Goal: Transaction & Acquisition: Purchase product/service

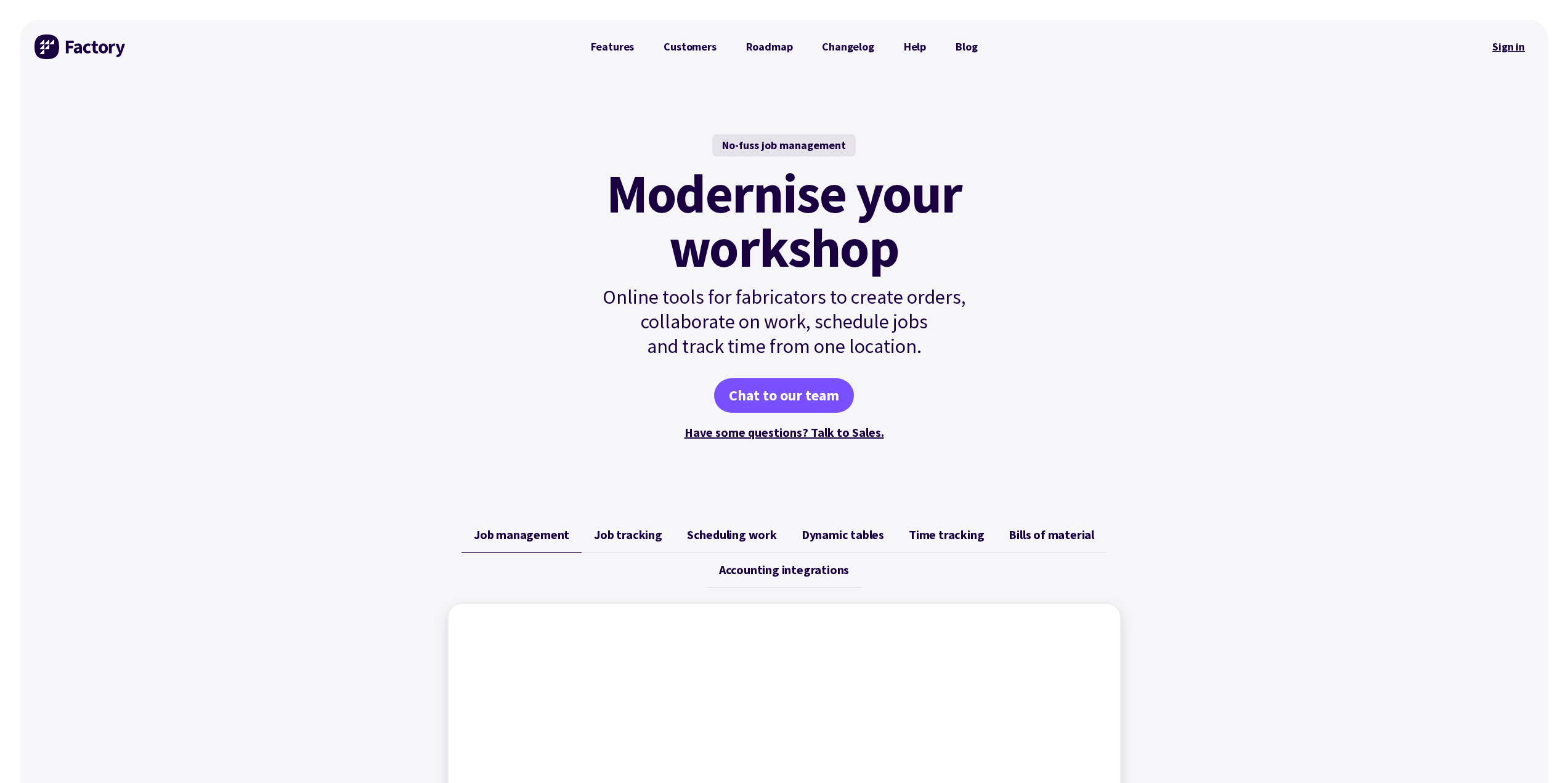
click at [1508, 44] on link "Sign in" at bounding box center [1509, 47] width 50 height 28
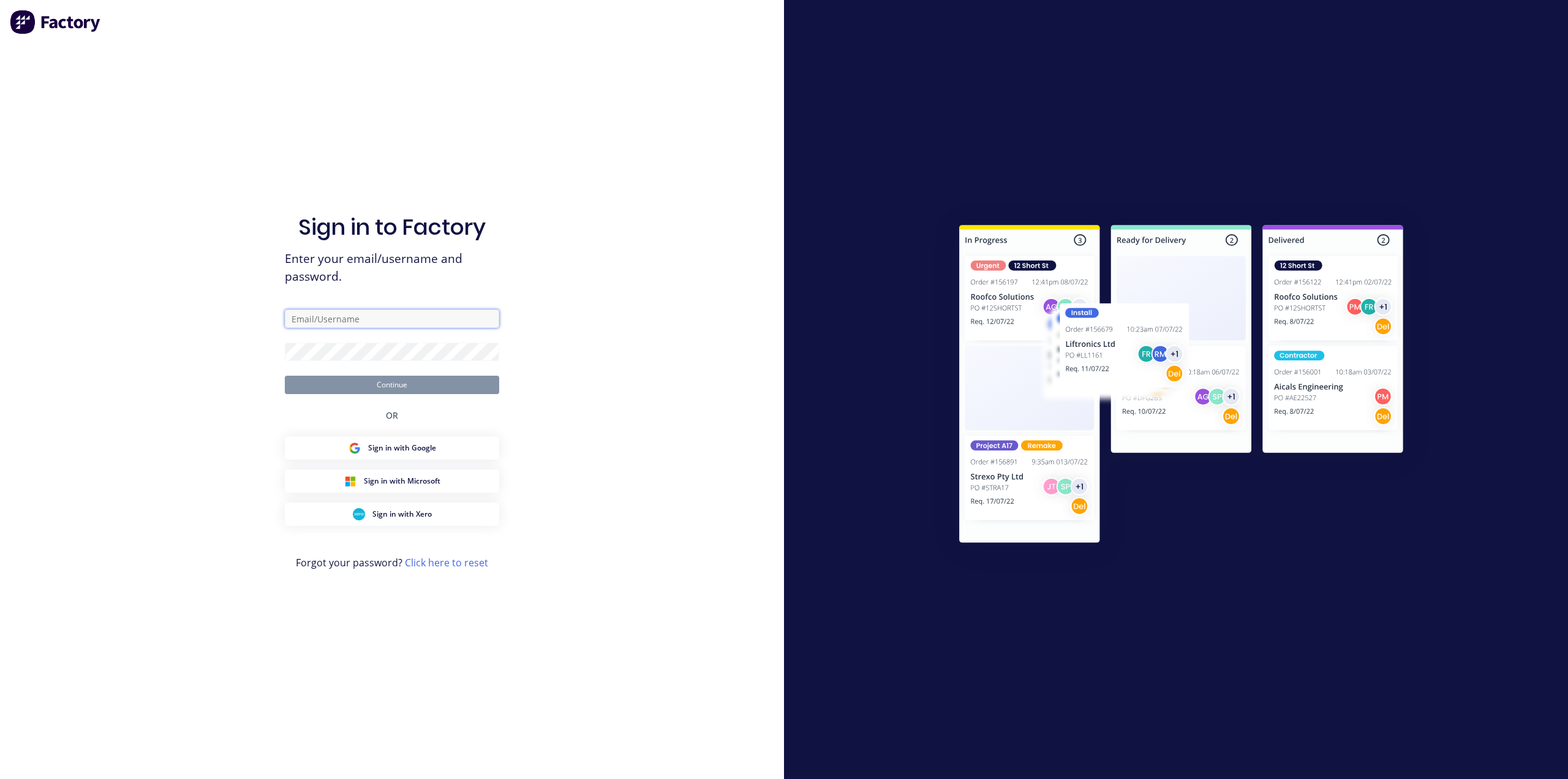
type input "[EMAIL_ADDRESS][DOMAIN_NAME]"
click at [557, 344] on div "Sign in to Factory Enter your email/username and password. [EMAIL_ADDRESS][DOMA…" at bounding box center [392, 389] width 784 height 779
click at [446, 379] on button "Continue" at bounding box center [392, 385] width 214 height 19
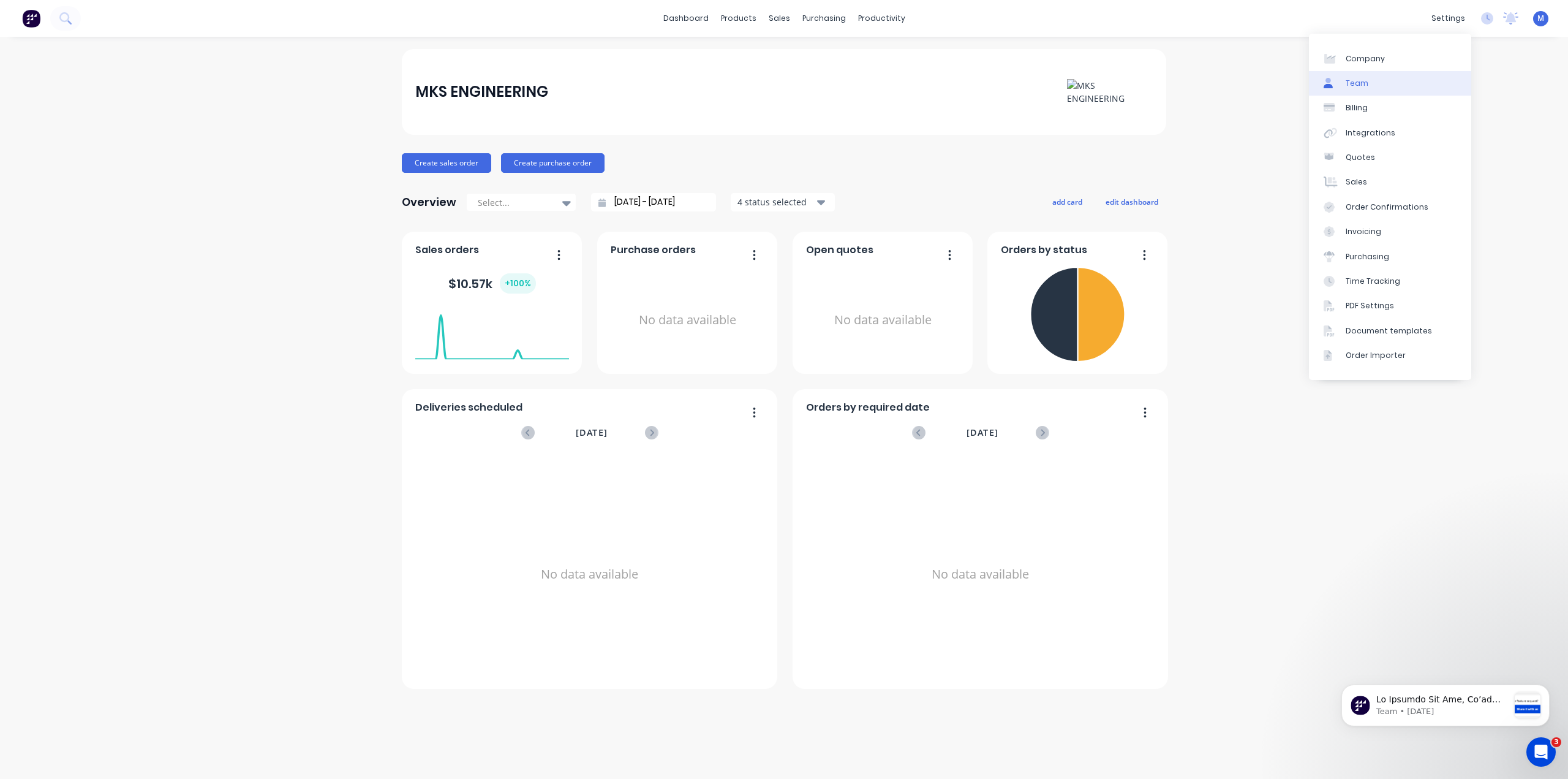
click at [1368, 85] on link "Team" at bounding box center [1389, 83] width 163 height 24
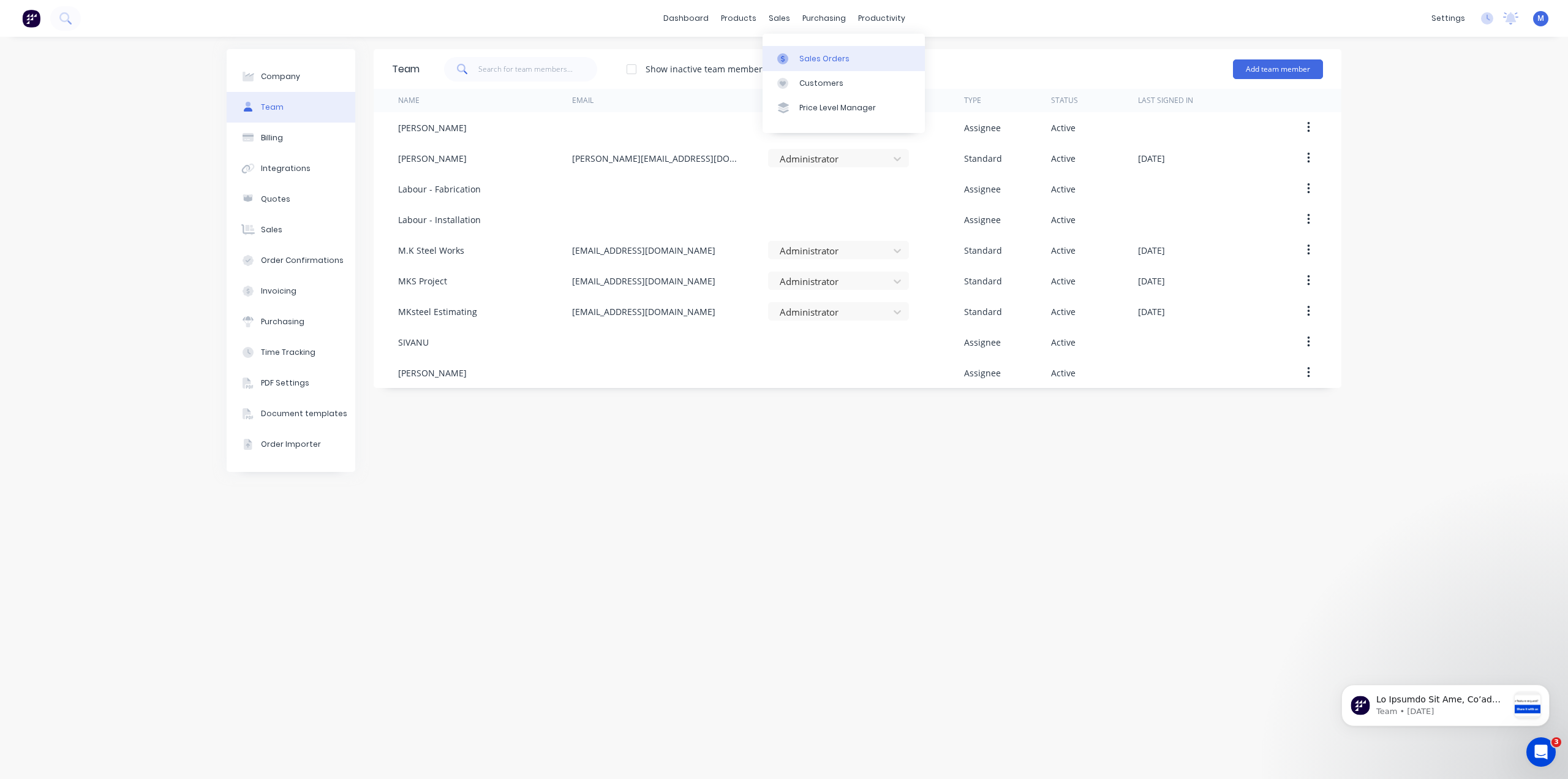
click at [798, 54] on link "Sales Orders" at bounding box center [844, 58] width 163 height 24
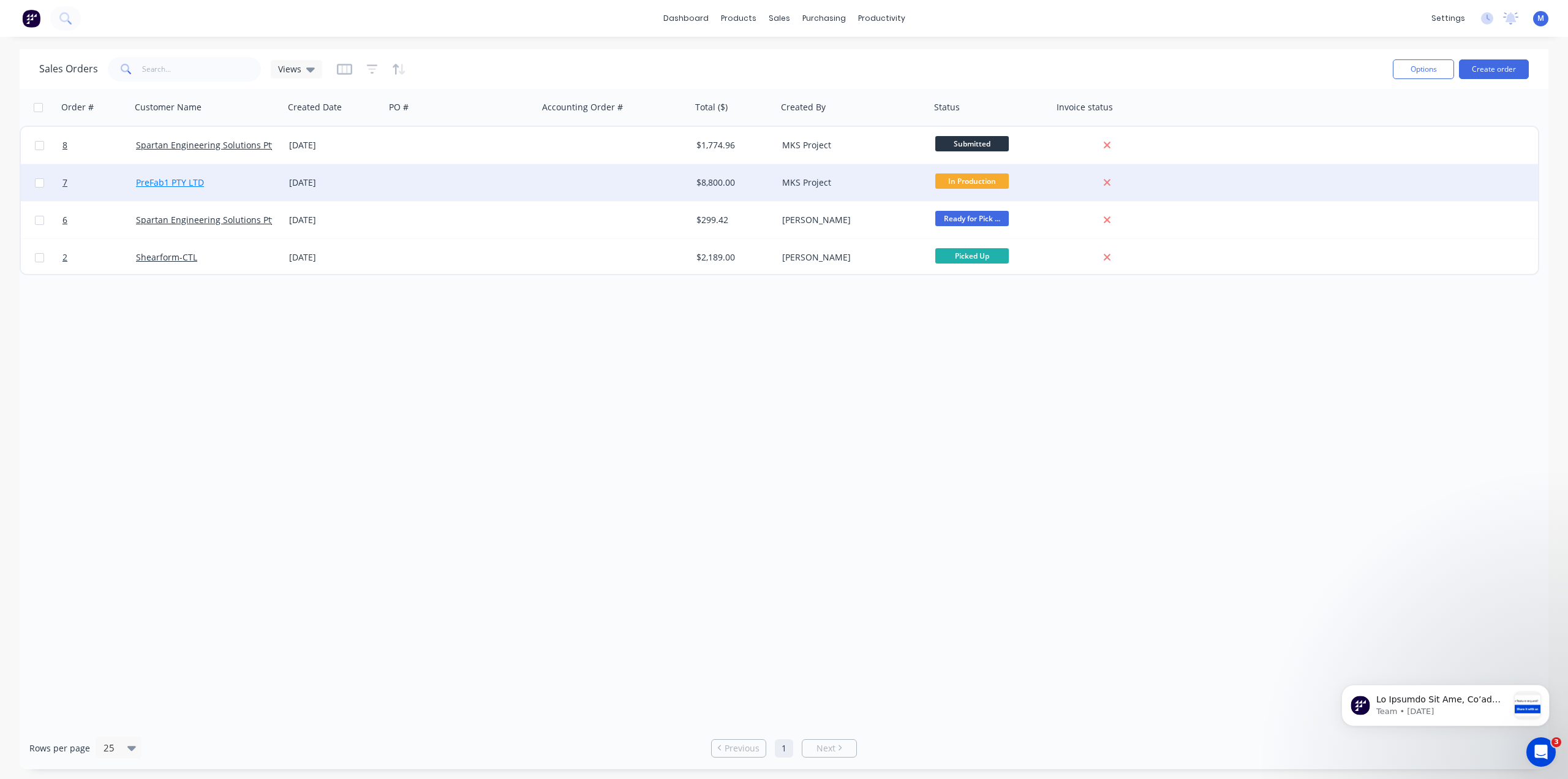
click at [177, 182] on link "PreFab1 PTY LTD" at bounding box center [170, 182] width 68 height 11
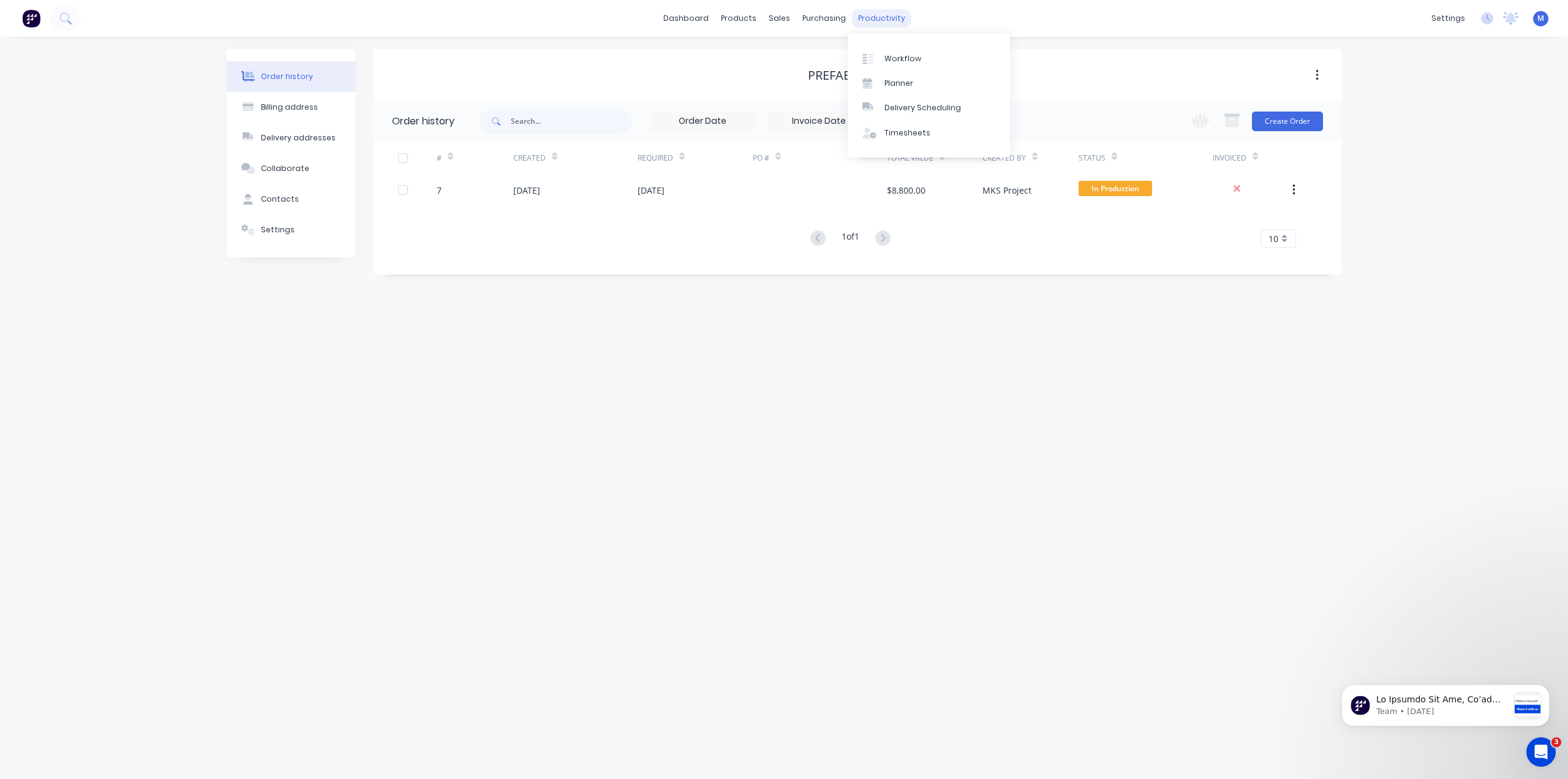
click at [882, 17] on div "productivity" at bounding box center [881, 18] width 59 height 19
click at [884, 57] on div "Workflow" at bounding box center [903, 59] width 37 height 11
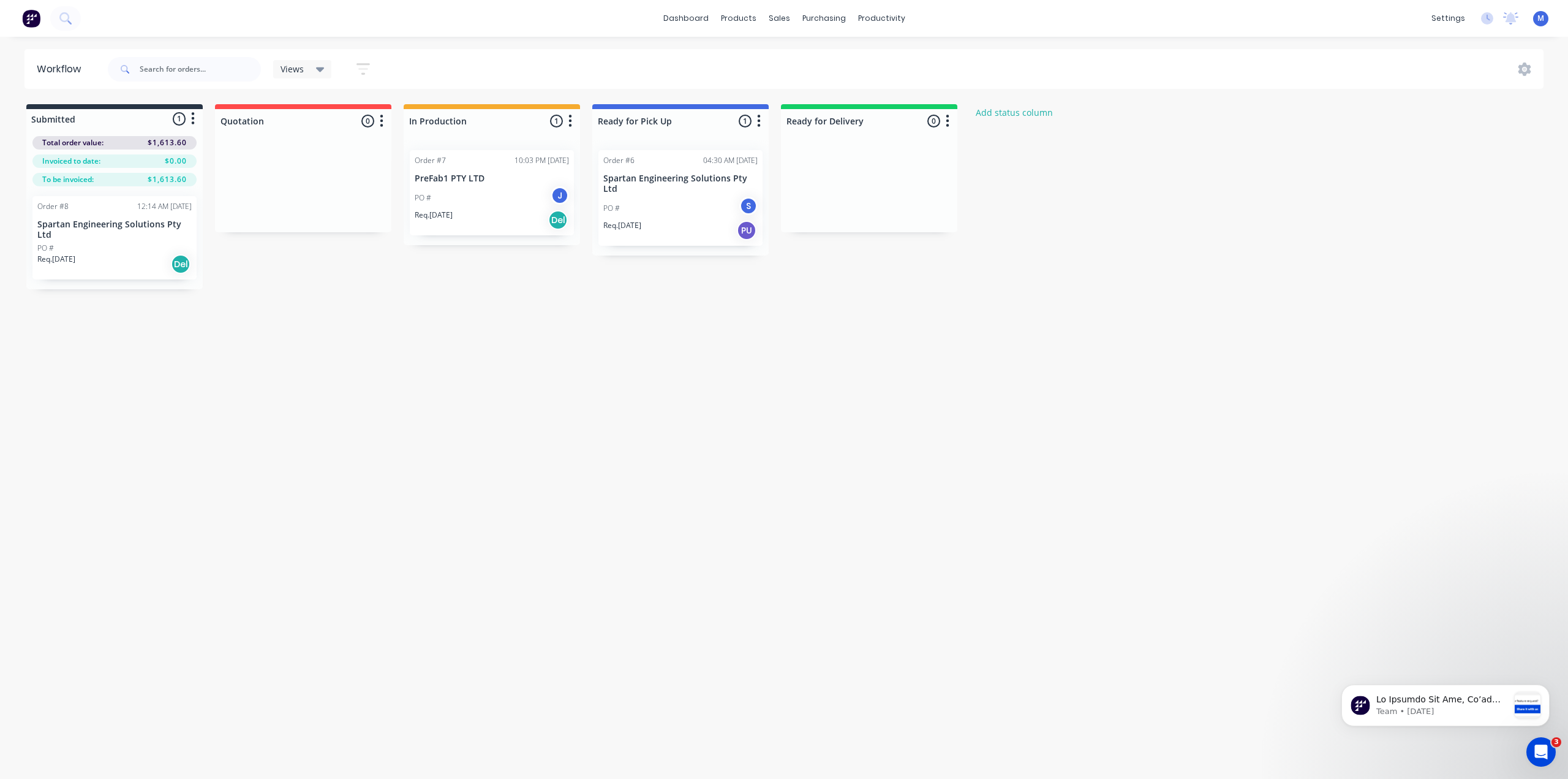
click at [473, 186] on div "PO # J" at bounding box center [492, 198] width 154 height 23
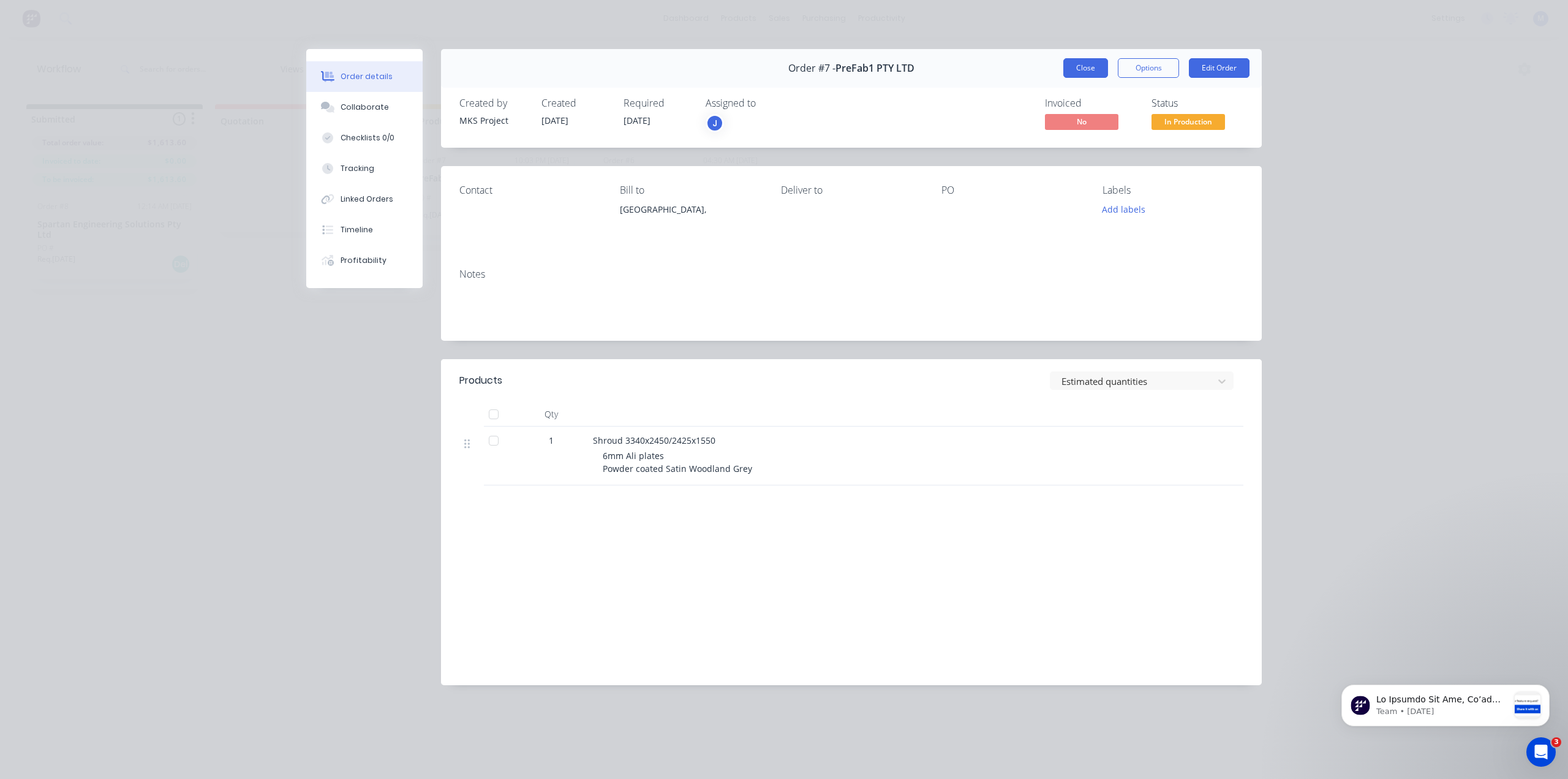
click at [1086, 61] on button "Close" at bounding box center [1085, 68] width 45 height 20
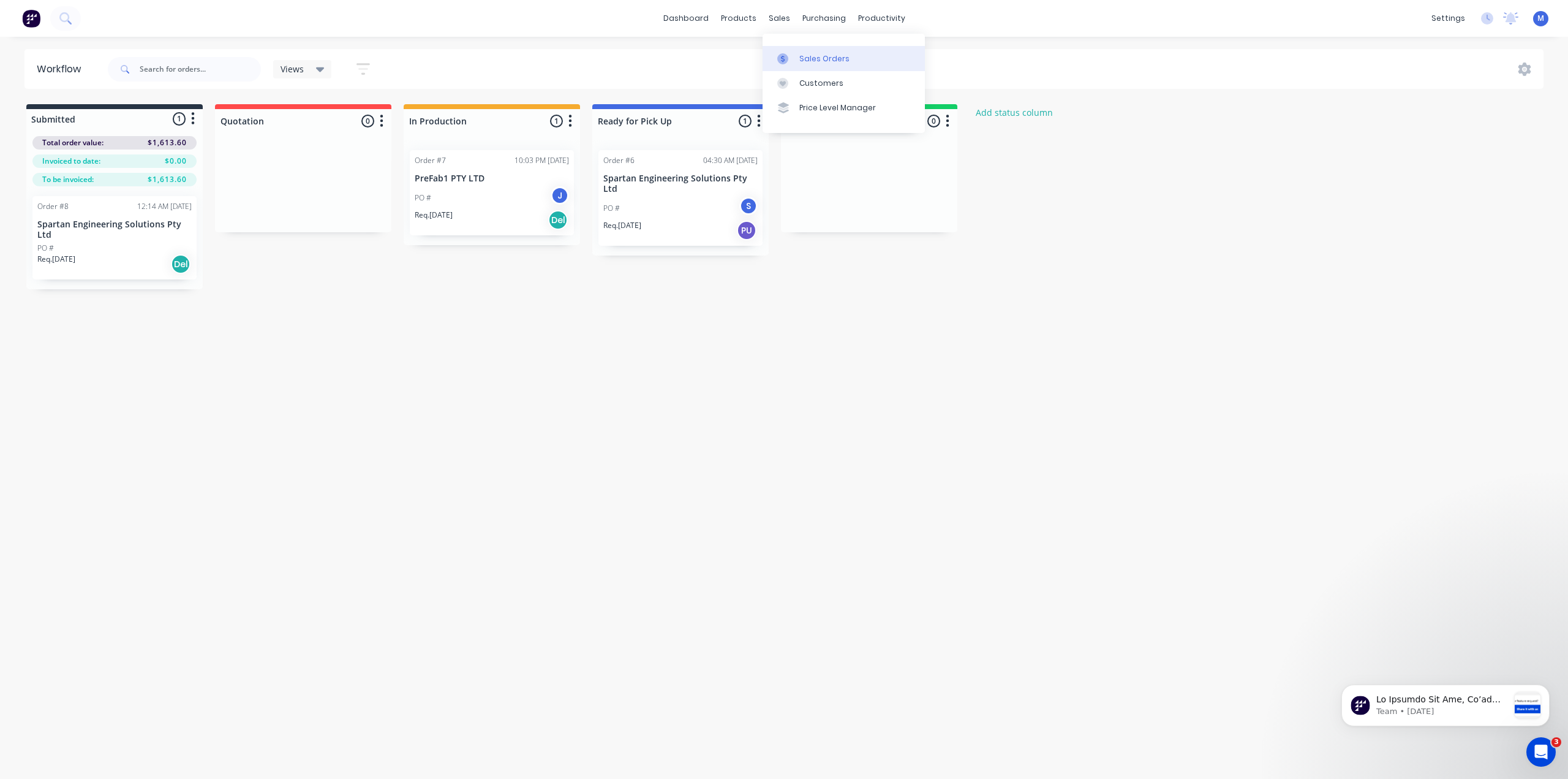
click at [791, 61] on div at bounding box center [786, 59] width 18 height 11
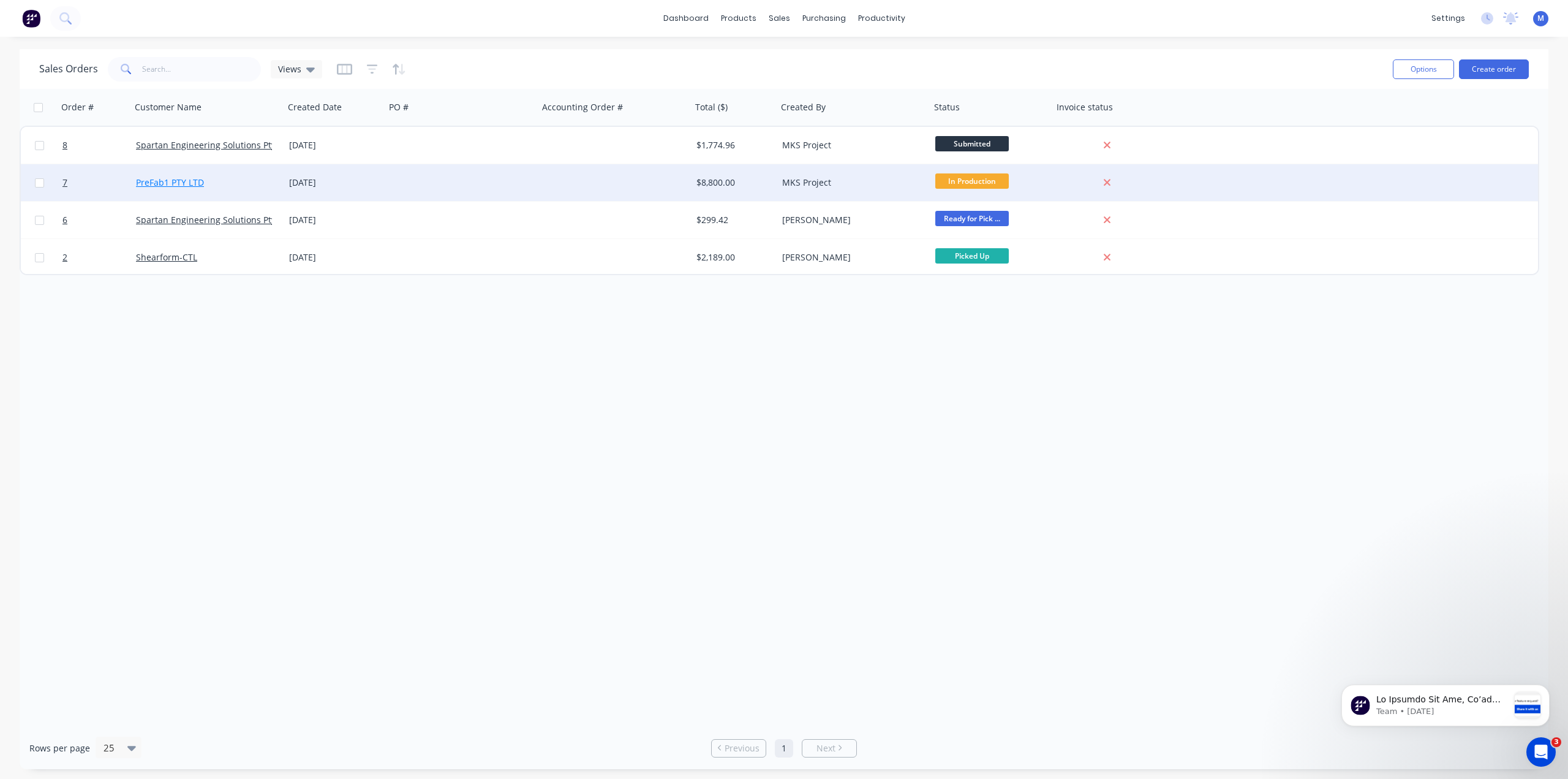
click at [157, 181] on link "PreFab1 PTY LTD" at bounding box center [170, 182] width 68 height 11
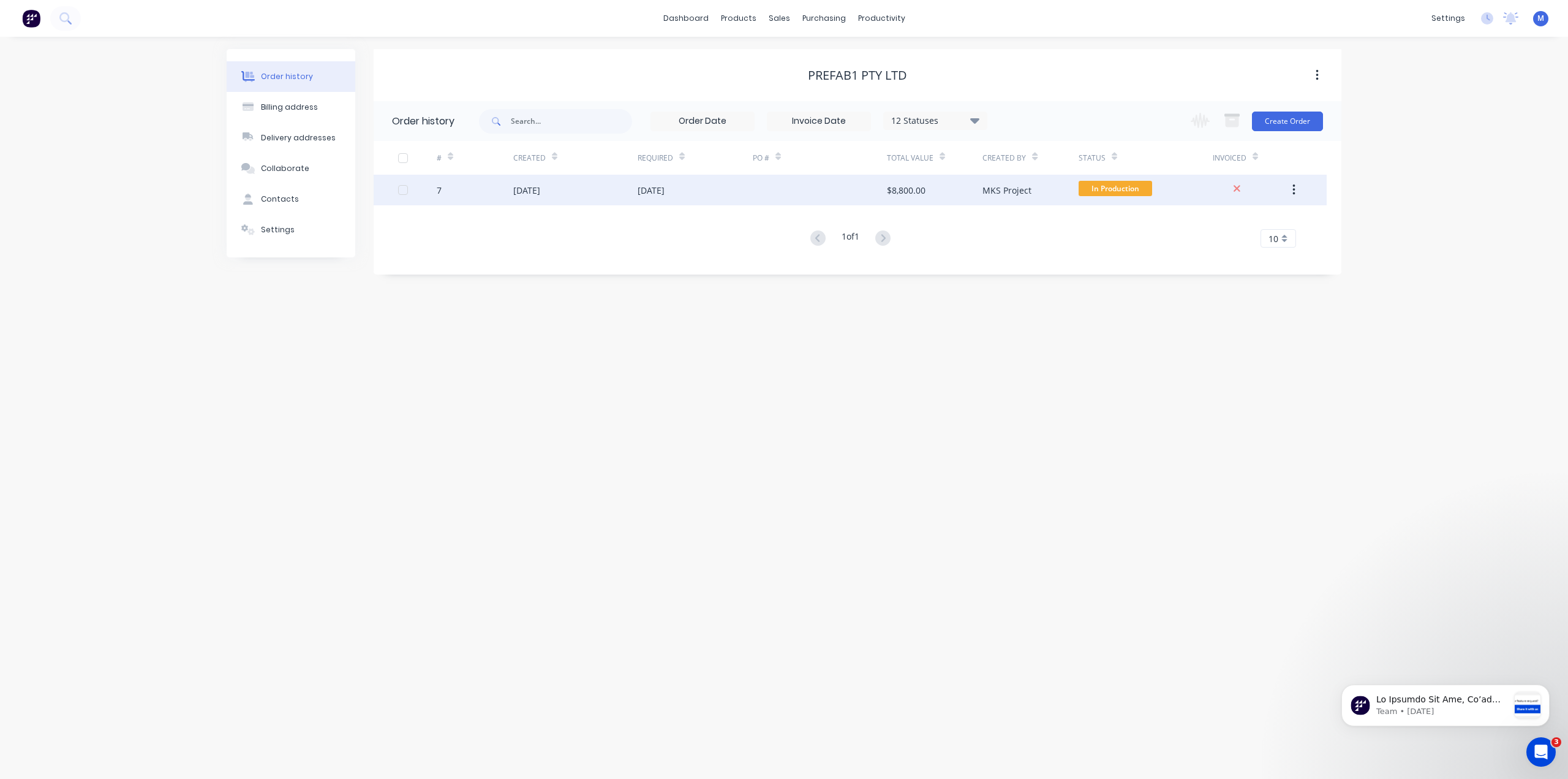
click at [540, 186] on div "[DATE]" at bounding box center [527, 190] width 27 height 13
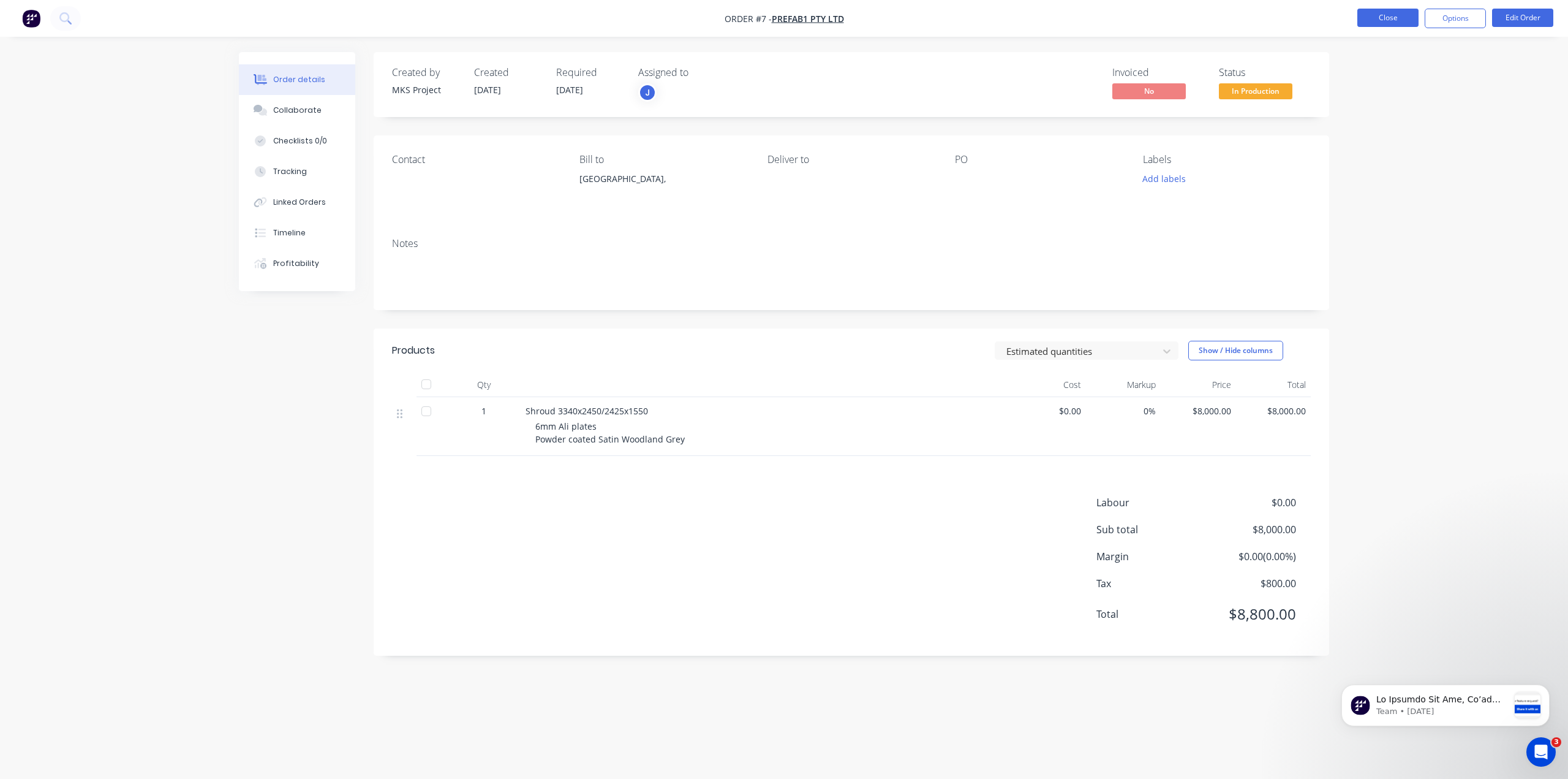
click at [1405, 14] on button "Close" at bounding box center [1388, 17] width 61 height 19
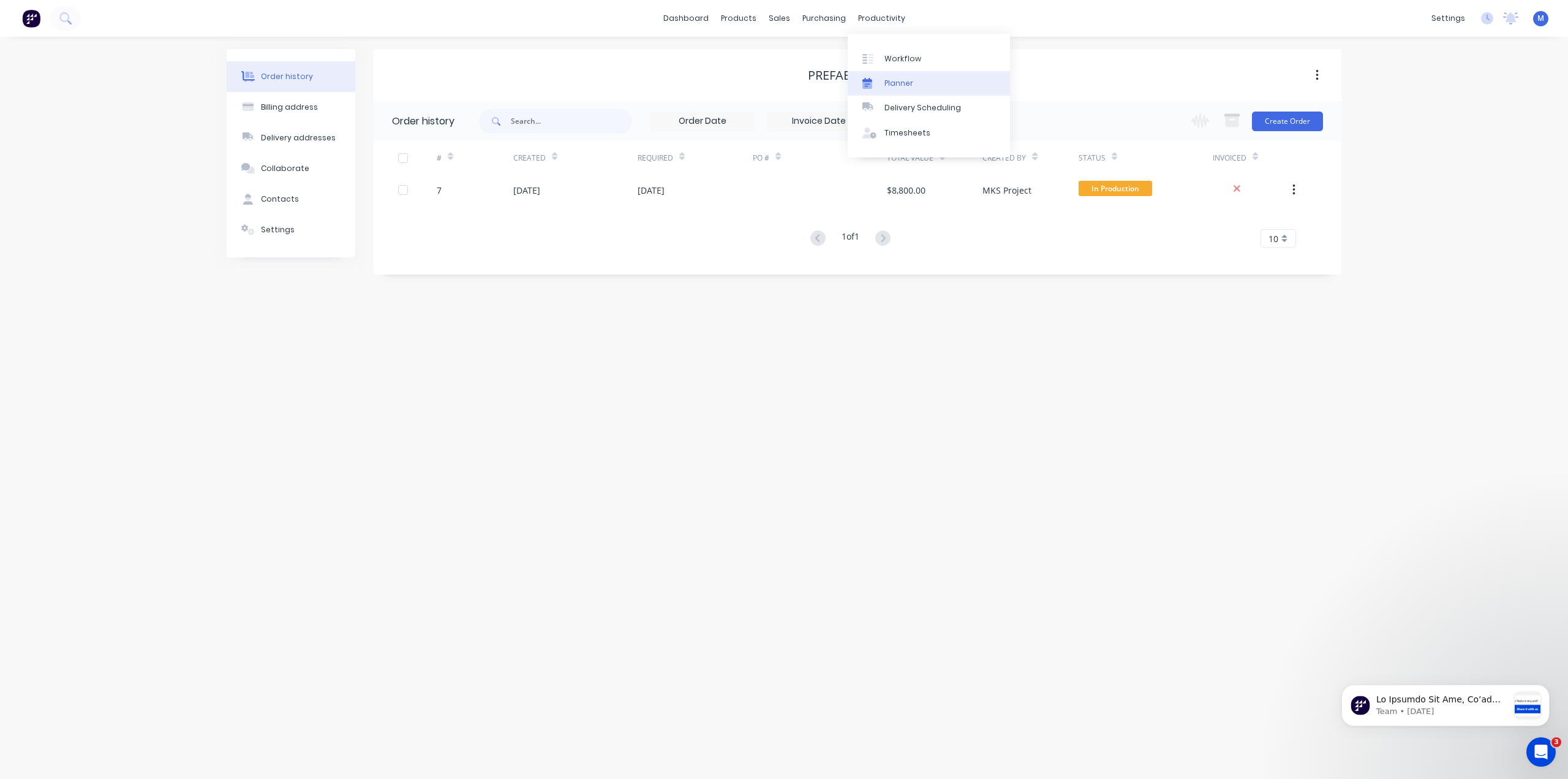
click at [902, 85] on div "Planner" at bounding box center [898, 83] width 29 height 11
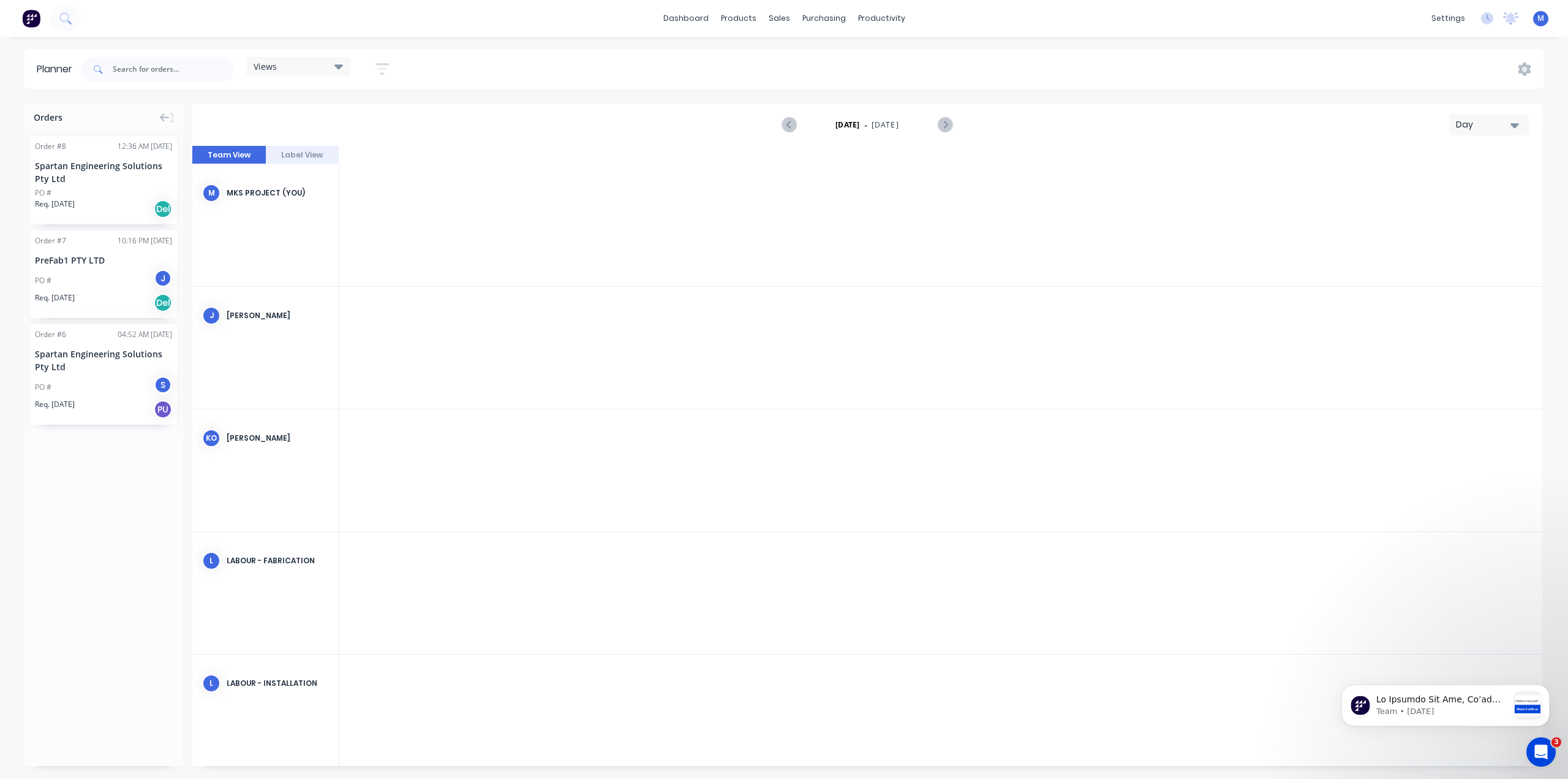
scroll to position [0, 2352]
click at [1490, 122] on div "Day" at bounding box center [1484, 124] width 56 height 13
click at [1440, 207] on div "Month" at bounding box center [1467, 206] width 121 height 24
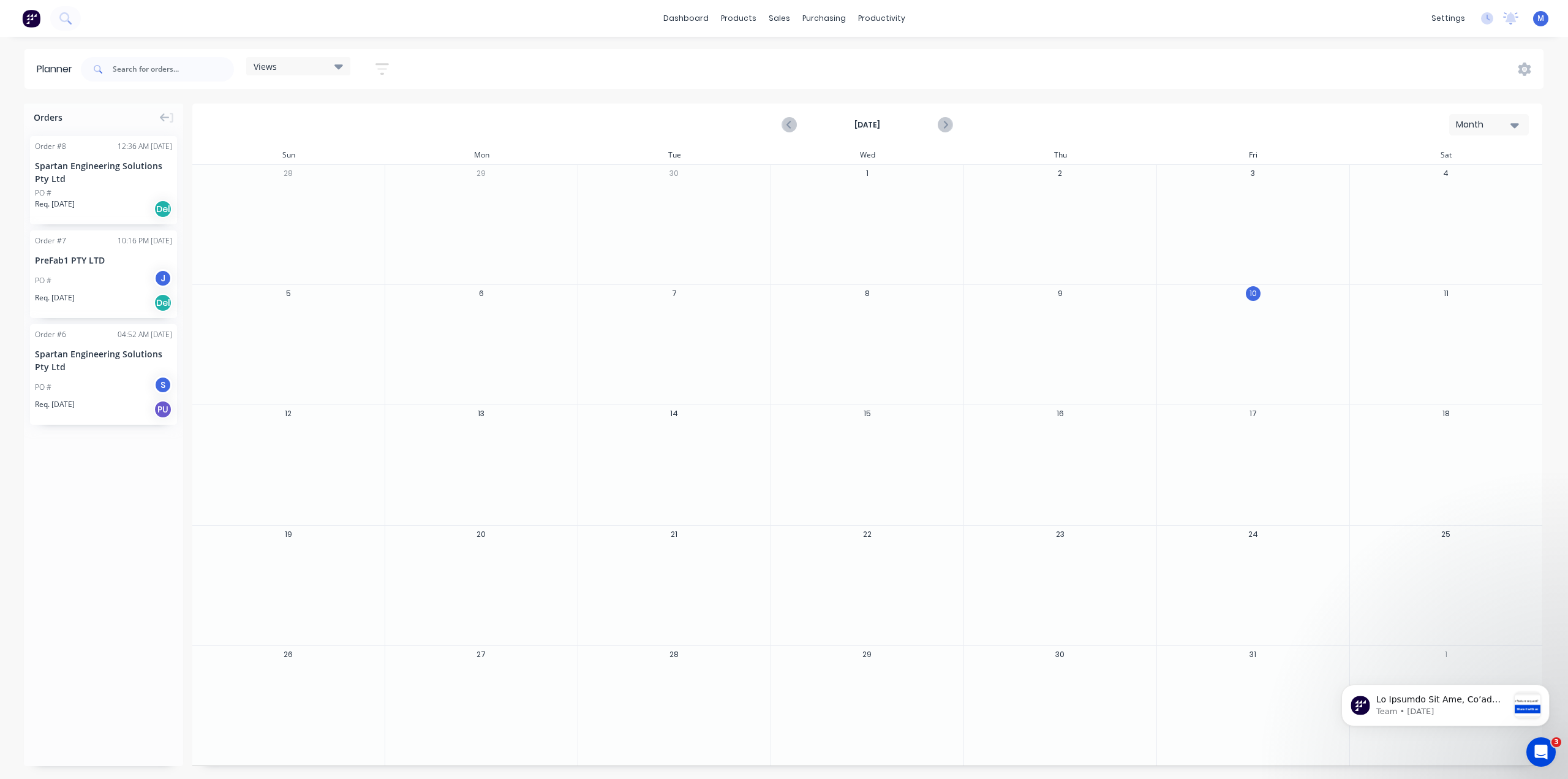
click at [1492, 123] on div "Month" at bounding box center [1484, 124] width 56 height 13
click at [1331, 121] on div "[DATE] Month Day Week Month" at bounding box center [867, 124] width 1347 height 40
drag, startPoint x: 111, startPoint y: 244, endPoint x: 83, endPoint y: 240, distance: 28.3
click at [102, 242] on div "Order # 7 10:16 PM [DATE]" at bounding box center [103, 241] width 137 height 11
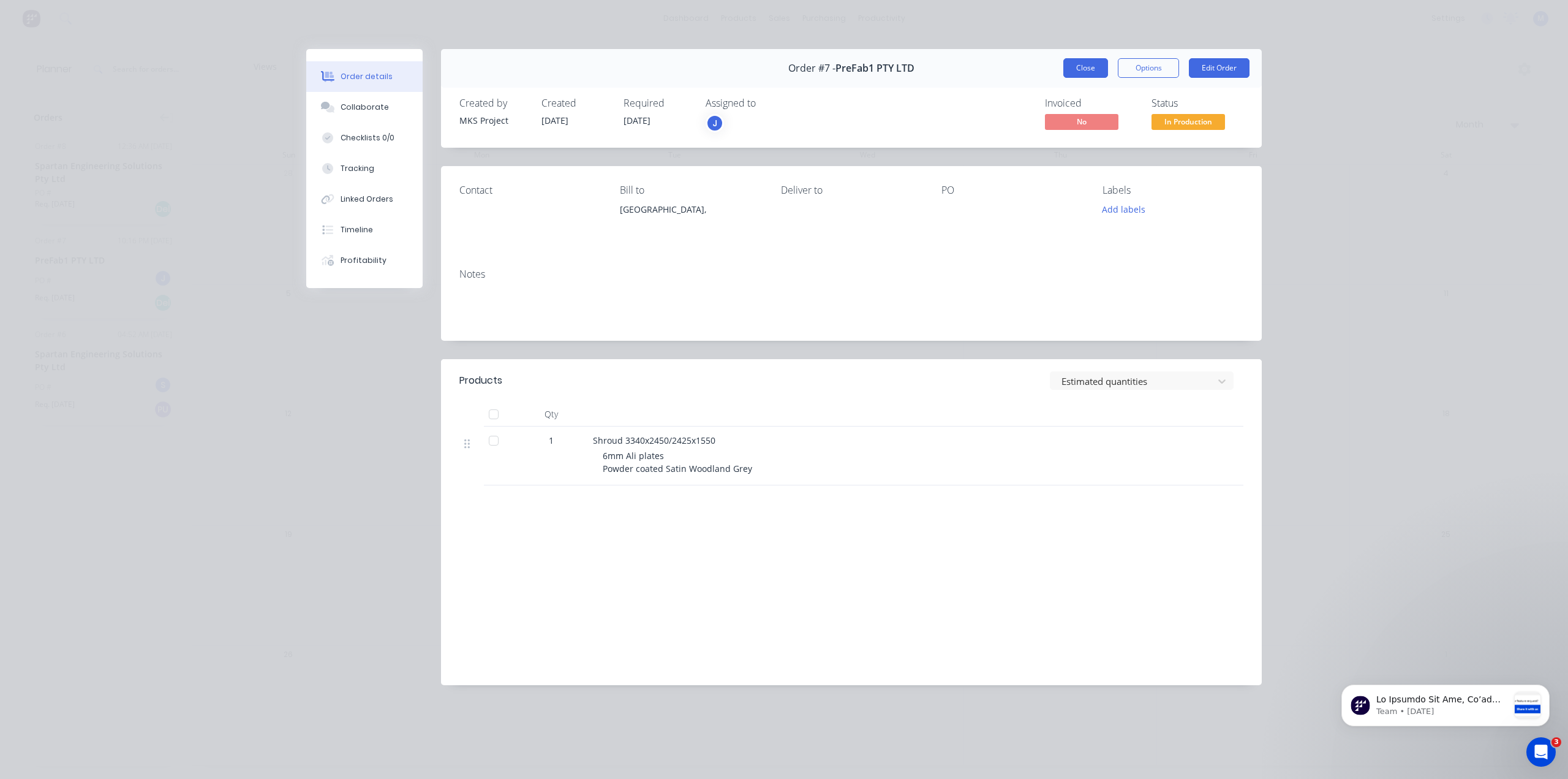
click at [1087, 68] on button "Close" at bounding box center [1085, 68] width 45 height 20
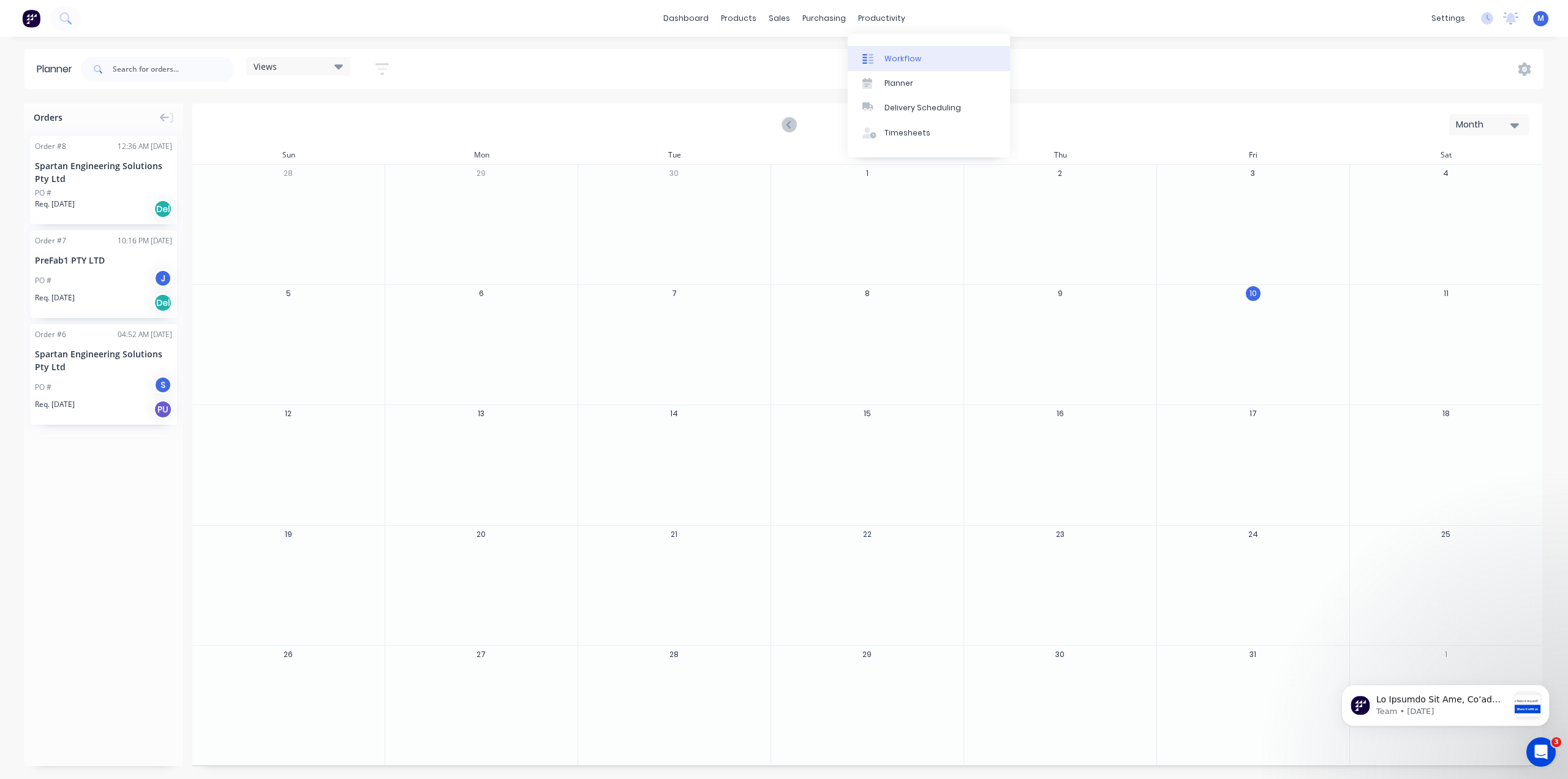
click at [896, 63] on div "Workflow" at bounding box center [903, 59] width 37 height 11
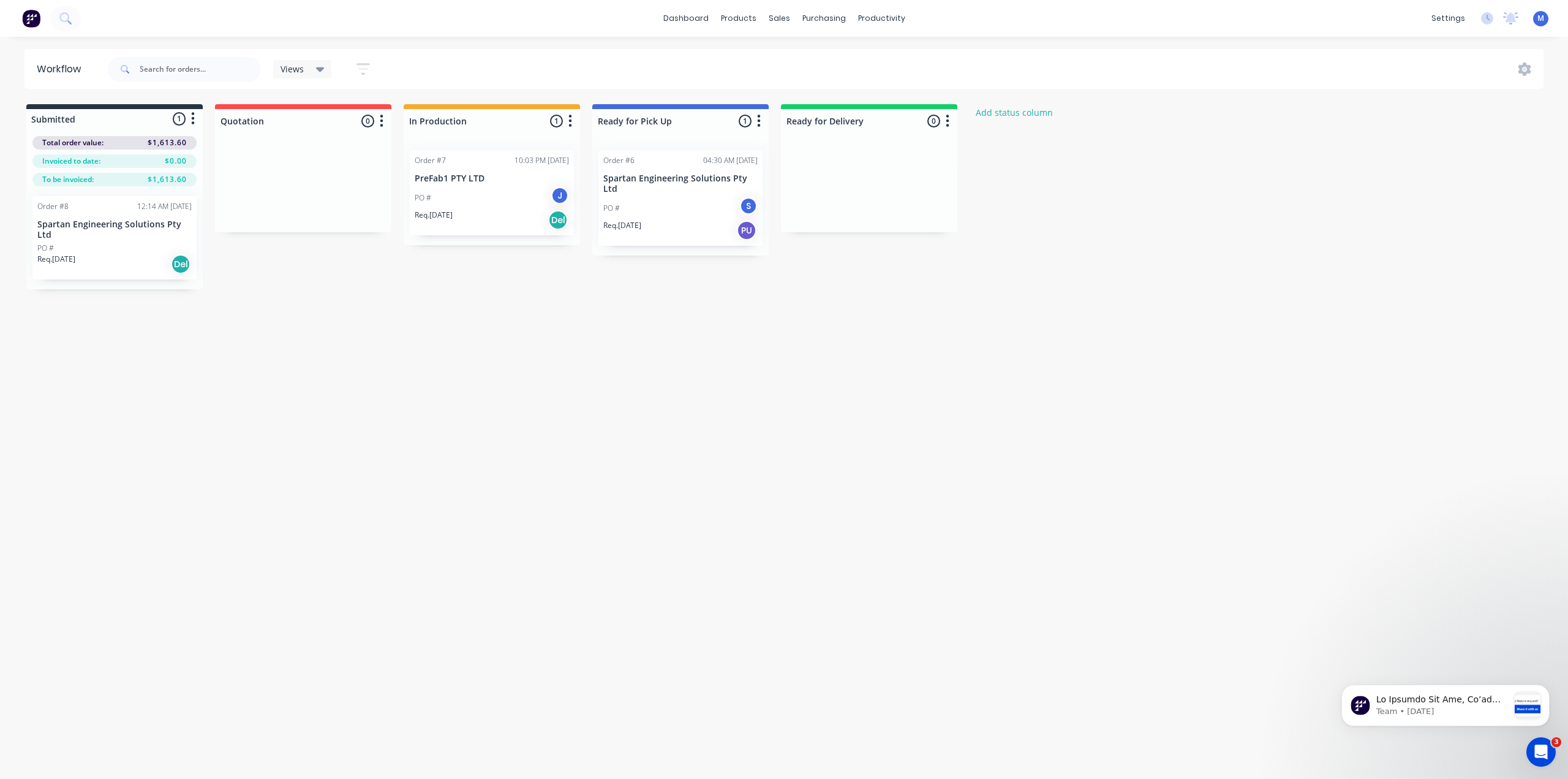
click at [758, 117] on icon "button" at bounding box center [759, 121] width 3 height 12
click at [696, 168] on button "Notifications" at bounding box center [705, 168] width 122 height 20
click at [568, 117] on icon "button" at bounding box center [570, 121] width 4 height 15
click at [519, 164] on button "Notifications" at bounding box center [517, 168] width 122 height 20
click at [949, 114] on icon "button" at bounding box center [948, 121] width 4 height 15
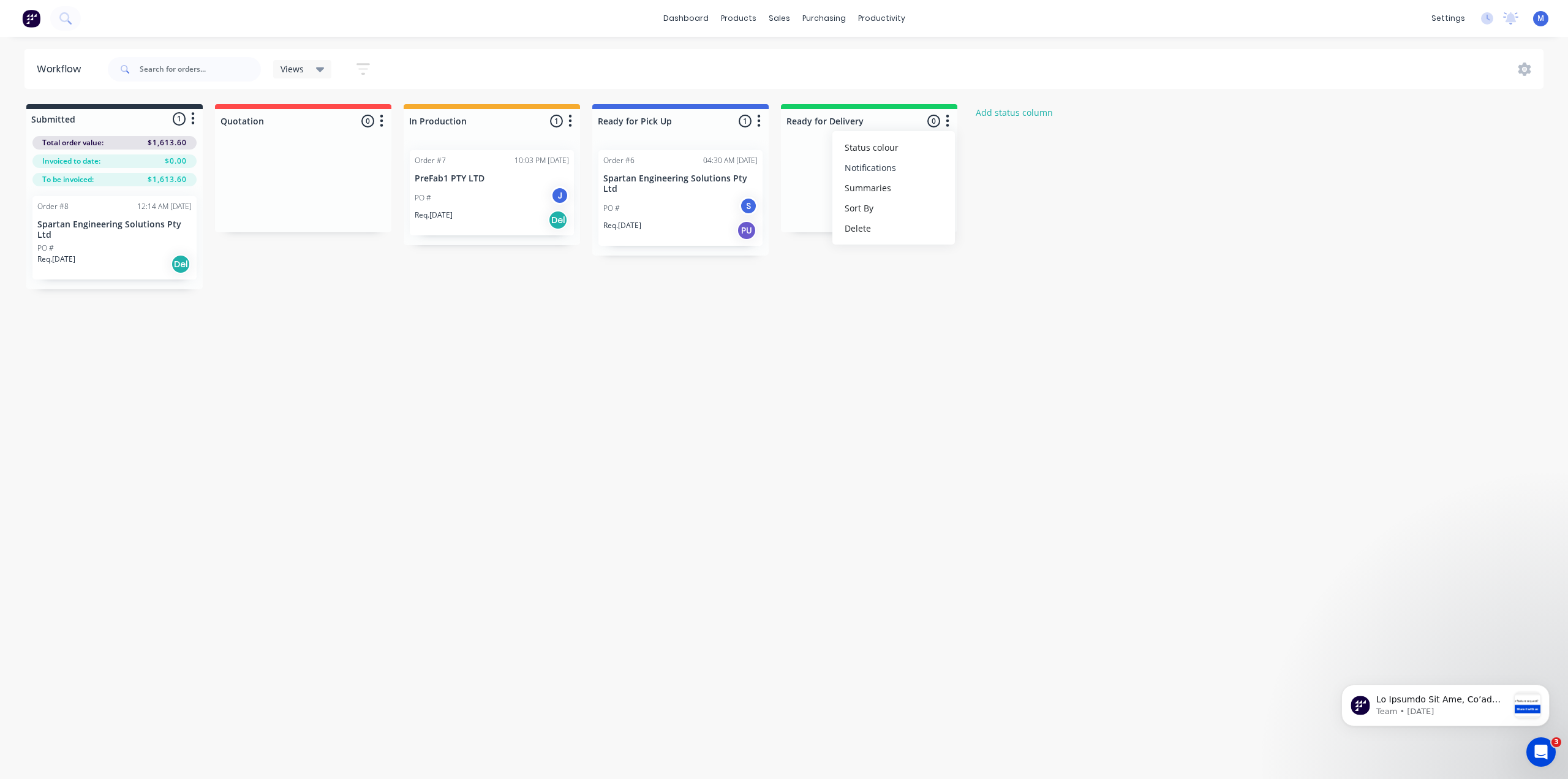
click at [880, 168] on button "Notifications" at bounding box center [893, 168] width 122 height 20
click at [757, 118] on icon "button" at bounding box center [759, 121] width 4 height 15
click at [717, 167] on button "Notifications" at bounding box center [705, 168] width 122 height 20
click at [569, 117] on icon "button" at bounding box center [570, 121] width 3 height 12
click at [522, 168] on button "Notifications" at bounding box center [517, 168] width 122 height 20
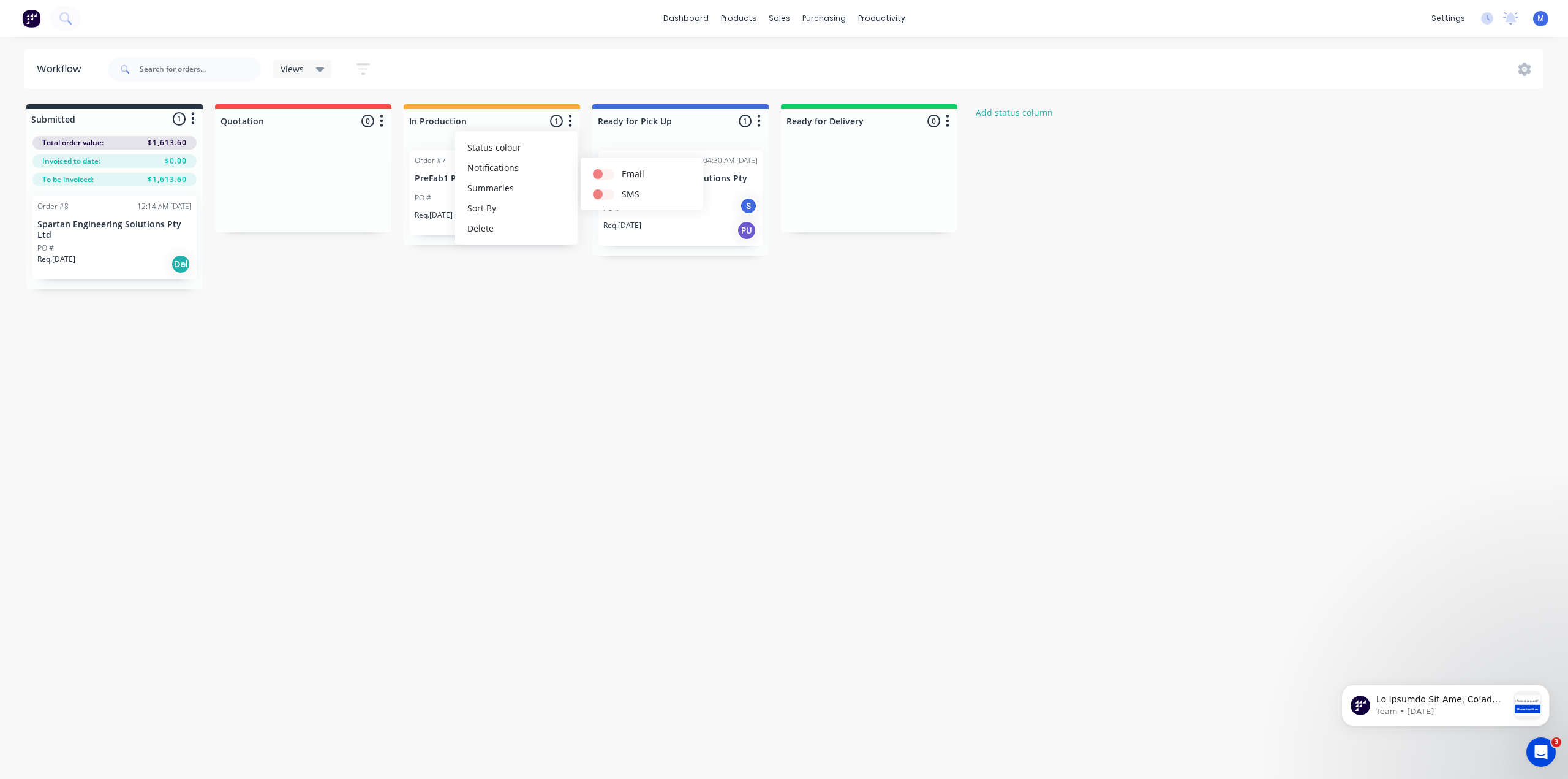
click at [379, 115] on icon "button" at bounding box center [381, 121] width 4 height 15
click at [315, 169] on button "Notifications" at bounding box center [328, 168] width 122 height 20
click at [736, 353] on div "Workflow Views Save new view None (Default) edit Show/Hide statuses Show line i…" at bounding box center [784, 401] width 1568 height 705
click at [194, 116] on icon "button" at bounding box center [193, 119] width 4 height 15
drag, startPoint x: 434, startPoint y: 313, endPoint x: 459, endPoint y: 254, distance: 64.1
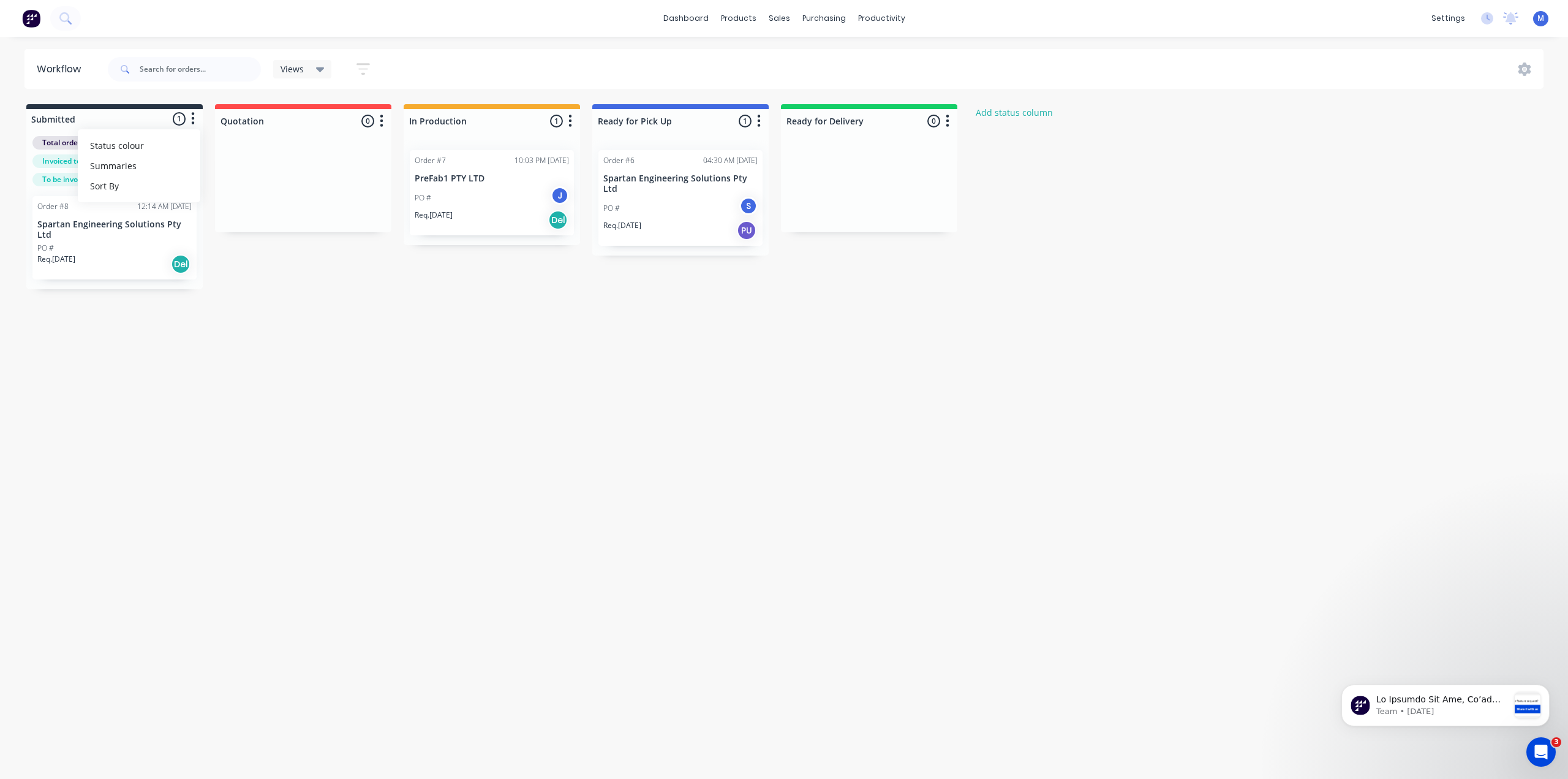
click at [436, 307] on div "Workflow Views Save new view None (Default) edit Show/Hide statuses Show line i…" at bounding box center [784, 401] width 1568 height 705
click at [1361, 78] on div "Team" at bounding box center [1357, 83] width 23 height 11
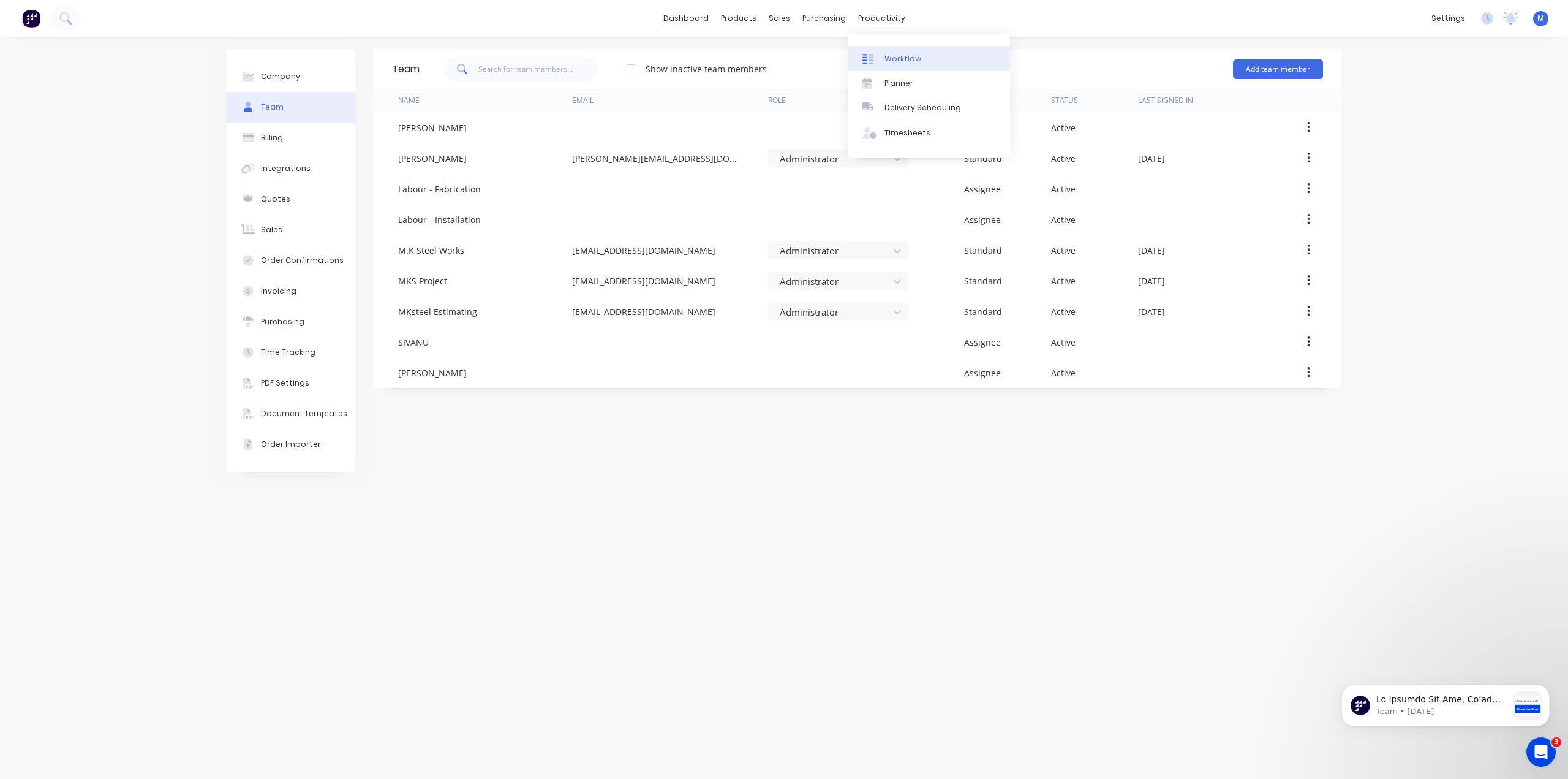
click at [899, 62] on div "Workflow" at bounding box center [903, 59] width 37 height 11
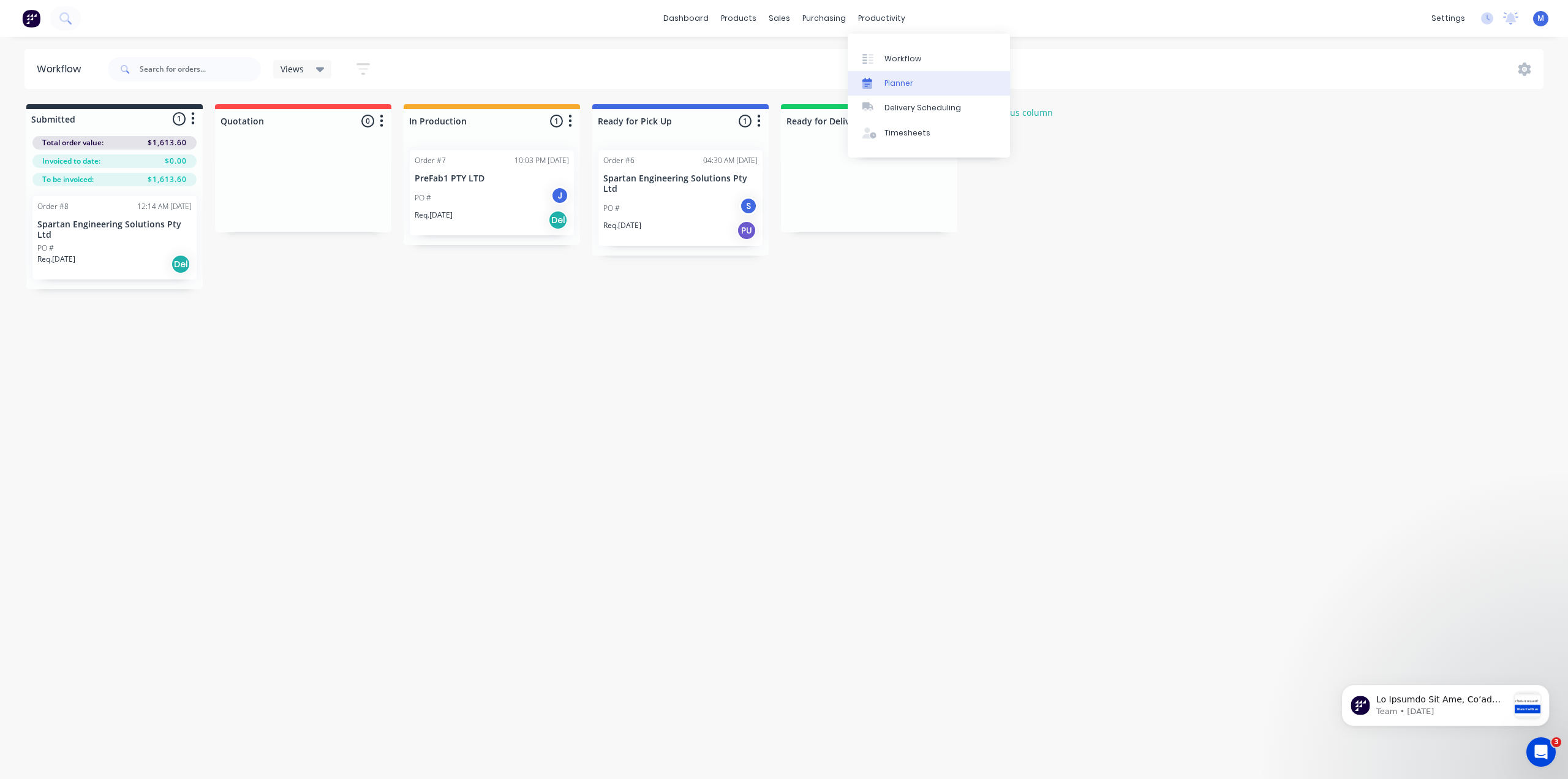
click at [895, 84] on div "Planner" at bounding box center [898, 83] width 29 height 11
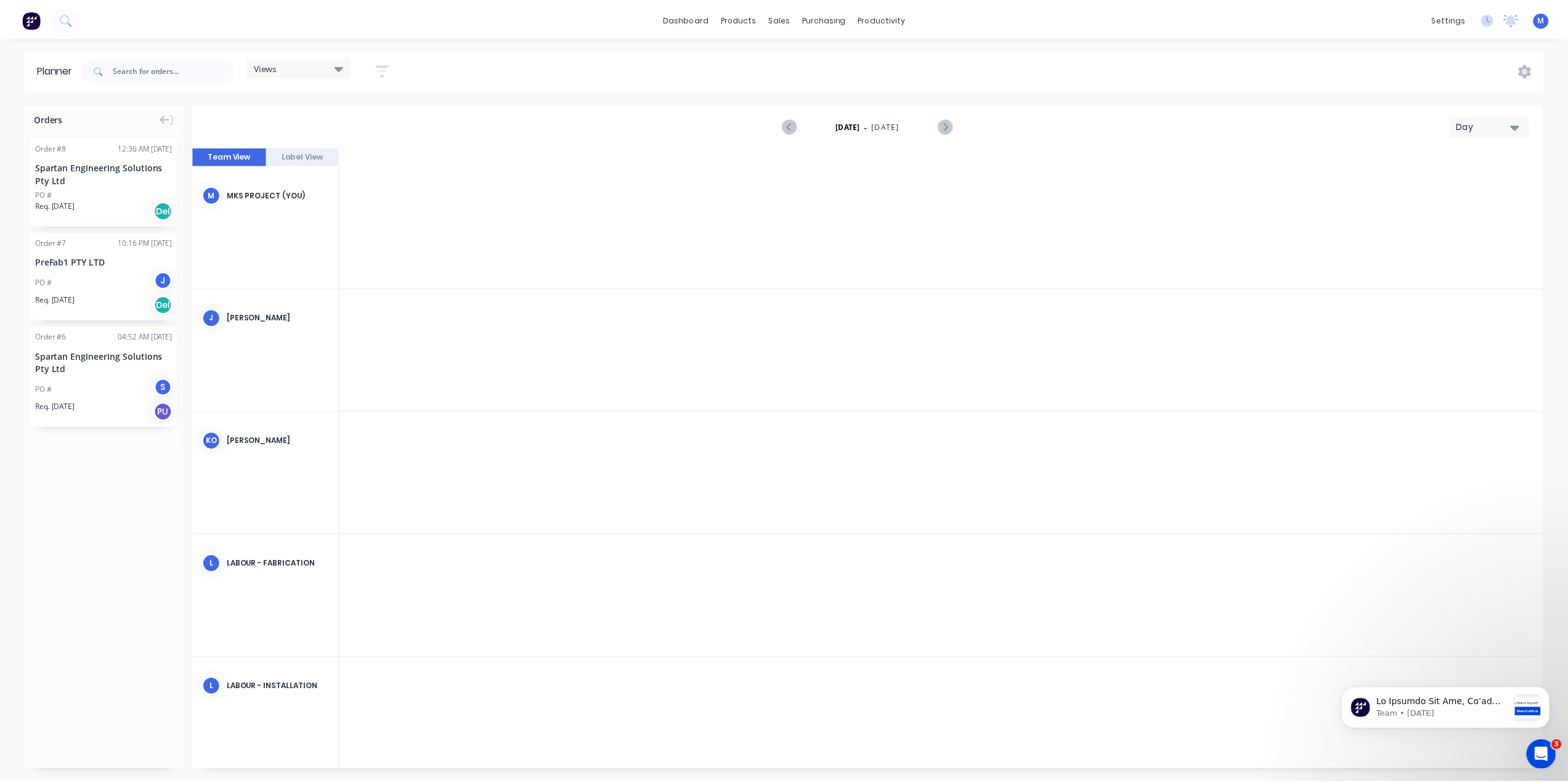
scroll to position [0, 2367]
click at [1511, 121] on div "Day" at bounding box center [1493, 125] width 56 height 13
click at [1463, 183] on div "Week" at bounding box center [1476, 183] width 122 height 24
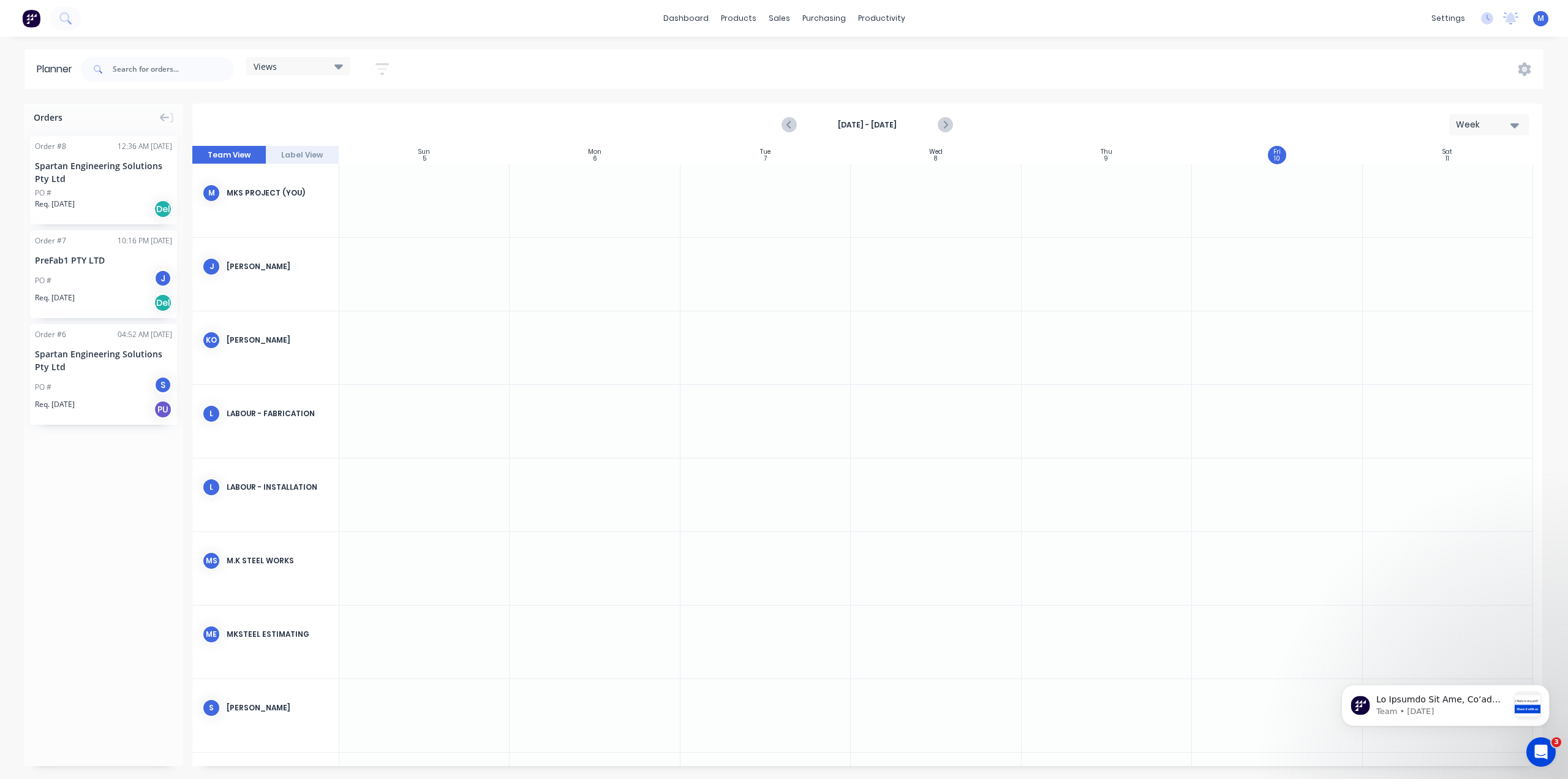
click at [1491, 117] on button "Week" at bounding box center [1488, 125] width 80 height 22
click at [1458, 194] on div "Month" at bounding box center [1467, 206] width 121 height 24
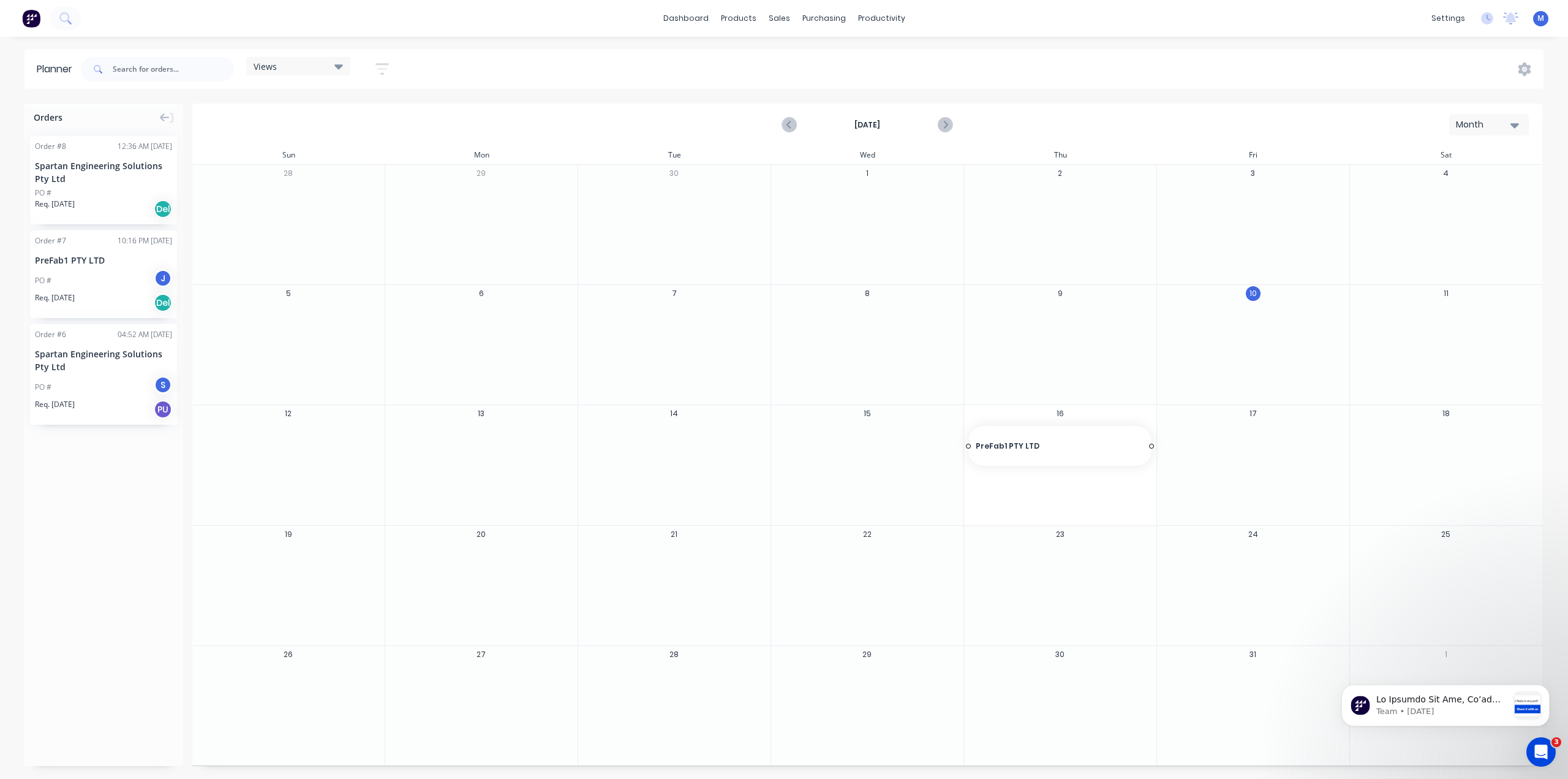
drag, startPoint x: 94, startPoint y: 241, endPoint x: 1020, endPoint y: 445, distance: 948.2
click at [1050, 450] on span "PreFab1 PTY LTD" at bounding box center [1051, 451] width 152 height 11
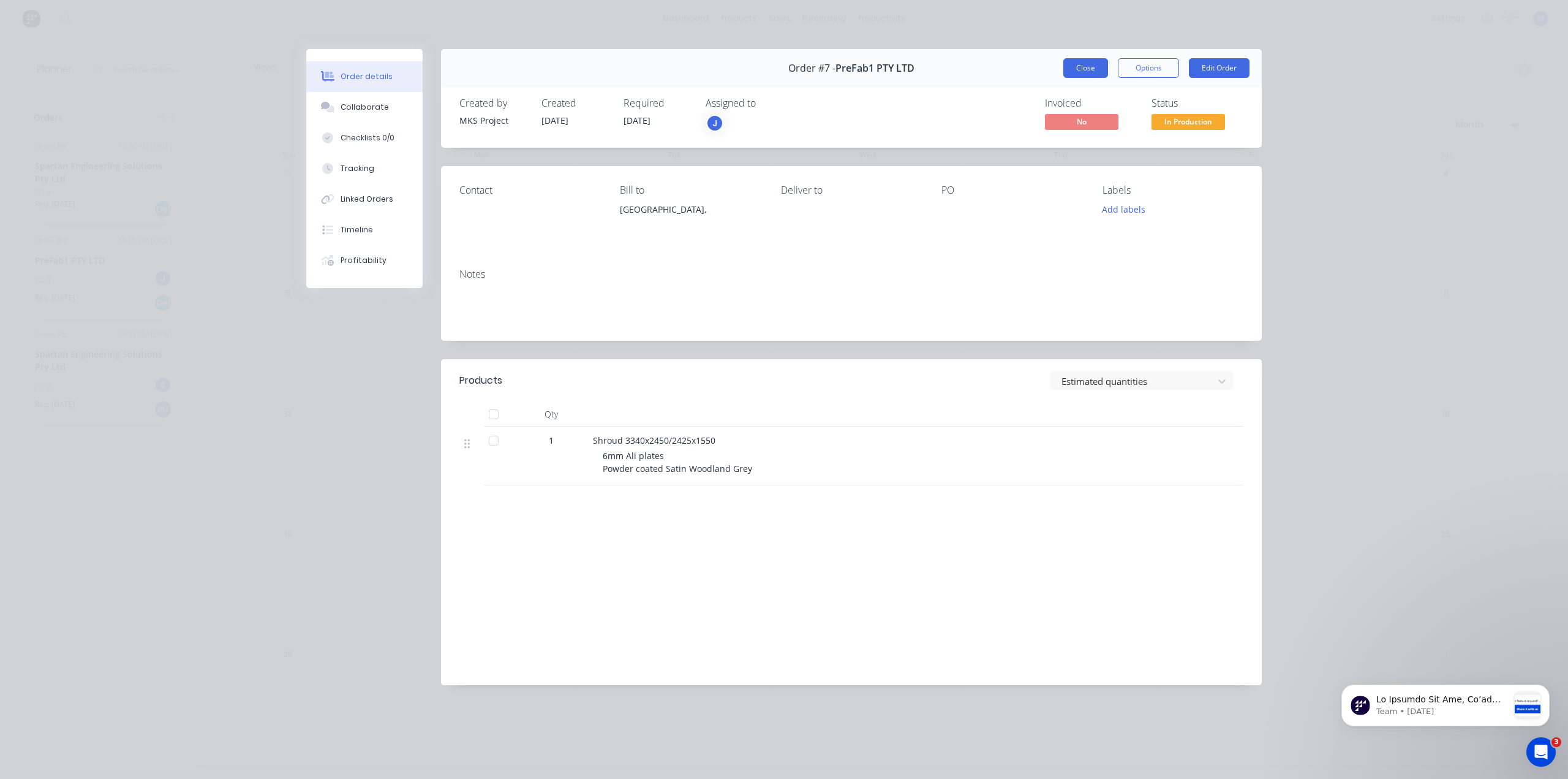
click at [1081, 64] on button "Close" at bounding box center [1085, 68] width 45 height 20
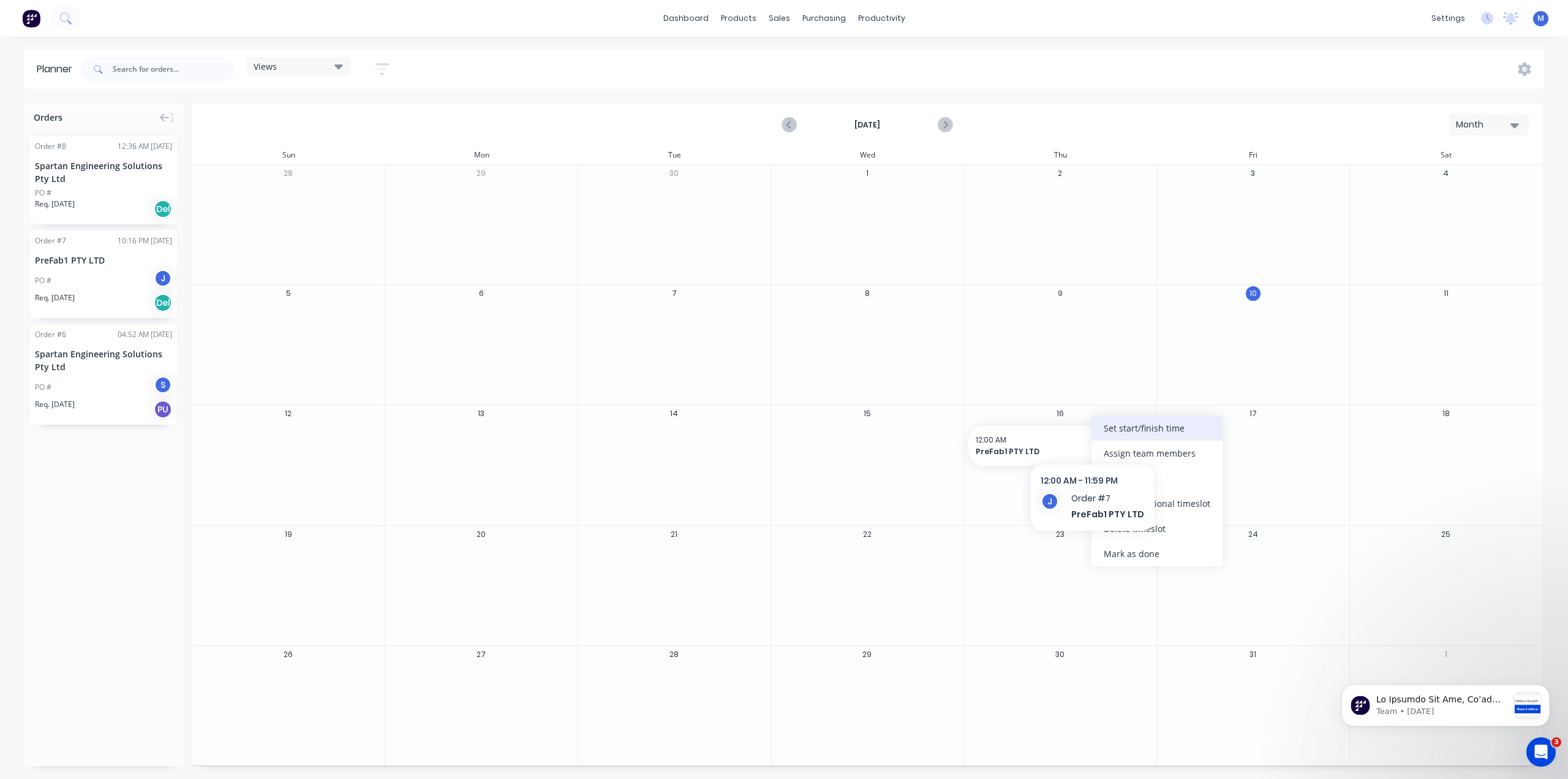
click at [1120, 426] on div "Set start/finish time" at bounding box center [1157, 427] width 131 height 25
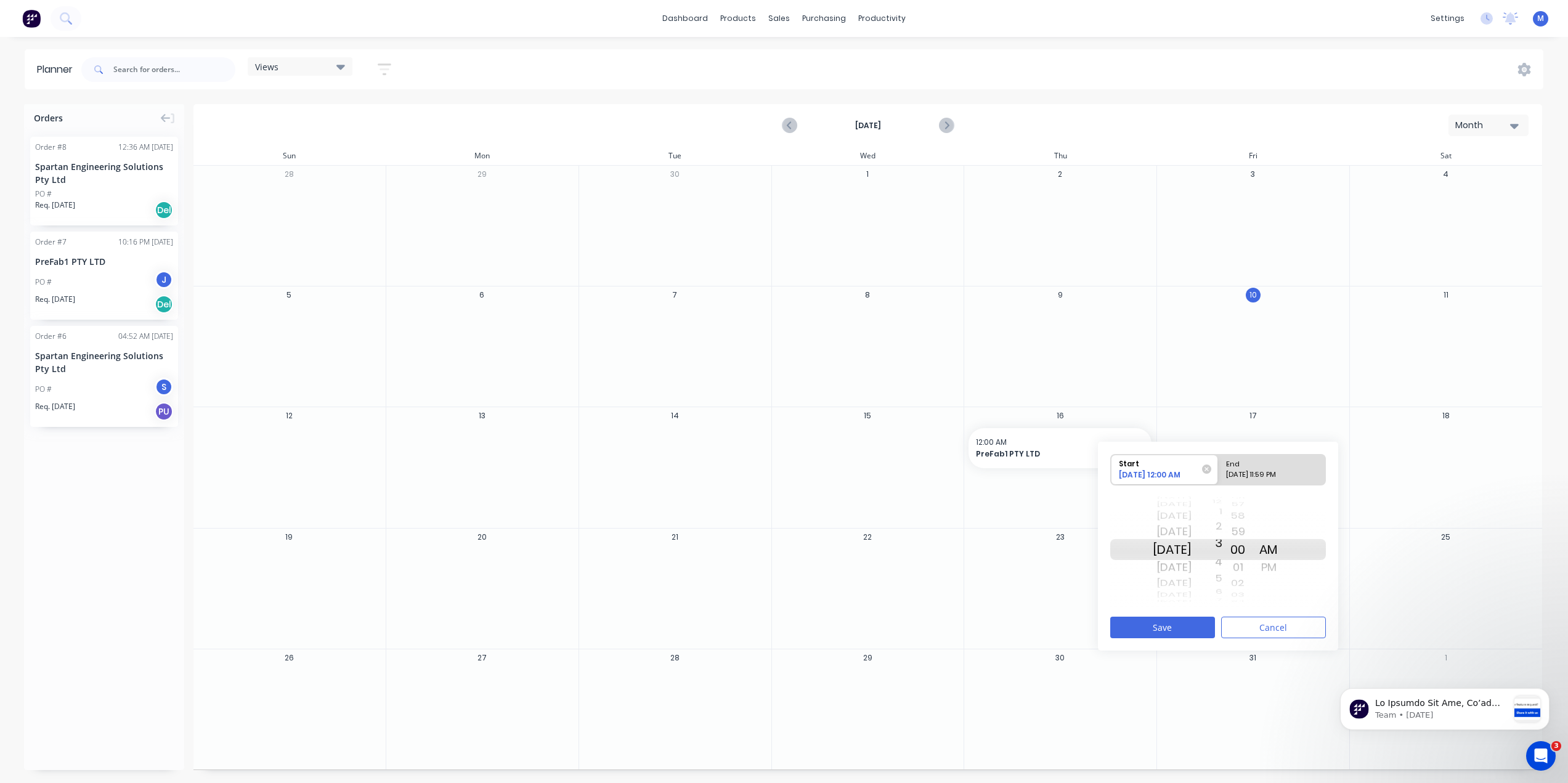
drag, startPoint x: 1233, startPoint y: 566, endPoint x: 1241, endPoint y: 496, distance: 70.5
click at [1241, 496] on div "[DATE] [DATE] [DATE] [DATE] [DATE] [DATE] [DATE] [DATE] [DATE] [DATE] [DATE] [D…" at bounding box center [1218, 549] width 216 height 116
drag, startPoint x: 1245, startPoint y: 541, endPoint x: 1242, endPoint y: 522, distance: 19.2
click at [1233, 509] on div "[DATE] [DATE] [DATE] [DATE] [DATE] [DATE] [DATE] [DATE] [DATE] [DATE] [DATE] [D…" at bounding box center [1218, 549] width 216 height 116
drag, startPoint x: 1241, startPoint y: 537, endPoint x: 1239, endPoint y: 502, distance: 35.1
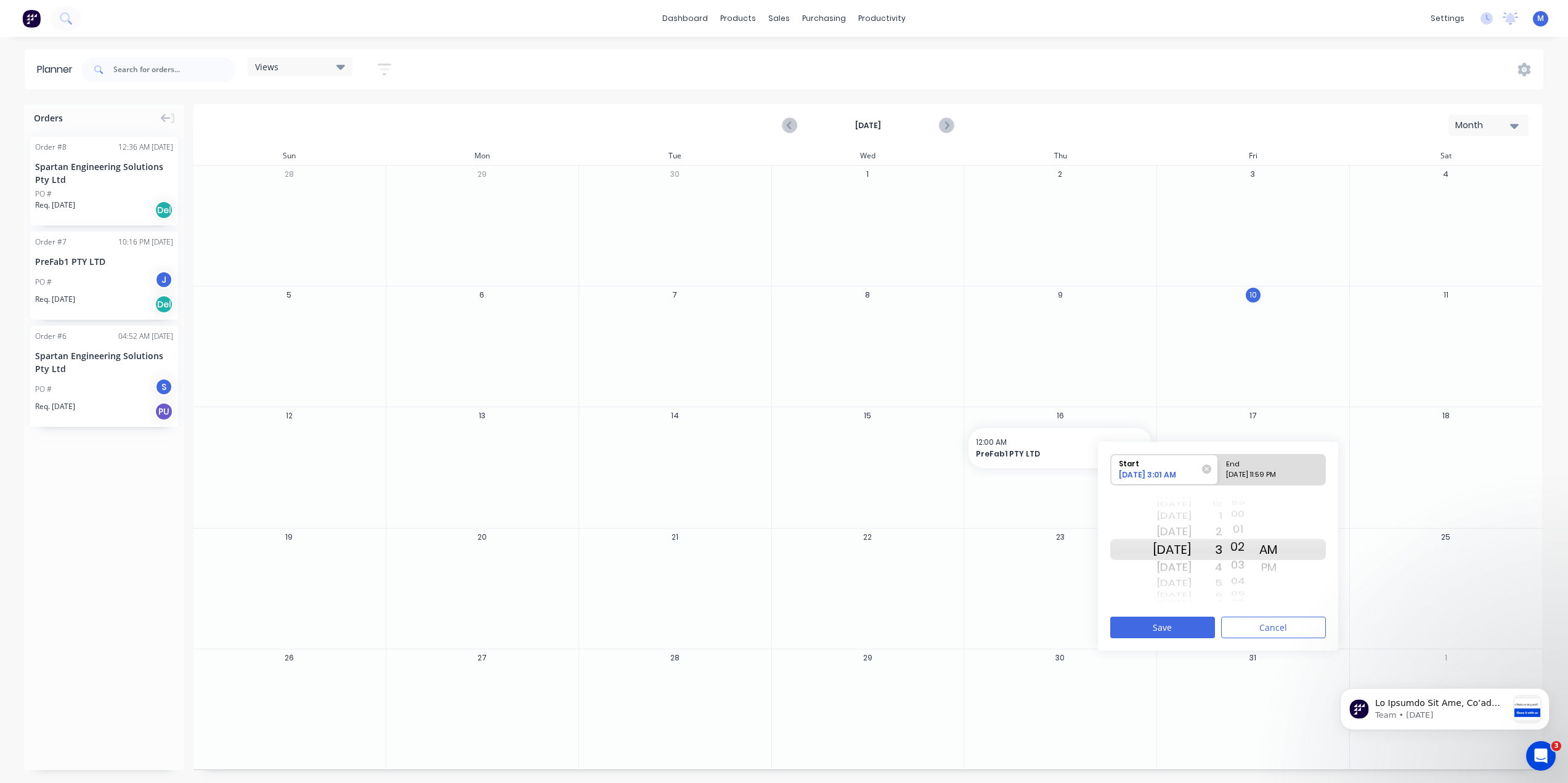
click at [1239, 506] on div "00" at bounding box center [1238, 514] width 31 height 15
drag, startPoint x: 1234, startPoint y: 532, endPoint x: 1231, endPoint y: 502, distance: 30.1
click at [1222, 550] on div "7 8 9 10 11 12 1 2 3 4 5 6 7 8 9 10 11 12 1" at bounding box center [1207, 550] width 31 height 1
drag, startPoint x: 1231, startPoint y: 546, endPoint x: 1240, endPoint y: 507, distance: 40.0
click at [1240, 505] on div "[DATE] [DATE] [DATE] [DATE] [DATE] [DATE] [DATE] [DATE] [DATE] [DATE] [DATE] [D…" at bounding box center [1218, 549] width 216 height 116
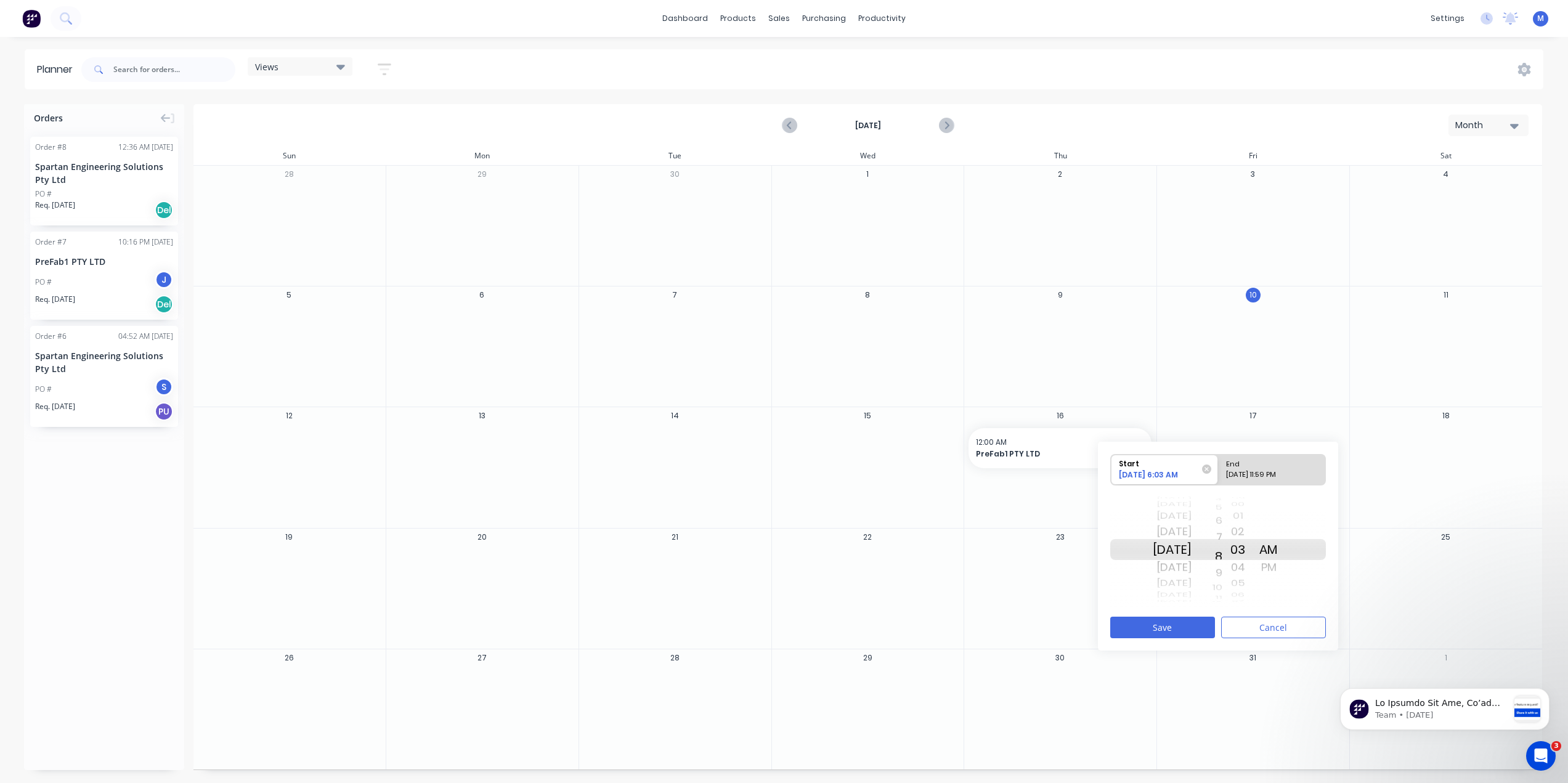
drag, startPoint x: 1232, startPoint y: 535, endPoint x: 1233, endPoint y: 513, distance: 22.0
click at [1222, 513] on div "4 5 6 7 8 9 10 11 12 1 2 3 4 5 6 7 8 9 10 11 12 1 2 3 4 5 6 7 8 9 10 11 12 1 2 …" at bounding box center [1207, 549] width 31 height 117
drag, startPoint x: 1251, startPoint y: 520, endPoint x: 1246, endPoint y: 579, distance: 59.2
click at [1246, 560] on div "51 52 53 54 55 56 57 58 59 00 01 02 03 04 05 06 07 08 09" at bounding box center [1238, 549] width 31 height 21
click at [1268, 470] on div "[DATE] 11:59 PM" at bounding box center [1266, 477] width 89 height 15
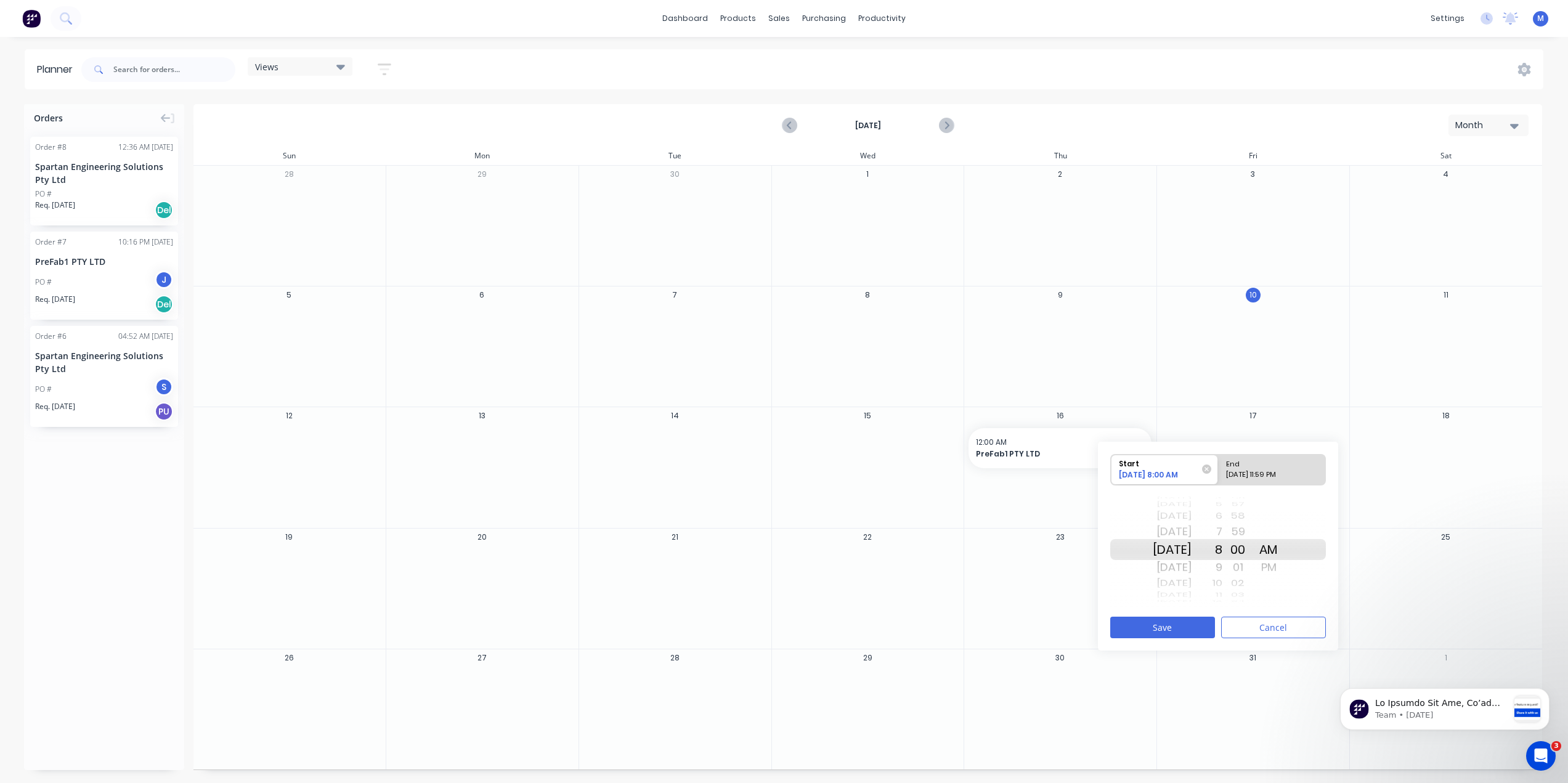
click at [1219, 470] on input "End [DATE] 11:59 PM" at bounding box center [1218, 469] width 1 height 30
radio input "true"
drag, startPoint x: 1232, startPoint y: 544, endPoint x: 1220, endPoint y: 610, distance: 67.1
click at [1220, 610] on div "Start [DATE] 8:00 AM End [DATE] 11:59 PM [DATE] [DATE] [DATE] [DATE] [DATE] [DA…" at bounding box center [1218, 546] width 241 height 209
drag, startPoint x: 1227, startPoint y: 586, endPoint x: 1225, endPoint y: 543, distance: 43.0
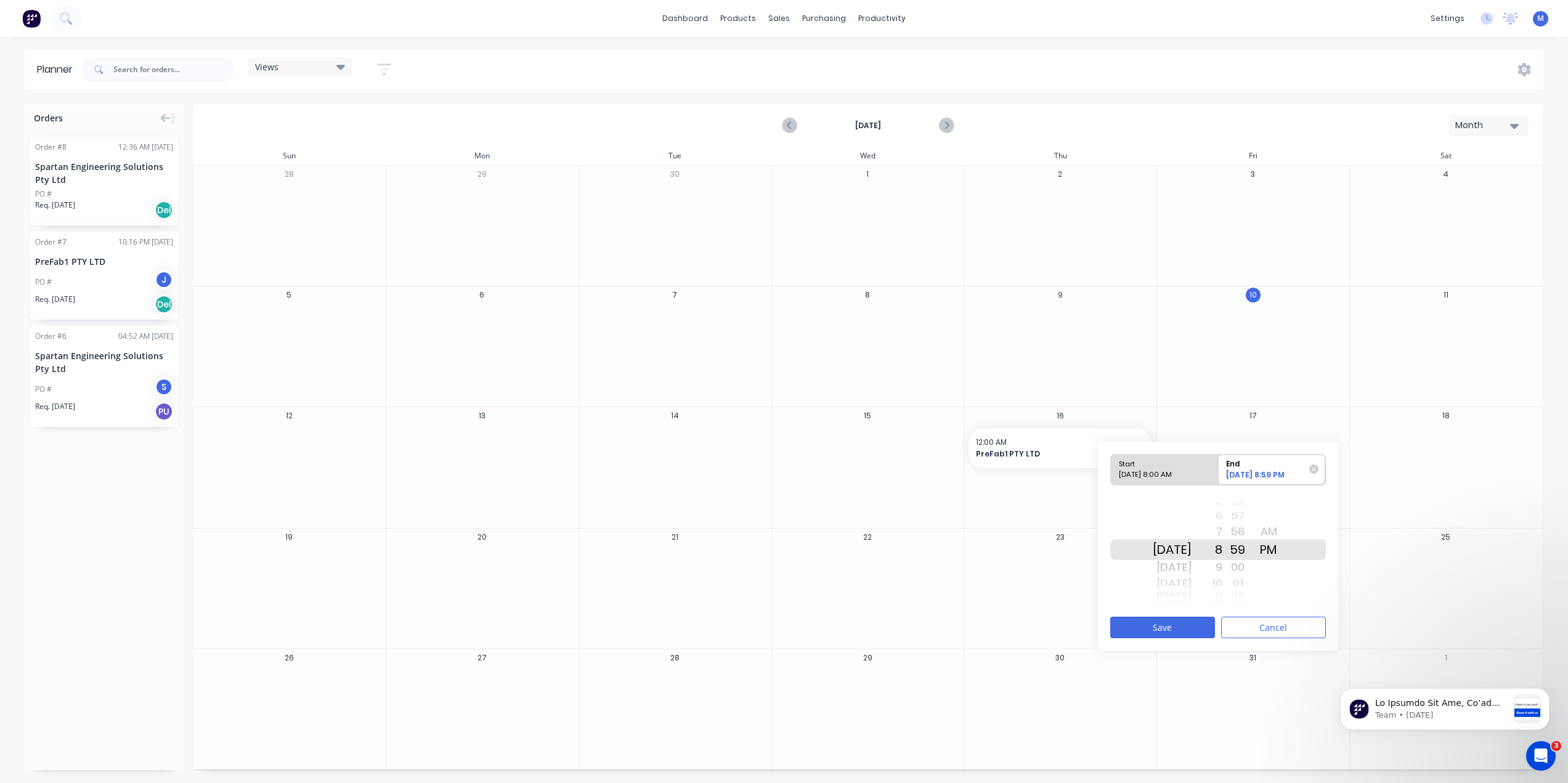
click at [1222, 543] on div "4 5 6 7 8 9 10 11 12 1 2 3 4 5 6 7 8 9 10 11 12 1 2 3 4 5 6 7 8 9 10 11 12 1 2 …" at bounding box center [1207, 549] width 31 height 117
drag, startPoint x: 1234, startPoint y: 579, endPoint x: 1231, endPoint y: 525, distance: 54.1
click at [1231, 525] on div "[DATE] [DATE] [DATE] [DATE] [DATE] [DATE] [DATE] [DATE] [DATE] [DATE] [DATE] [D…" at bounding box center [1218, 549] width 216 height 116
drag, startPoint x: 1233, startPoint y: 551, endPoint x: 1235, endPoint y: 510, distance: 41.0
click at [1222, 510] on div "6 7 8 9 10 11 12 1 2 3 4 5 6 7 8 9 10 11 12 1 2 3 4 5 6 7 8 9 10 11 12 1 2 3 4 …" at bounding box center [1207, 549] width 31 height 117
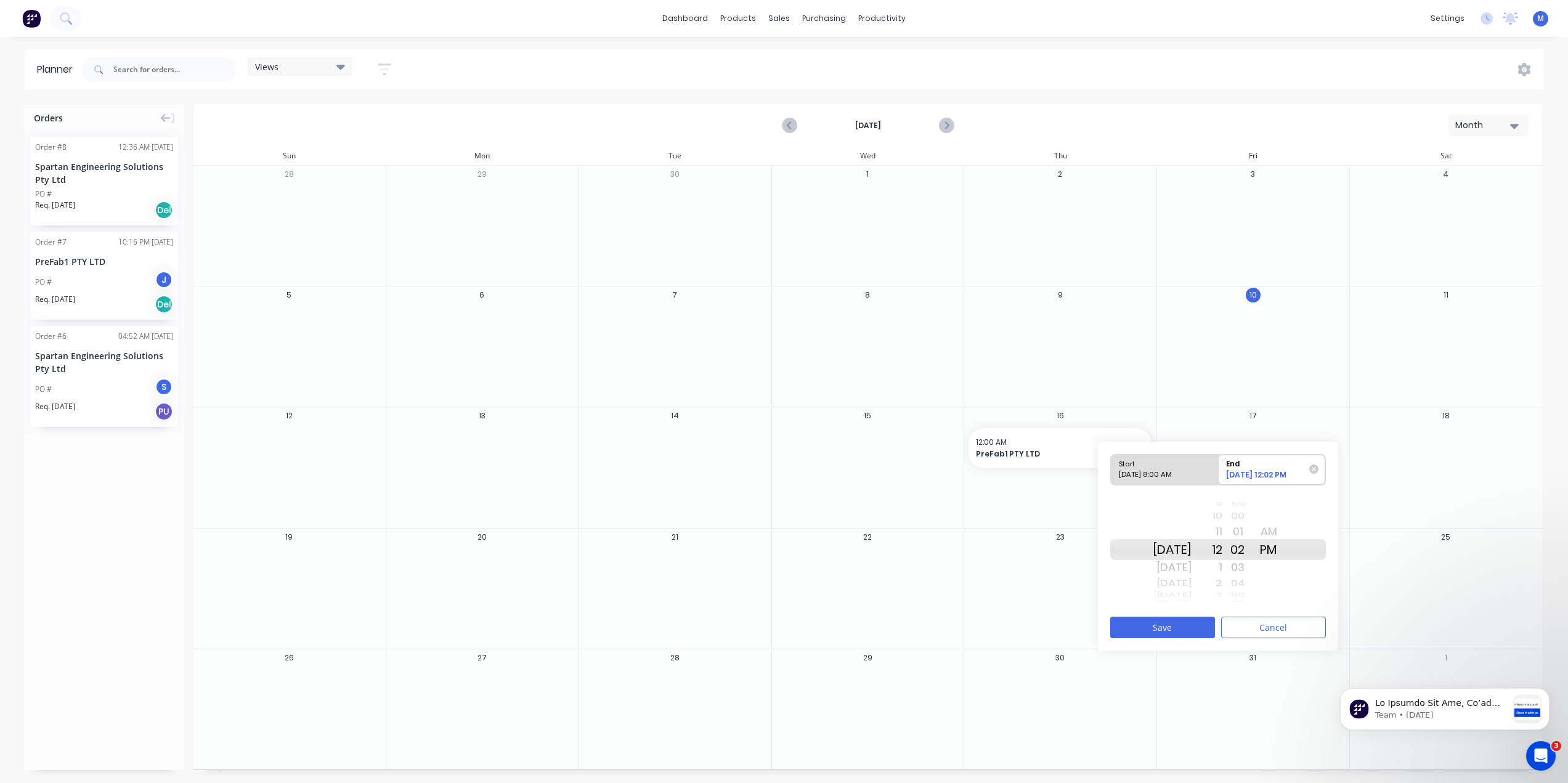
drag, startPoint x: 1226, startPoint y: 551, endPoint x: 1231, endPoint y: 522, distance: 29.4
click at [1222, 516] on div "8 9 10 11 12 1 2 3 4 5 6 7 8 9 10 11 12 1 2 3 4 5 6 7 8 9 10 11 12 1 2 3 4 5 6 …" at bounding box center [1207, 549] width 31 height 117
drag, startPoint x: 1232, startPoint y: 549, endPoint x: 1228, endPoint y: 509, distance: 40.2
click at [1222, 509] on div "10 11 12 1 2 3 4 5 6 7 8 9 10 11 12 1 2 3 4 5 6 7 8 9 10 11 12 1 2 3 4 5 6 7 8 …" at bounding box center [1207, 549] width 31 height 117
click at [1222, 519] on div "1 2 3 4 5 6 7 8 9 10 11 12 1 2 3 4 5 6 7 8 9 10 11 12 1 2 3 4 5 6 7 8 9 10 11 1…" at bounding box center [1207, 549] width 31 height 117
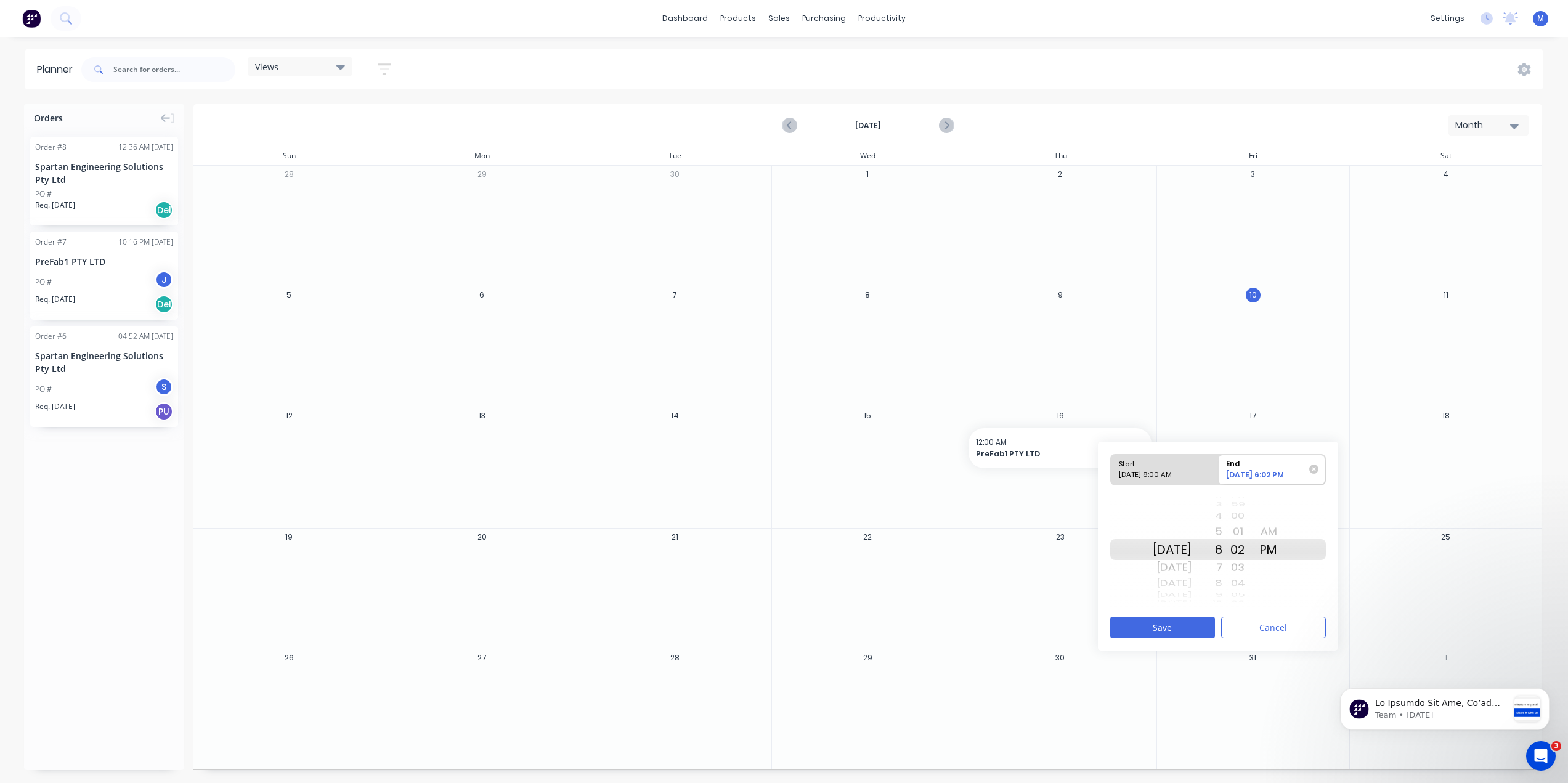
drag, startPoint x: 1237, startPoint y: 560, endPoint x: 1232, endPoint y: 518, distance: 42.3
click at [1222, 518] on div "2 3 4 5 6 7 8 9 10 11 12 1 2 3 4 5 6 7 8 9 10 11 12 1 2 3 4 5 6 7 8 9 10 11 12 …" at bounding box center [1207, 549] width 31 height 117
drag, startPoint x: 1232, startPoint y: 552, endPoint x: 1232, endPoint y: 538, distance: 14.0
click at [1222, 512] on div "5 6 7 8 9 10 11 12 1 2 3 4 5 6 7 8 9 10 11 12 1 2 3 4 5 6 7 8 9 10 11 12 1 2 3 …" at bounding box center [1207, 549] width 31 height 117
drag, startPoint x: 1231, startPoint y: 546, endPoint x: 1233, endPoint y: 513, distance: 33.1
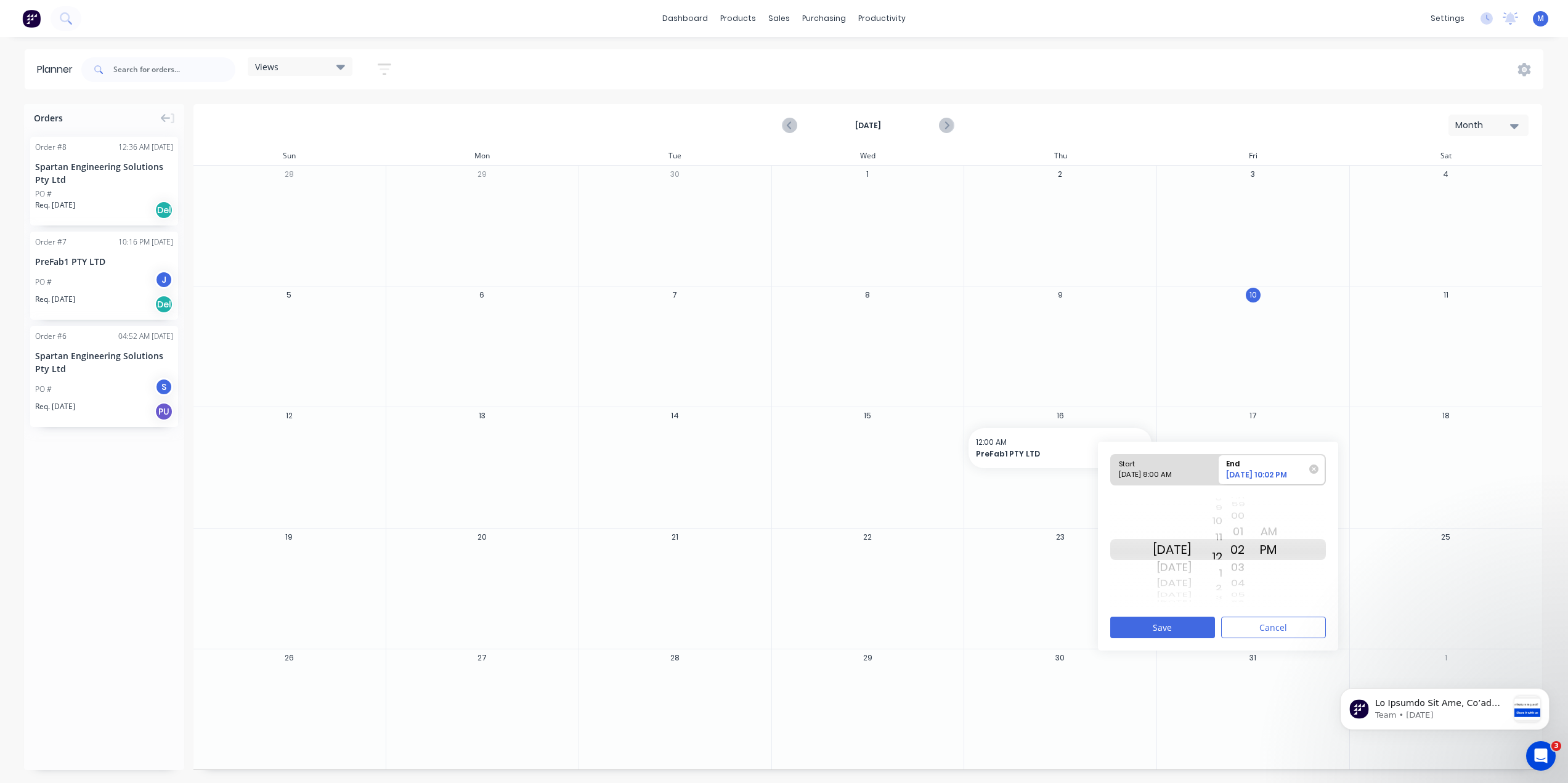
click at [1222, 513] on div "8 9 10 11 12 1 2 3 4 5 6 7 8 9 10 11 12 1 2 3 4 5 6 7 8 9 10 11 12 1 2 3 4 5 6 …" at bounding box center [1207, 549] width 31 height 117
drag, startPoint x: 1255, startPoint y: 555, endPoint x: 1248, endPoint y: 597, distance: 42.6
click at [1248, 597] on div "20 21 22 23 24 25 26 27 28 29 30 31 32 33 34 35 36 37 38 39 40 41 42 43 44 45 4…" at bounding box center [1238, 549] width 31 height 117
click at [1184, 626] on button "Save" at bounding box center [1163, 627] width 105 height 22
click at [1028, 455] on span "PreFab1 PTY LTD" at bounding box center [1052, 453] width 151 height 11
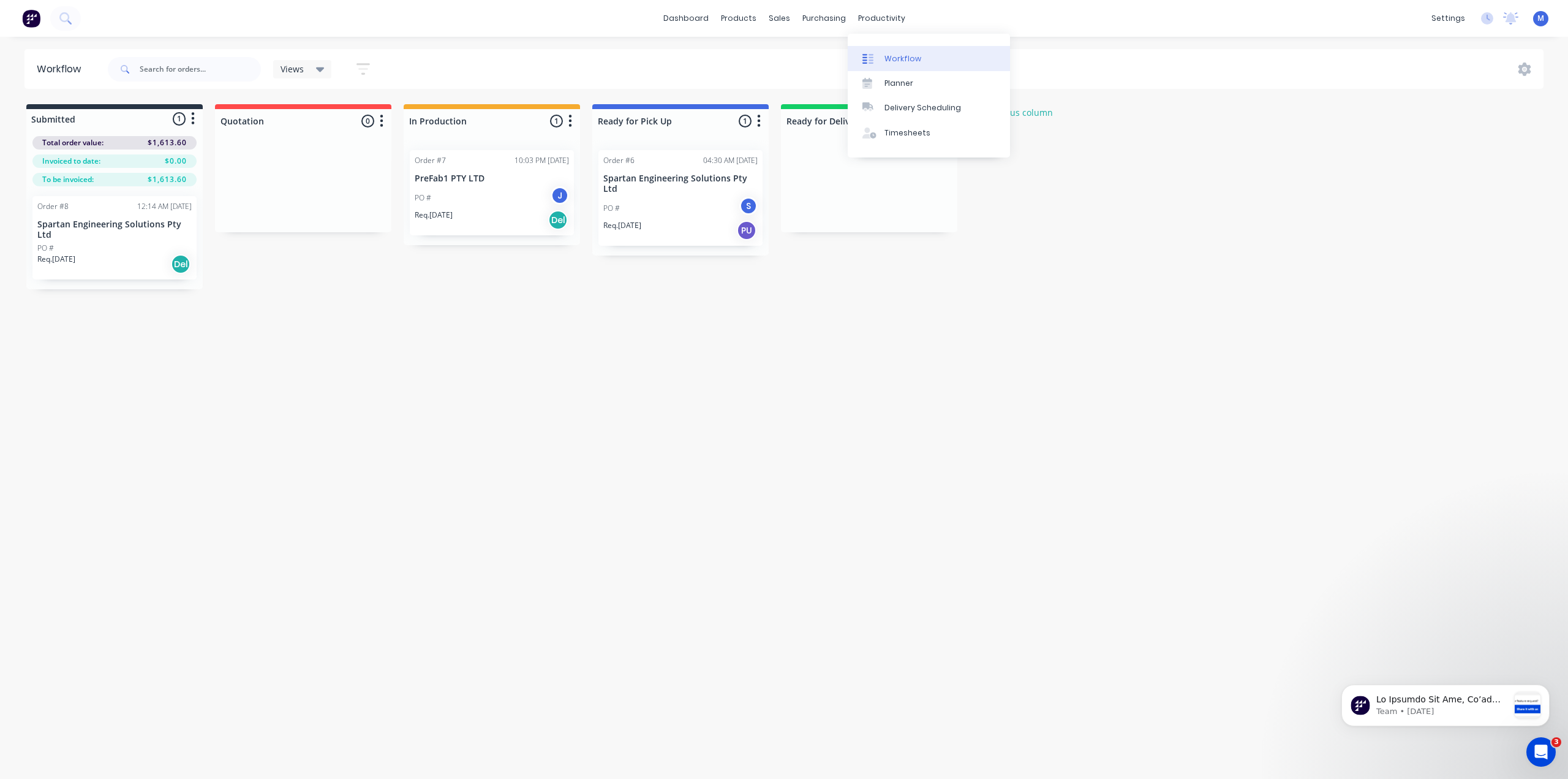
click at [883, 54] on link "Workflow" at bounding box center [928, 58] width 163 height 24
click at [898, 54] on div "Workflow" at bounding box center [903, 59] width 37 height 11
click at [895, 85] on div "Planner" at bounding box center [898, 83] width 29 height 11
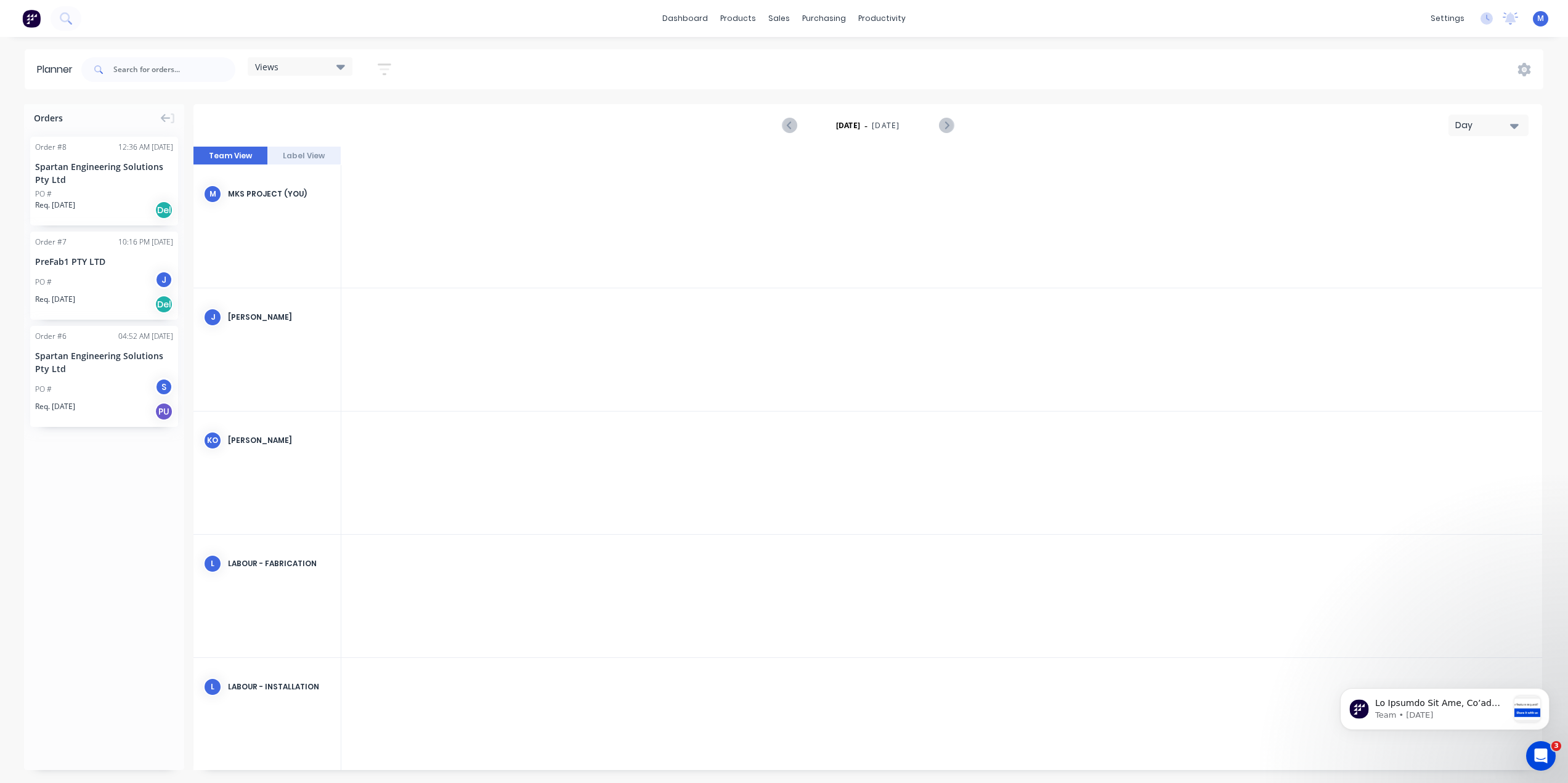
scroll to position [0, 2367]
click at [881, 101] on link "Delivery Scheduling" at bounding box center [930, 108] width 164 height 24
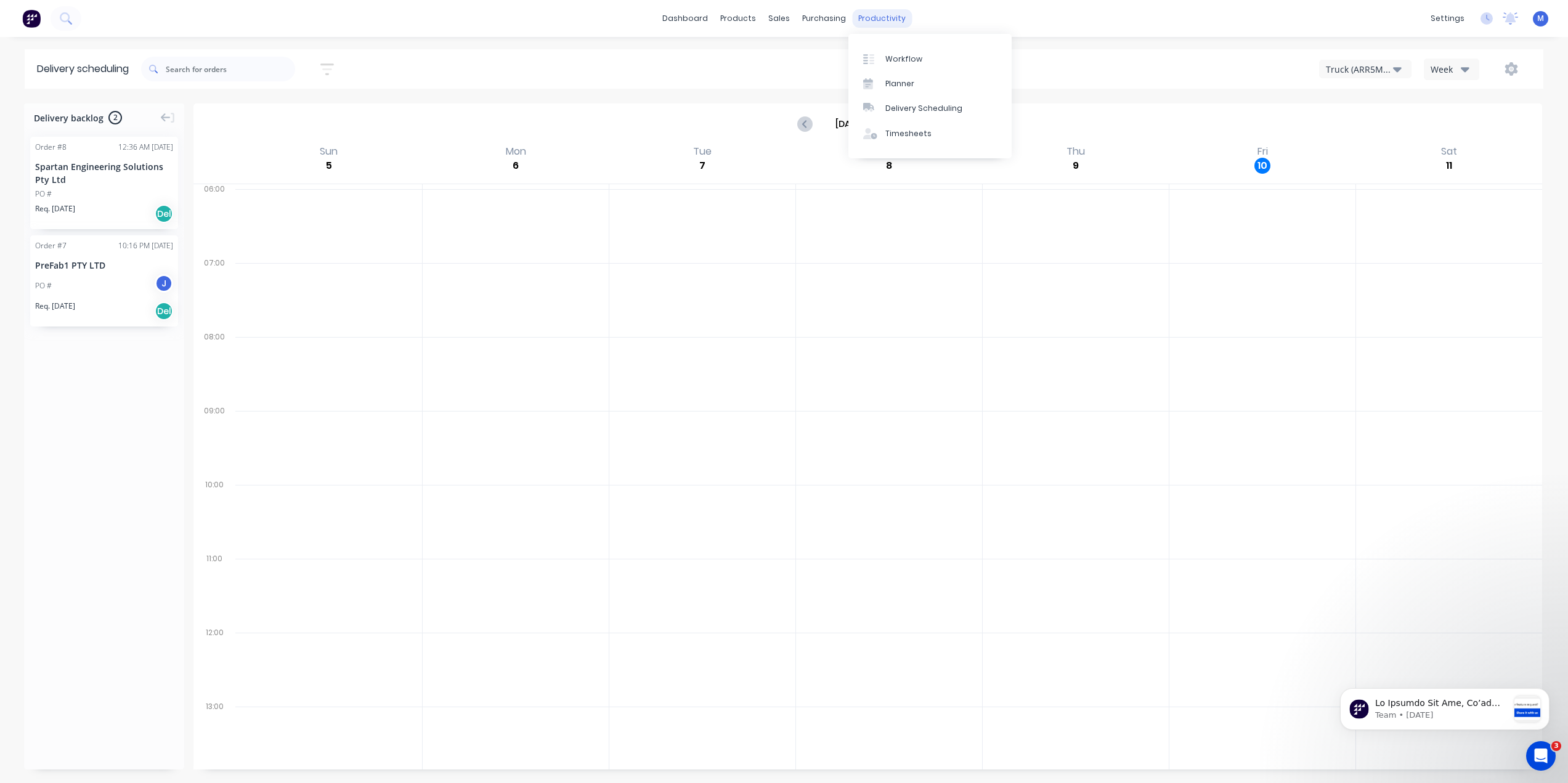
click at [873, 10] on div "productivity" at bounding box center [882, 18] width 60 height 19
click at [1455, 70] on div "Week" at bounding box center [1449, 69] width 36 height 13
click at [1374, 71] on div "Truck (ARR5MM)" at bounding box center [1359, 69] width 67 height 13
click at [1078, 62] on div "Truck (ARR5MM) Truck (ARR5MM) Truck (CHH156) Truck (EXQ180) Week" at bounding box center [1180, 69] width 701 height 22
click at [1358, 66] on div "Truck (ARR5MM)" at bounding box center [1359, 69] width 67 height 13
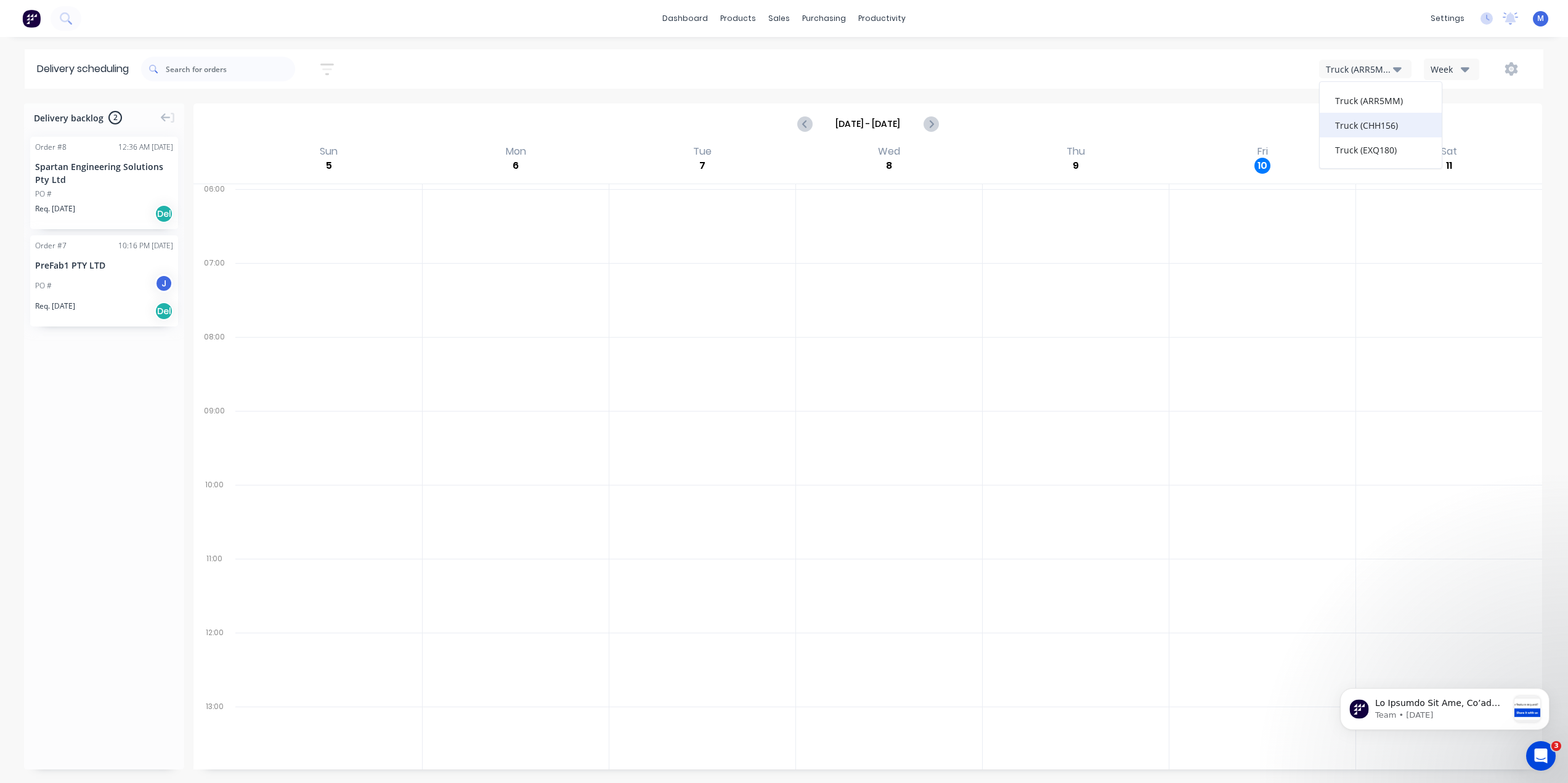
click at [1356, 122] on div "Truck (CHH156)" at bounding box center [1381, 125] width 122 height 24
click at [889, 87] on div "Planner" at bounding box center [899, 83] width 29 height 11
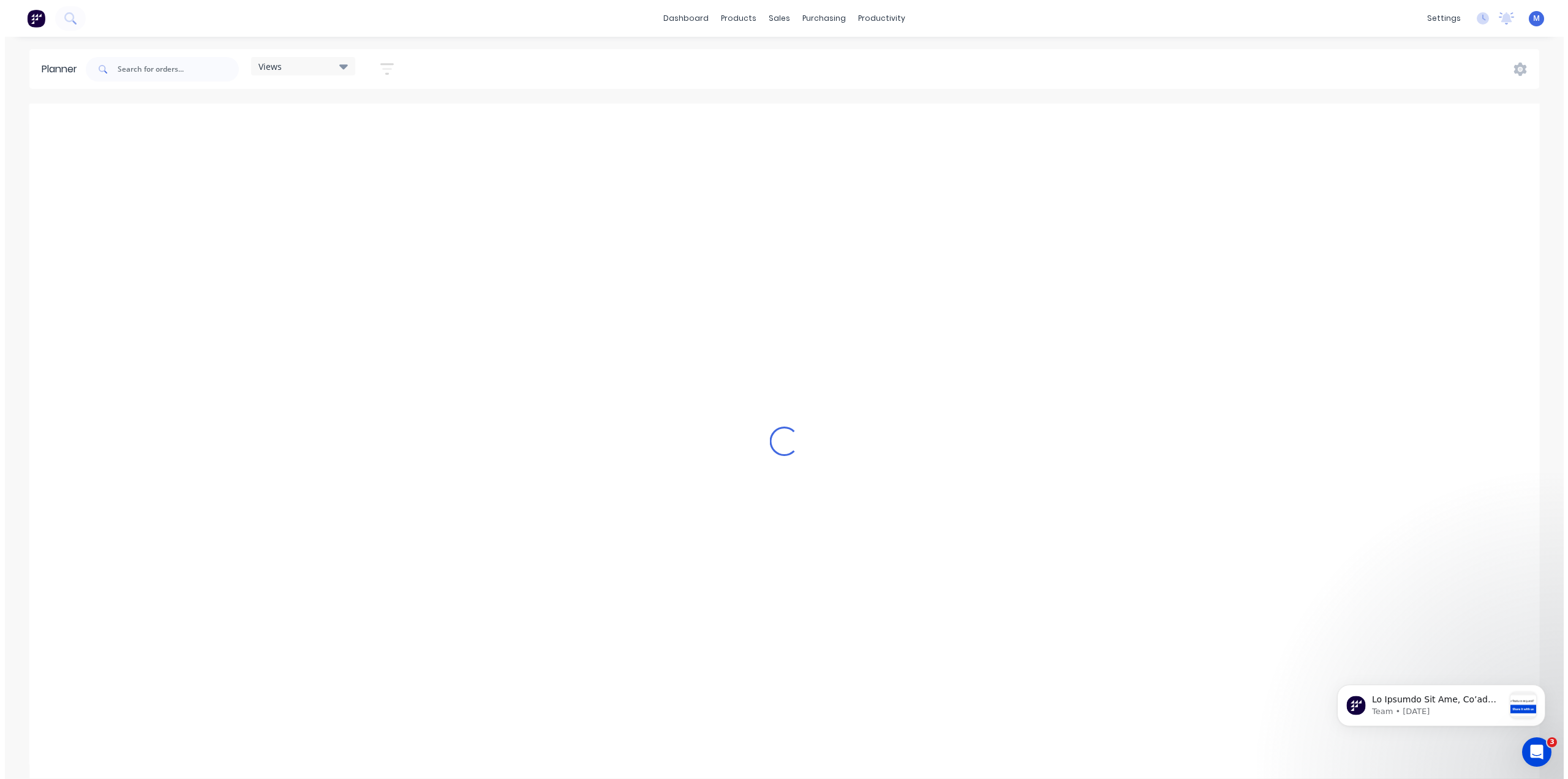
scroll to position [0, 2352]
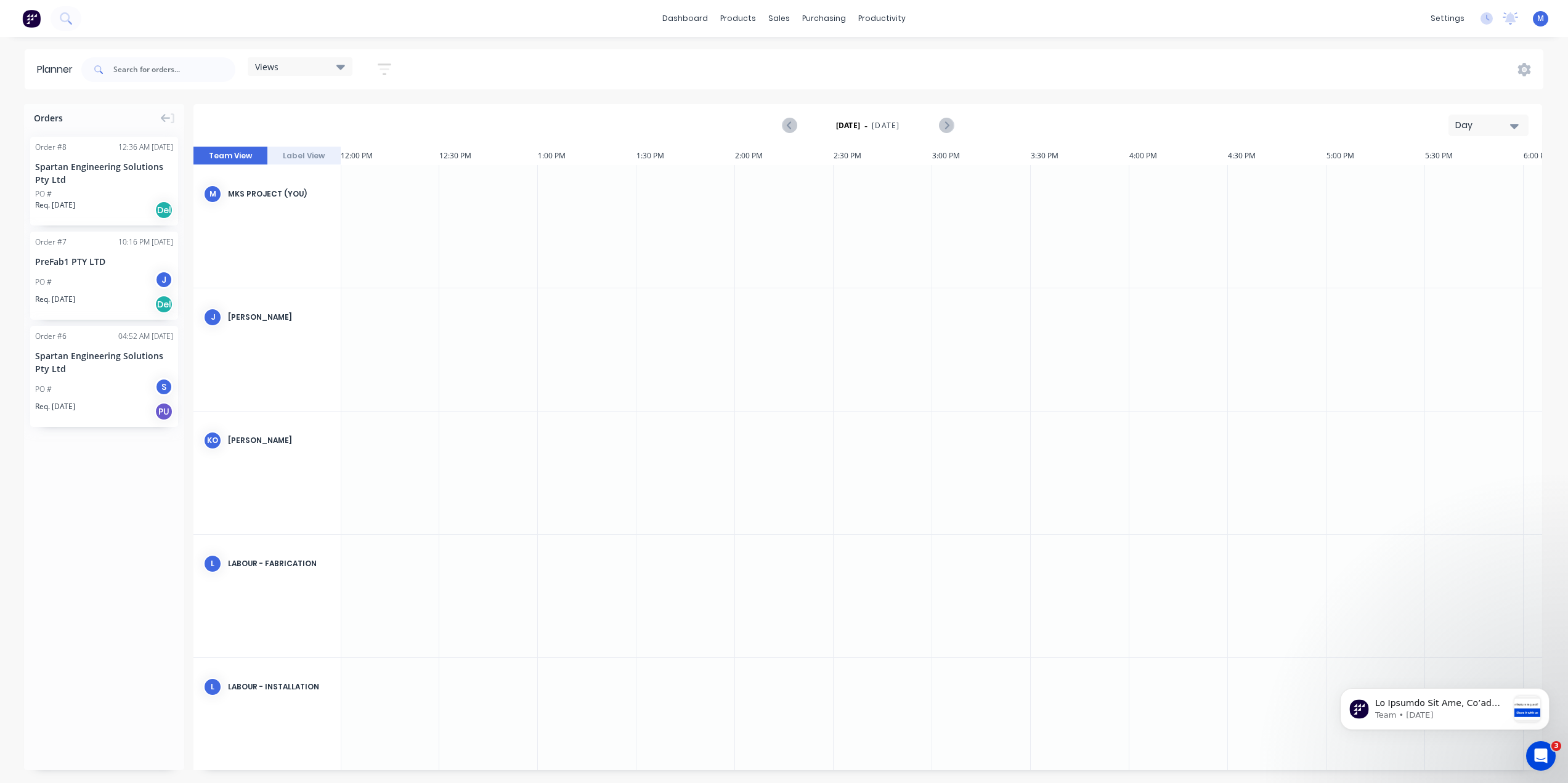
click at [1513, 126] on icon "button" at bounding box center [1514, 126] width 8 height 5
click at [1454, 203] on div "Month" at bounding box center [1467, 207] width 122 height 24
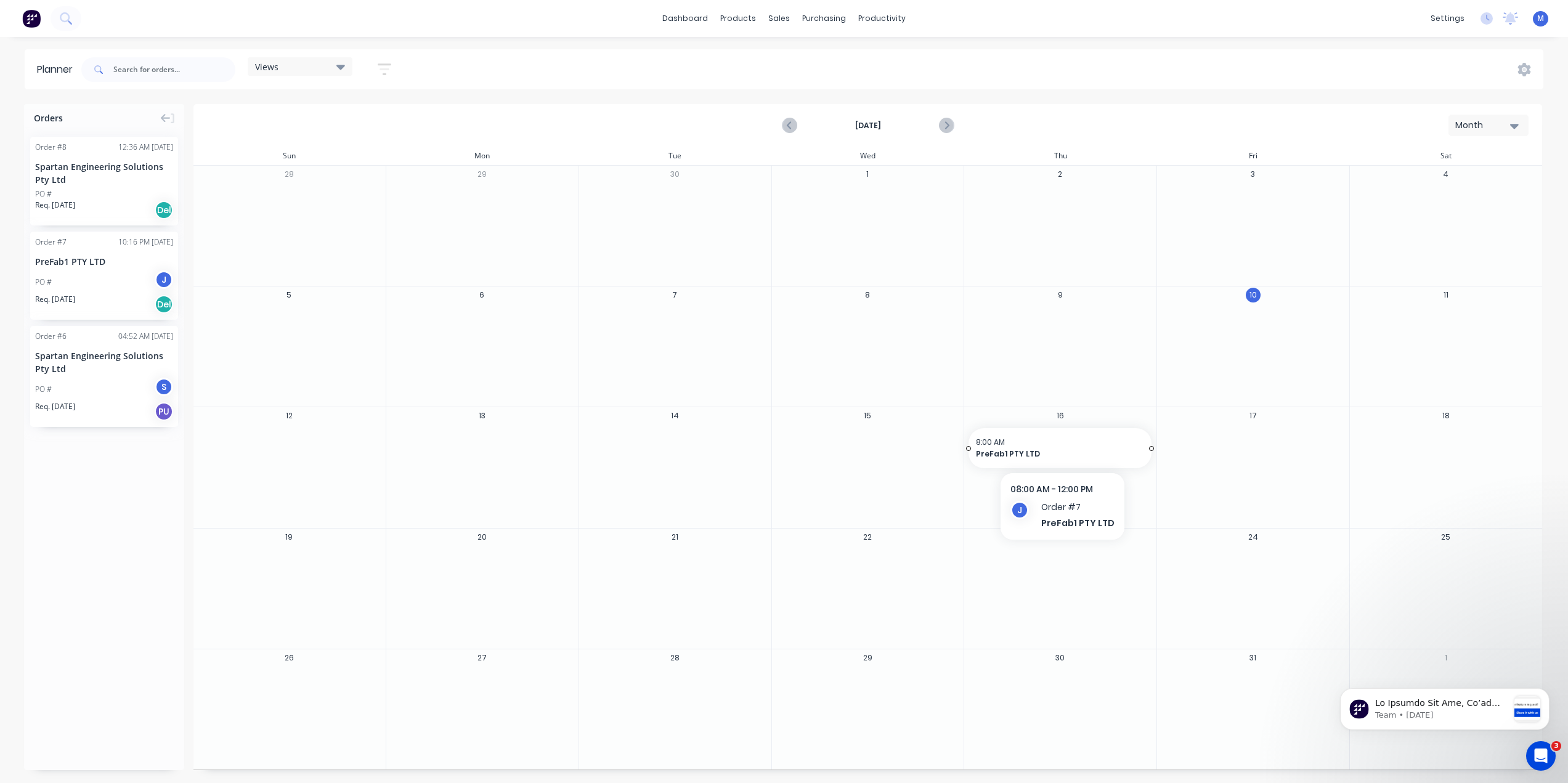
click at [1007, 449] on span "PreFab1 PTY LTD" at bounding box center [1052, 453] width 151 height 11
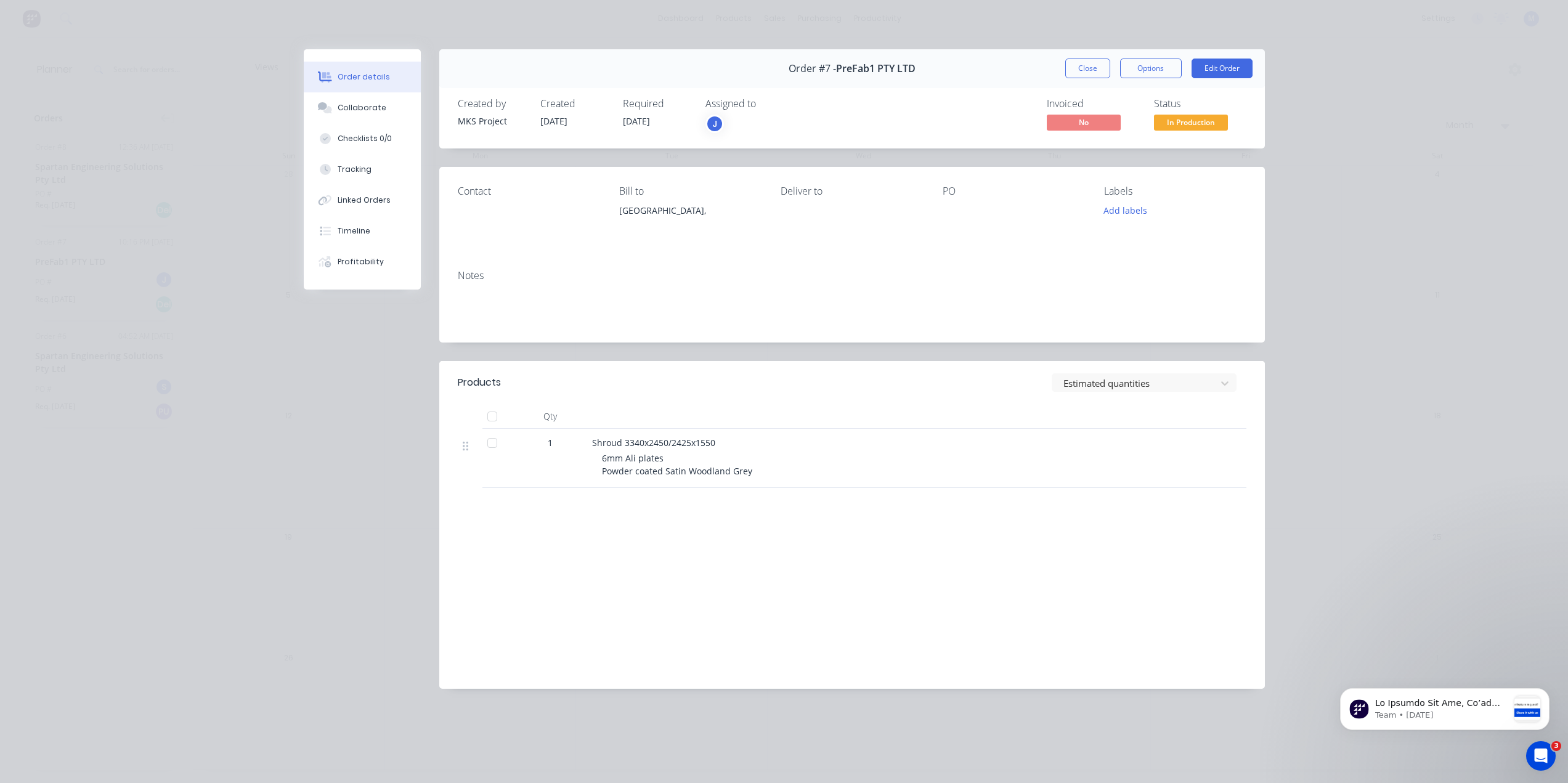
click at [1091, 69] on button "Close" at bounding box center [1088, 68] width 45 height 20
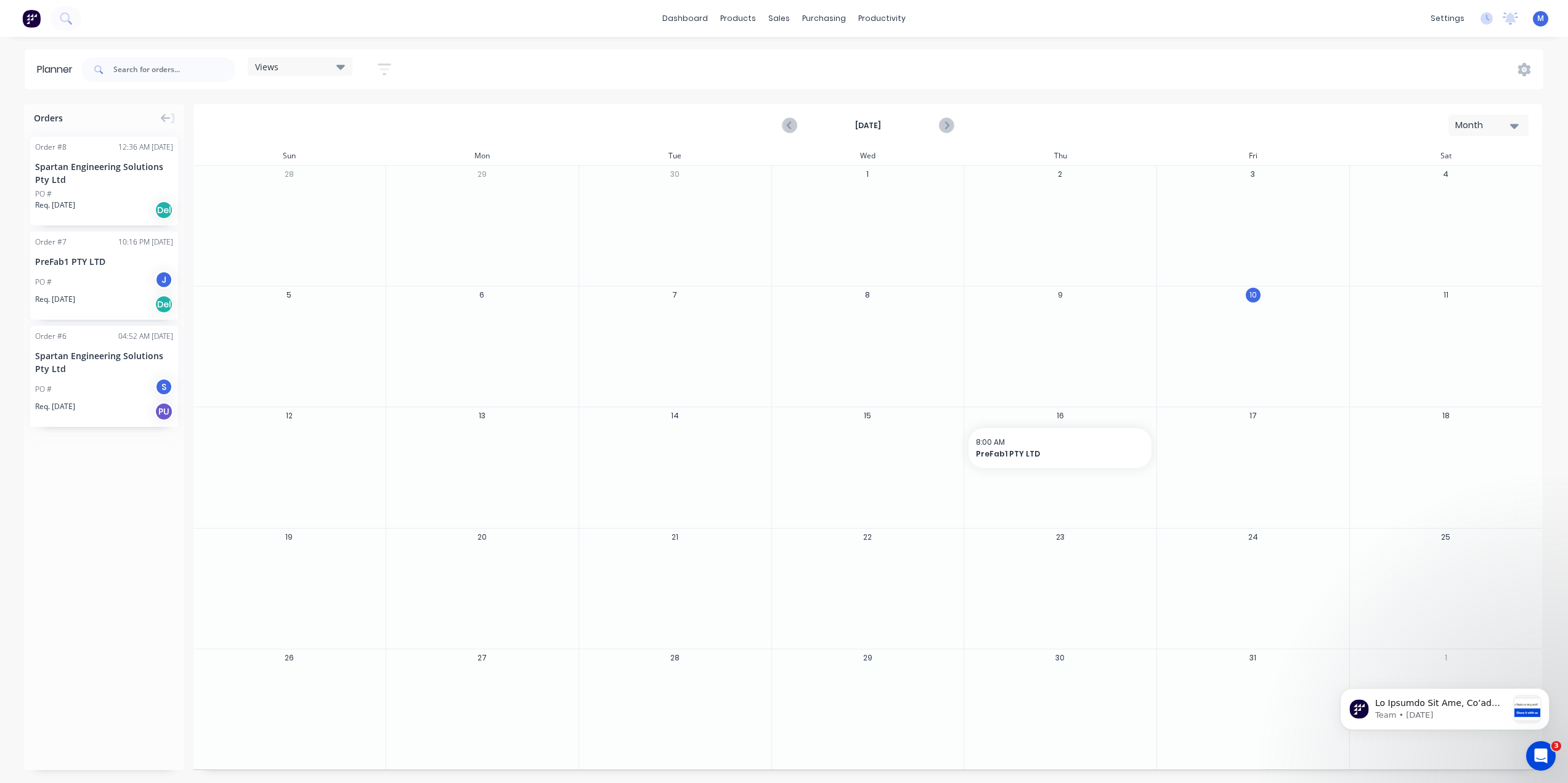
click at [1540, 21] on span "M" at bounding box center [1540, 18] width 7 height 11
click at [1445, 17] on div "settings" at bounding box center [1447, 18] width 46 height 19
click at [1371, 83] on link "Team" at bounding box center [1389, 83] width 164 height 24
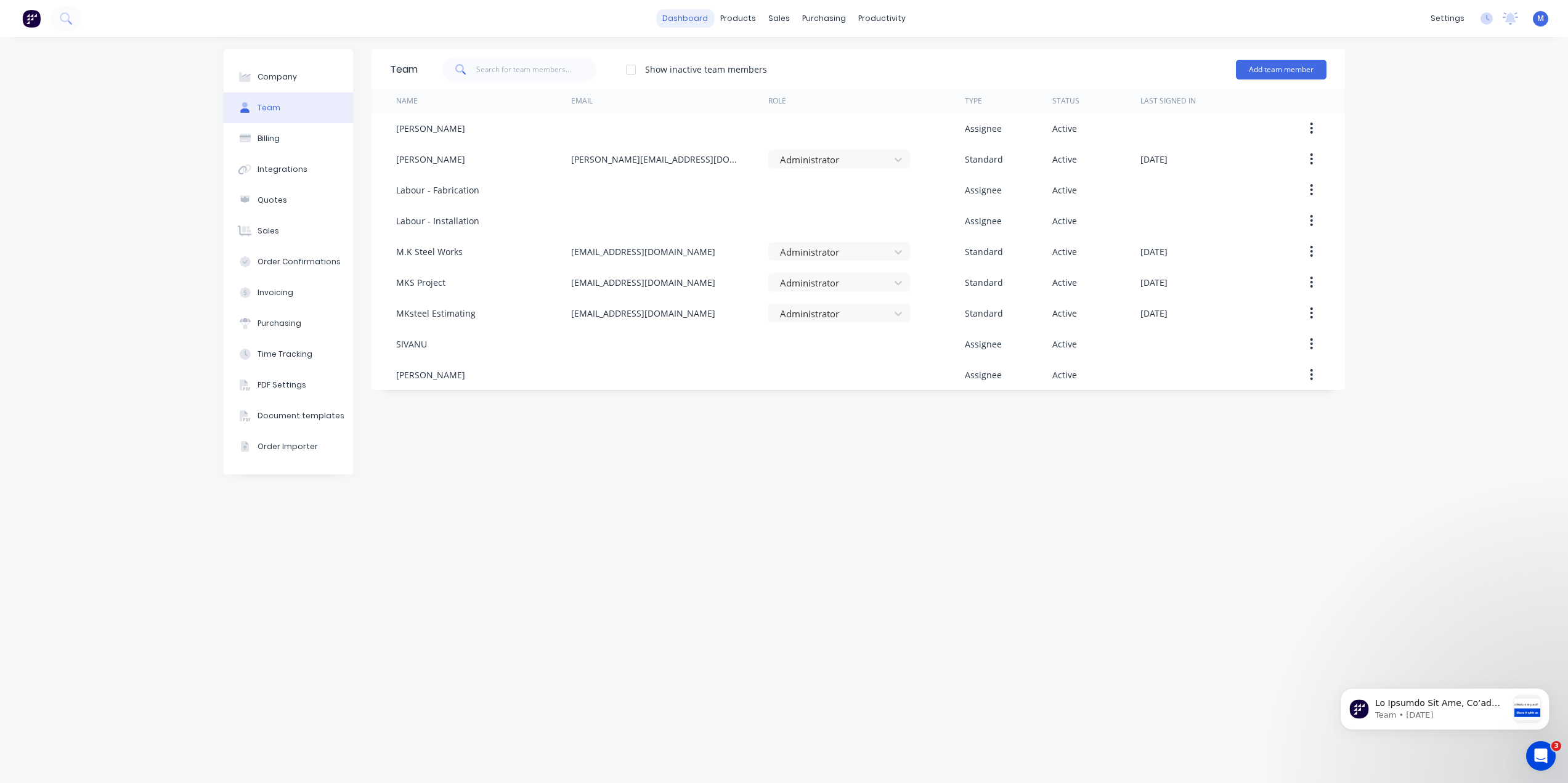
click at [677, 17] on link "dashboard" at bounding box center [685, 18] width 58 height 19
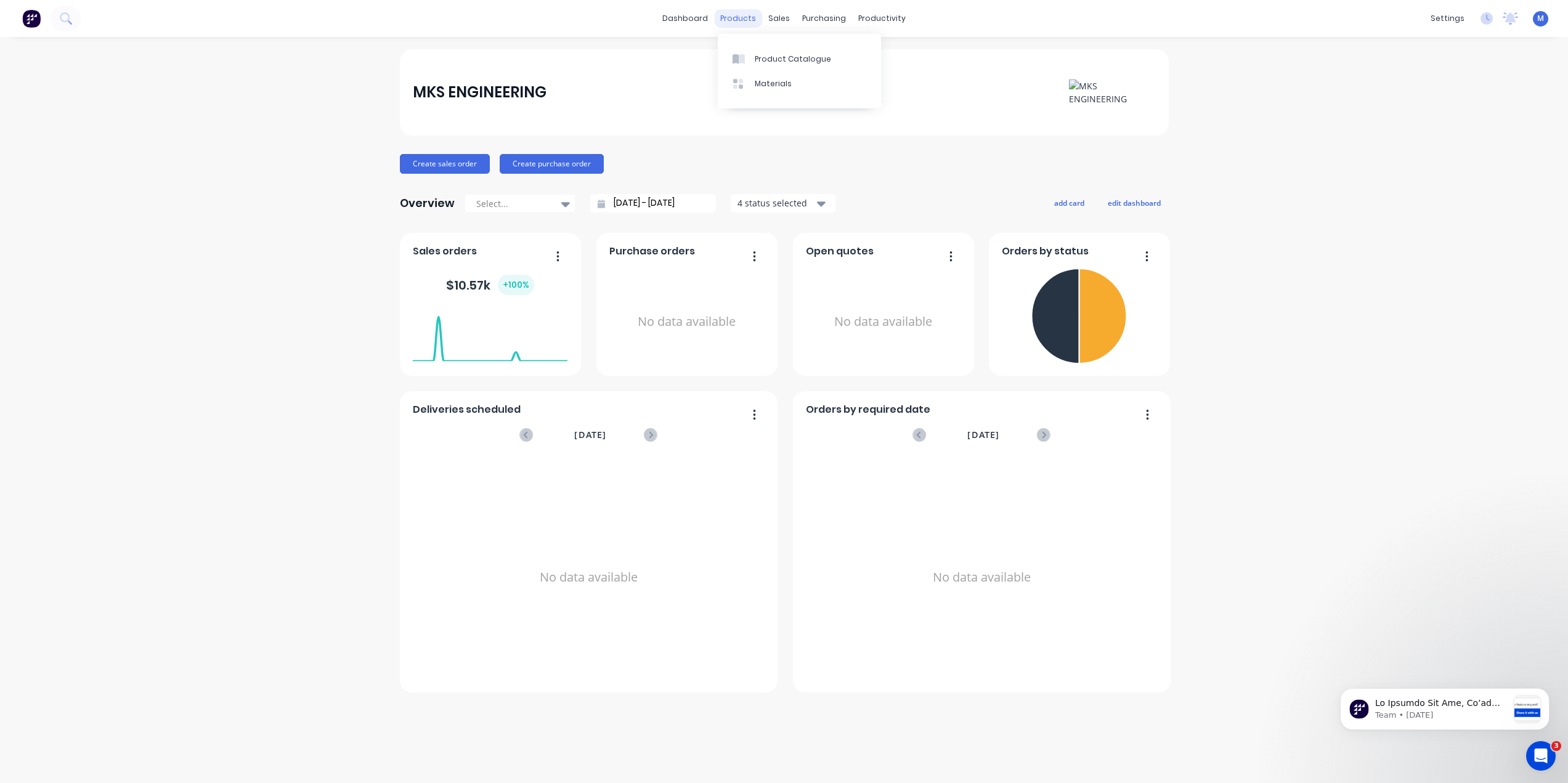
click at [737, 21] on div "products" at bounding box center [738, 18] width 48 height 19
click at [801, 63] on div "Sales Orders" at bounding box center [825, 59] width 51 height 11
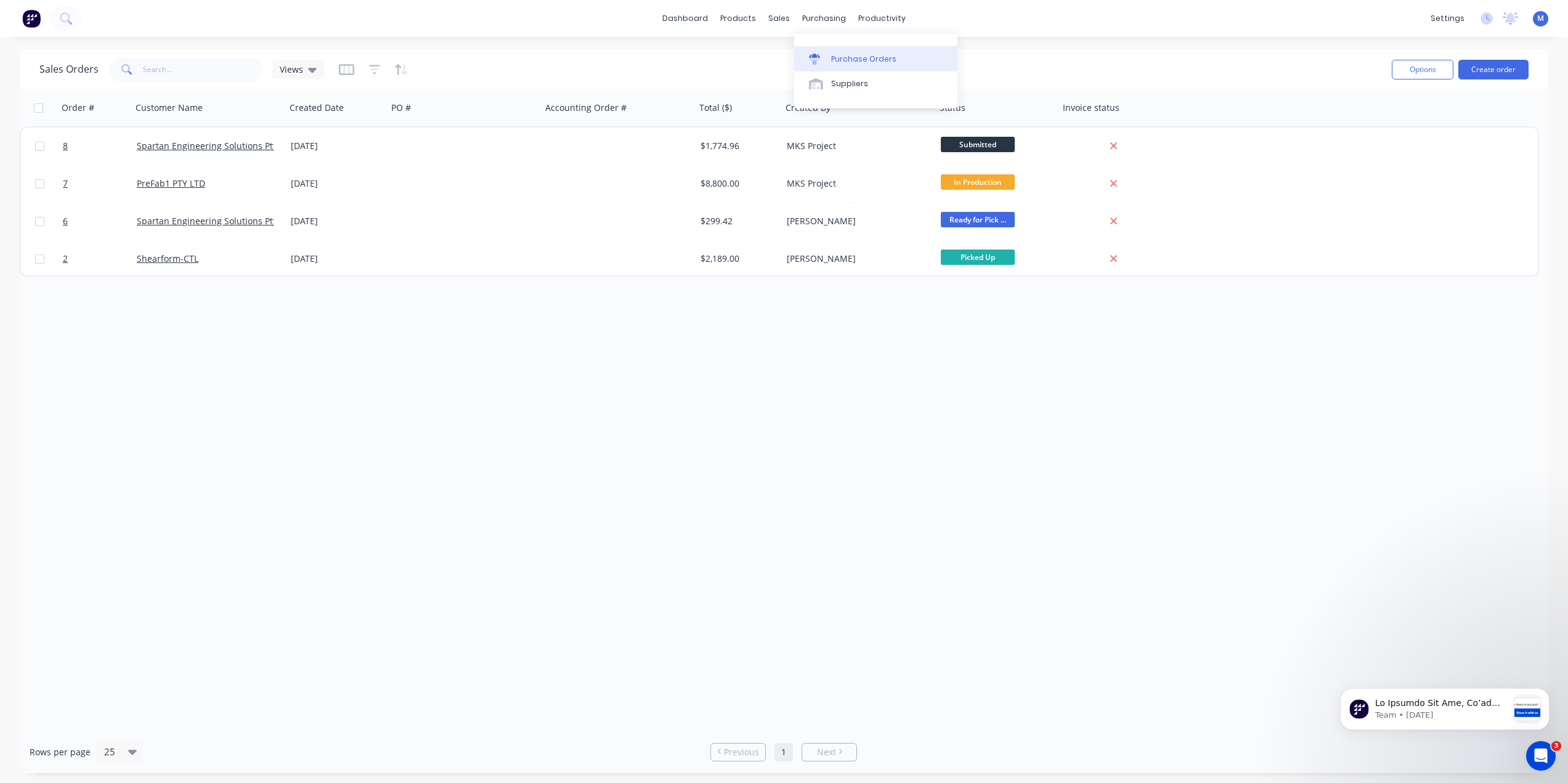
click at [844, 53] on link "Purchase Orders" at bounding box center [876, 58] width 164 height 24
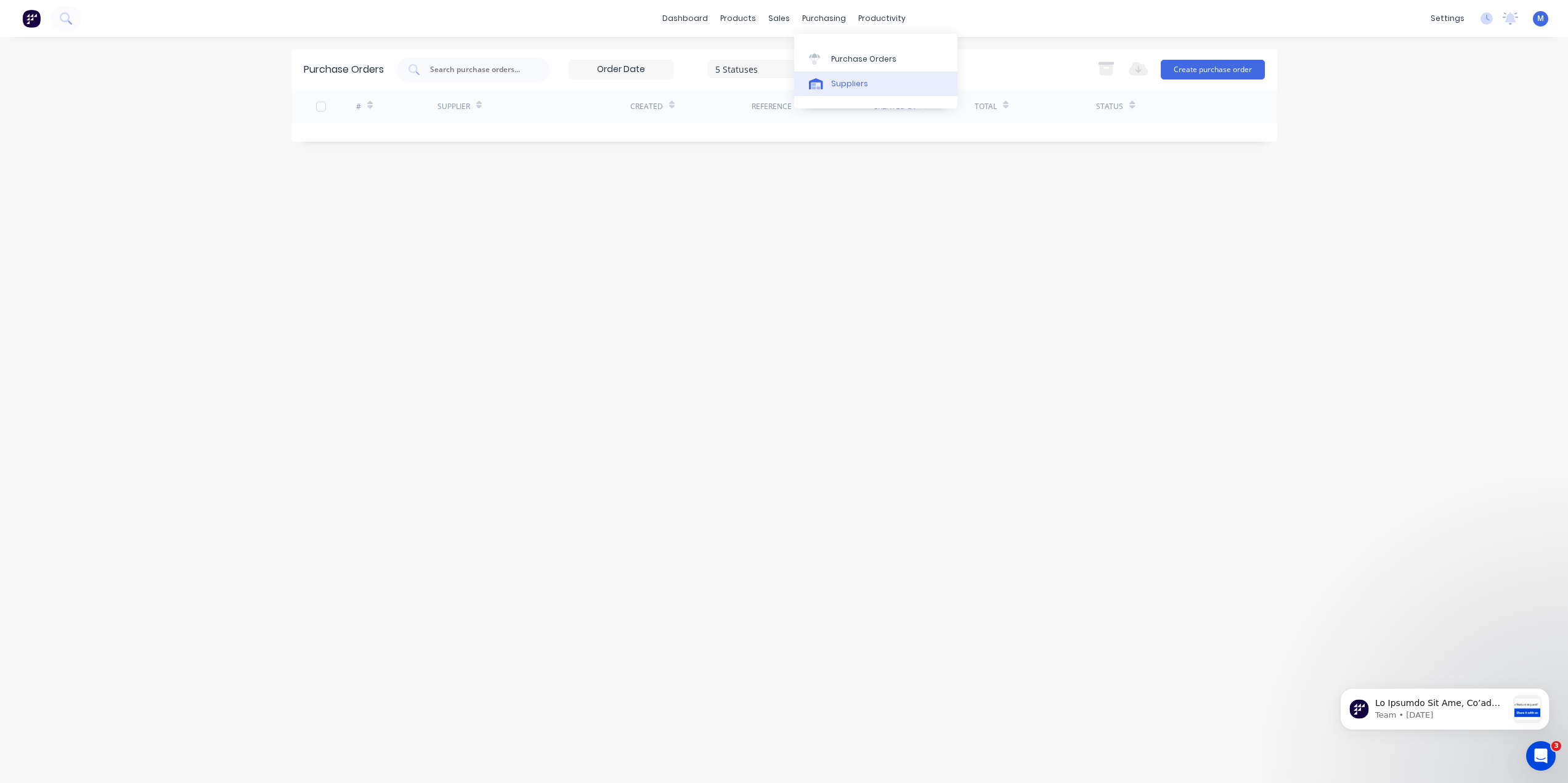
click at [818, 77] on link "Suppliers" at bounding box center [876, 83] width 164 height 24
click at [824, 63] on div "Sales Orders" at bounding box center [825, 59] width 51 height 11
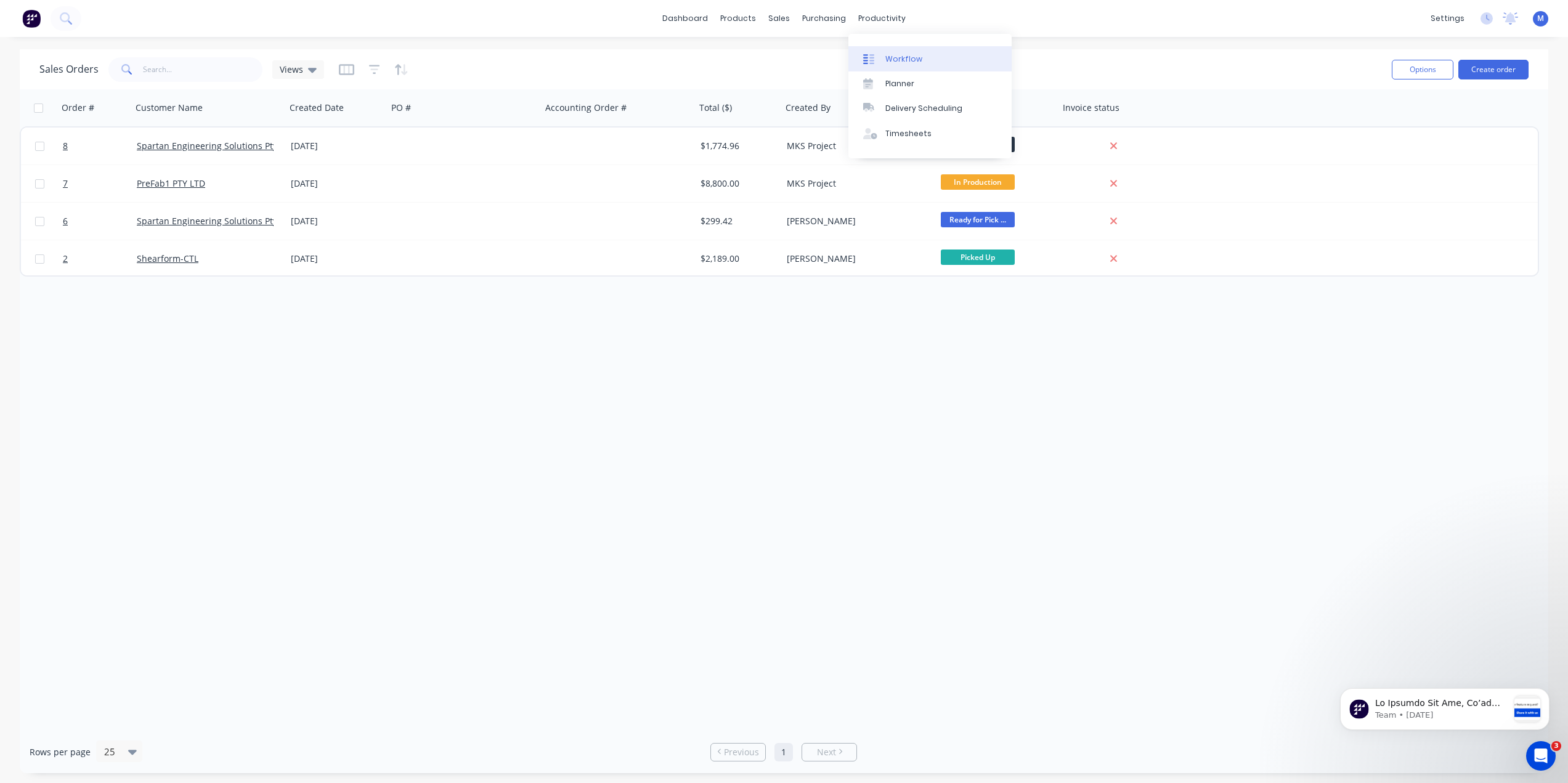
click at [912, 58] on div "Workflow" at bounding box center [904, 59] width 37 height 11
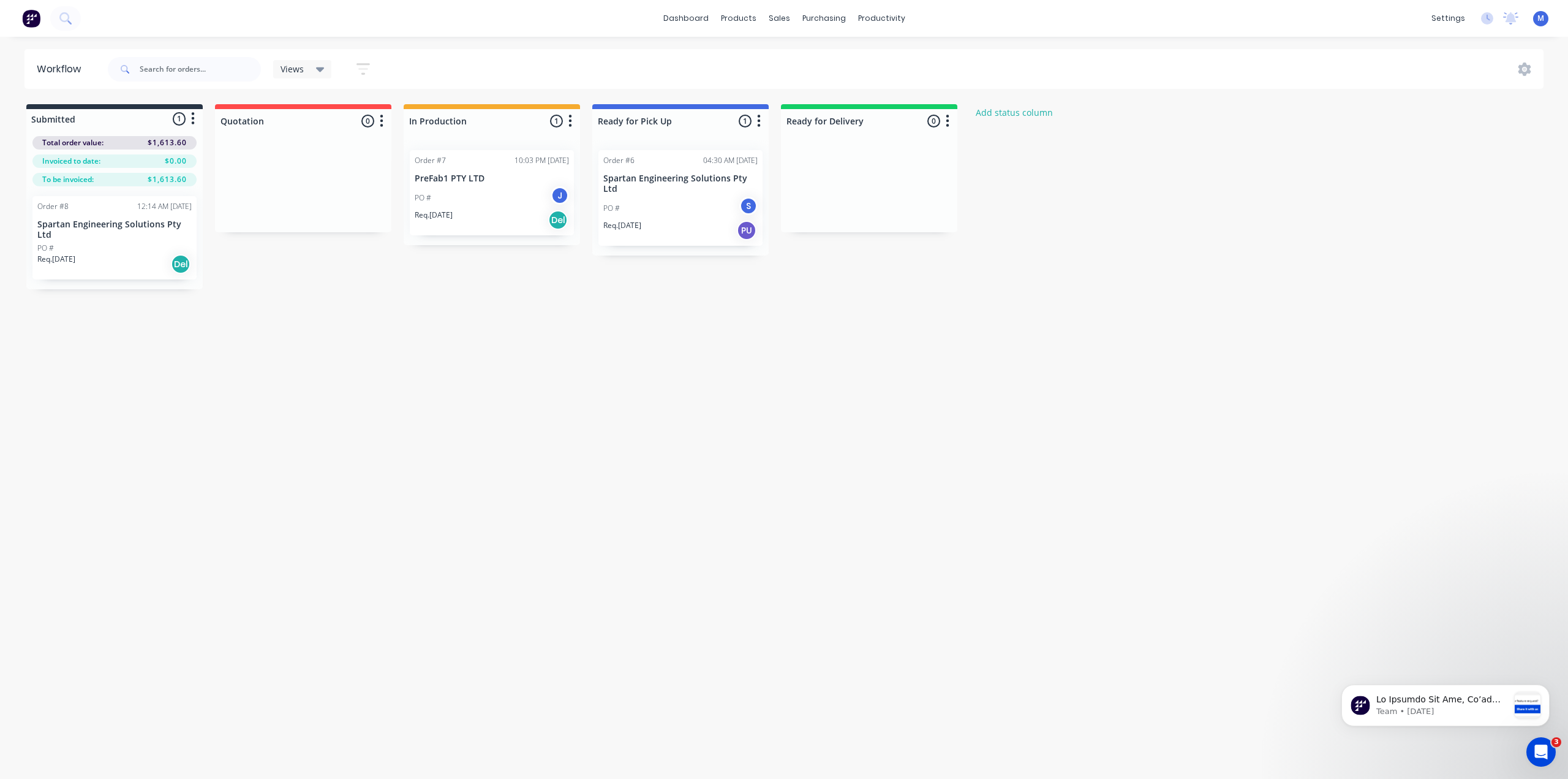
click at [946, 116] on icon "button" at bounding box center [948, 121] width 3 height 12
click at [882, 165] on button "Notifications" at bounding box center [893, 168] width 122 height 20
click at [1037, 278] on div "Submitted 1 Status colour #273444 hex #273444 Save Cancel Summaries Total order…" at bounding box center [657, 197] width 1332 height 185
click at [948, 119] on icon "button" at bounding box center [948, 121] width 4 height 15
click at [892, 168] on button "Notifications" at bounding box center [893, 168] width 122 height 20
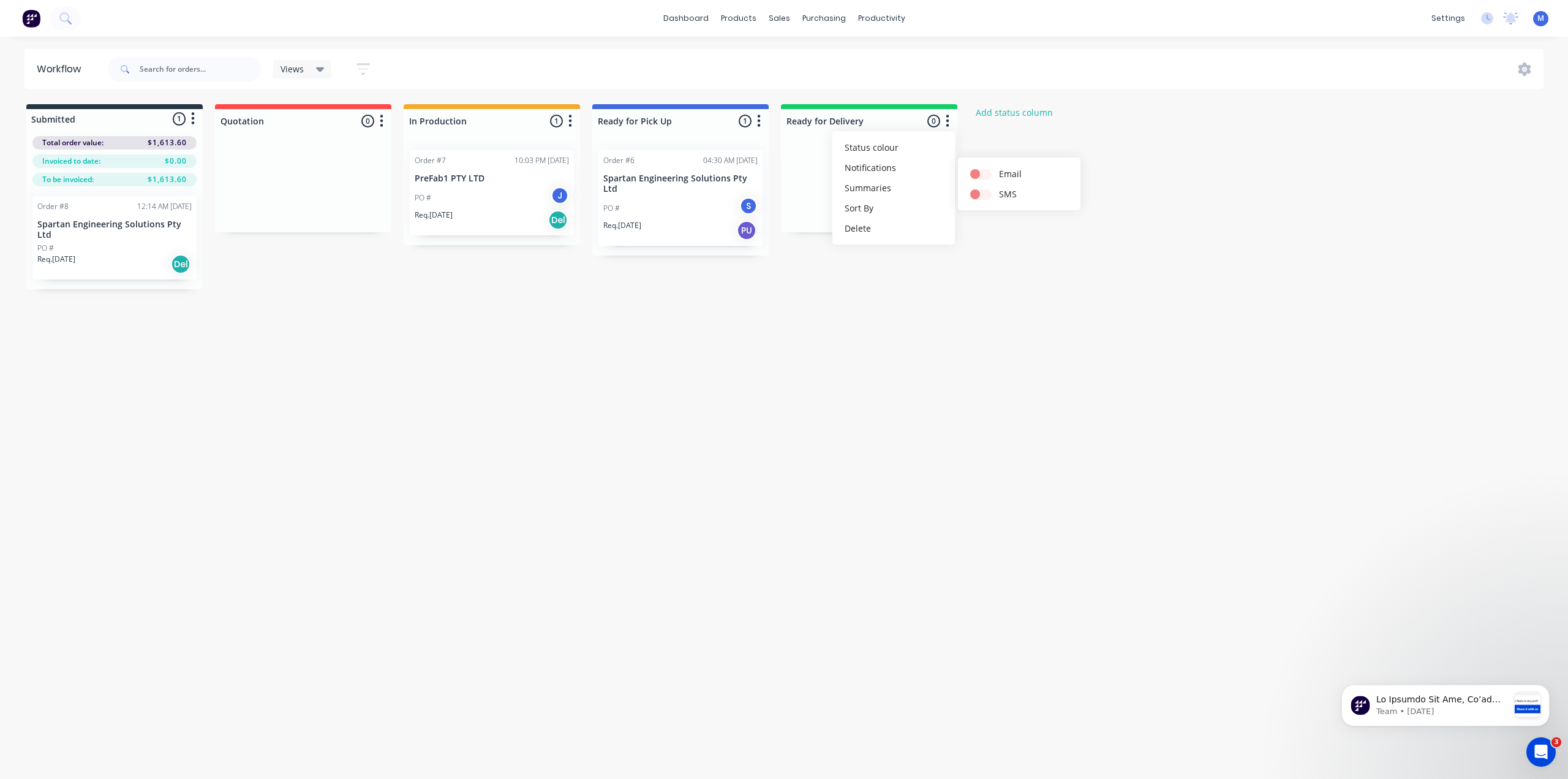
drag, startPoint x: 1050, startPoint y: 289, endPoint x: 830, endPoint y: 198, distance: 238.1
click at [1044, 286] on div "Workflow Views Save new view None (Default) edit Show/Hide statuses Show line i…" at bounding box center [784, 401] width 1568 height 705
click at [753, 113] on div at bounding box center [680, 121] width 177 height 24
click at [760, 117] on icon "button" at bounding box center [759, 121] width 4 height 15
click at [700, 168] on button "Notifications" at bounding box center [705, 168] width 122 height 20
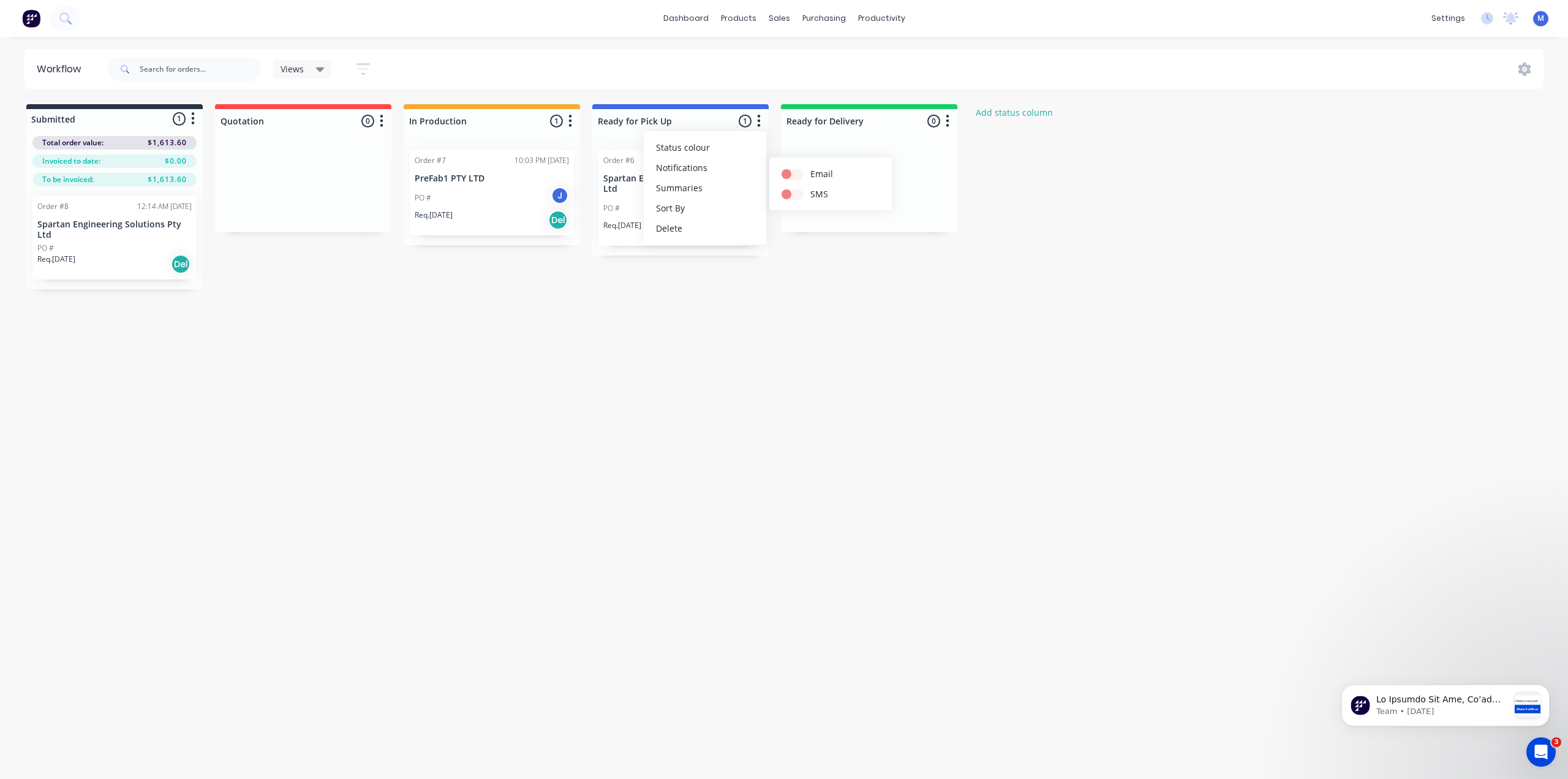
drag, startPoint x: 989, startPoint y: 315, endPoint x: 972, endPoint y: 311, distance: 17.5
click at [979, 313] on div "Workflow Views Save new view None (Default) edit Show/Hide statuses Show line i…" at bounding box center [784, 401] width 1568 height 705
click at [696, 20] on link "dashboard" at bounding box center [686, 18] width 57 height 19
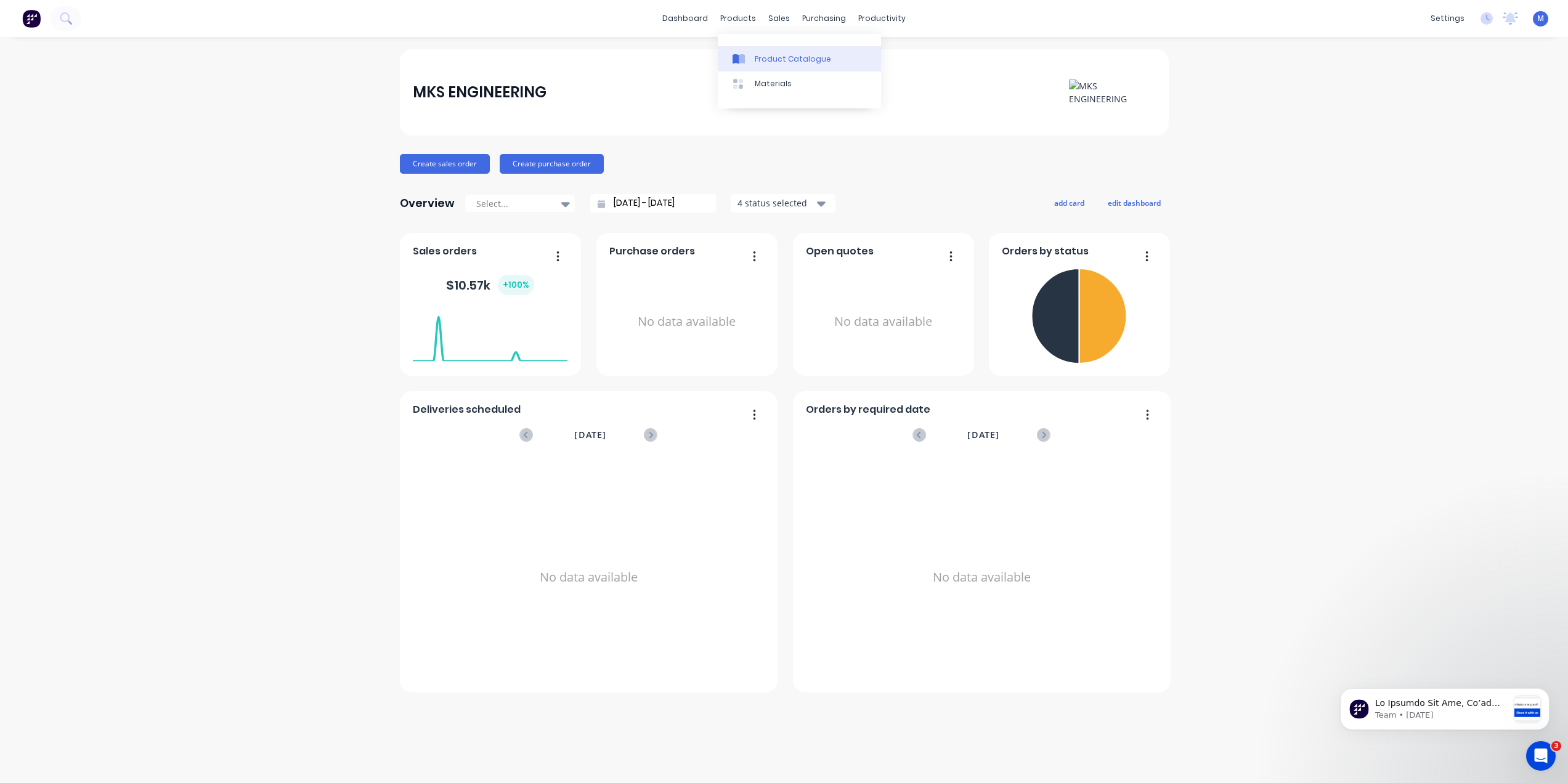
click at [756, 51] on link "Product Catalogue" at bounding box center [799, 58] width 164 height 24
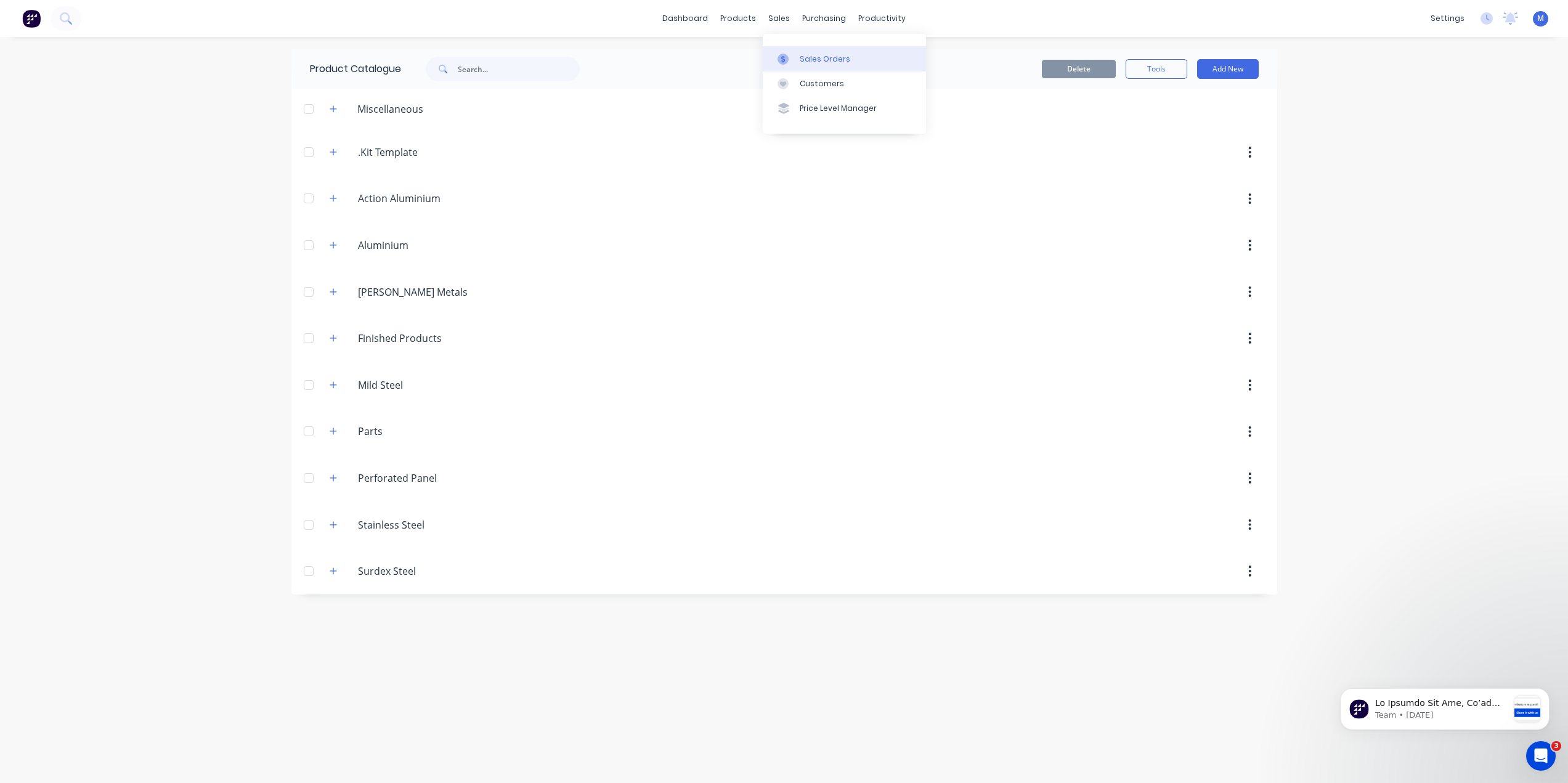
click at [790, 57] on div at bounding box center [787, 59] width 19 height 11
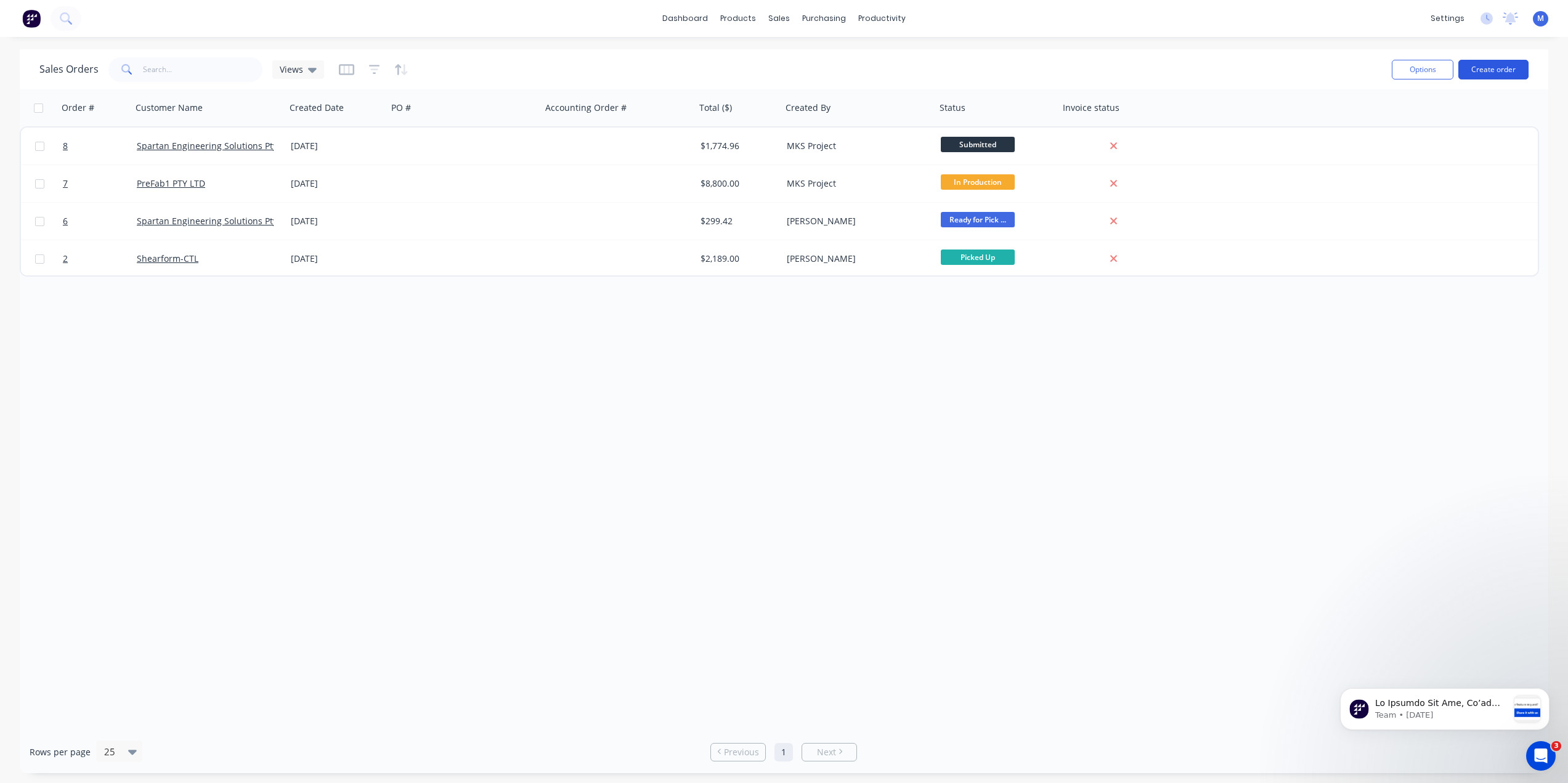
click at [1493, 70] on button "Create order" at bounding box center [1493, 69] width 70 height 20
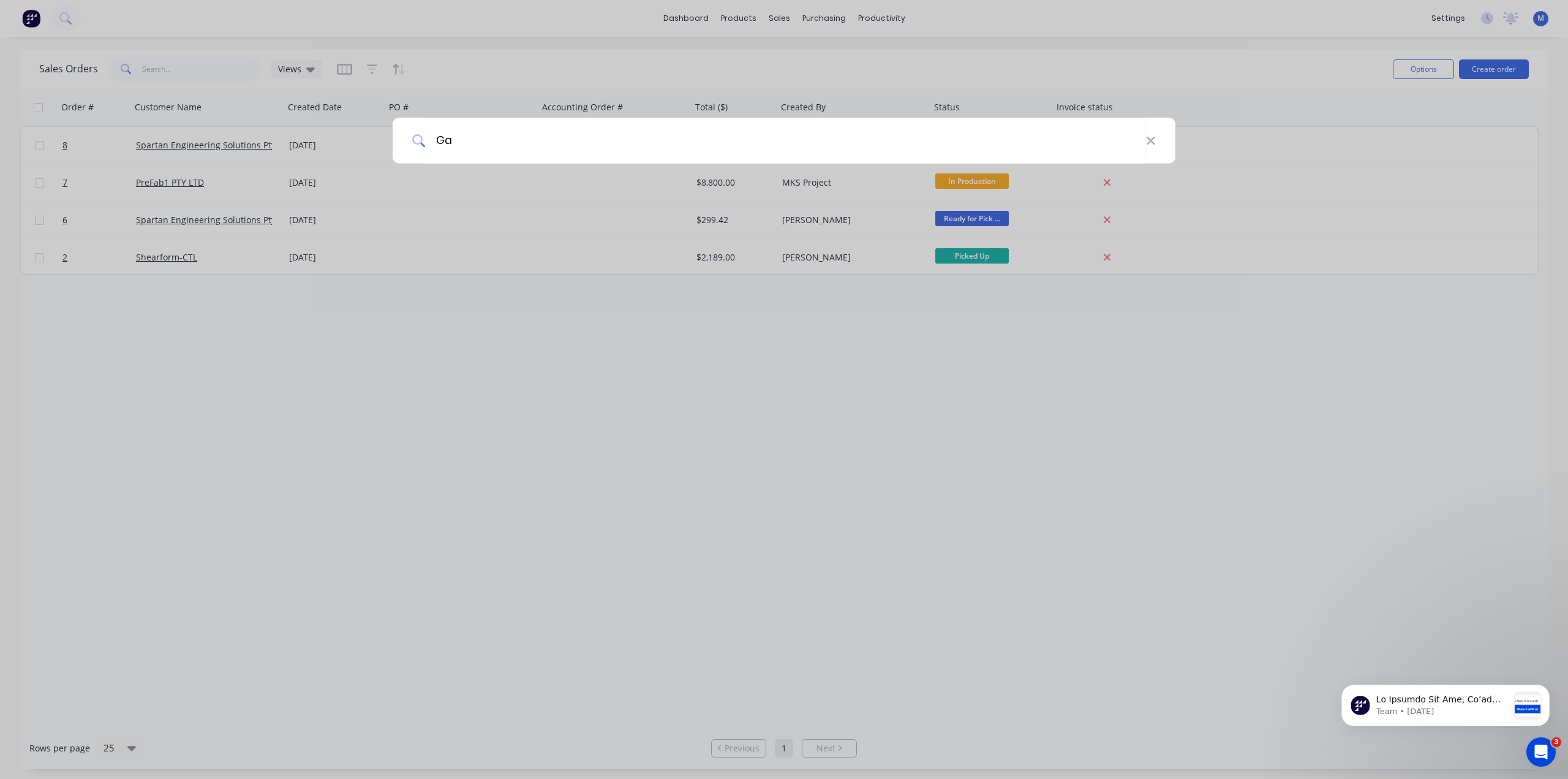
type input "G"
click at [543, 142] on input at bounding box center [790, 140] width 730 height 46
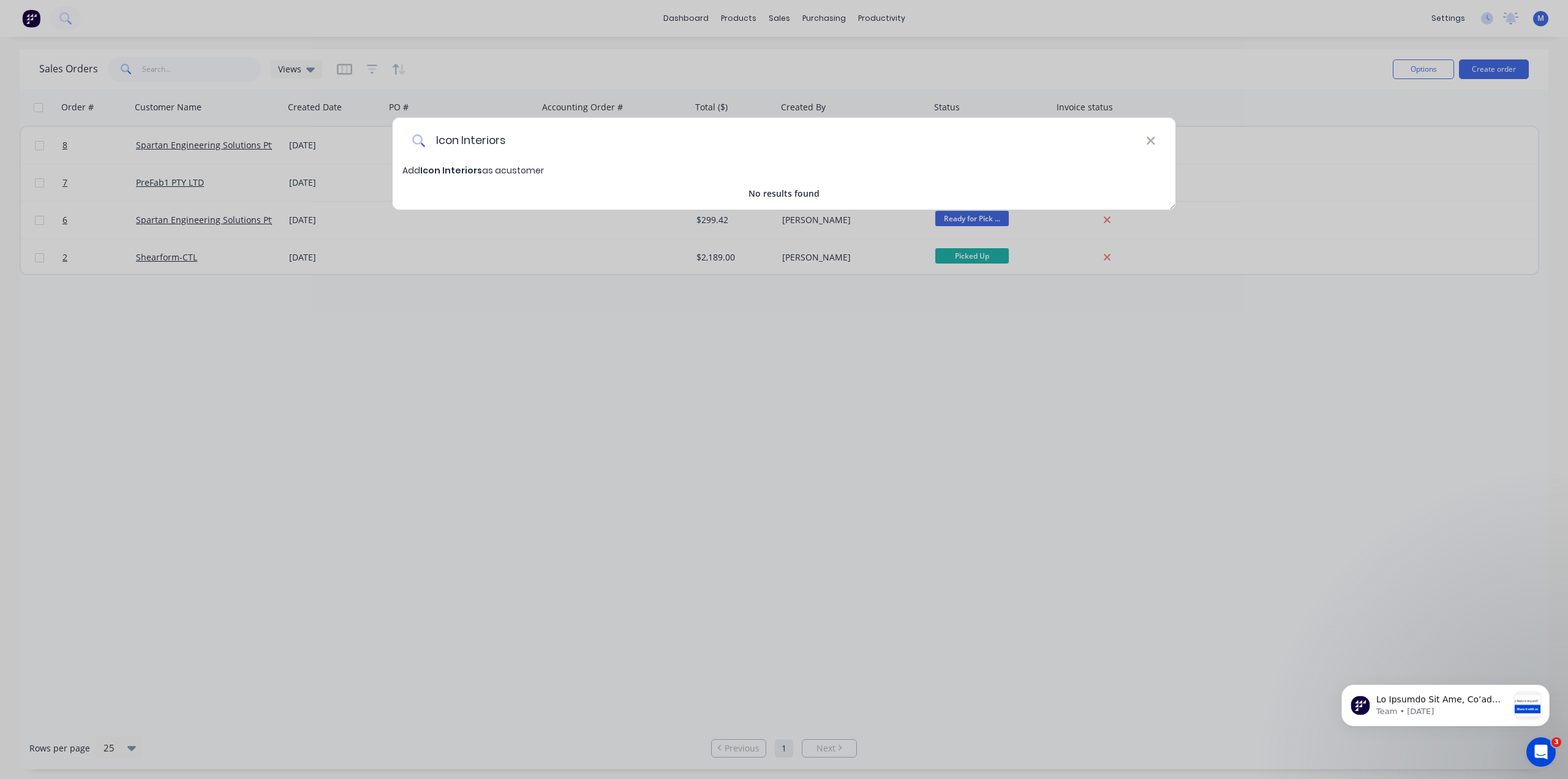
type input "Icon Interiors"
click at [490, 168] on span "Add Icon Interiors as a customer" at bounding box center [473, 170] width 142 height 12
select select "AU"
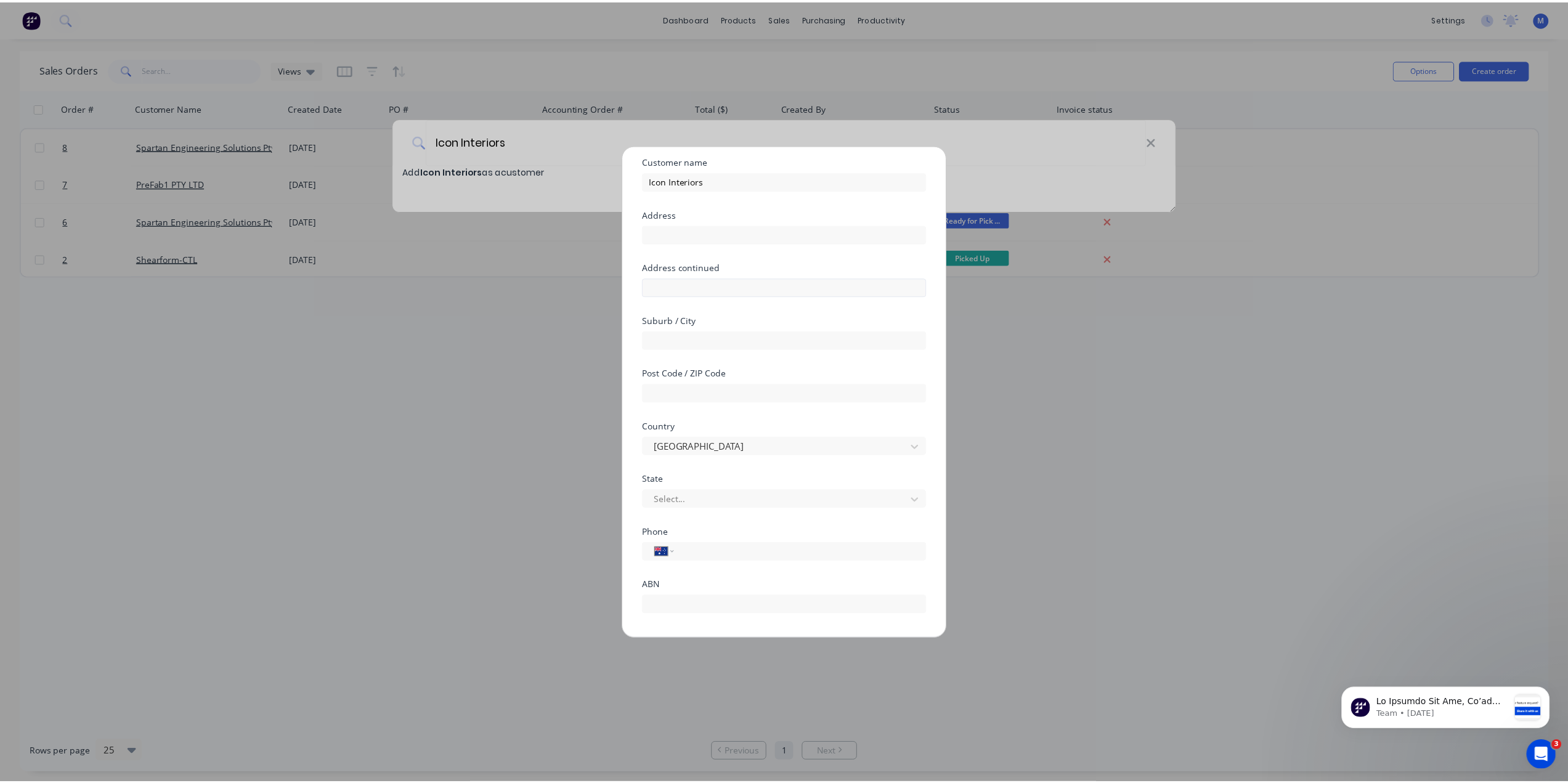
scroll to position [108, 0]
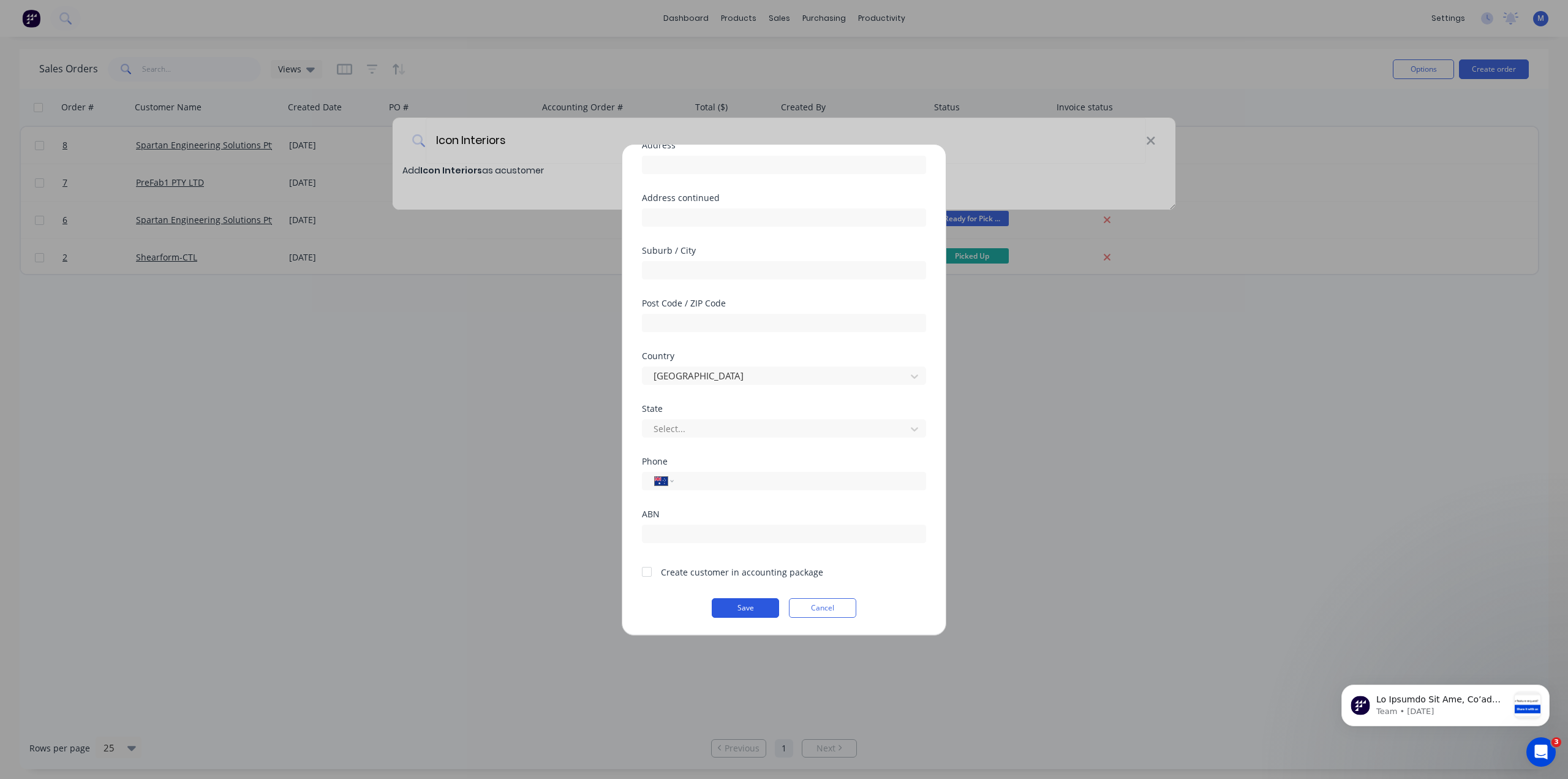
click at [735, 606] on button "Save" at bounding box center [745, 607] width 68 height 20
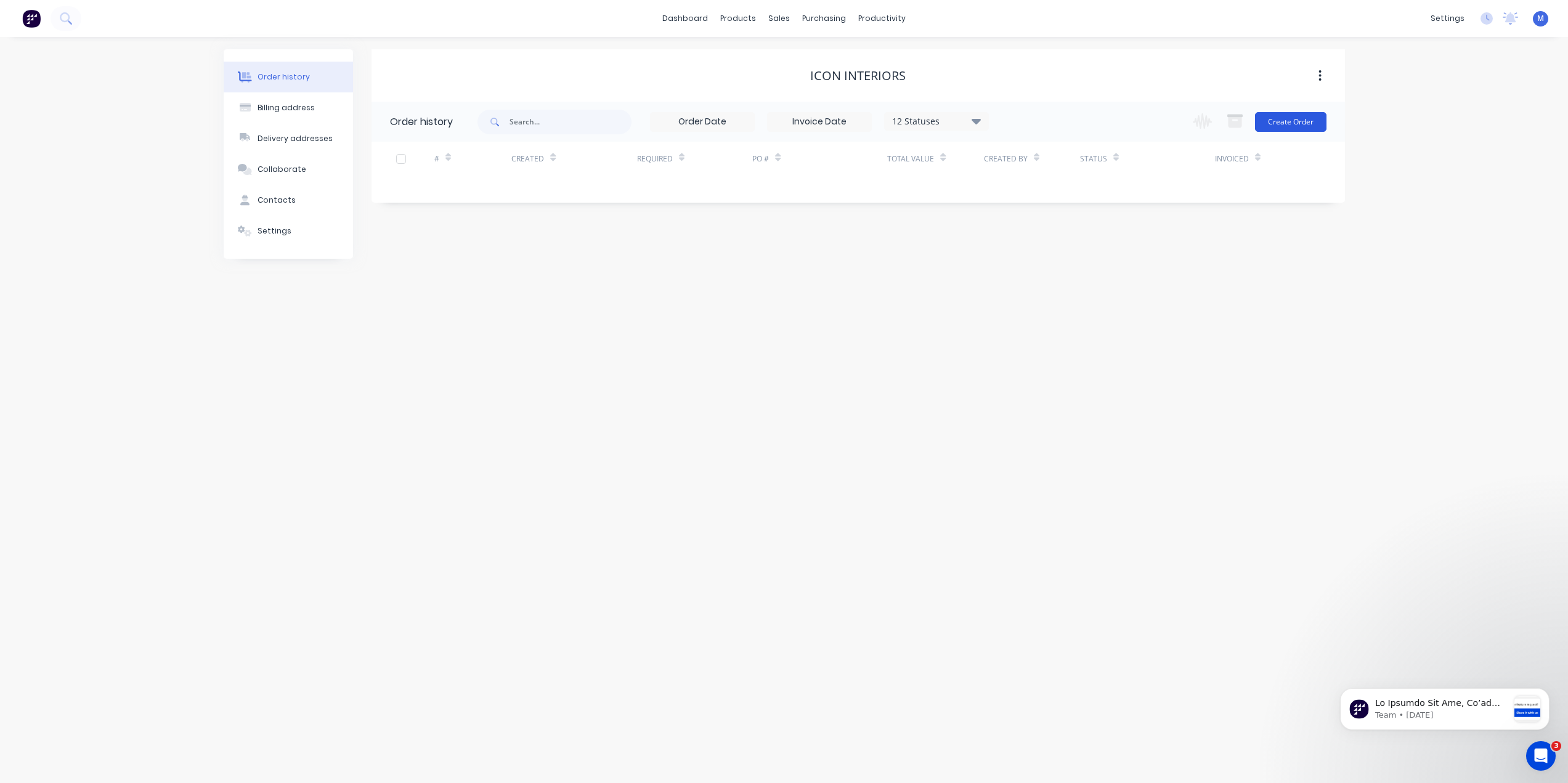
click at [1297, 117] on button "Create Order" at bounding box center [1290, 122] width 71 height 20
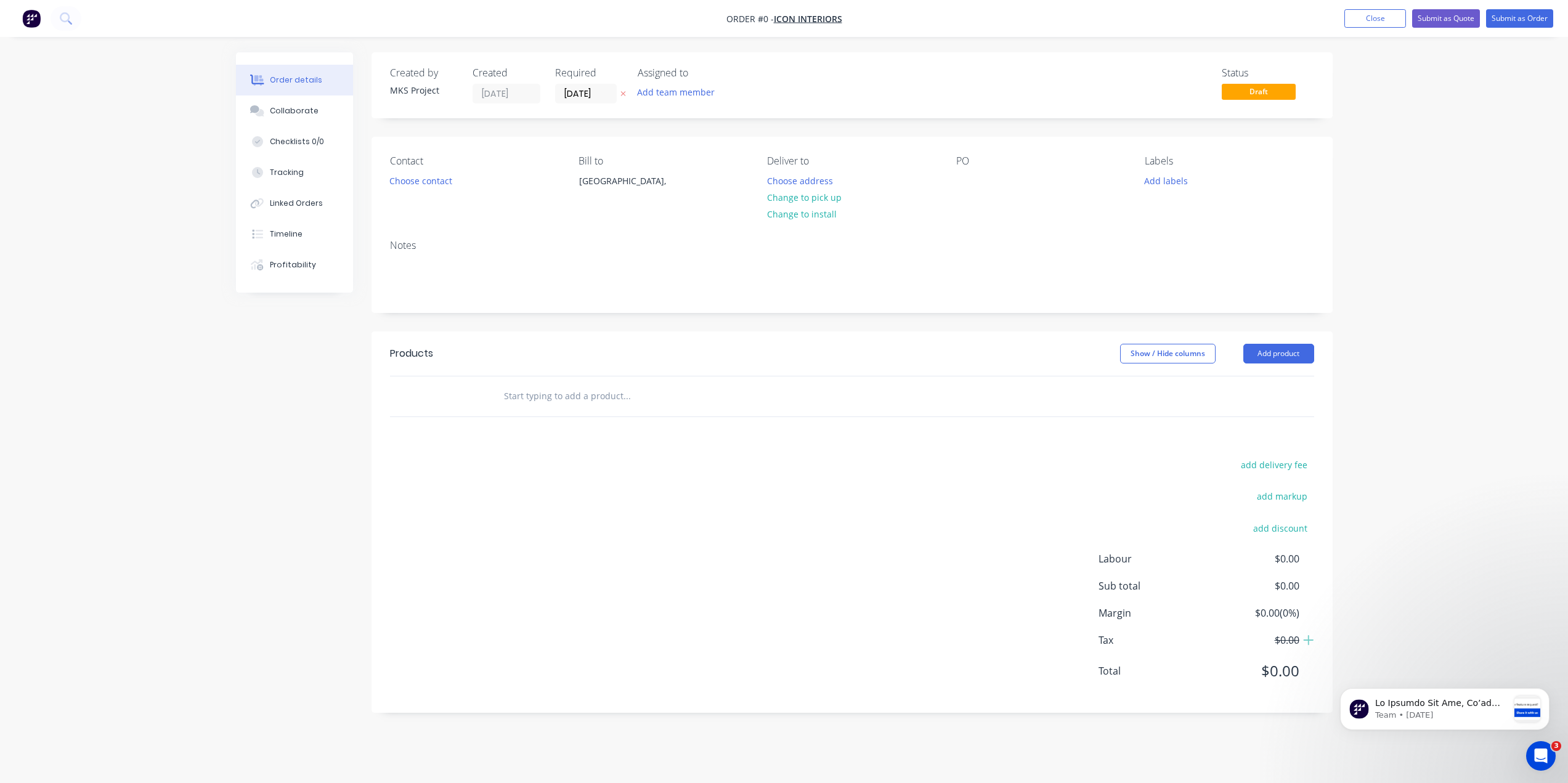
click at [560, 396] on input "text" at bounding box center [627, 396] width 246 height 24
click at [1385, 16] on button "Close" at bounding box center [1376, 18] width 62 height 19
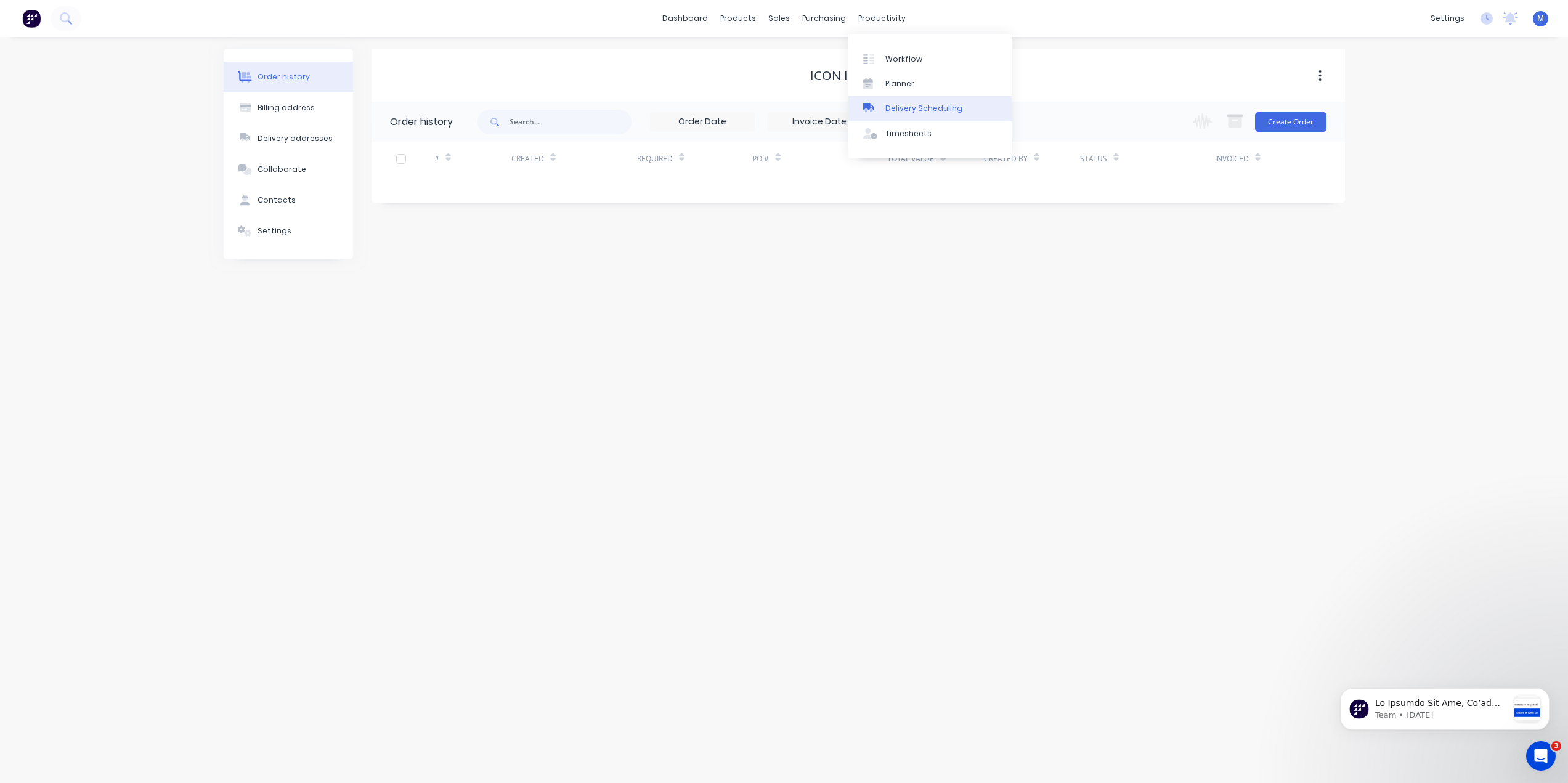
click at [915, 108] on div "Delivery Scheduling" at bounding box center [924, 108] width 77 height 11
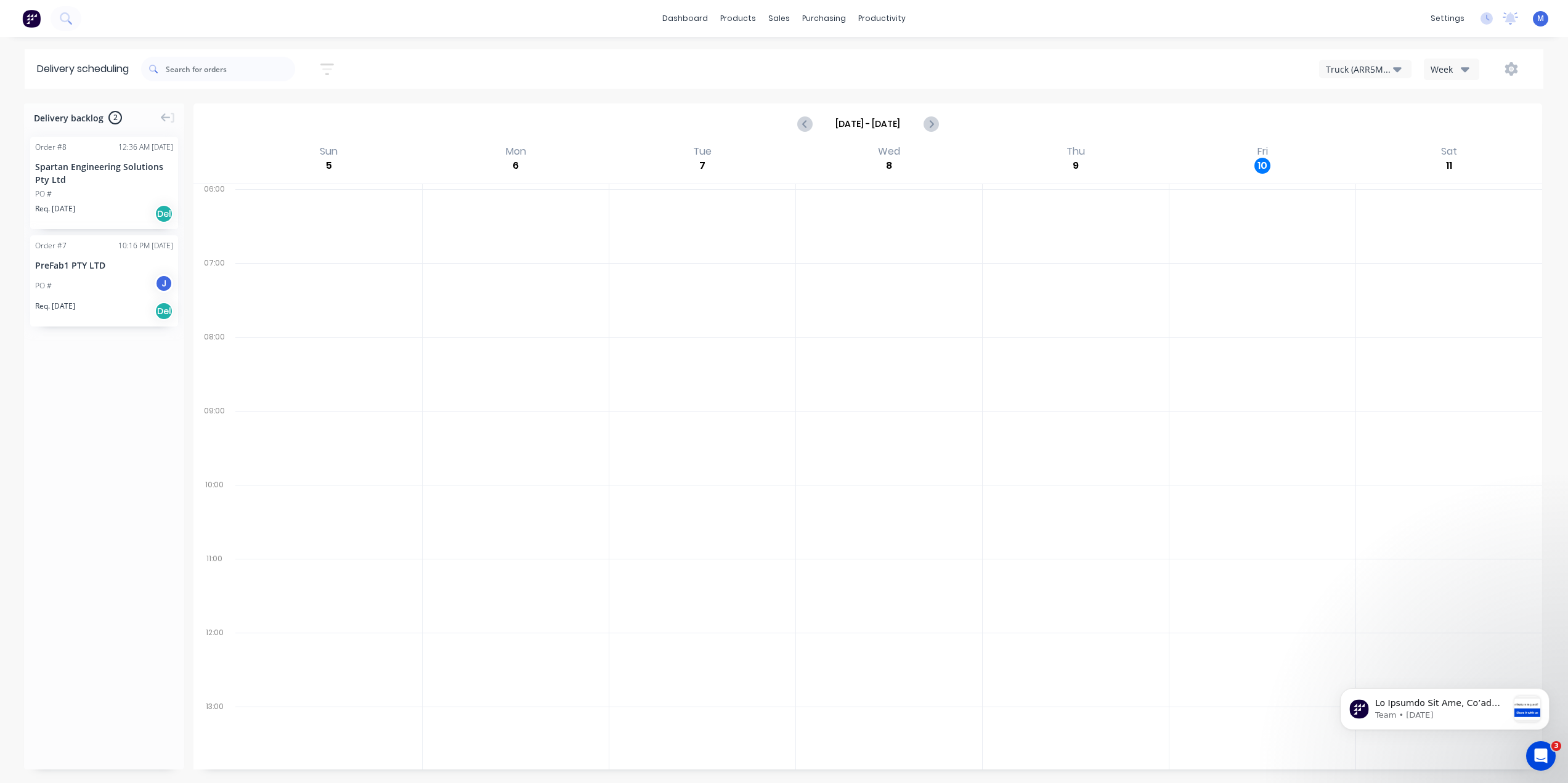
click at [1470, 70] on button "Week" at bounding box center [1451, 69] width 55 height 22
click at [1390, 69] on div "Truck (ARR5MM)" at bounding box center [1359, 69] width 67 height 13
click at [1370, 44] on div "dashboard products sales purchasing productivity dashboard products Product Cat…" at bounding box center [784, 391] width 1568 height 783
click at [1508, 65] on icon "button" at bounding box center [1511, 69] width 13 height 13
click at [1463, 101] on div "Run Sheet" at bounding box center [1472, 102] width 95 height 18
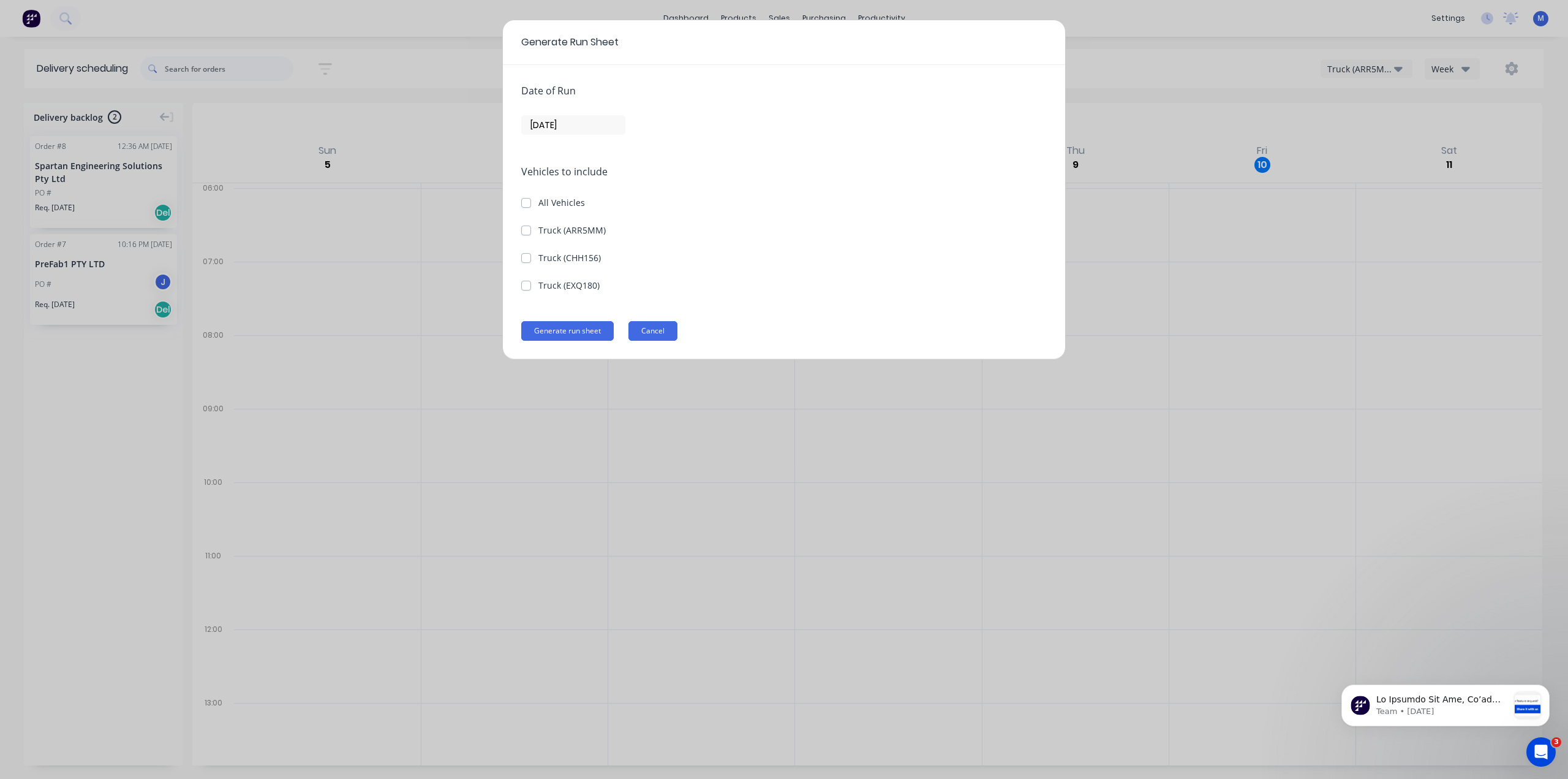
click at [649, 333] on button "Cancel" at bounding box center [652, 330] width 49 height 20
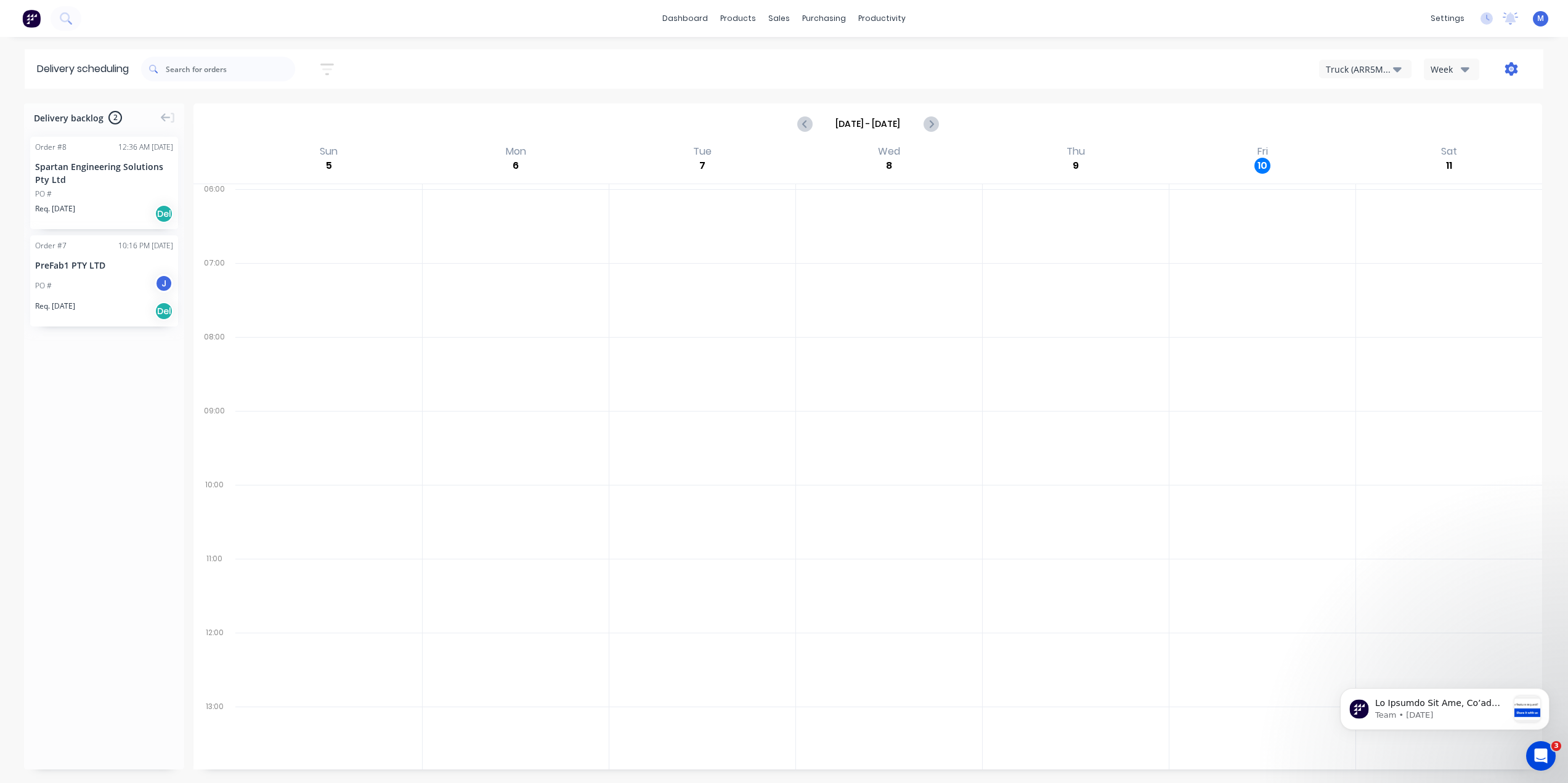
click at [1511, 70] on icon "button" at bounding box center [1512, 69] width 4 height 4
click at [1460, 123] on div "Settings" at bounding box center [1472, 126] width 95 height 18
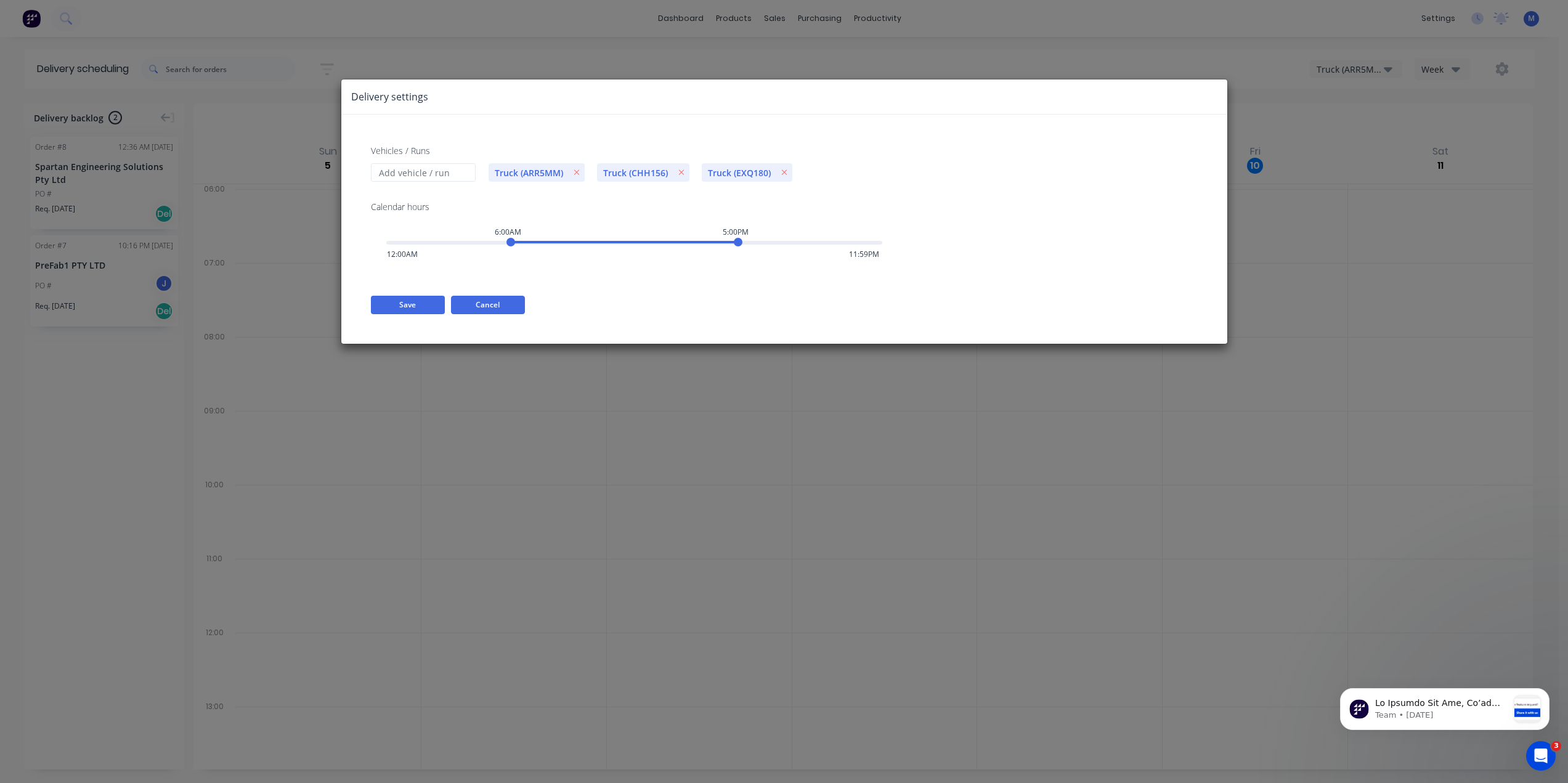
click at [472, 301] on button "Cancel" at bounding box center [488, 305] width 74 height 19
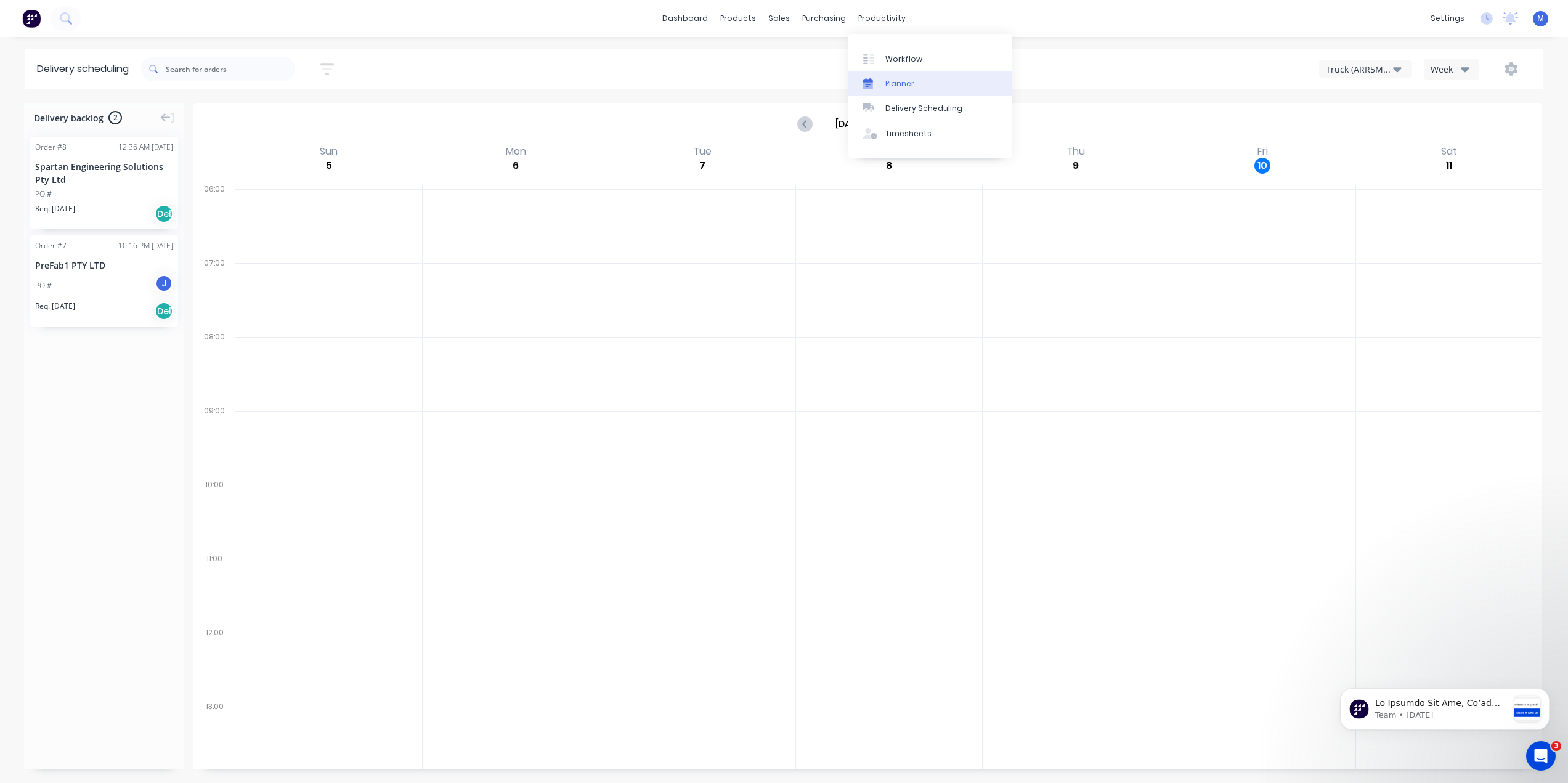
click at [896, 79] on div "Planner" at bounding box center [899, 83] width 29 height 11
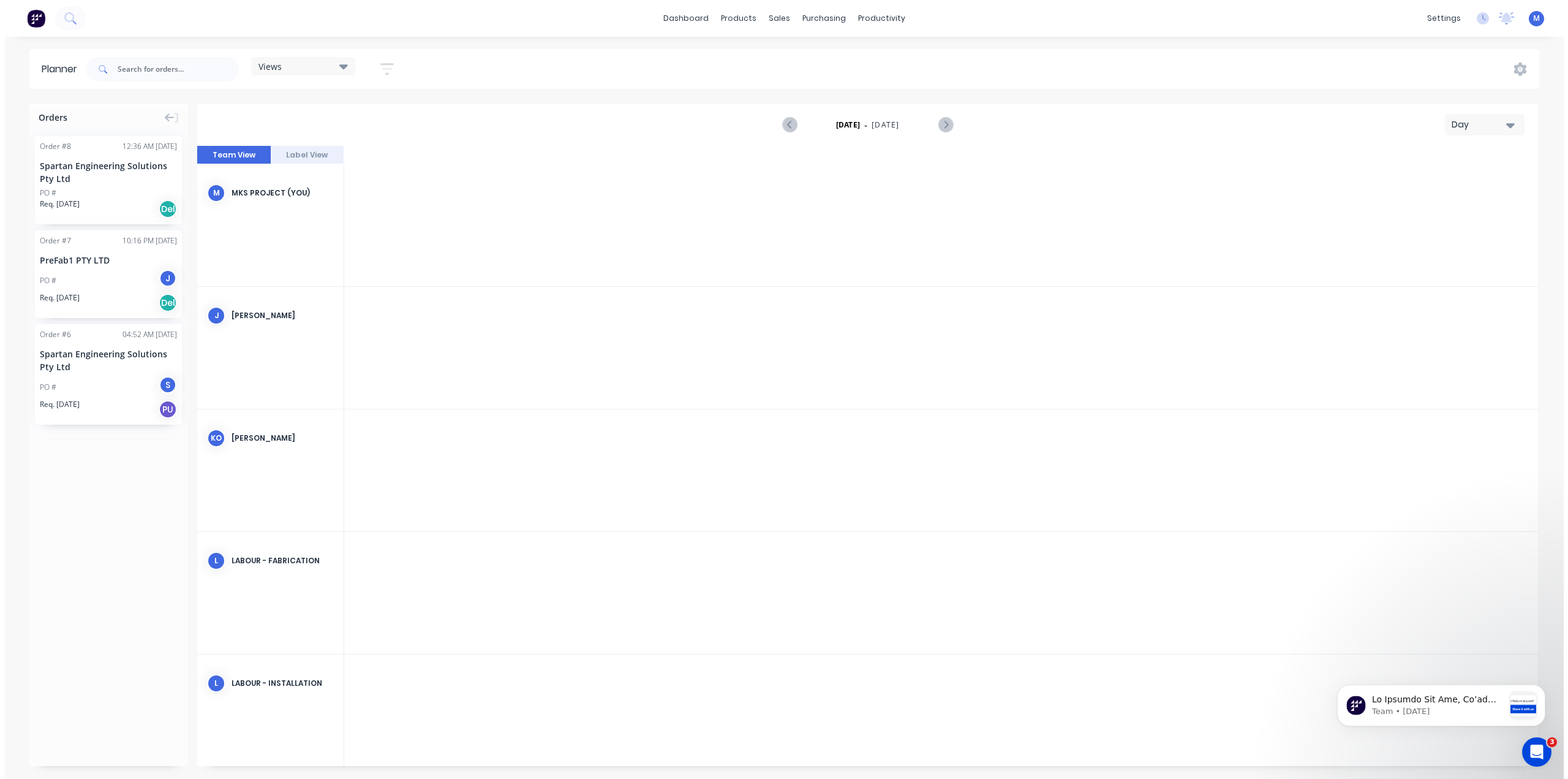
scroll to position [0, 2548]
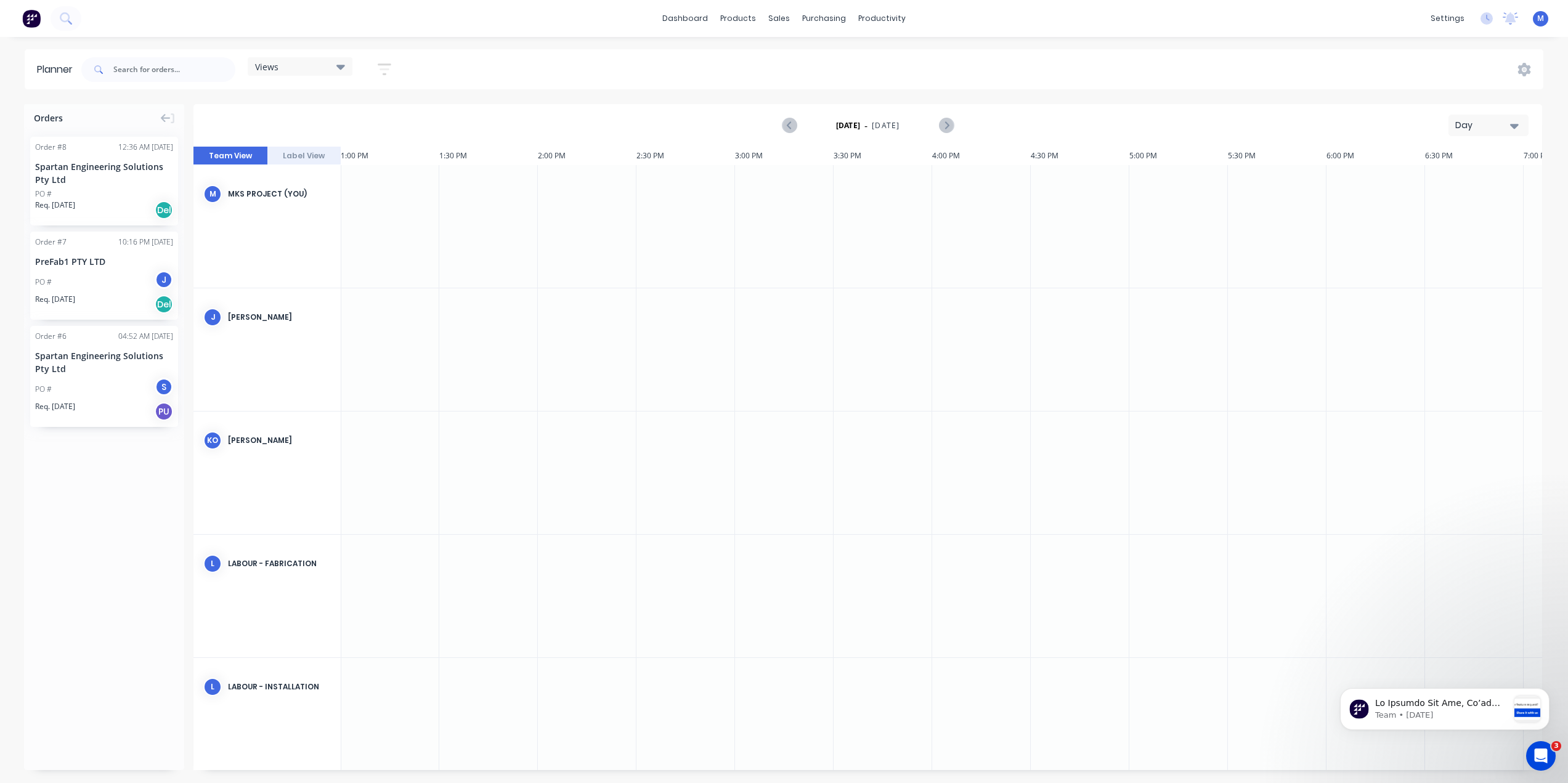
click at [1510, 124] on icon "button" at bounding box center [1514, 125] width 8 height 13
click at [1460, 198] on div "Month" at bounding box center [1467, 207] width 122 height 24
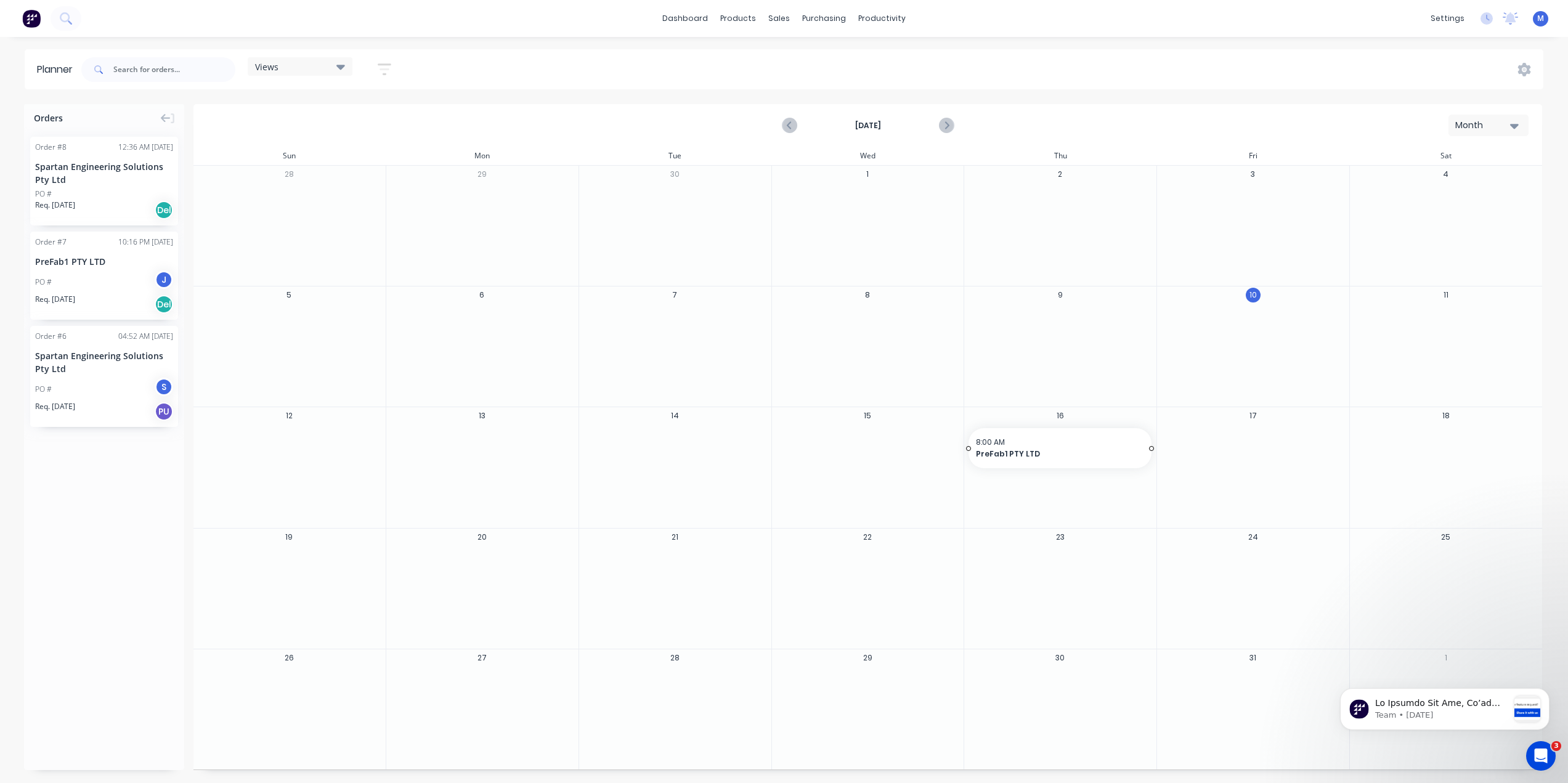
click at [1041, 444] on span "8:00 AM" at bounding box center [1057, 442] width 162 height 11
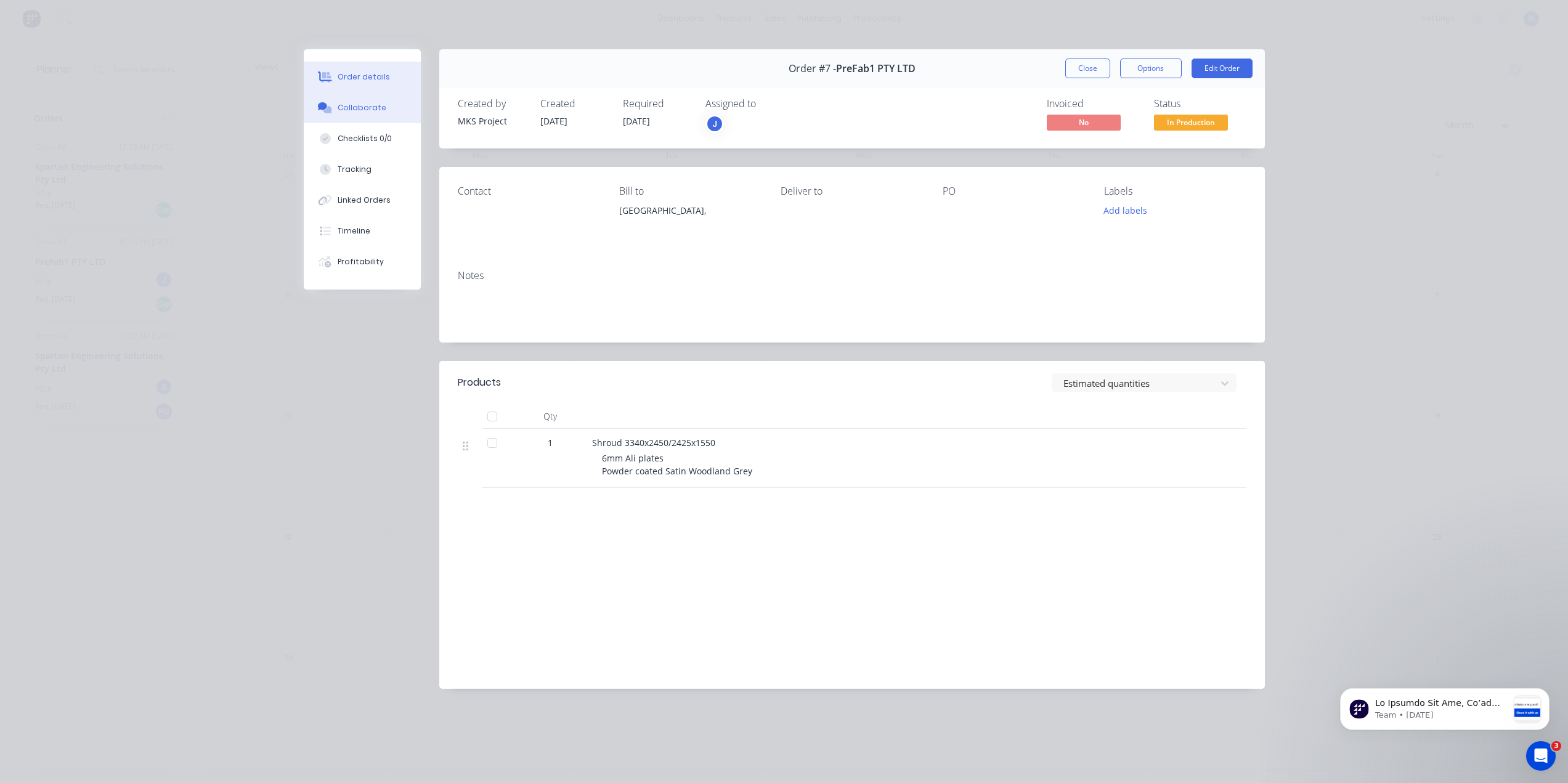
click at [384, 107] on button "Collaborate" at bounding box center [362, 108] width 117 height 31
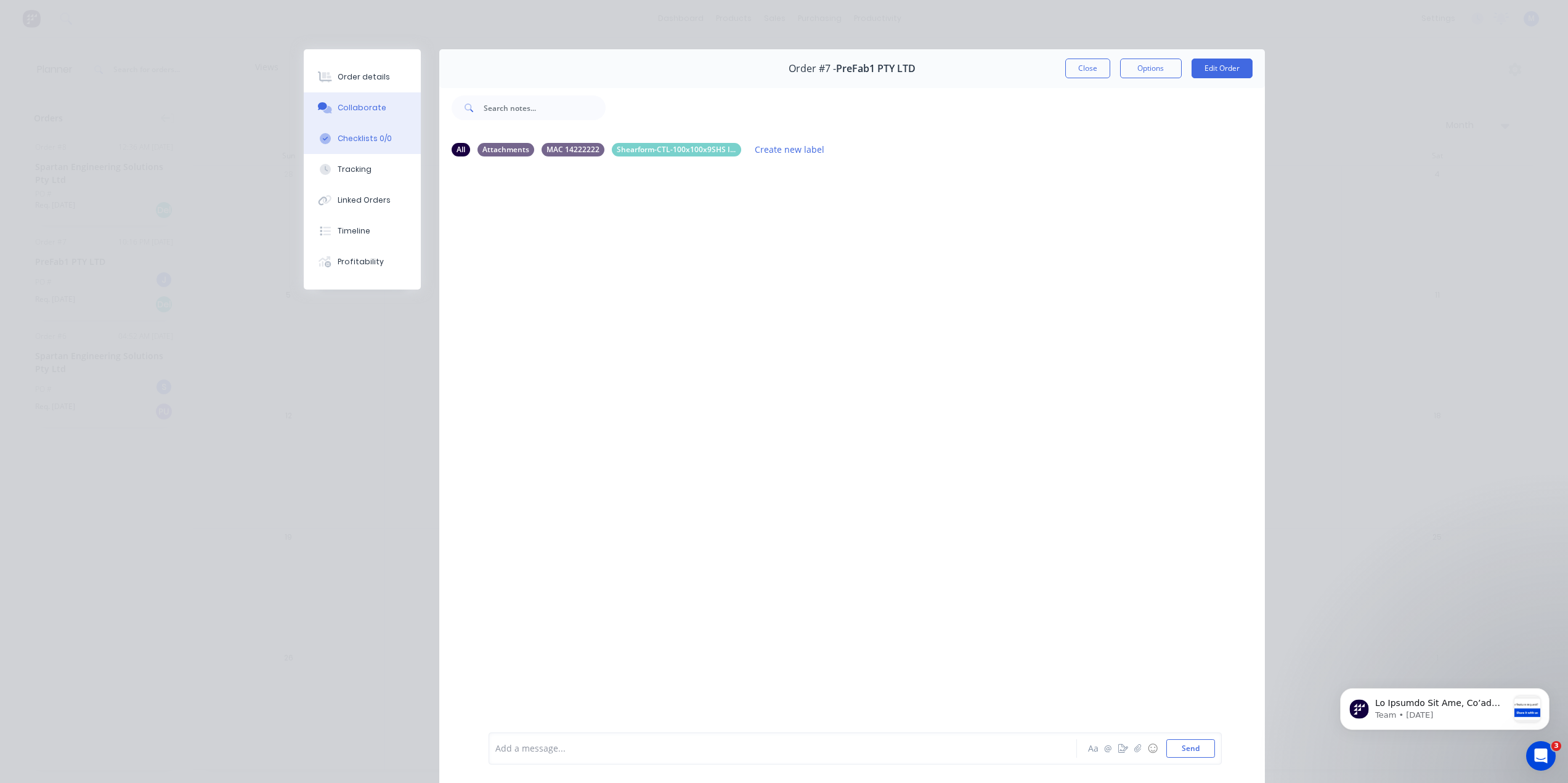
click at [350, 139] on div "Checklists 0/0" at bounding box center [364, 138] width 55 height 11
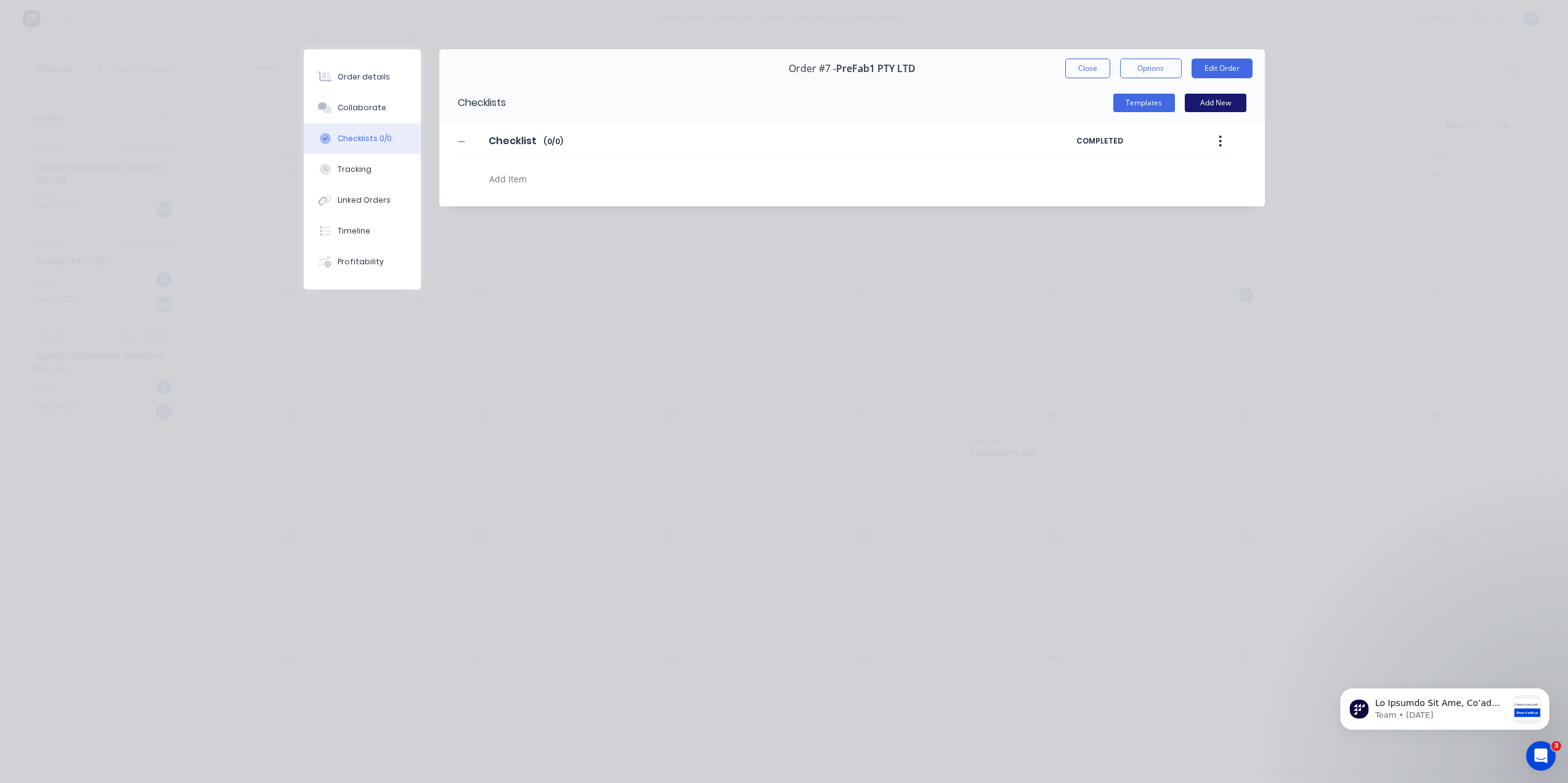
click at [1234, 106] on button "Add New" at bounding box center [1216, 103] width 62 height 19
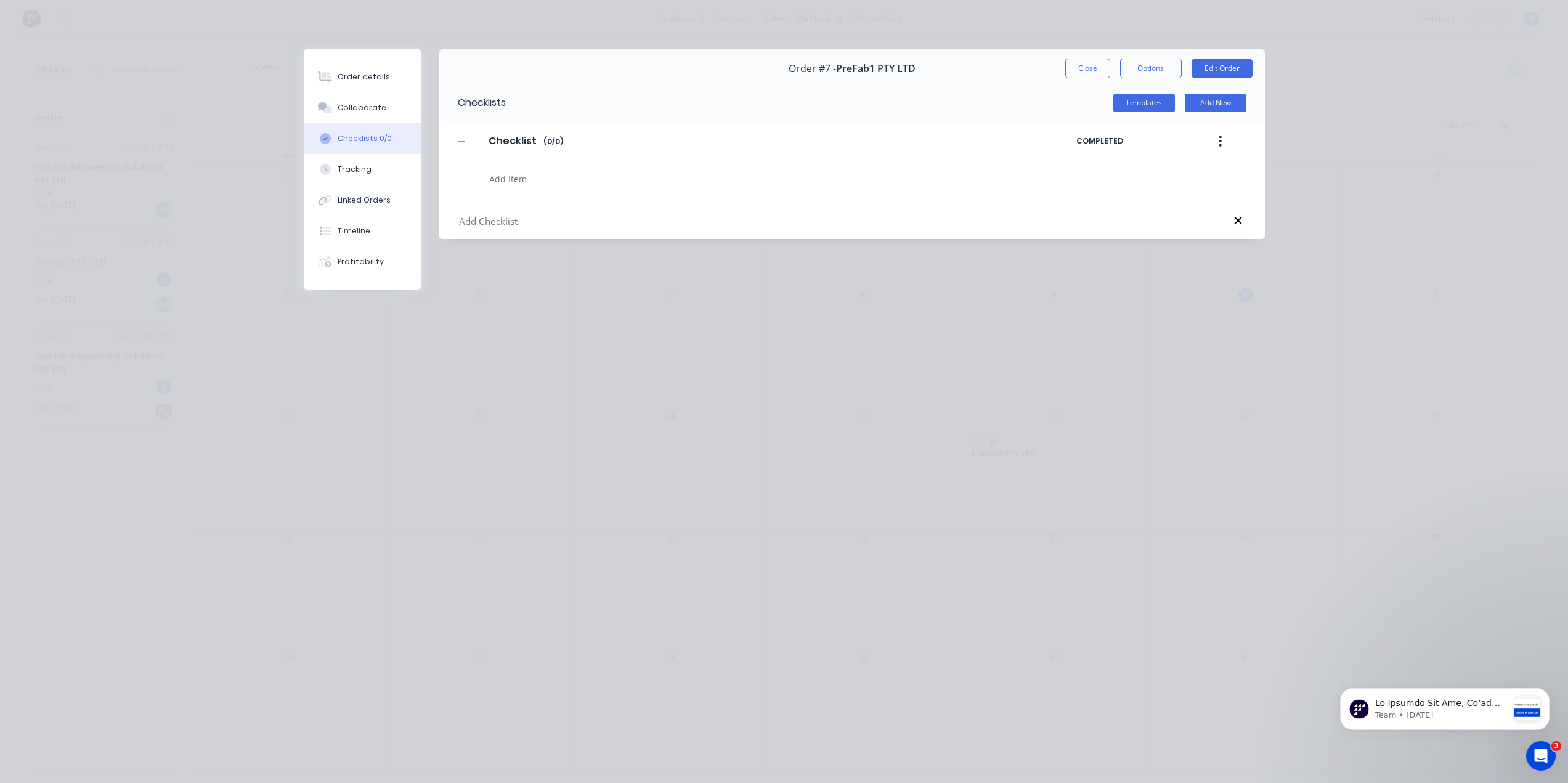
click at [516, 174] on textarea at bounding box center [733, 179] width 498 height 18
click at [1238, 222] on icon at bounding box center [1238, 221] width 8 height 8
type textarea "x"
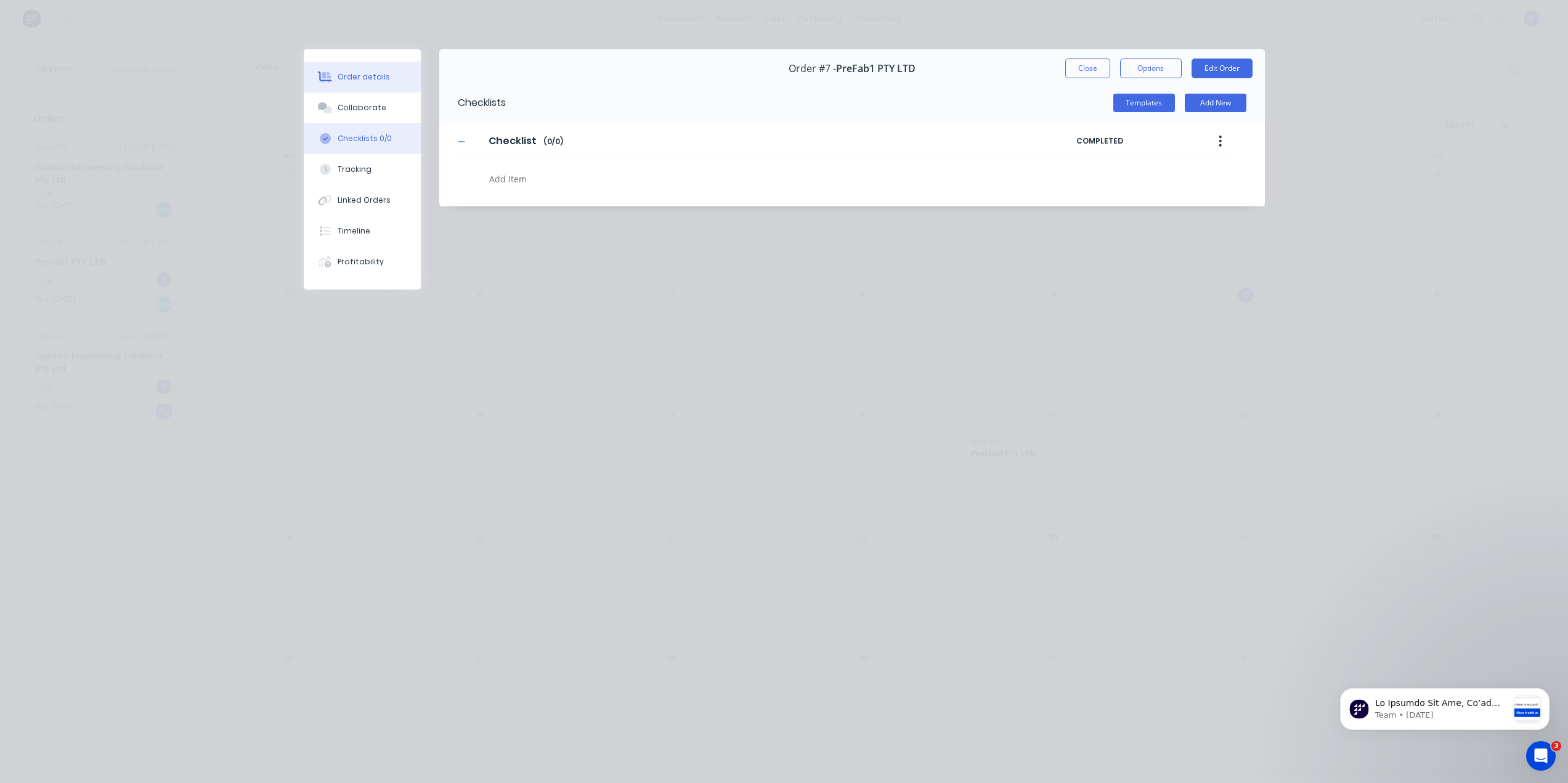
click at [354, 74] on div "Order details" at bounding box center [364, 76] width 53 height 11
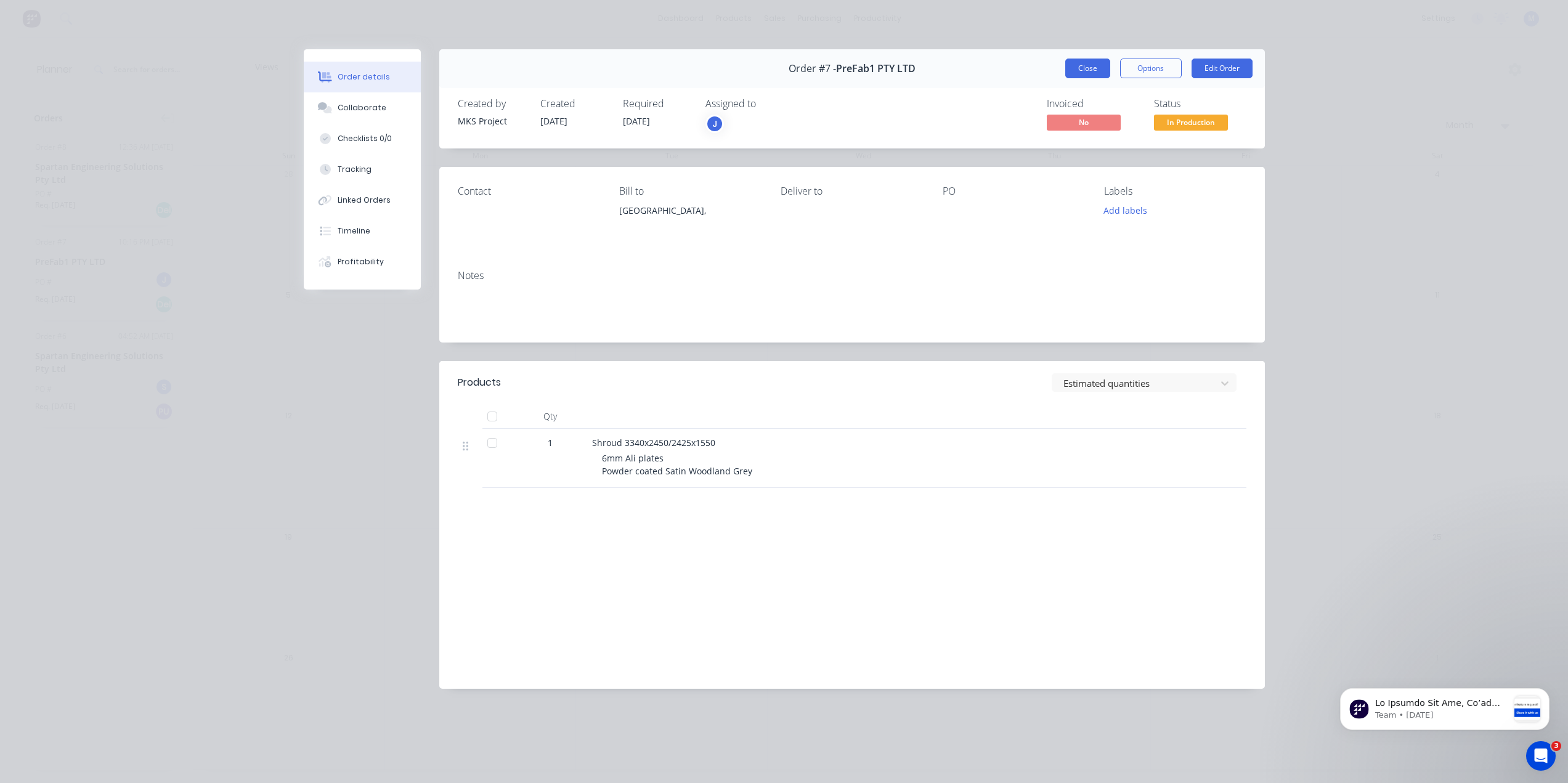
click at [1073, 65] on button "Close" at bounding box center [1088, 68] width 45 height 20
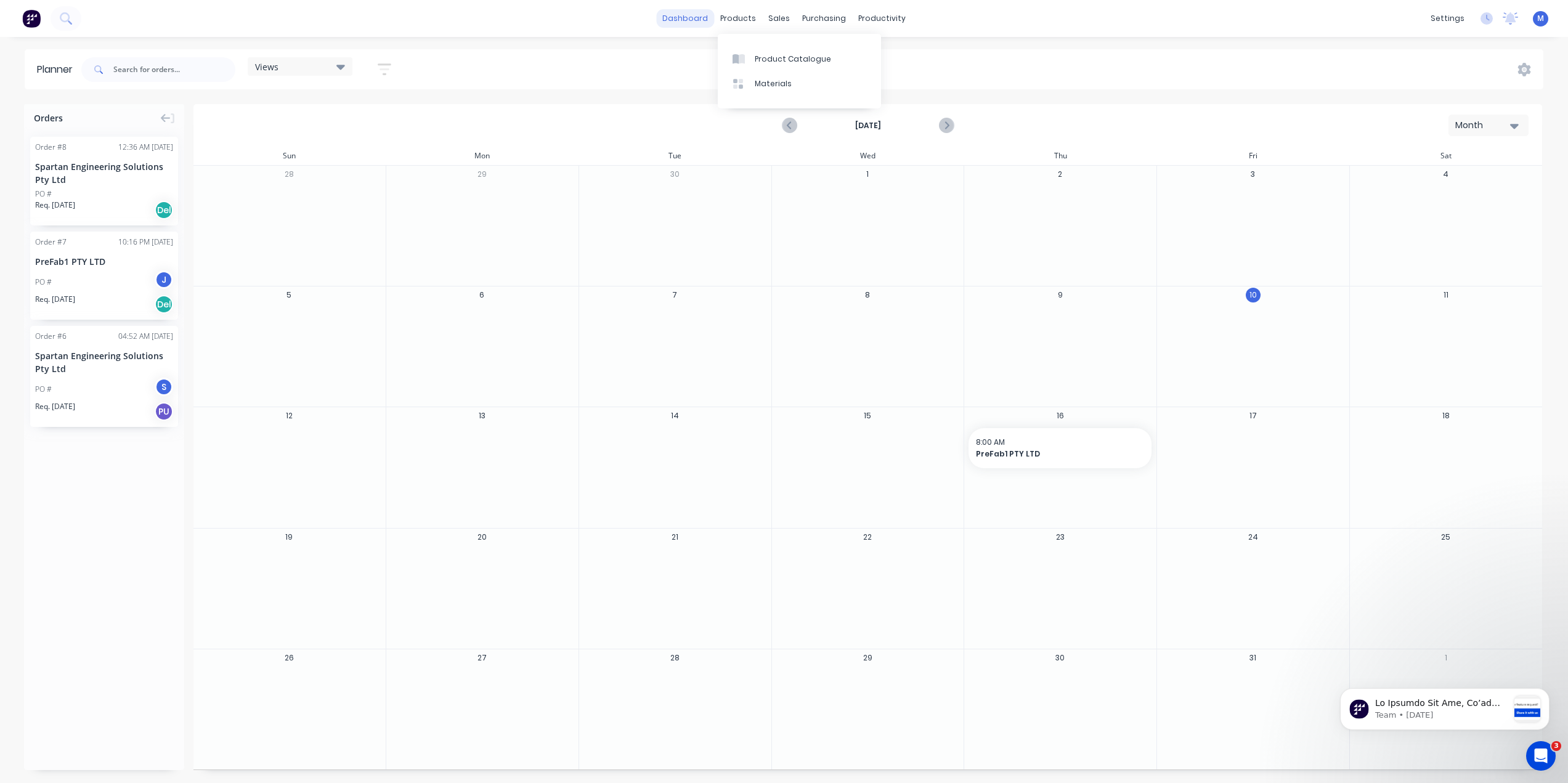
click at [679, 14] on link "dashboard" at bounding box center [685, 18] width 58 height 19
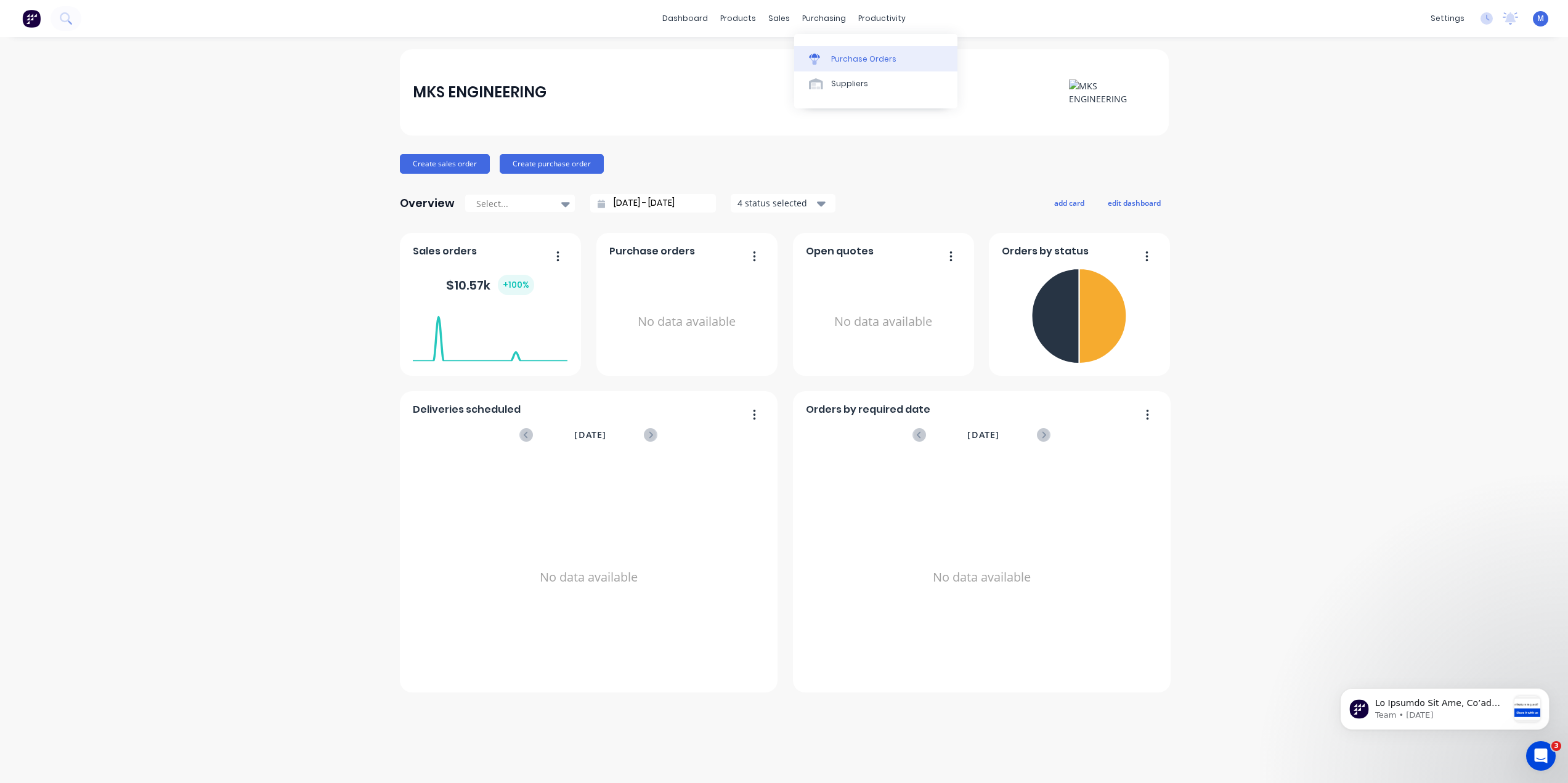
click at [842, 58] on div "Purchase Orders" at bounding box center [864, 59] width 65 height 11
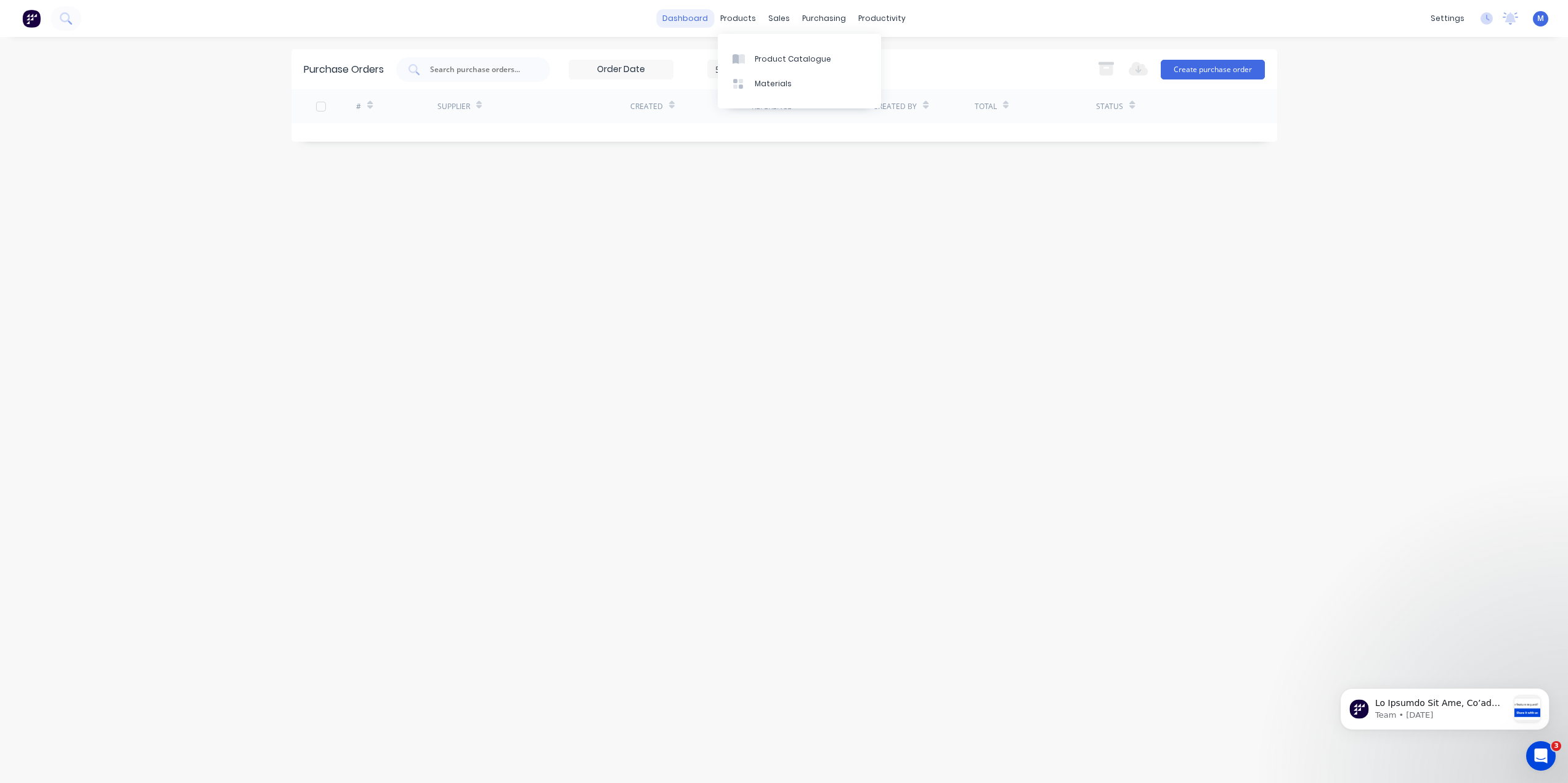
click at [693, 21] on link "dashboard" at bounding box center [685, 18] width 58 height 19
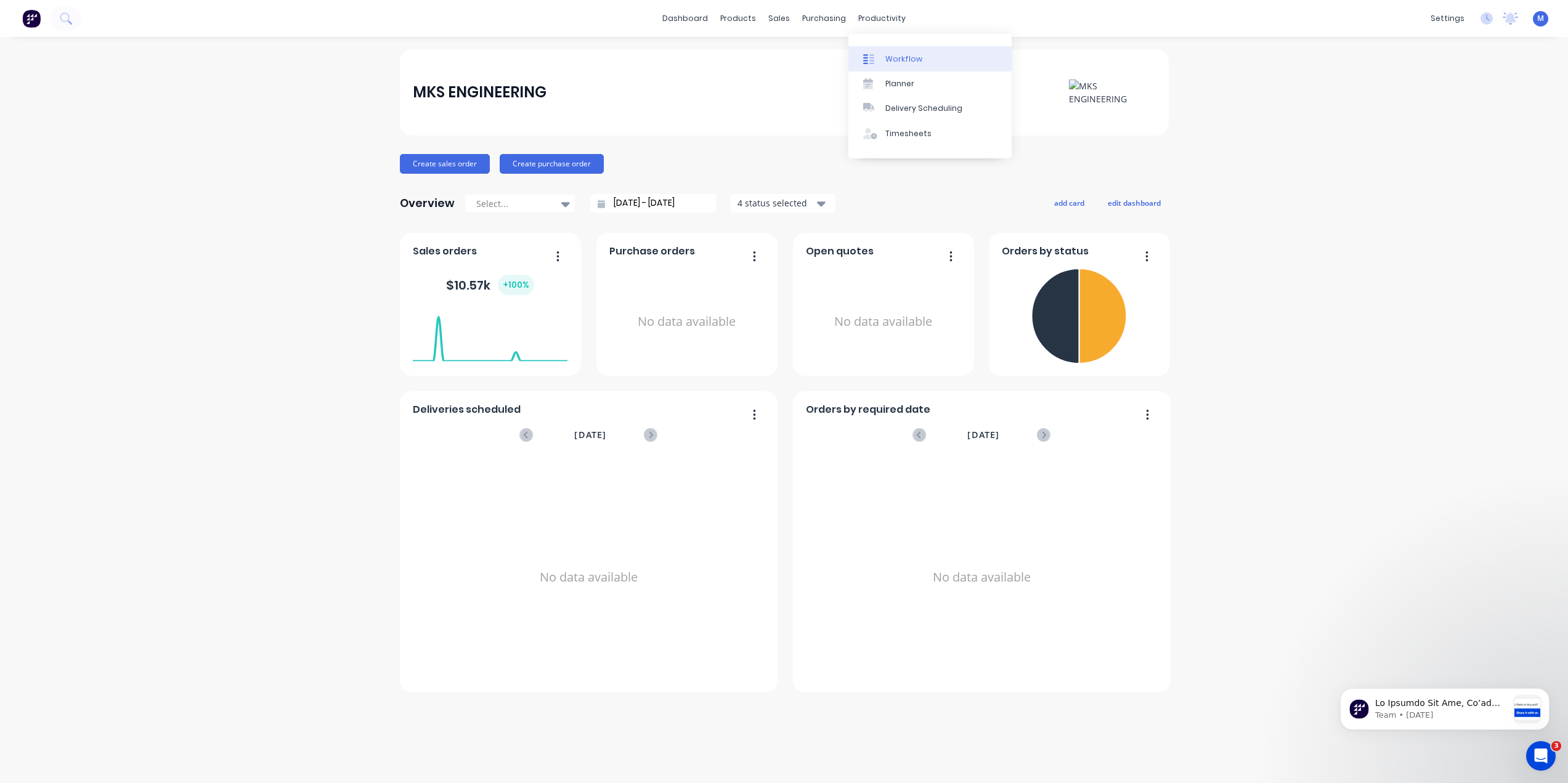
click at [892, 56] on div "Workflow" at bounding box center [904, 59] width 37 height 11
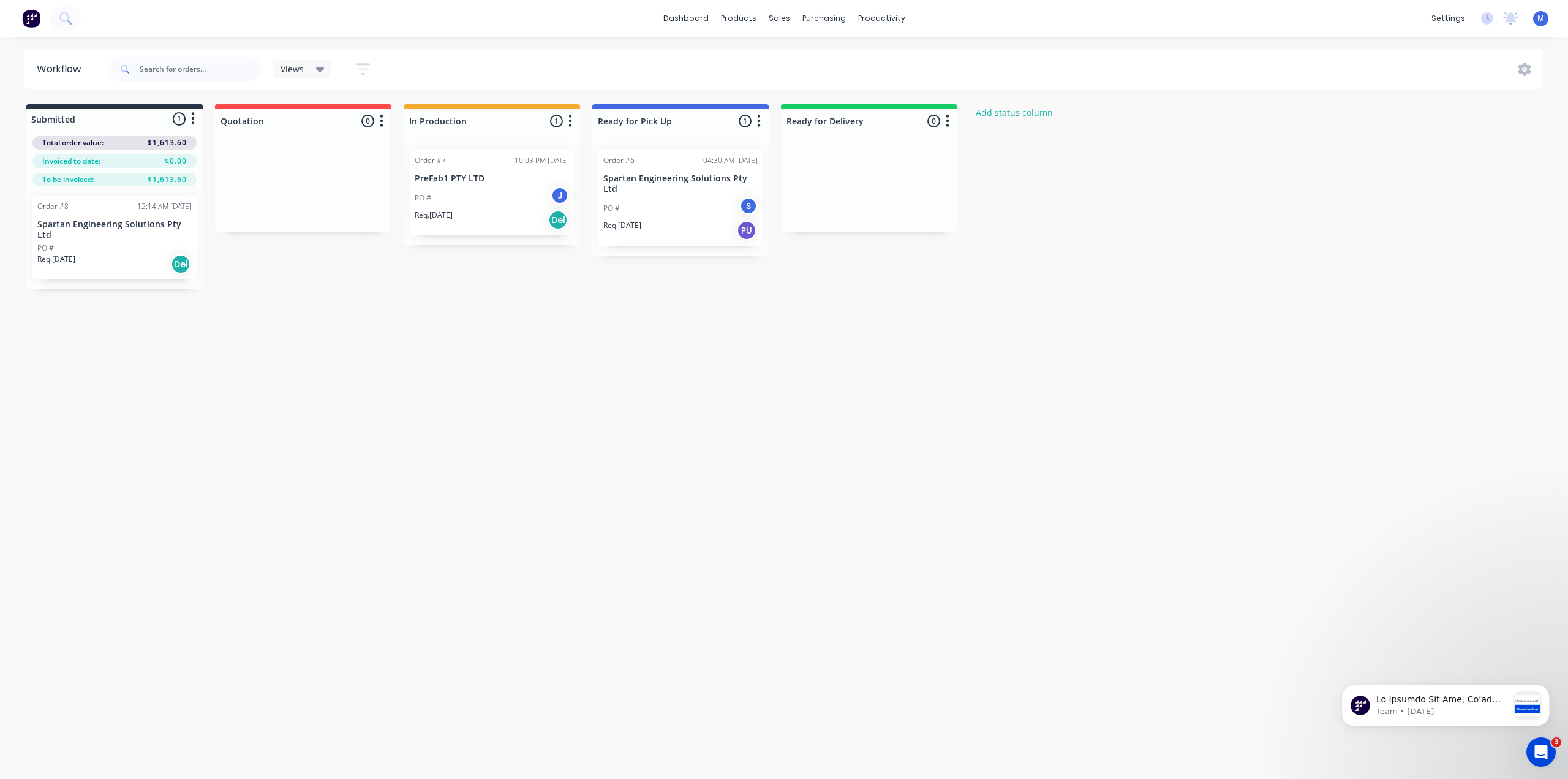
click at [460, 169] on div "Order #7 10:03 PM [DATE] PreFab1 PTY LTD PO # J Req. [DATE] Del" at bounding box center [492, 192] width 164 height 85
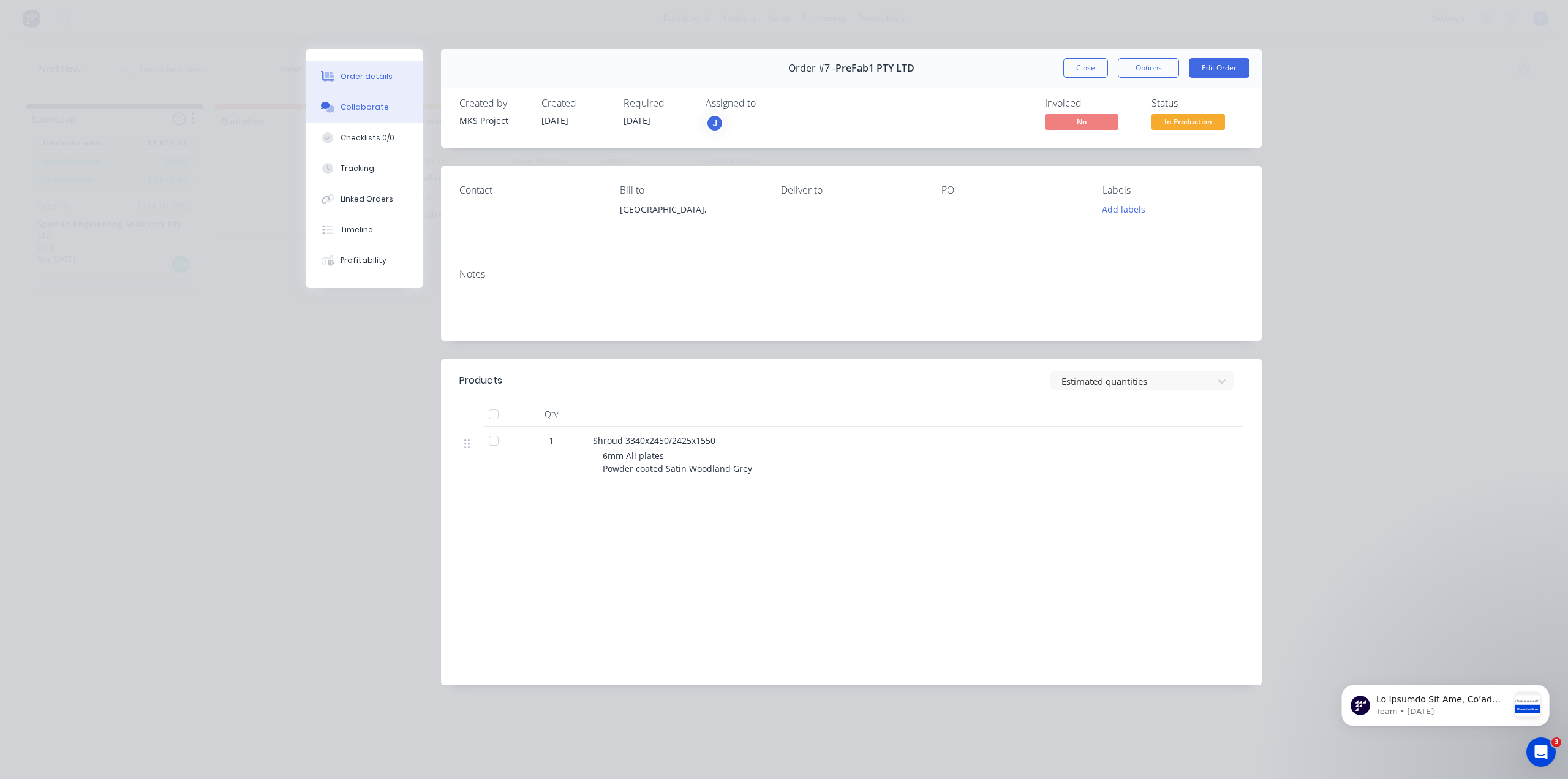
click at [344, 106] on div "Collaborate" at bounding box center [365, 107] width 48 height 11
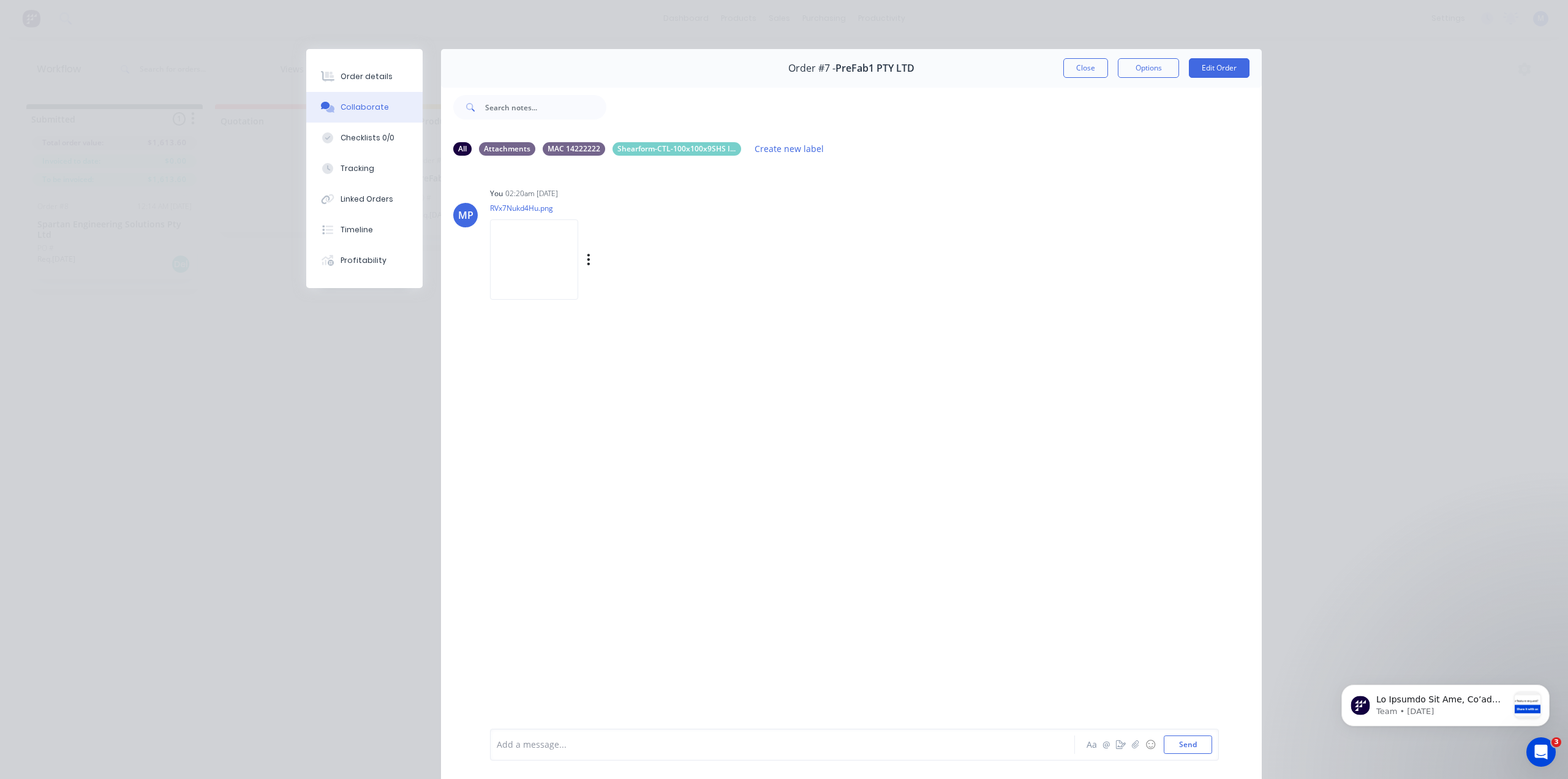
click at [530, 257] on img at bounding box center [534, 260] width 88 height 80
click at [232, 233] on div "Order details Collaborate Checklists 0/0 Tracking Linked Orders Timeline Profit…" at bounding box center [784, 389] width 1568 height 779
click at [358, 75] on div "Order details" at bounding box center [367, 76] width 52 height 11
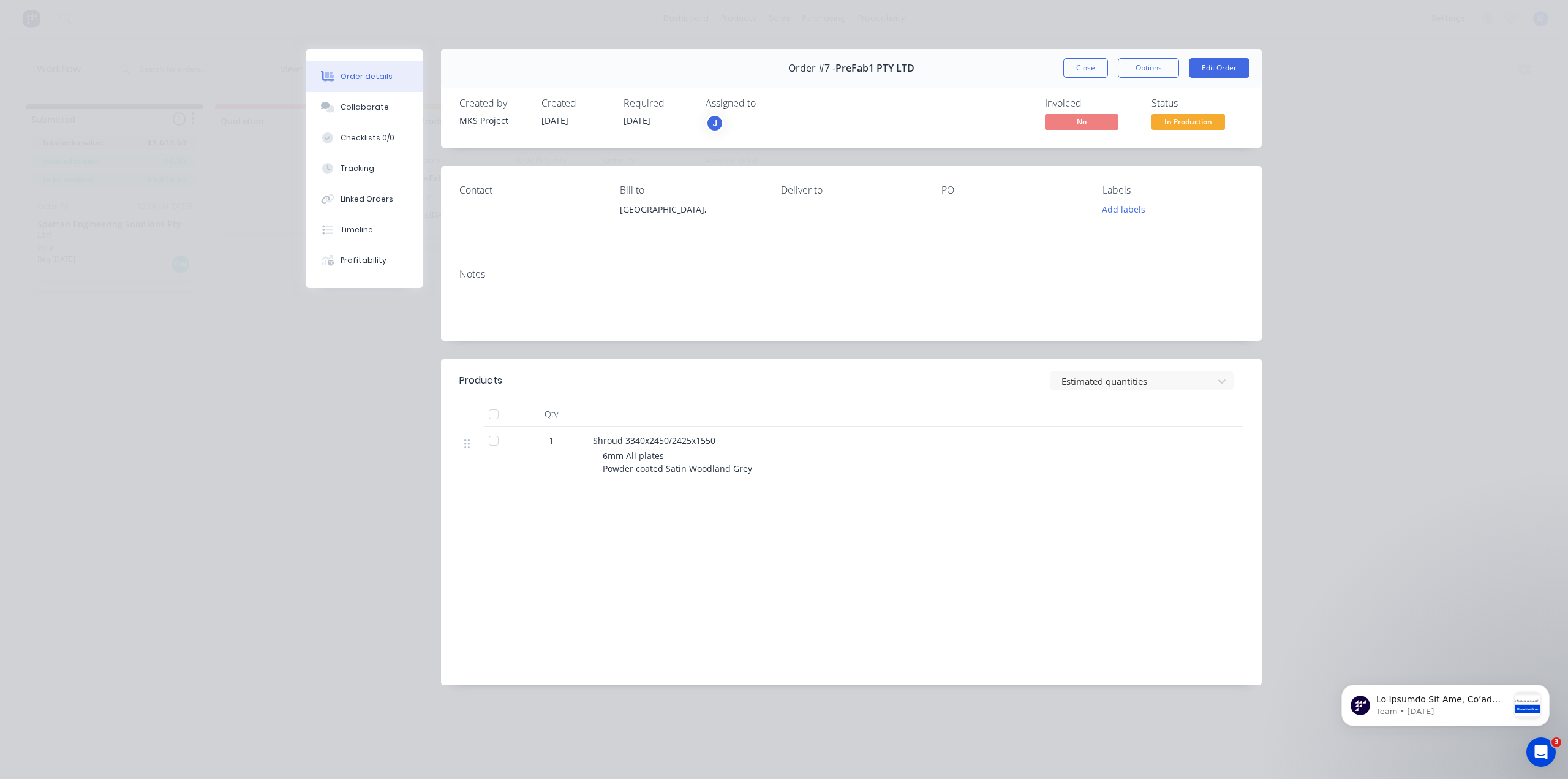
click at [255, 54] on div "Order details Collaborate Checklists 0/0 Tracking Linked Orders Timeline Profit…" at bounding box center [784, 389] width 1568 height 779
click at [260, 182] on div "Order details Collaborate Checklists 0/0 Tracking Linked Orders Timeline Profit…" at bounding box center [784, 389] width 1568 height 779
click at [1083, 63] on button "Close" at bounding box center [1085, 68] width 45 height 20
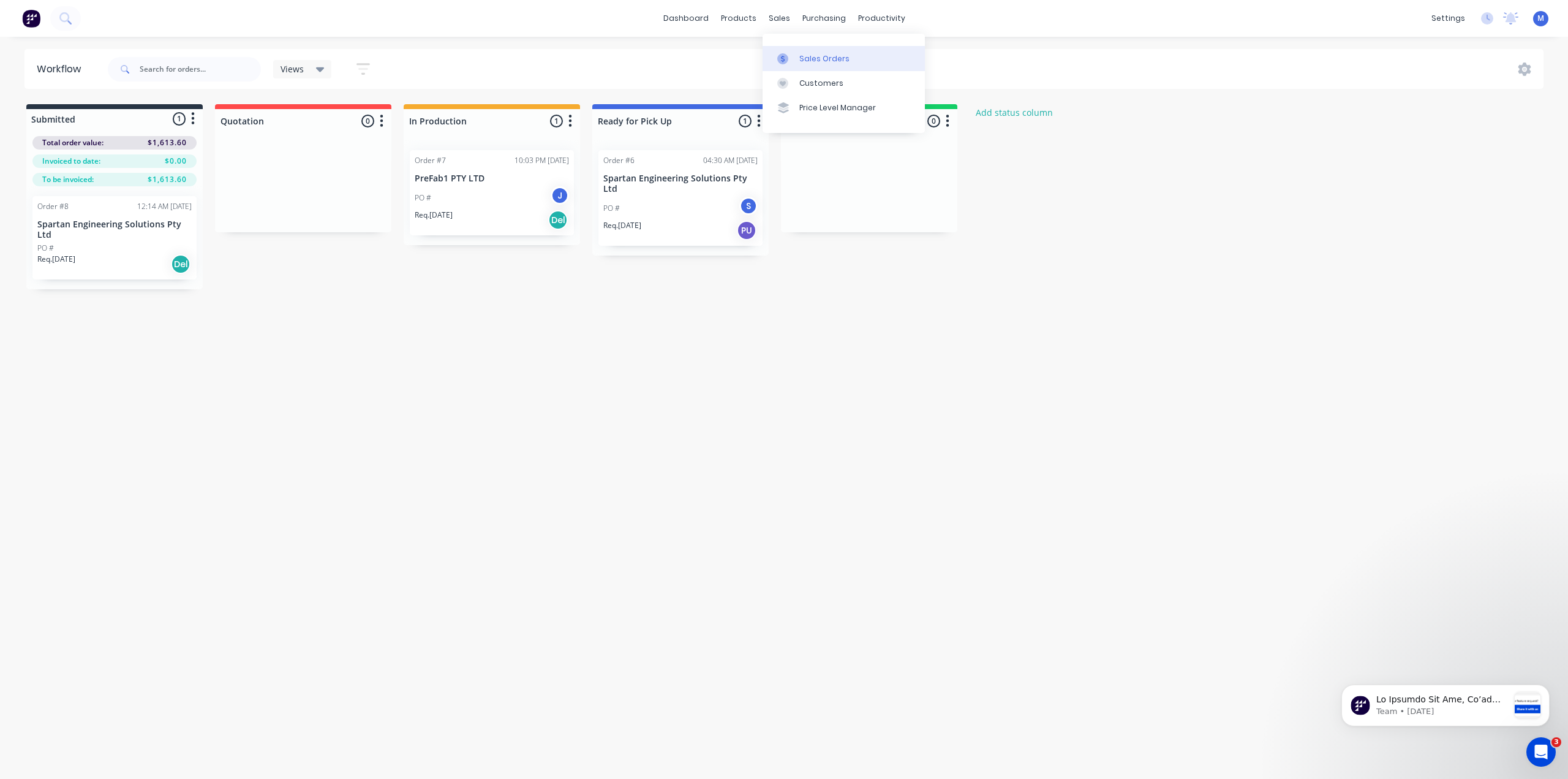
click at [807, 58] on div "Sales Orders" at bounding box center [824, 59] width 50 height 11
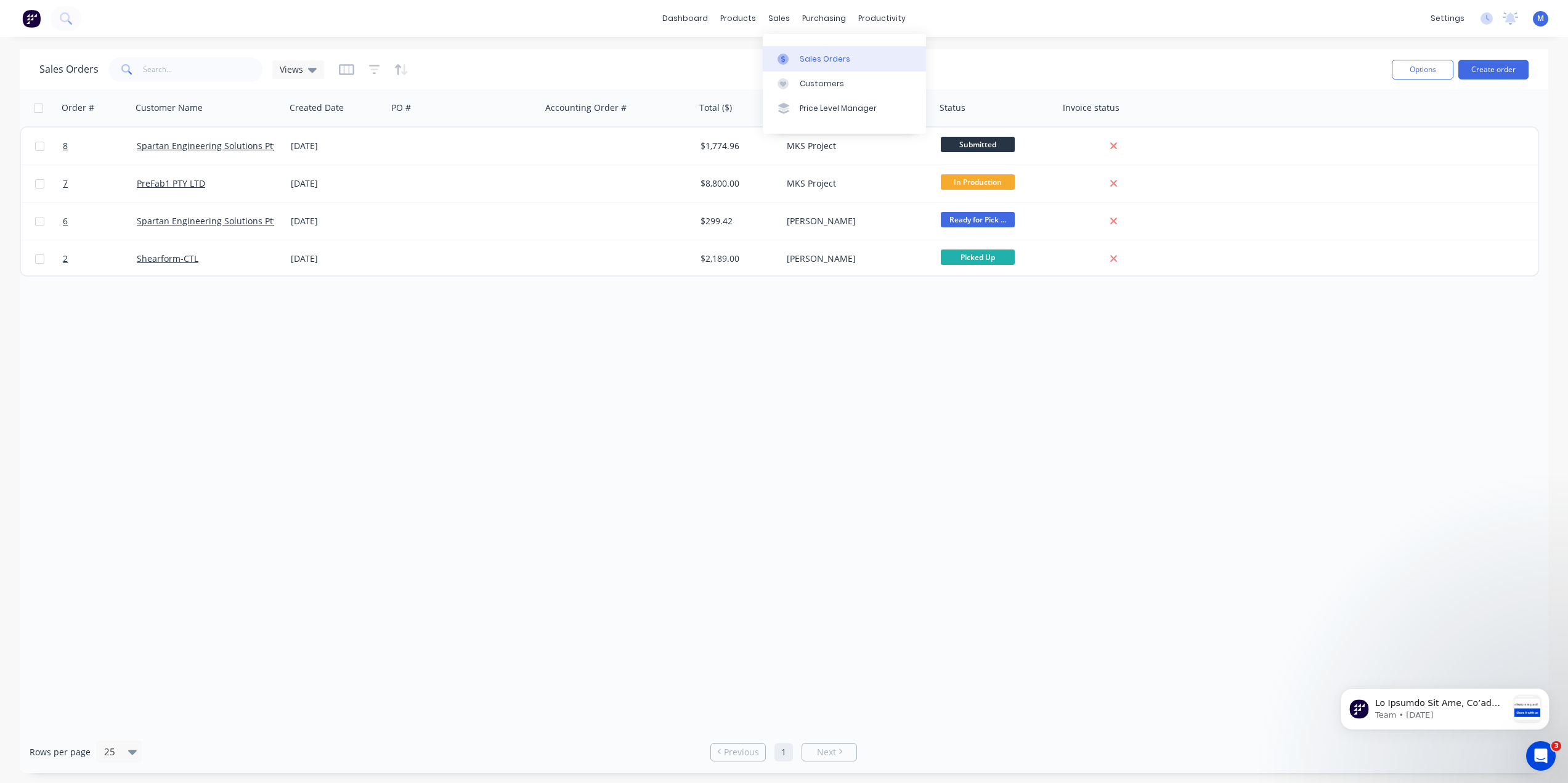
click at [828, 56] on div "Sales Orders" at bounding box center [825, 59] width 51 height 11
click at [1483, 74] on button "Create order" at bounding box center [1493, 69] width 70 height 20
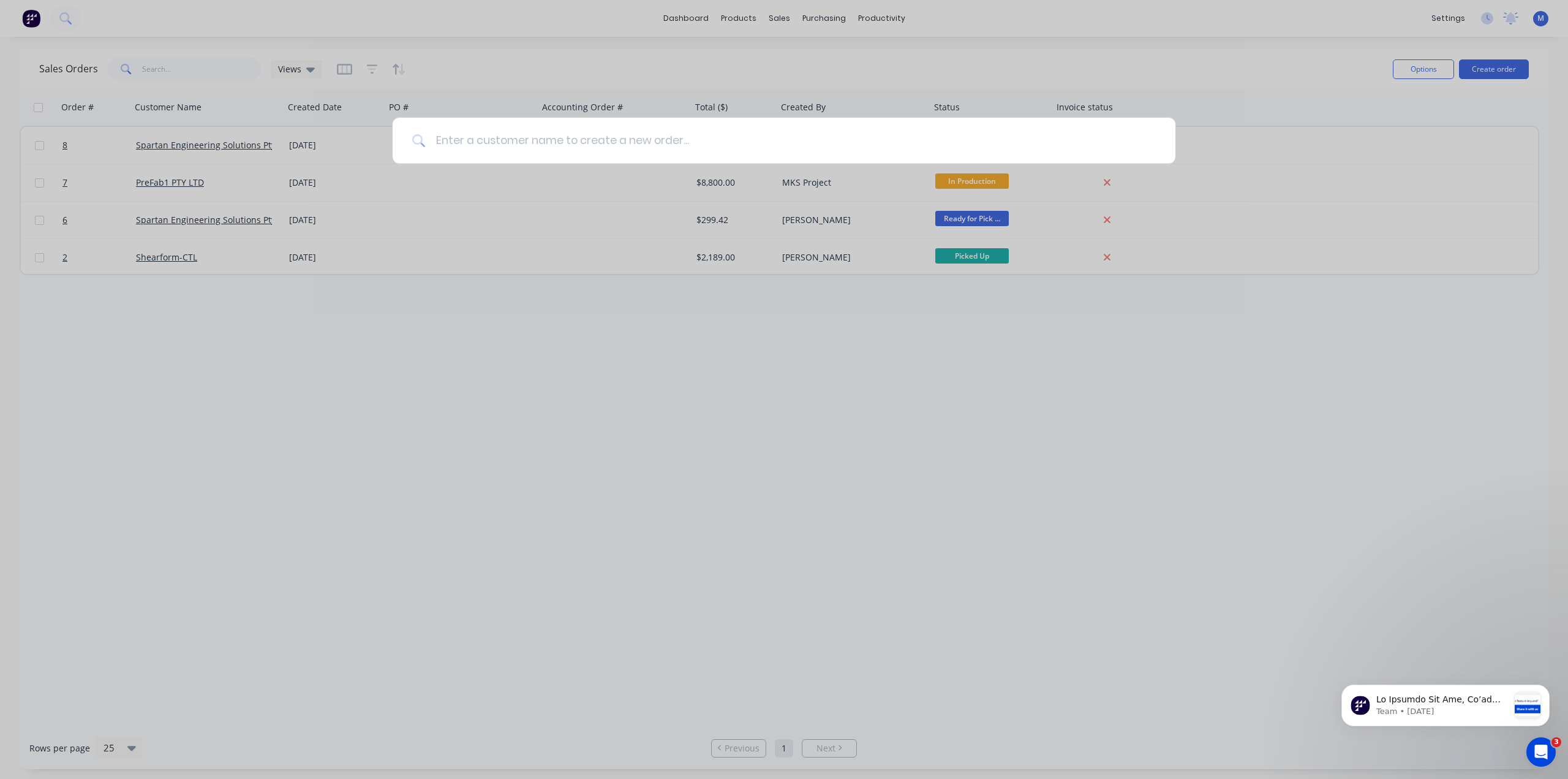
click at [504, 141] on input at bounding box center [790, 140] width 730 height 46
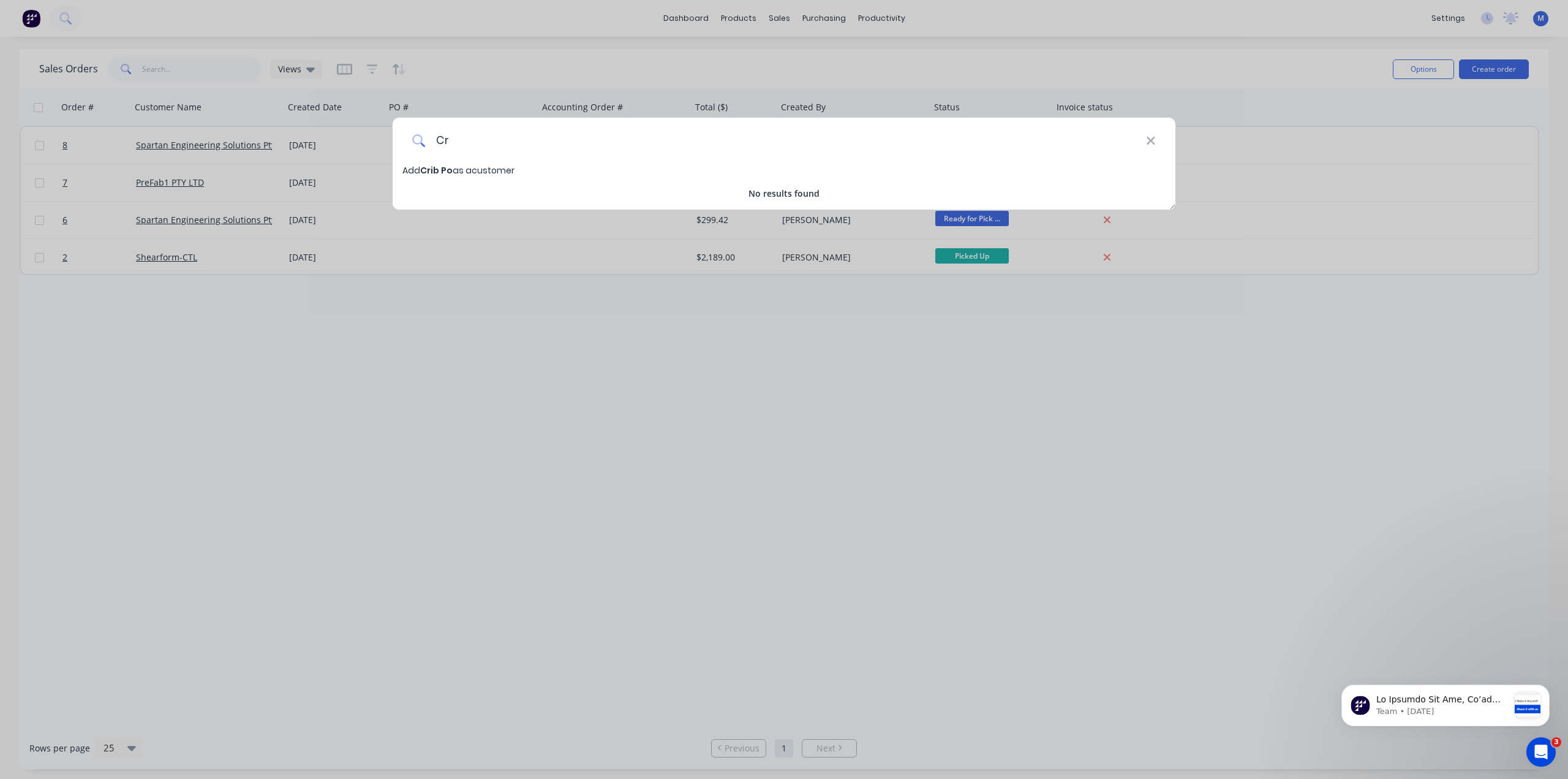
type input "C"
type input "Crib Point Engineering"
click at [547, 167] on span "Add Crib Point Engineering as a customer" at bounding box center [494, 170] width 183 height 12
select select "AU"
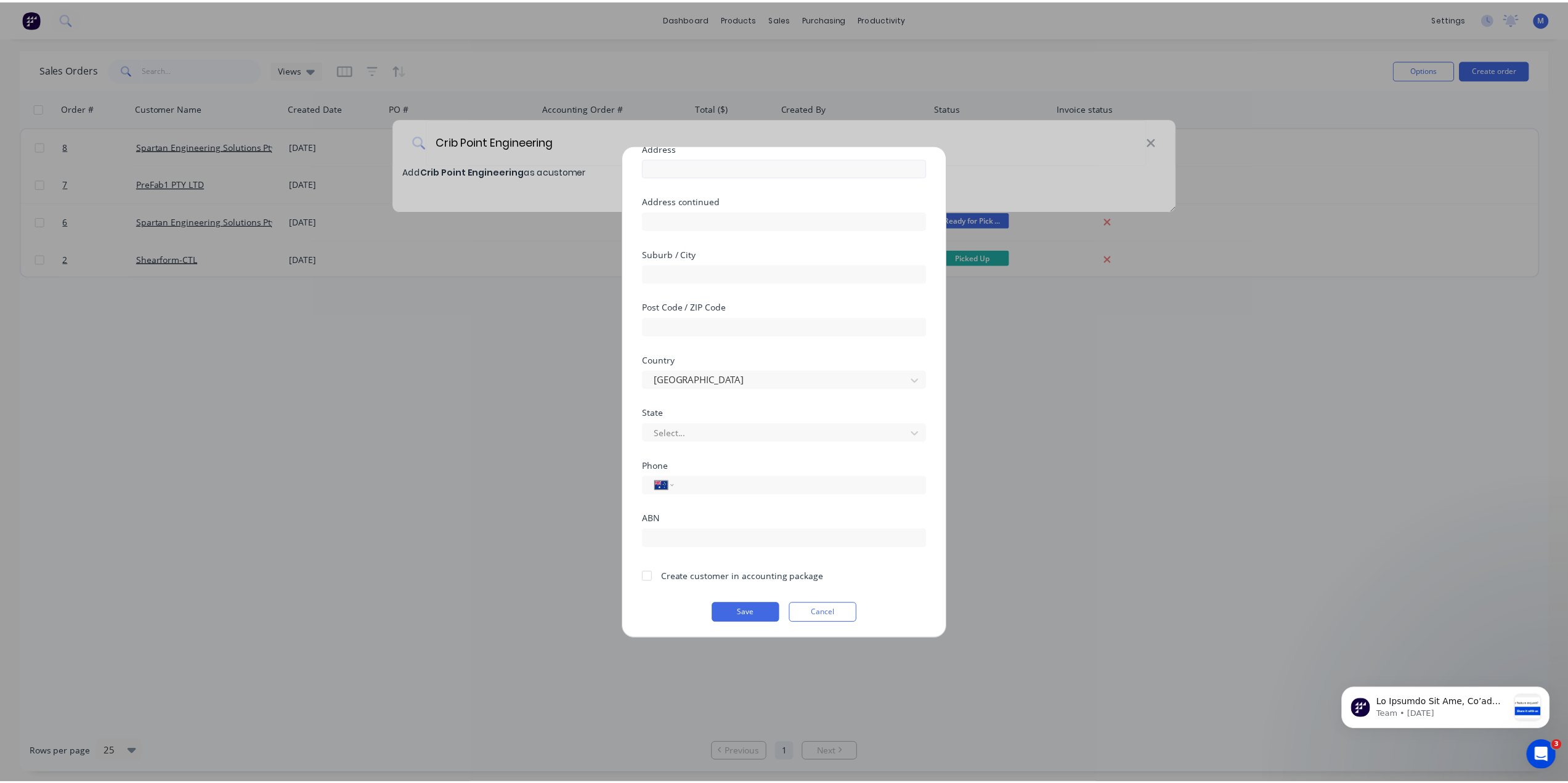
scroll to position [108, 0]
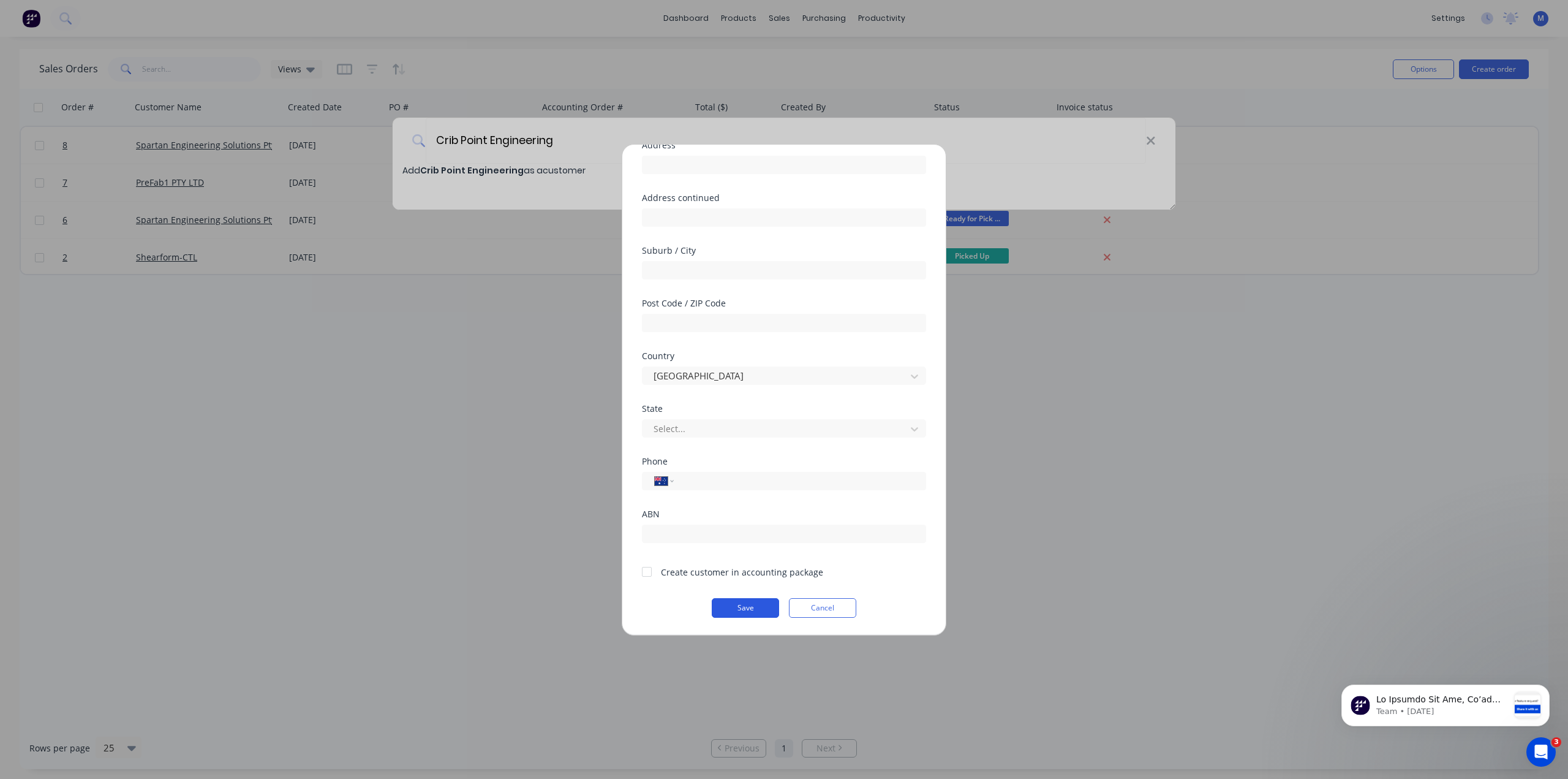
click at [736, 607] on button "Save" at bounding box center [745, 607] width 68 height 20
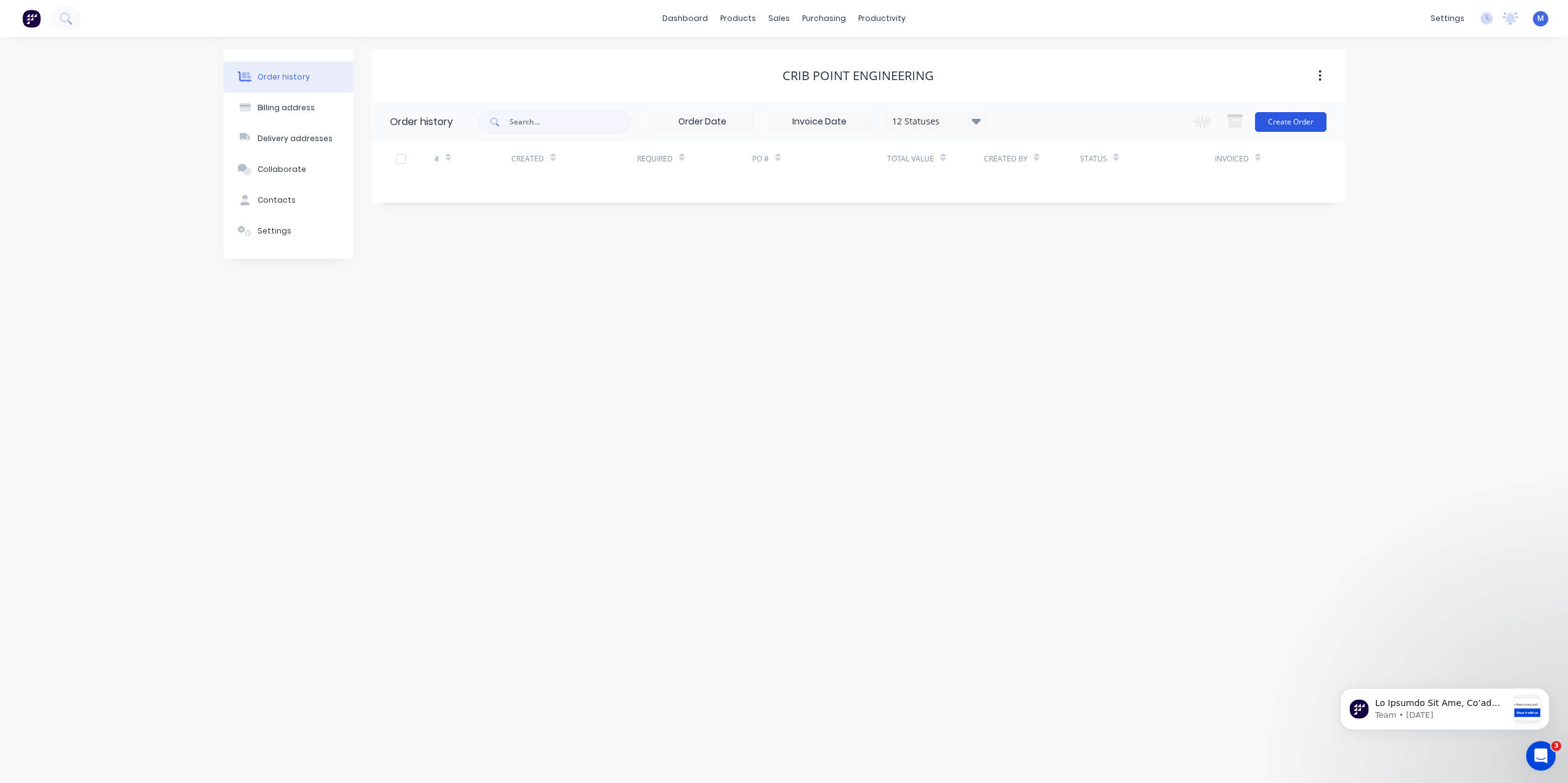
click at [1287, 122] on button "Create Order" at bounding box center [1290, 122] width 71 height 20
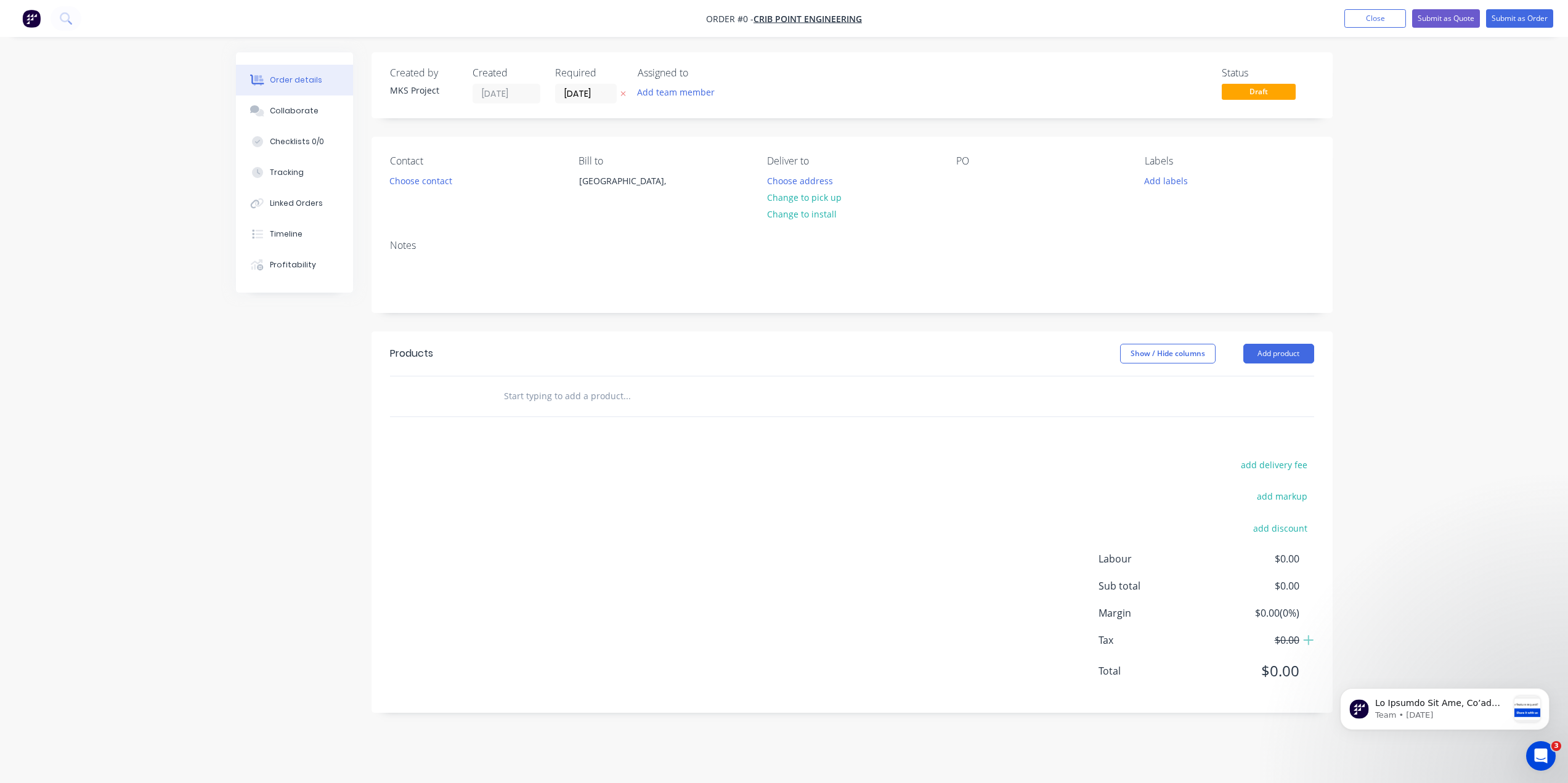
click at [579, 396] on input "text" at bounding box center [627, 396] width 246 height 24
type input "250x250x16 SHS"
click at [828, 346] on div "Show / Hide columns Add product" at bounding box center [950, 353] width 728 height 20
click at [1297, 354] on button "Add product" at bounding box center [1279, 353] width 71 height 20
click at [880, 426] on div "Products Show / Hide columns Add product Product catalogue Basic product Produc…" at bounding box center [852, 522] width 961 height 381
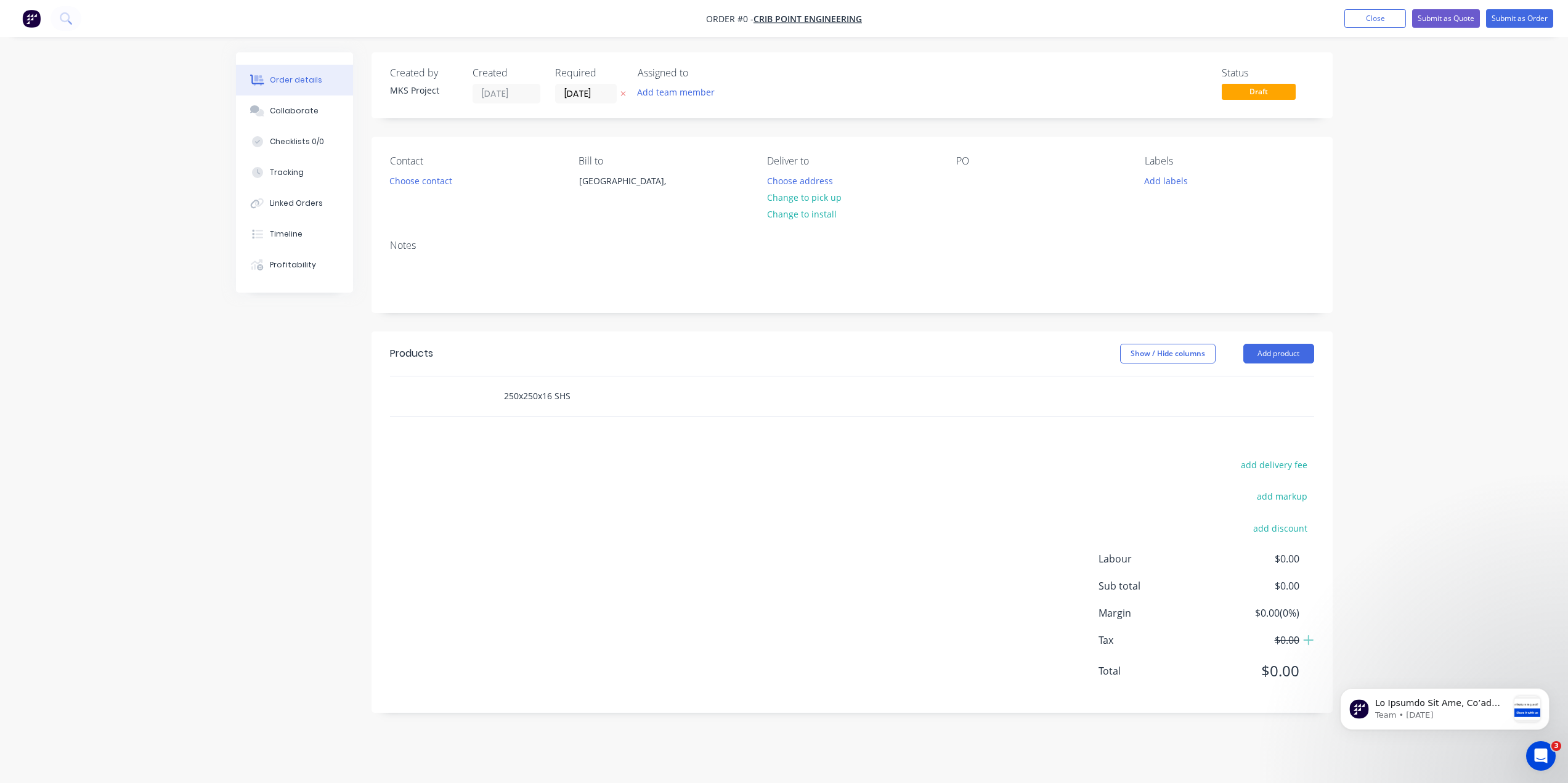
click at [590, 394] on input "250x250x16 SHS" at bounding box center [627, 396] width 246 height 24
click at [645, 441] on button "Add 250x250x16 SHS to order" at bounding box center [693, 442] width 370 height 39
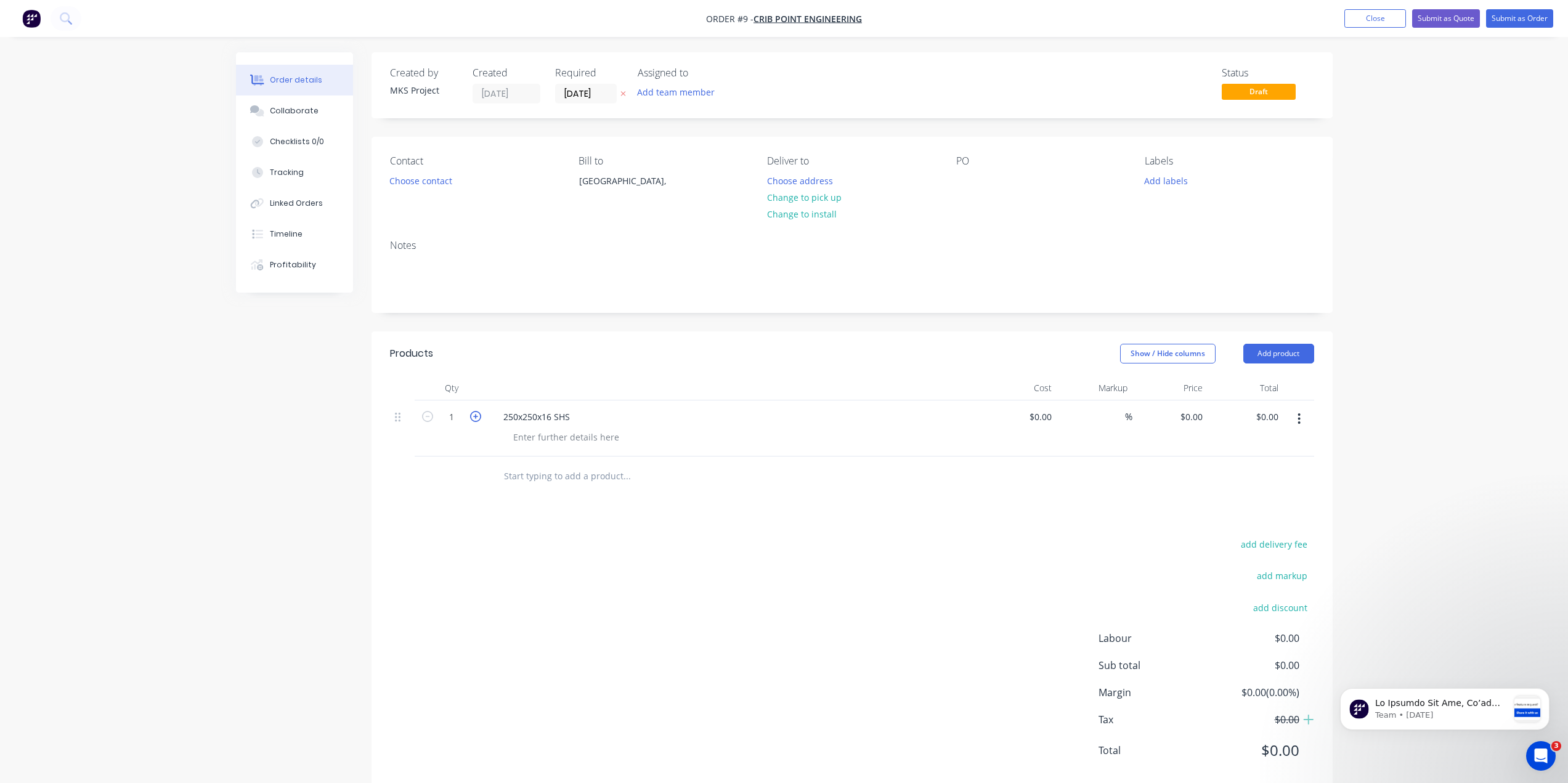
click at [473, 417] on icon "button" at bounding box center [475, 416] width 11 height 11
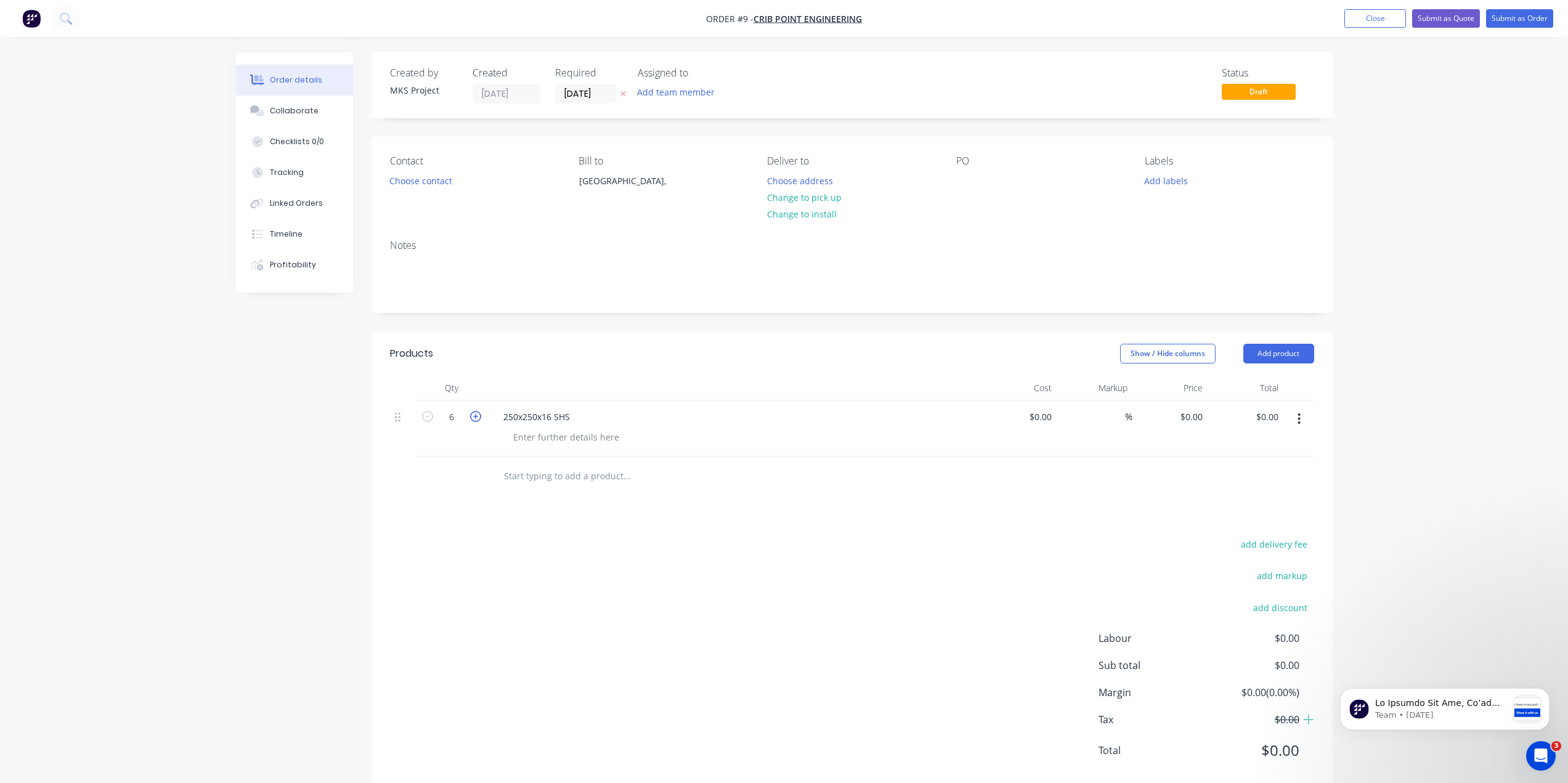
click at [473, 417] on icon "button" at bounding box center [475, 416] width 11 height 11
type input "8"
click at [1286, 354] on button "Add product" at bounding box center [1279, 353] width 71 height 20
click at [1349, 378] on div "Order details Collaborate Checklists 0/0 Tracking Linked Orders Timeline Profit…" at bounding box center [784, 405] width 1568 height 811
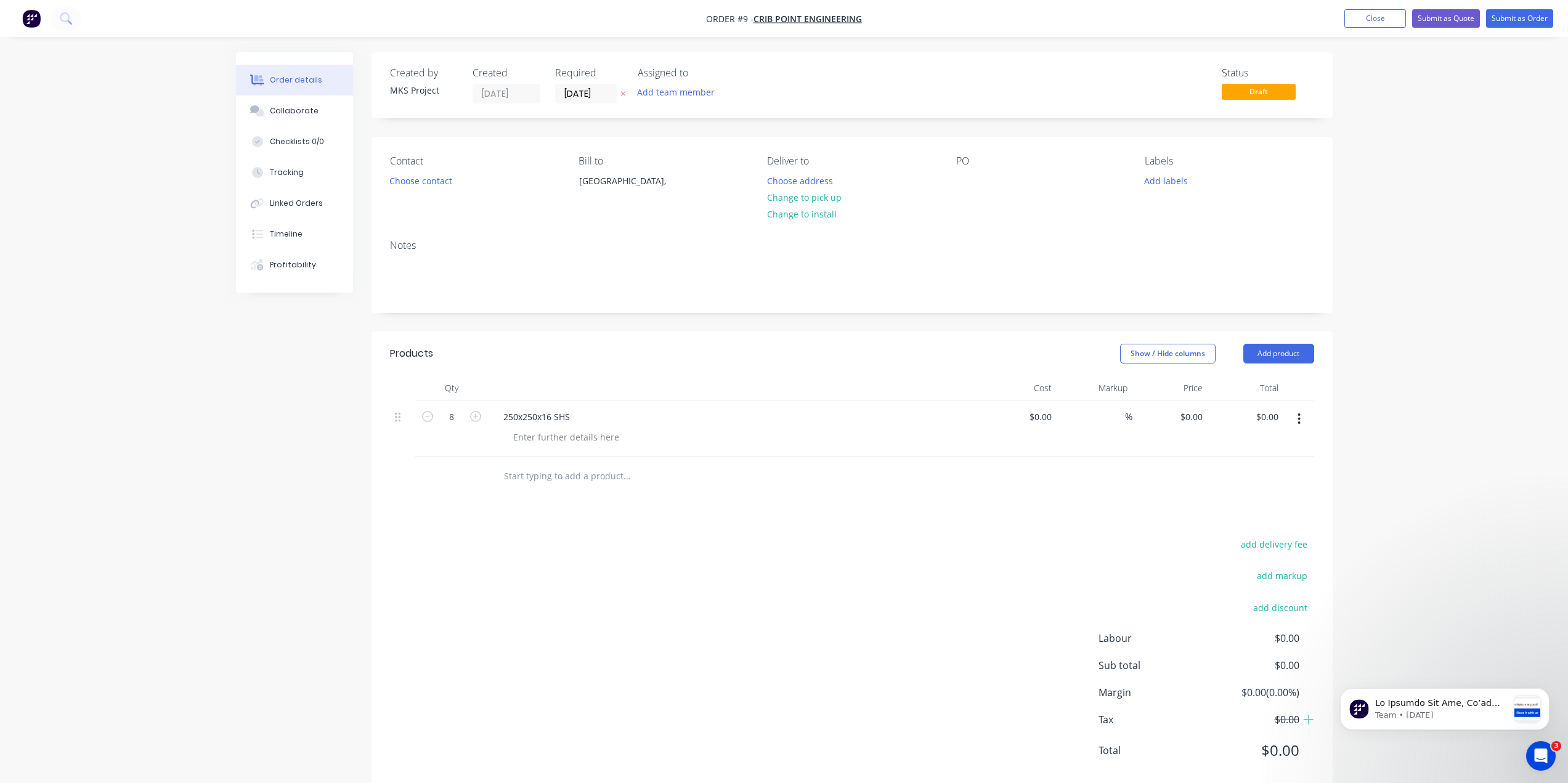
click at [1304, 414] on button "button" at bounding box center [1299, 419] width 29 height 22
click at [1364, 408] on div "Order details Collaborate Checklists 0/0 Tracking Linked Orders Timeline Profit…" at bounding box center [784, 405] width 1568 height 811
click at [1513, 12] on button "Submit as Order" at bounding box center [1519, 18] width 67 height 19
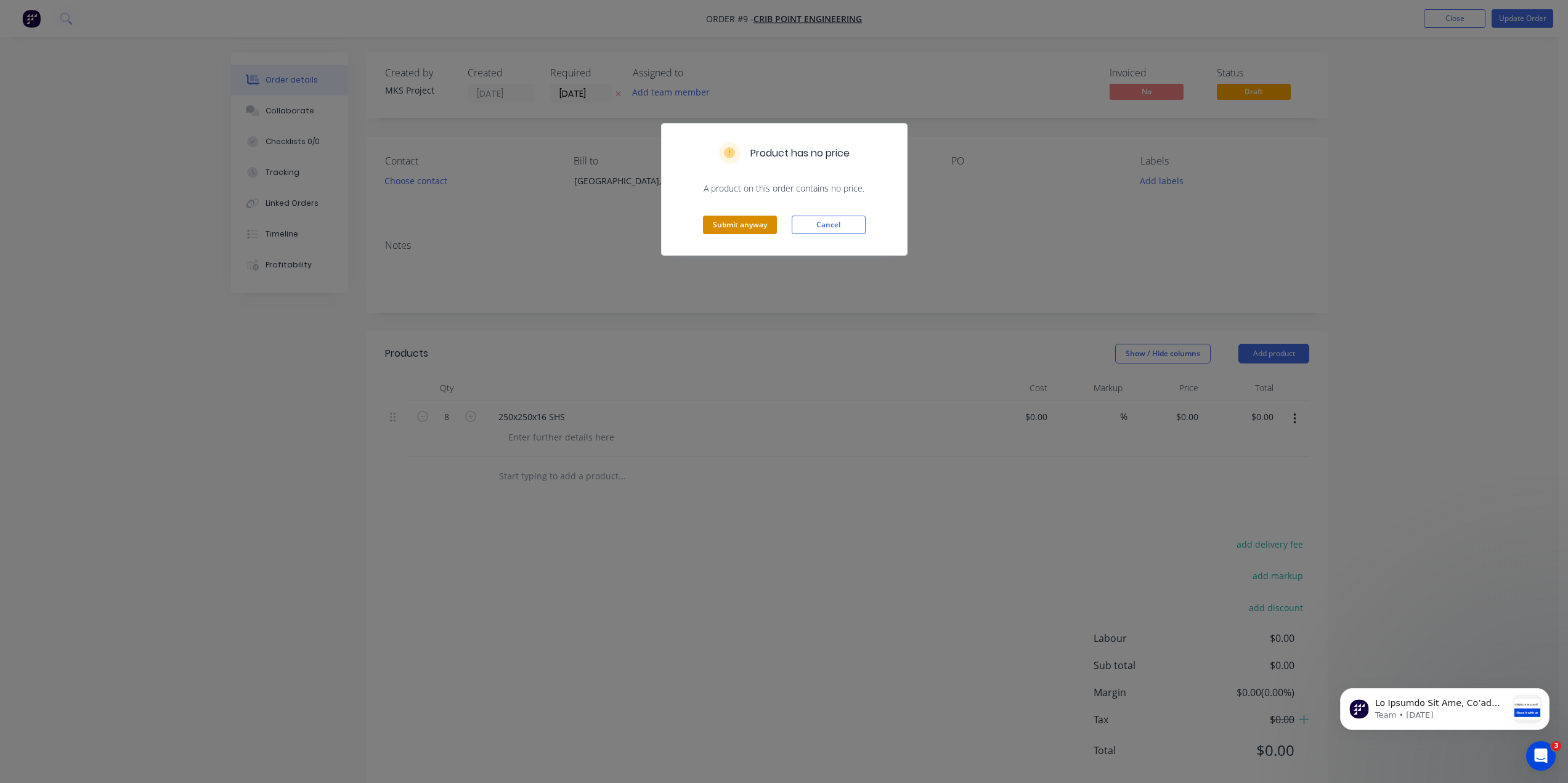
click at [747, 221] on button "Submit anyway" at bounding box center [740, 224] width 74 height 19
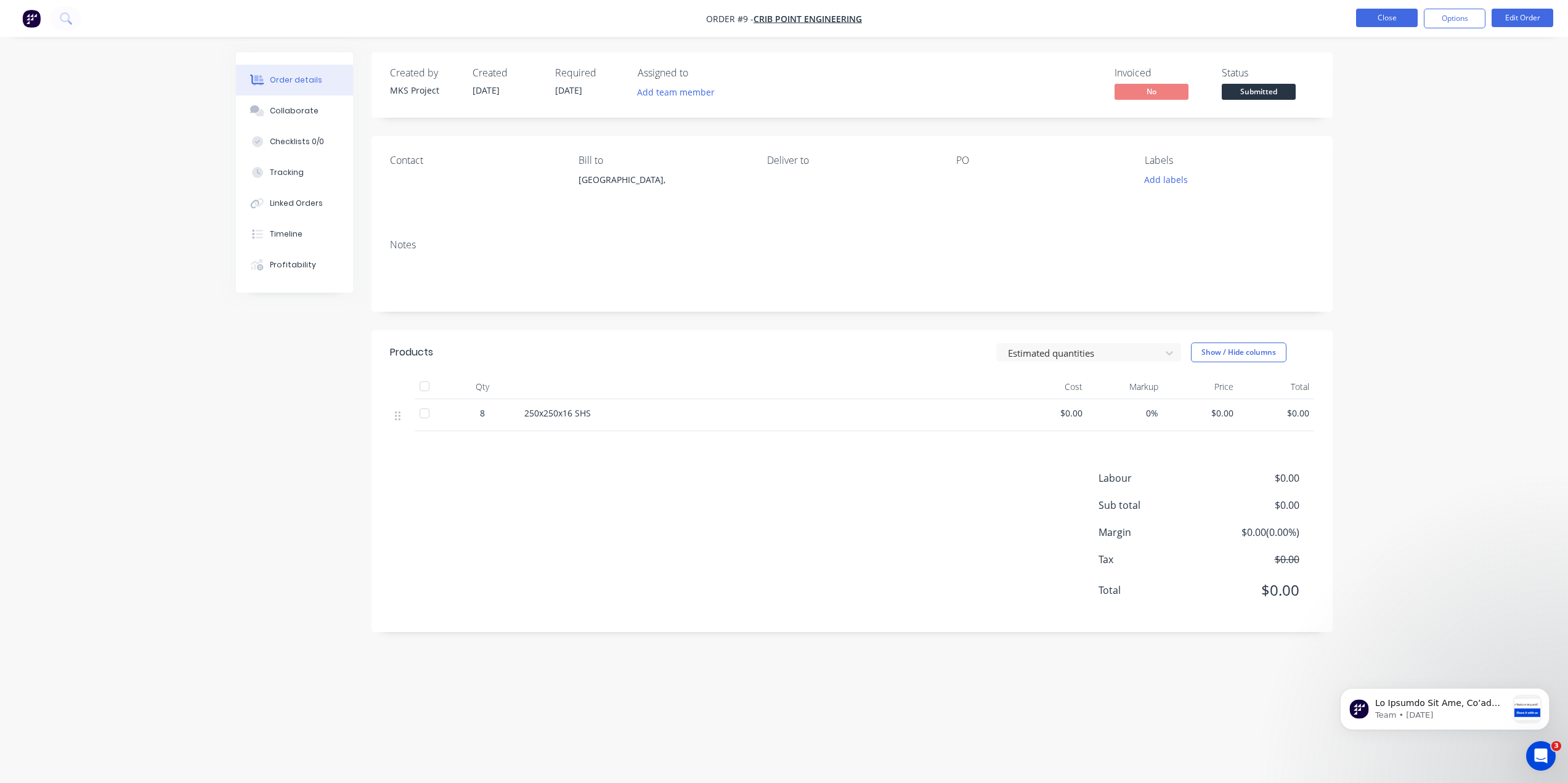
click at [1391, 13] on button "Close" at bounding box center [1387, 17] width 62 height 19
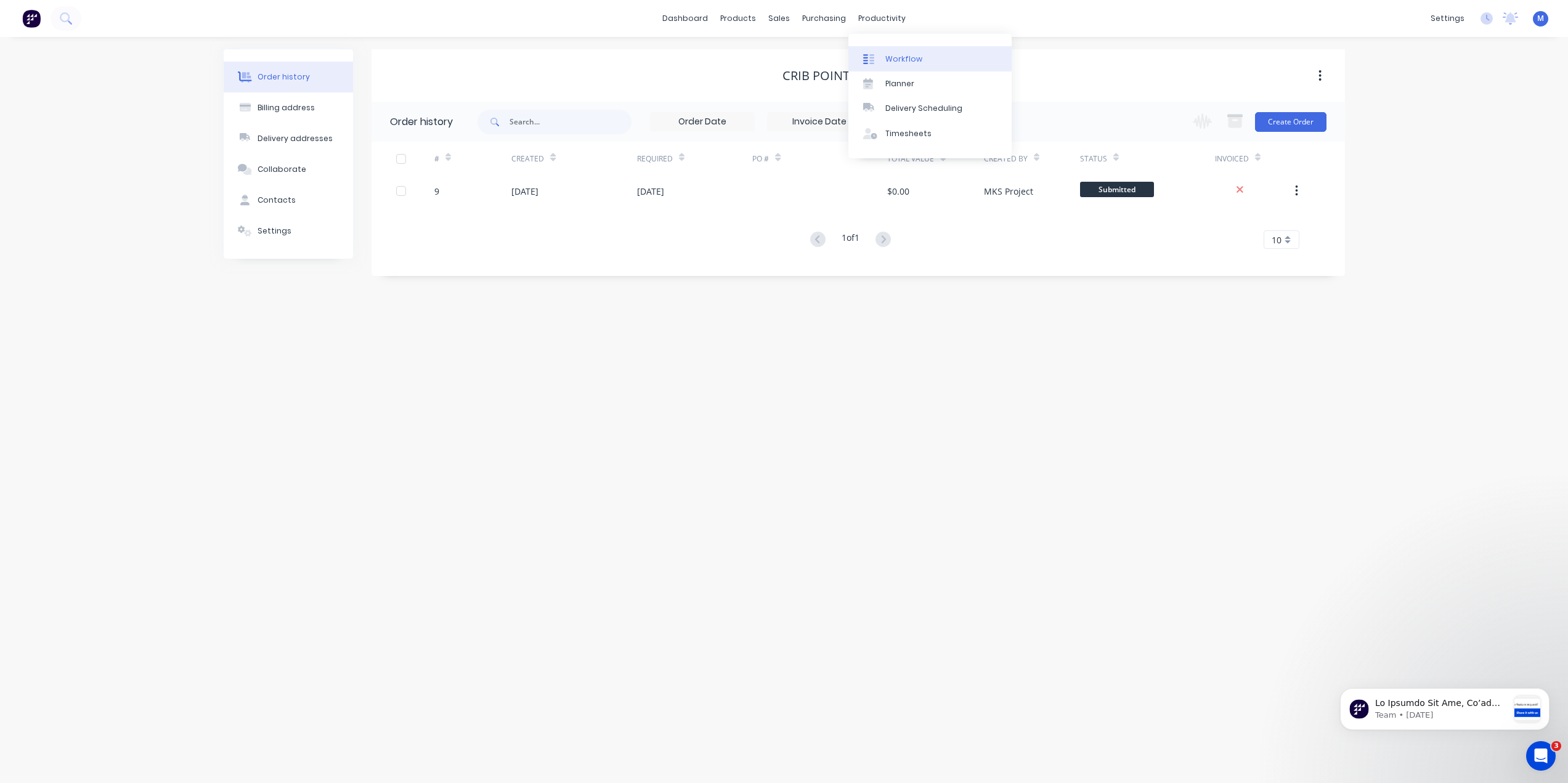
click at [905, 61] on div "Workflow" at bounding box center [904, 59] width 37 height 11
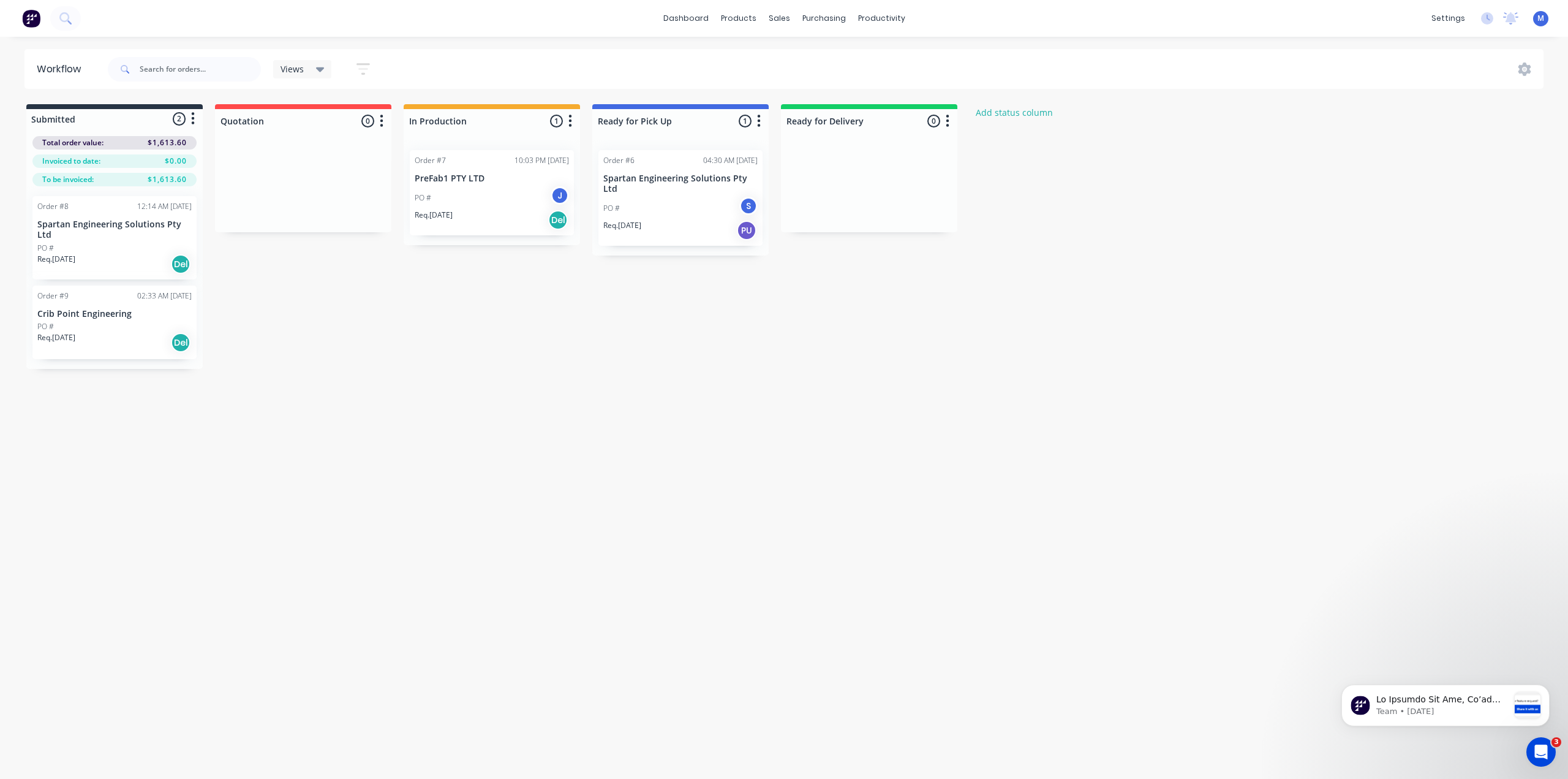
click at [106, 309] on p "Crib Point Engineering" at bounding box center [115, 314] width 154 height 10
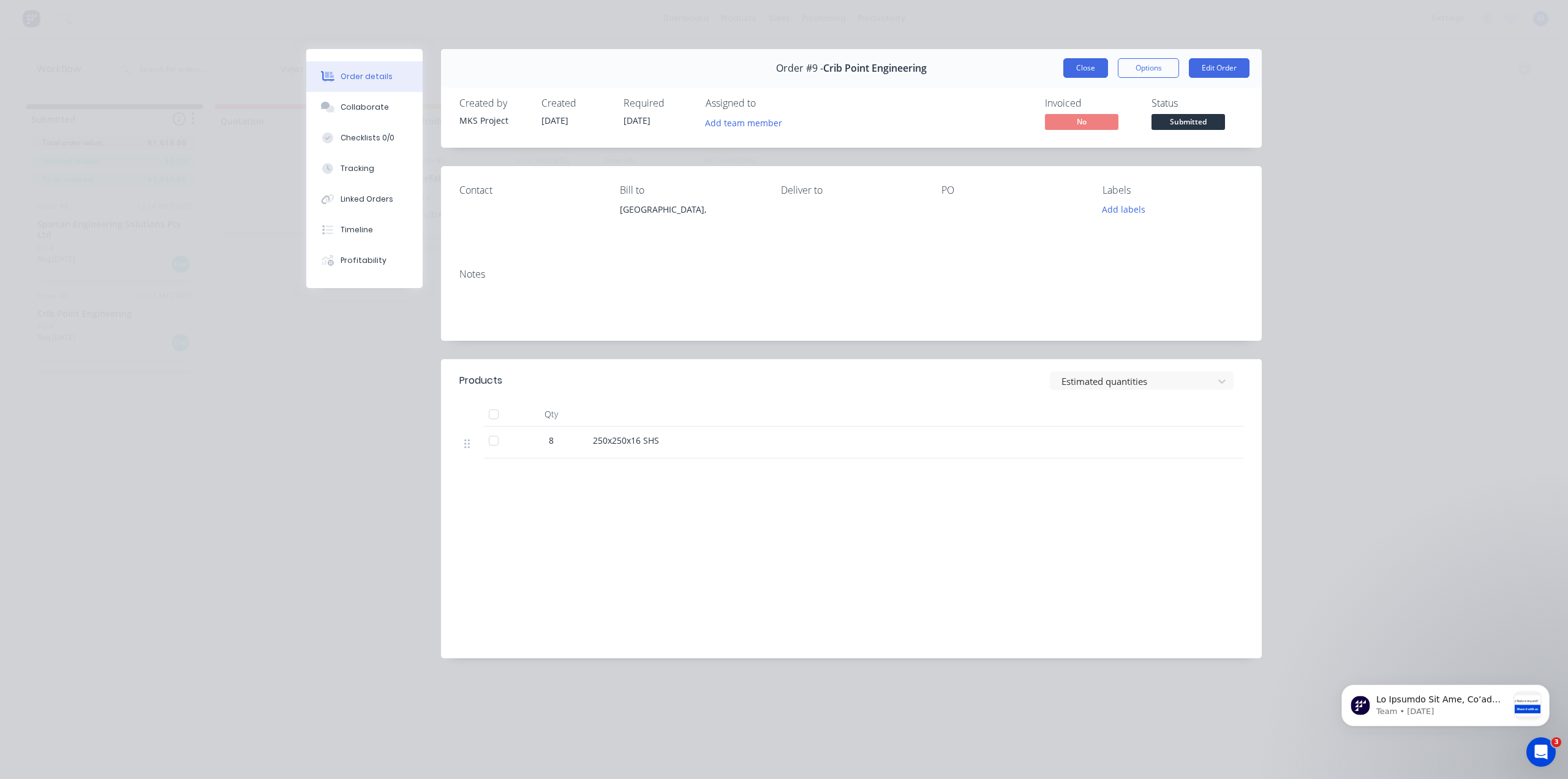
click at [1083, 62] on button "Close" at bounding box center [1085, 68] width 45 height 20
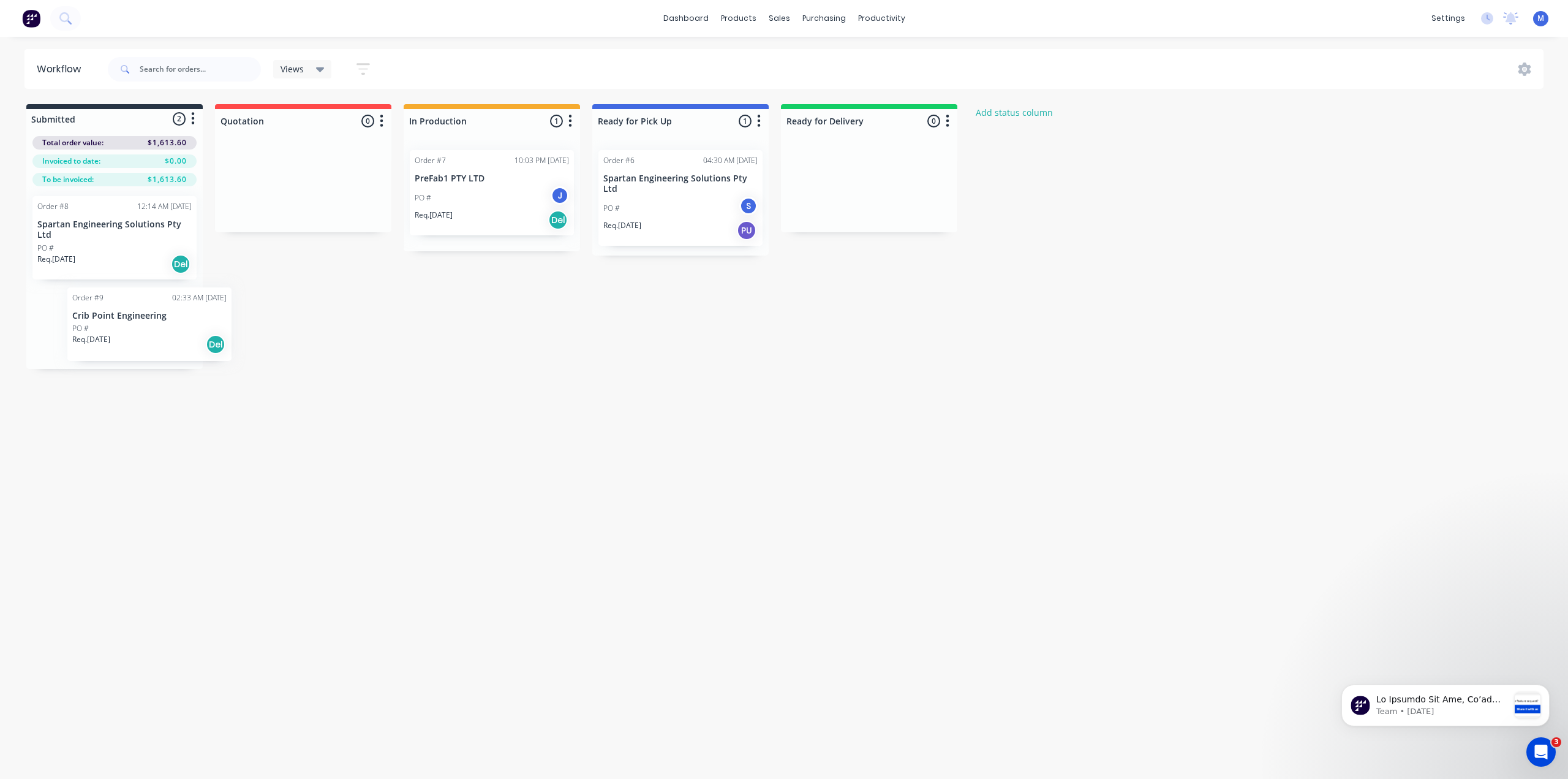
drag, startPoint x: 121, startPoint y: 302, endPoint x: 69, endPoint y: 323, distance: 56.1
click at [69, 323] on div "Order #8 12:14 AM [DATE] Spartan Engineering Solutions Pty Ltd PO # Req. [DATE]…" at bounding box center [114, 278] width 177 height 182
click at [138, 306] on div "Order #9 02:33 AM [DATE] Crib Point Engineering PO # Req. [DATE] Del" at bounding box center [114, 322] width 164 height 73
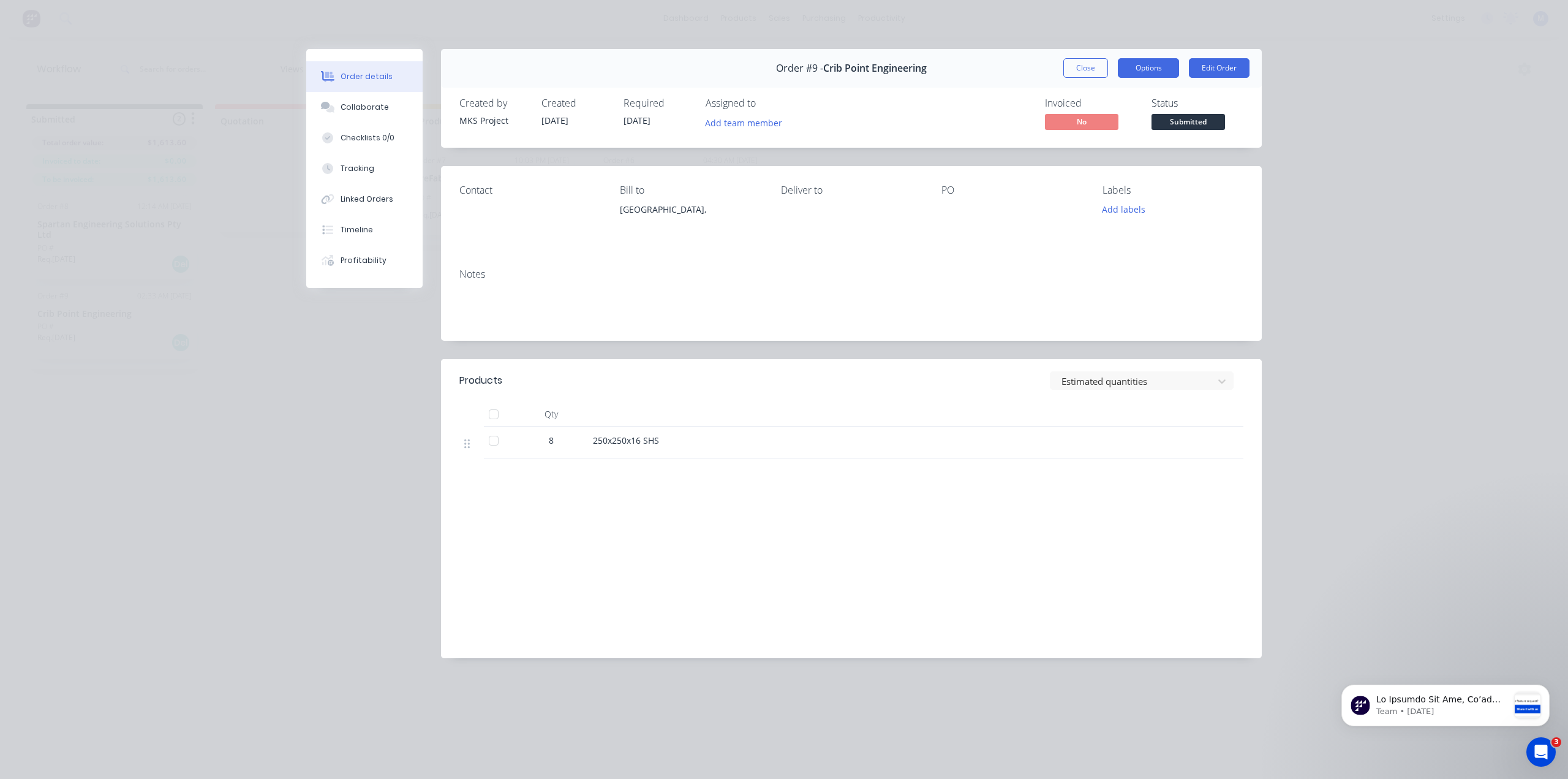
click at [1143, 63] on button "Options" at bounding box center [1148, 68] width 61 height 20
click at [1280, 133] on div "Order details Collaborate Checklists 0/0 Tracking Linked Orders Timeline Profit…" at bounding box center [784, 389] width 1568 height 779
click at [342, 101] on div "Collaborate" at bounding box center [365, 107] width 48 height 11
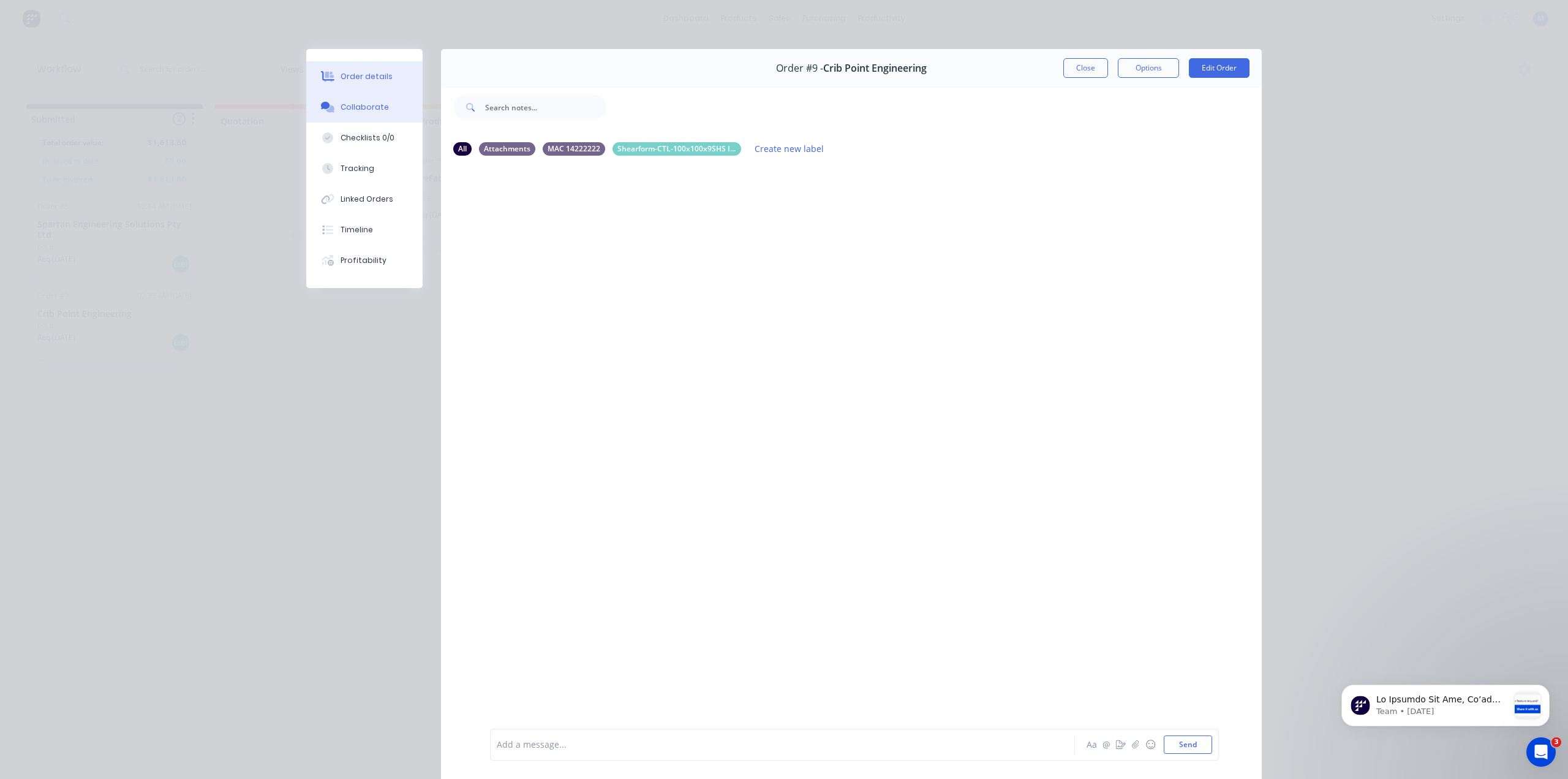
click at [356, 83] on button "Order details" at bounding box center [364, 77] width 116 height 31
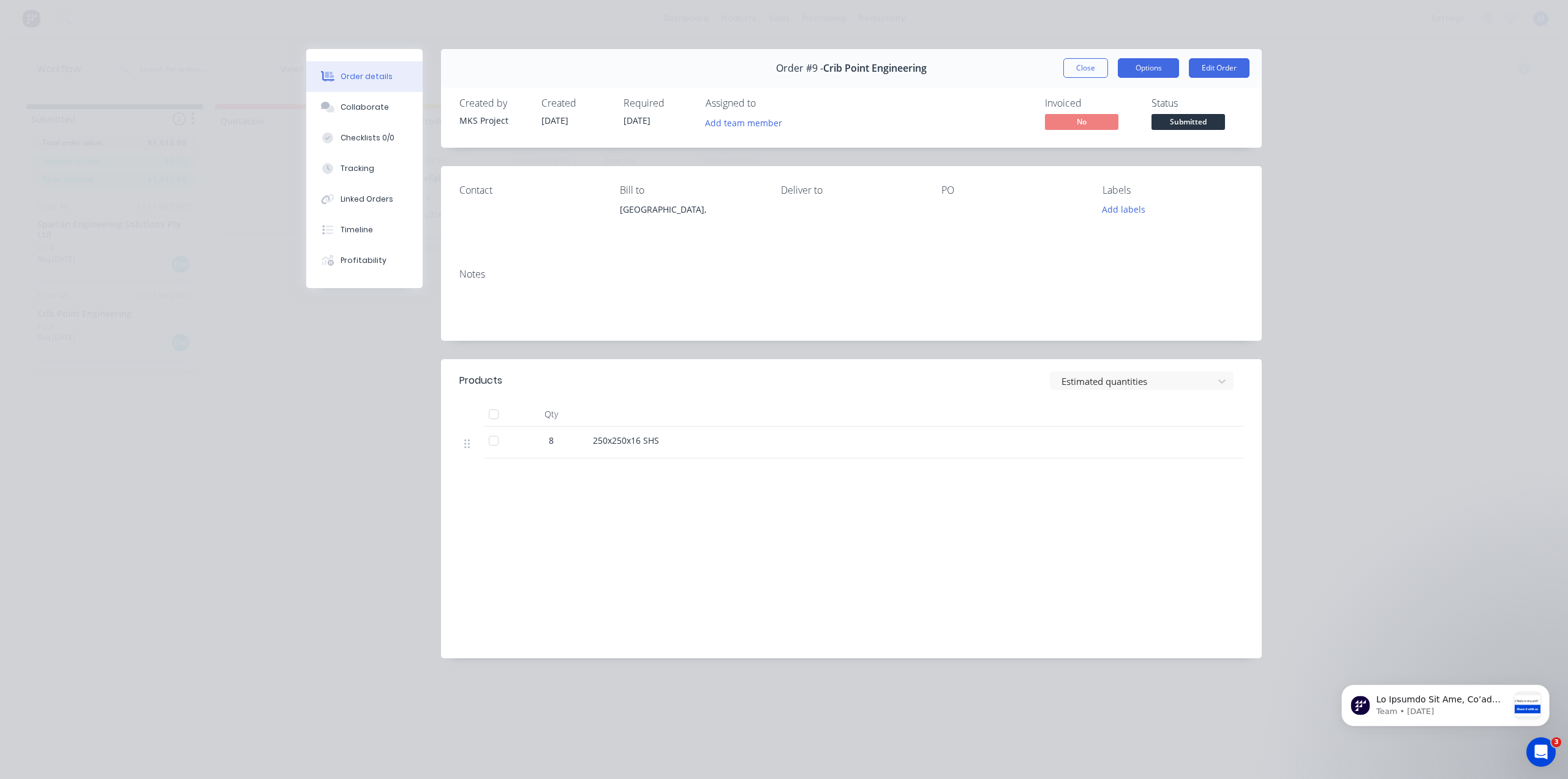
click at [1164, 70] on button "Options" at bounding box center [1148, 68] width 61 height 20
click at [1333, 79] on div "Order details Collaborate Checklists 0/0 Tracking Linked Orders Timeline Profit…" at bounding box center [784, 389] width 1568 height 779
click at [1074, 59] on button "Close" at bounding box center [1085, 68] width 45 height 20
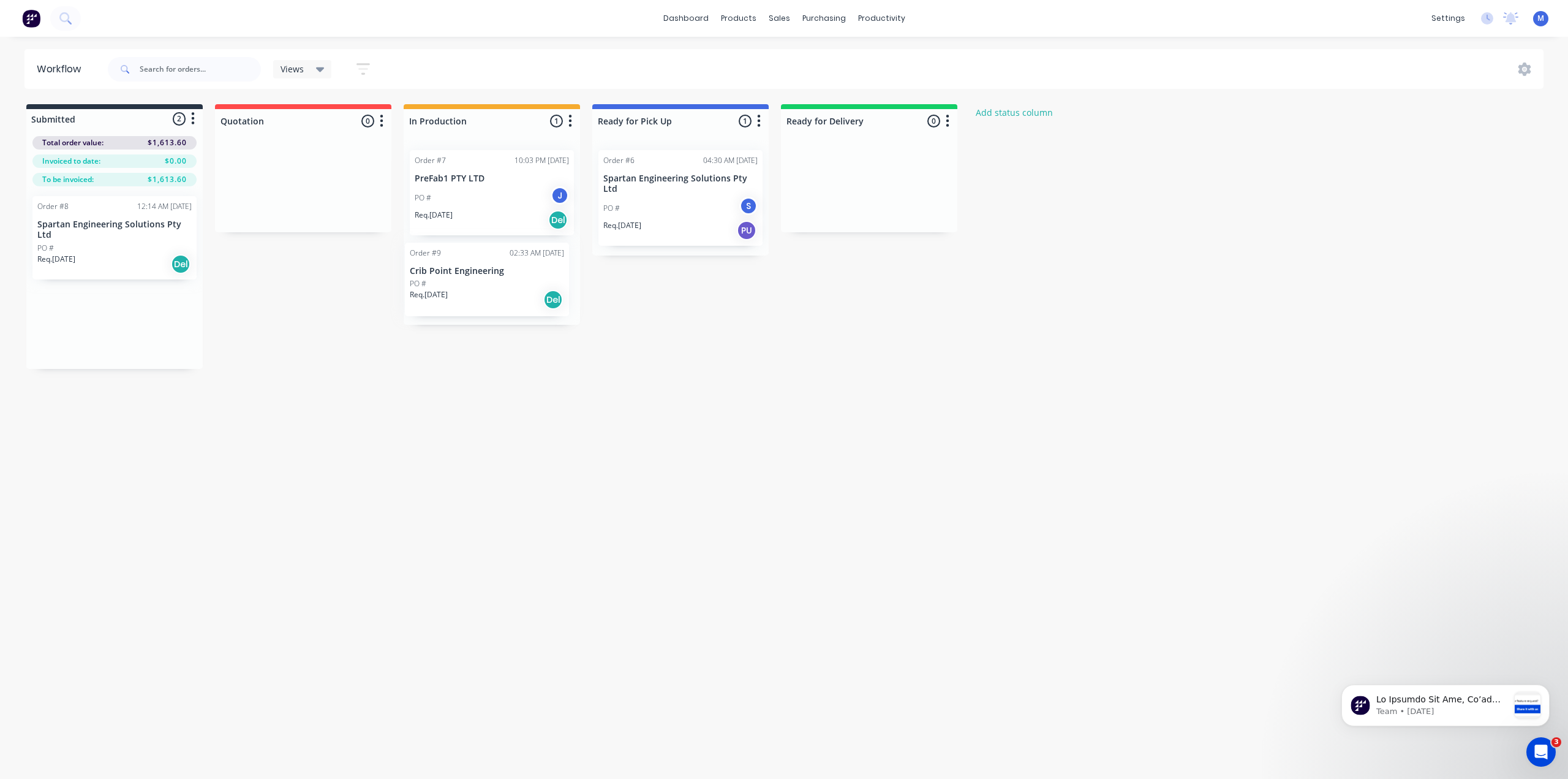
drag, startPoint x: 131, startPoint y: 302, endPoint x: 515, endPoint y: 261, distance: 386.2
click at [515, 261] on div "Submitted 2 Status colour #273444 hex #273444 Save Cancel Summaries Total order…" at bounding box center [657, 236] width 1332 height 265
click at [504, 253] on div "Order #9 02:33 AM [DATE]" at bounding box center [492, 251] width 154 height 11
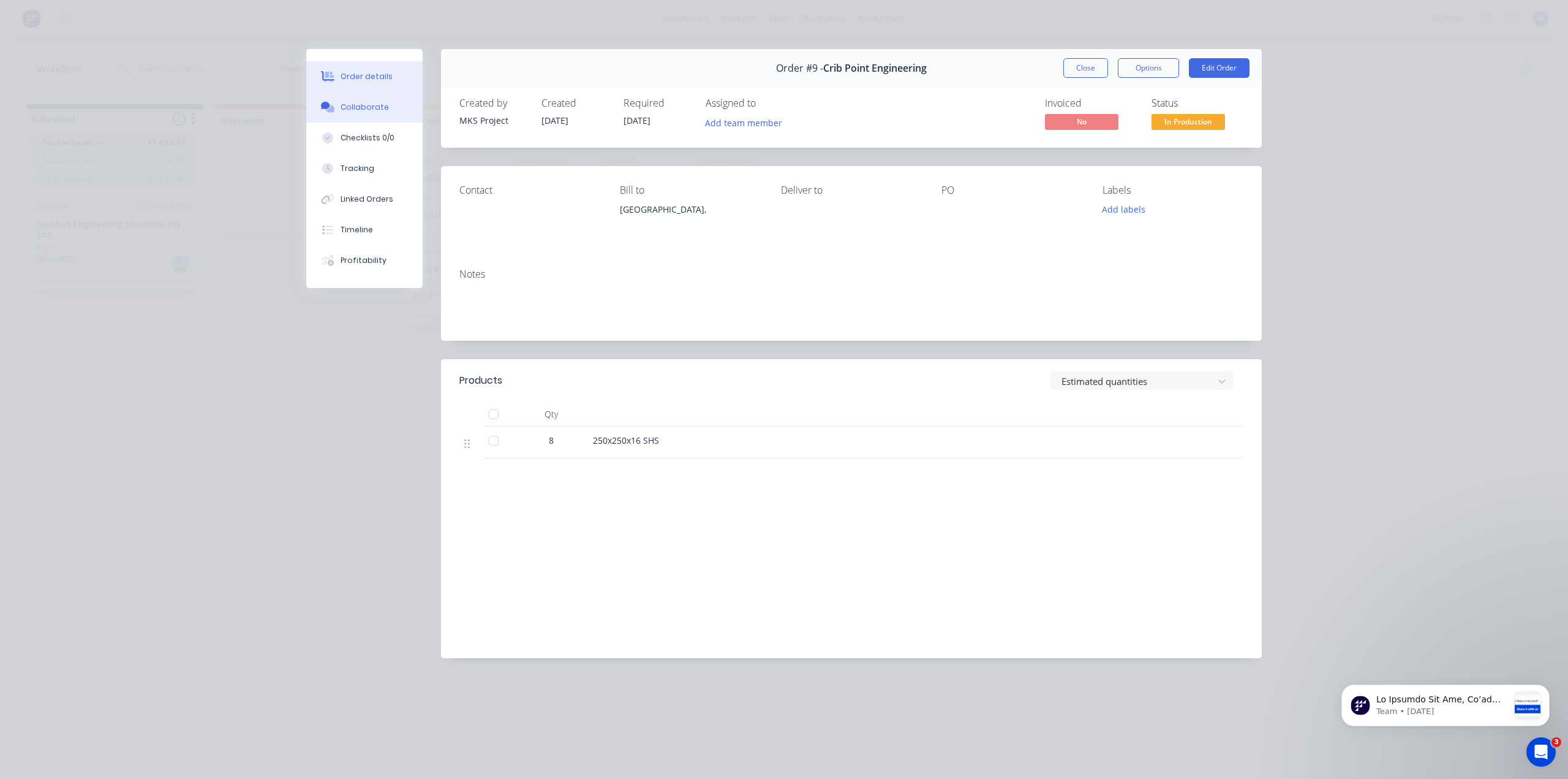
click at [368, 110] on div "Collaborate" at bounding box center [365, 107] width 48 height 11
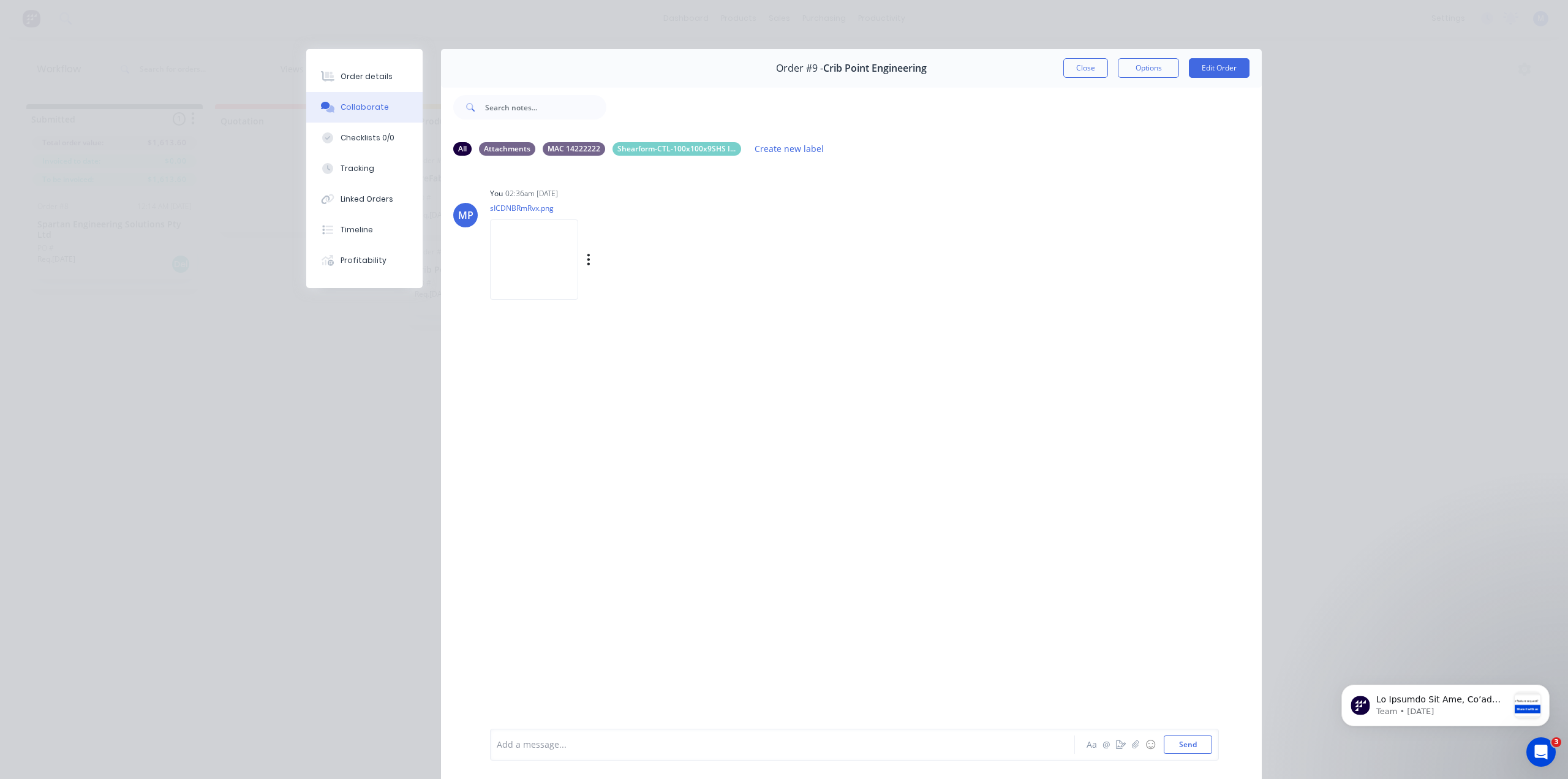
click at [538, 239] on img at bounding box center [534, 260] width 88 height 80
click at [1091, 70] on button "Close" at bounding box center [1085, 68] width 45 height 20
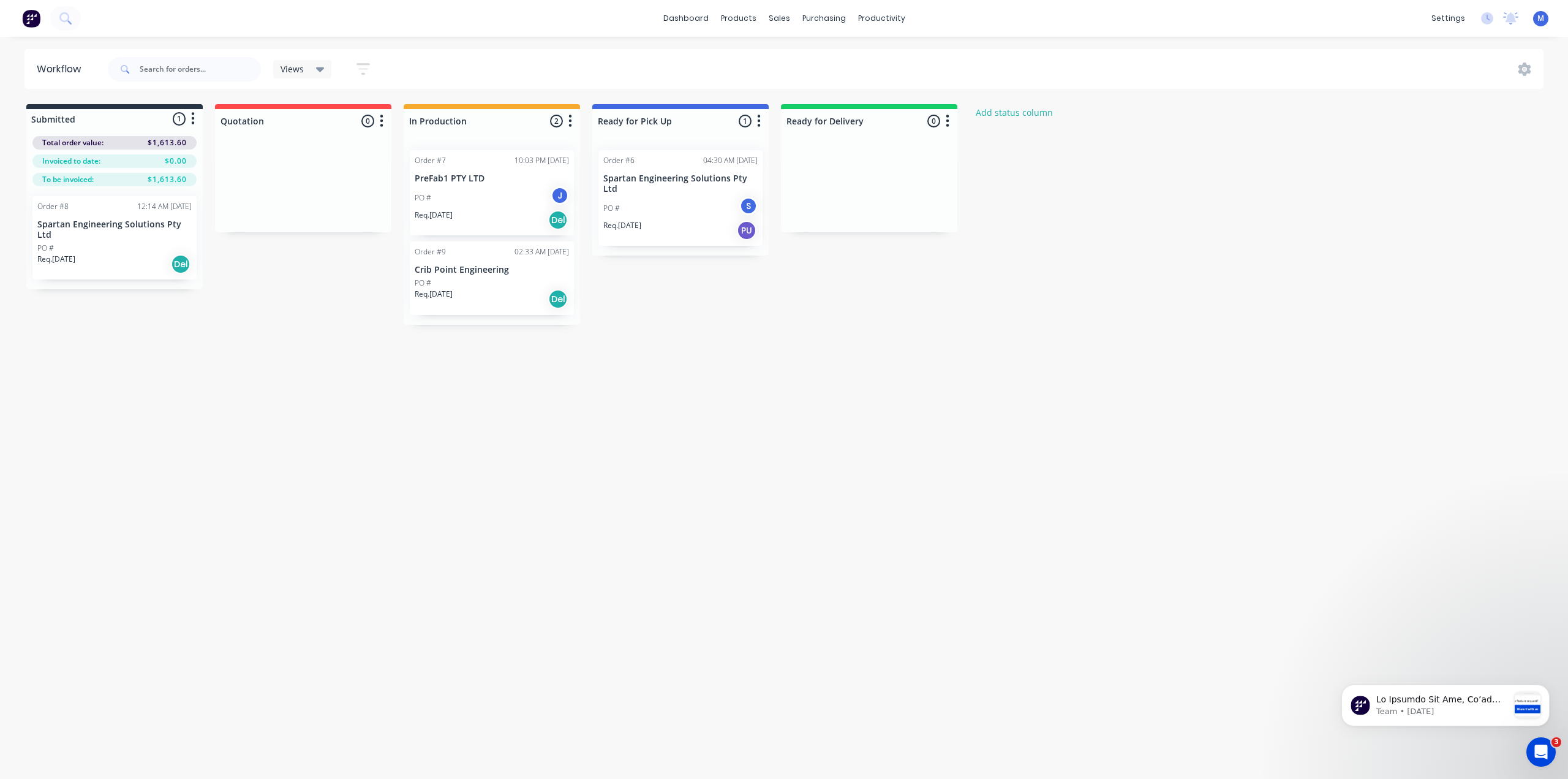
click at [498, 265] on p "Crib Point Engineering" at bounding box center [492, 270] width 154 height 10
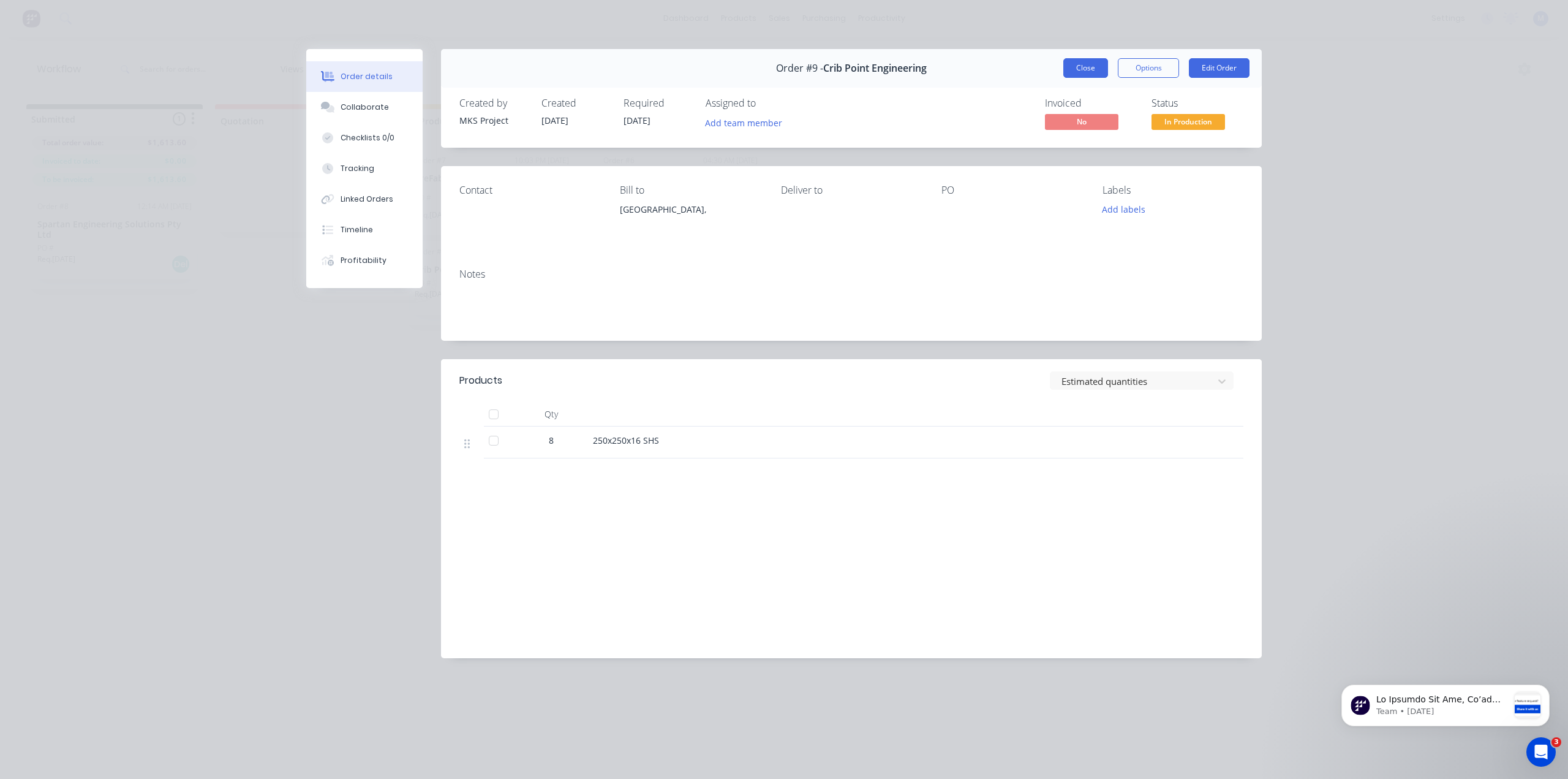
click at [1089, 70] on button "Close" at bounding box center [1085, 68] width 45 height 20
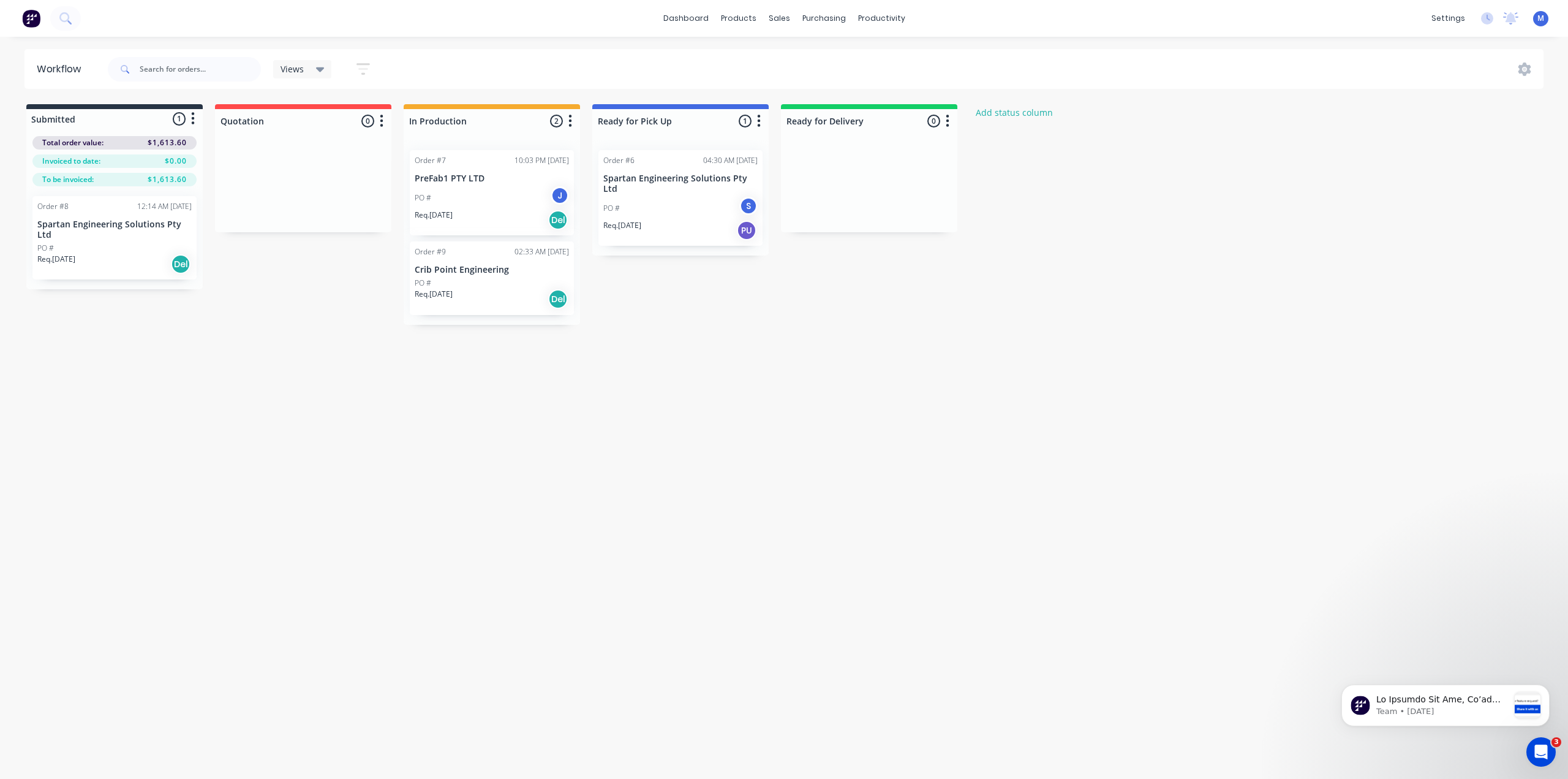
click at [465, 274] on p "Crib Point Engineering" at bounding box center [492, 270] width 154 height 10
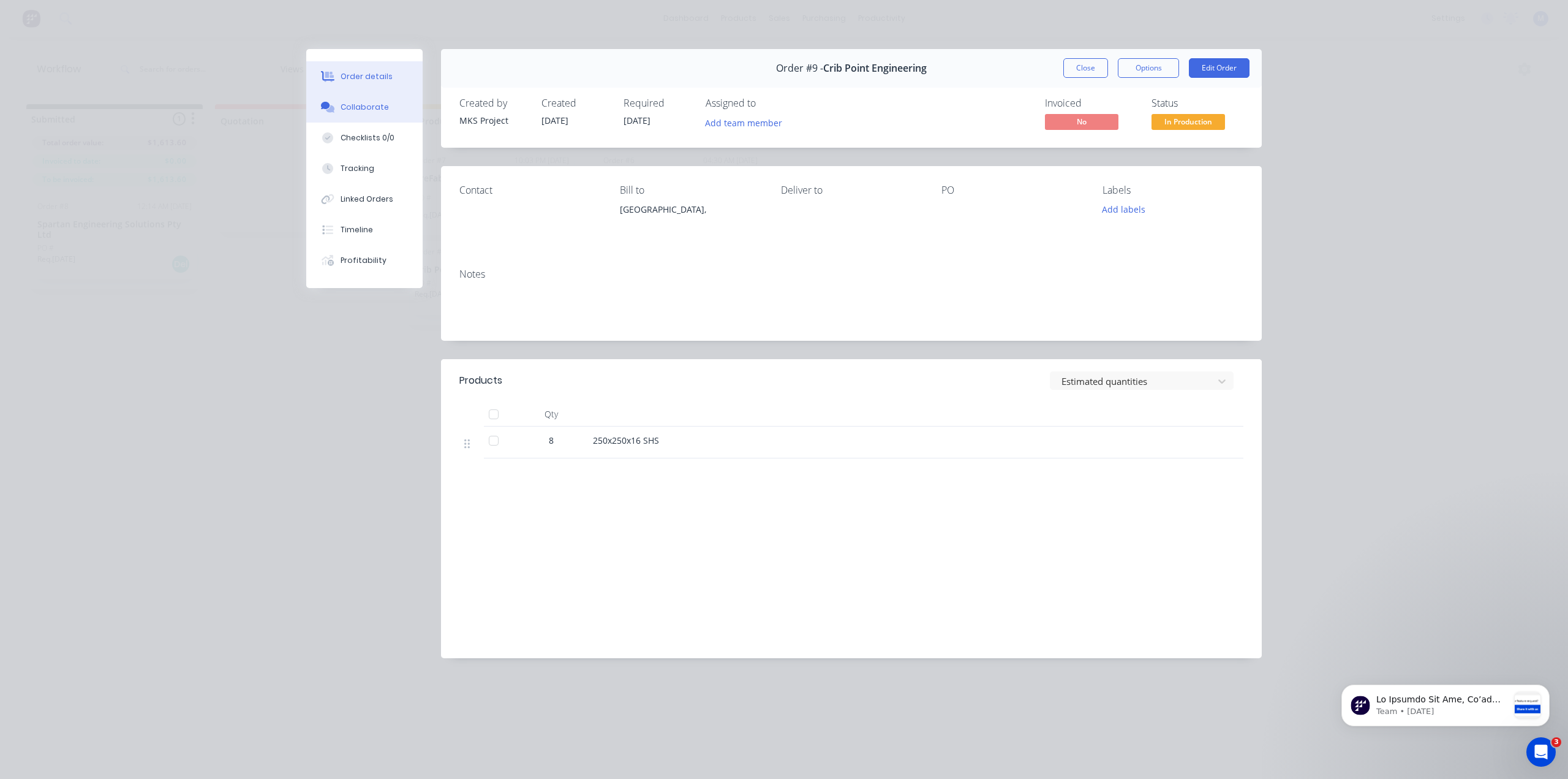
click at [387, 103] on button "Collaborate" at bounding box center [364, 107] width 116 height 31
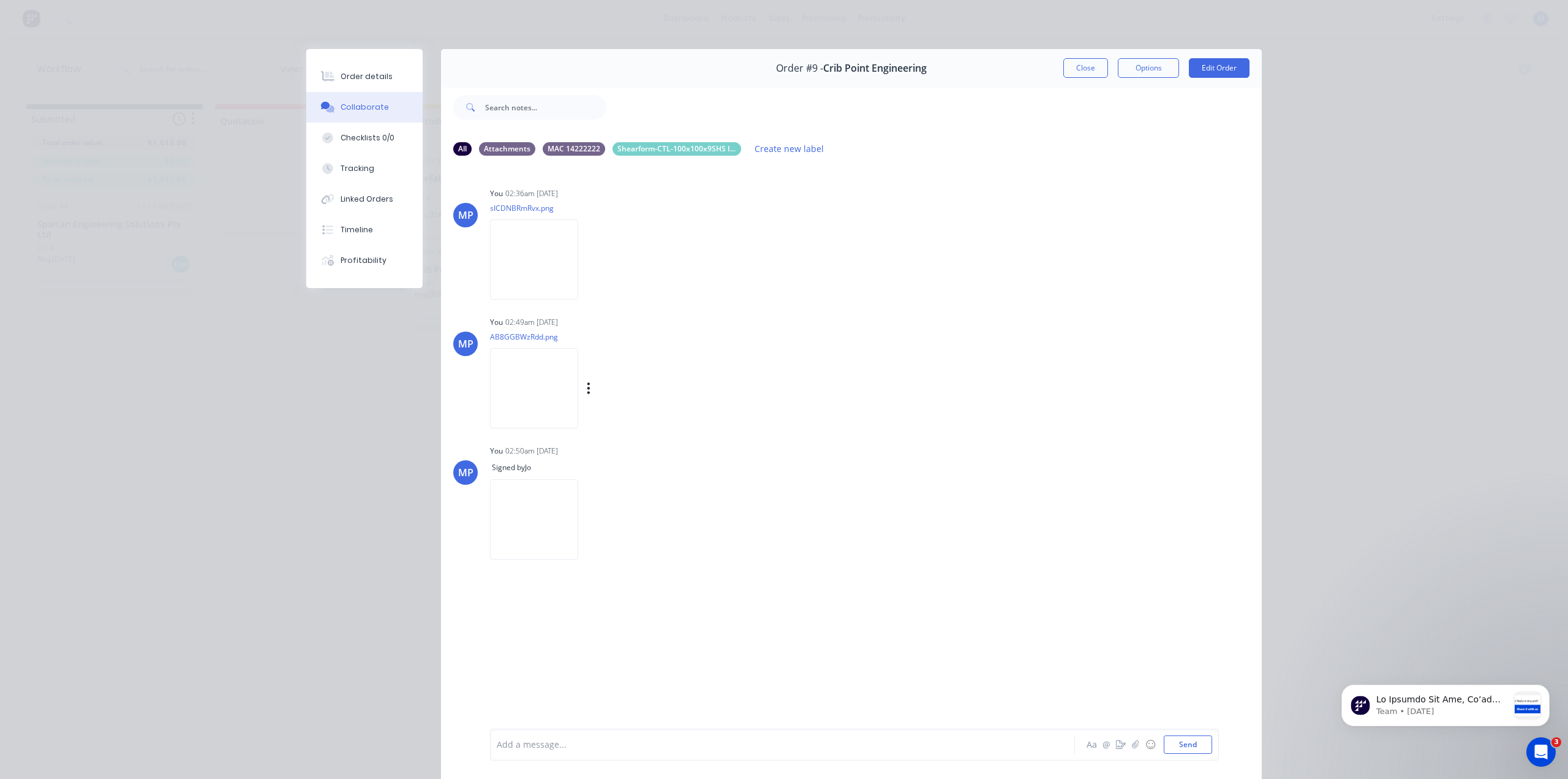
click at [543, 363] on img at bounding box center [534, 389] width 88 height 80
click at [345, 78] on div "Order details" at bounding box center [367, 76] width 52 height 11
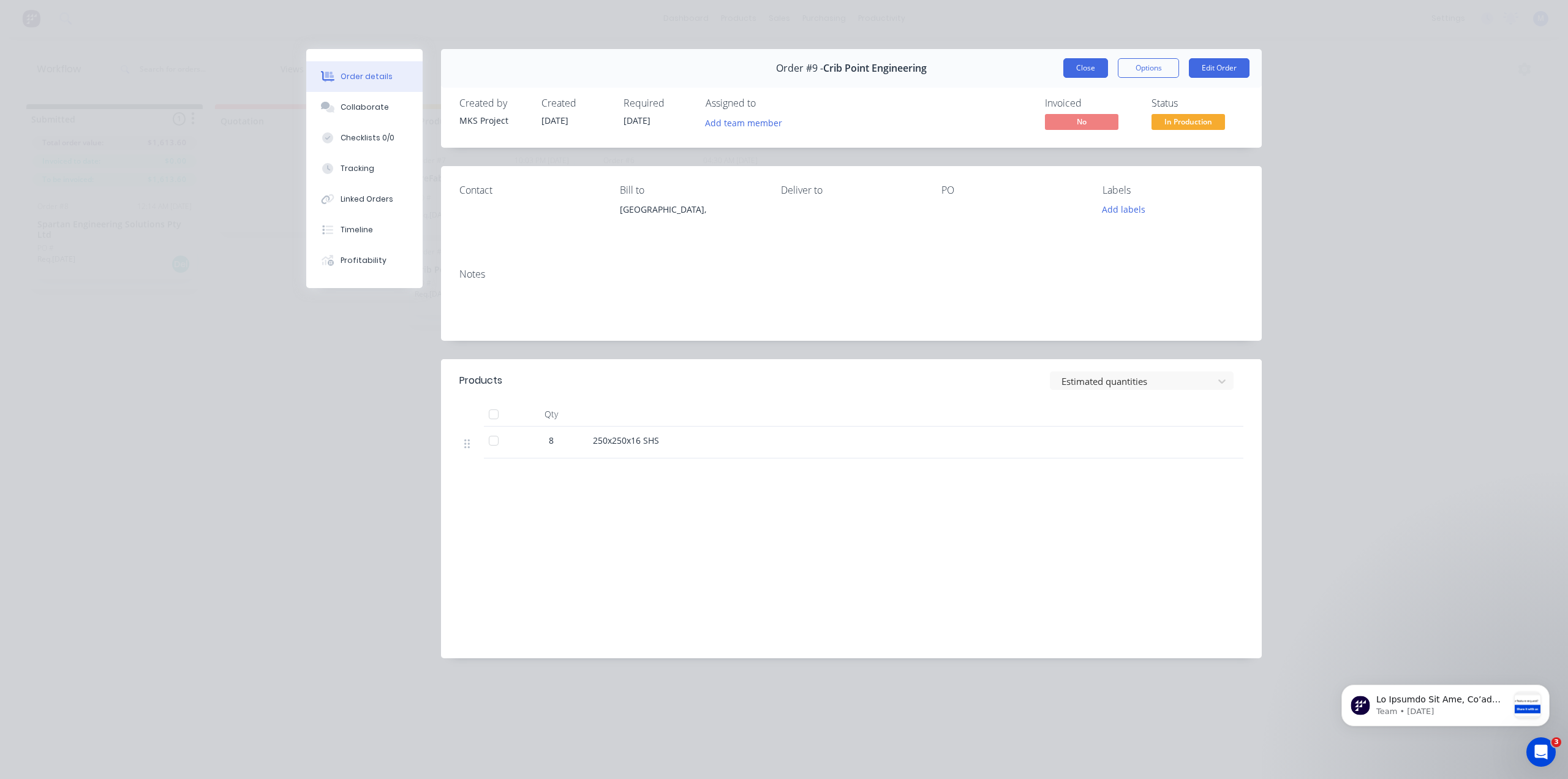
click at [1086, 72] on button "Close" at bounding box center [1085, 68] width 45 height 20
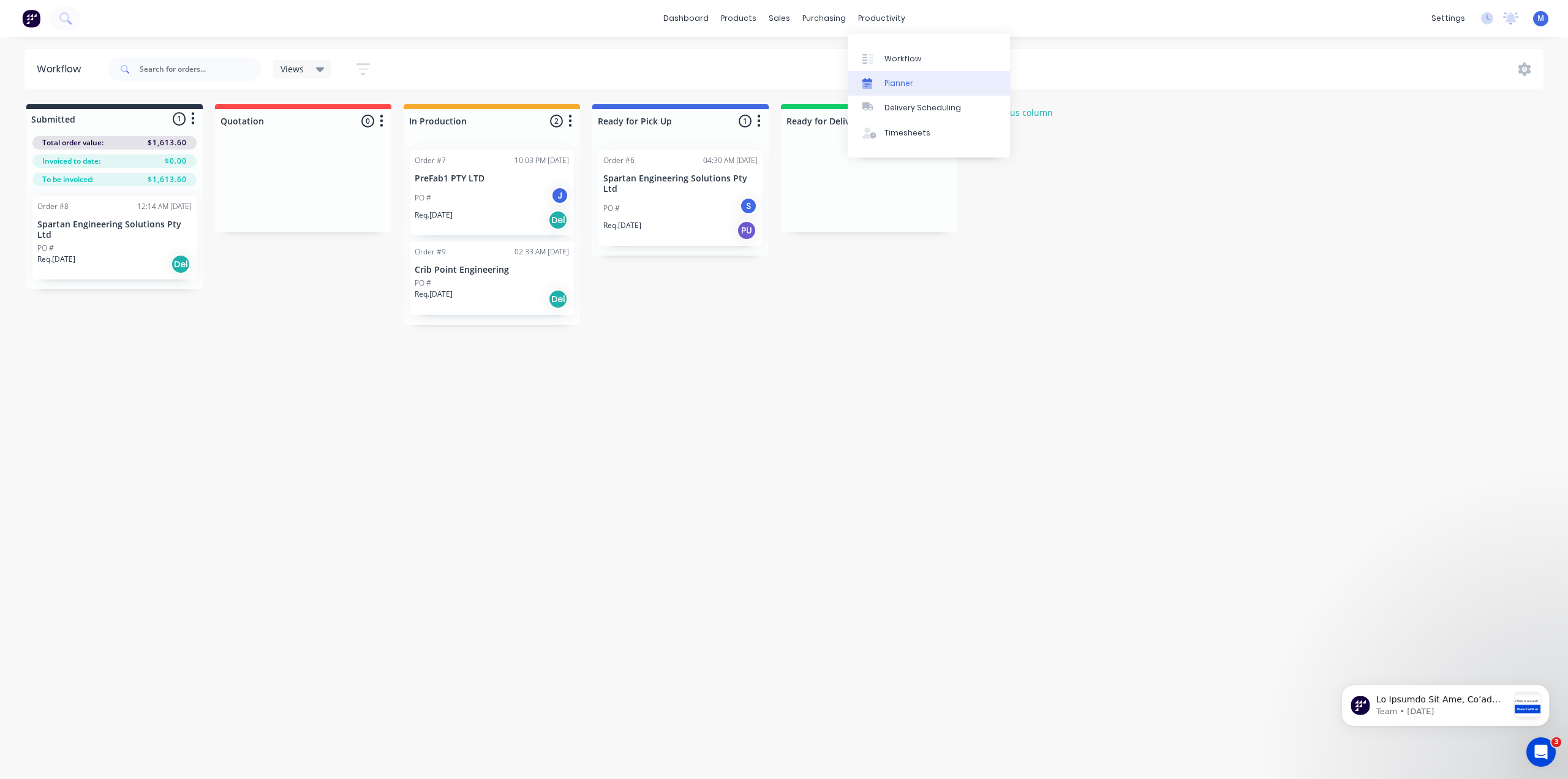
click at [878, 79] on div at bounding box center [871, 83] width 18 height 11
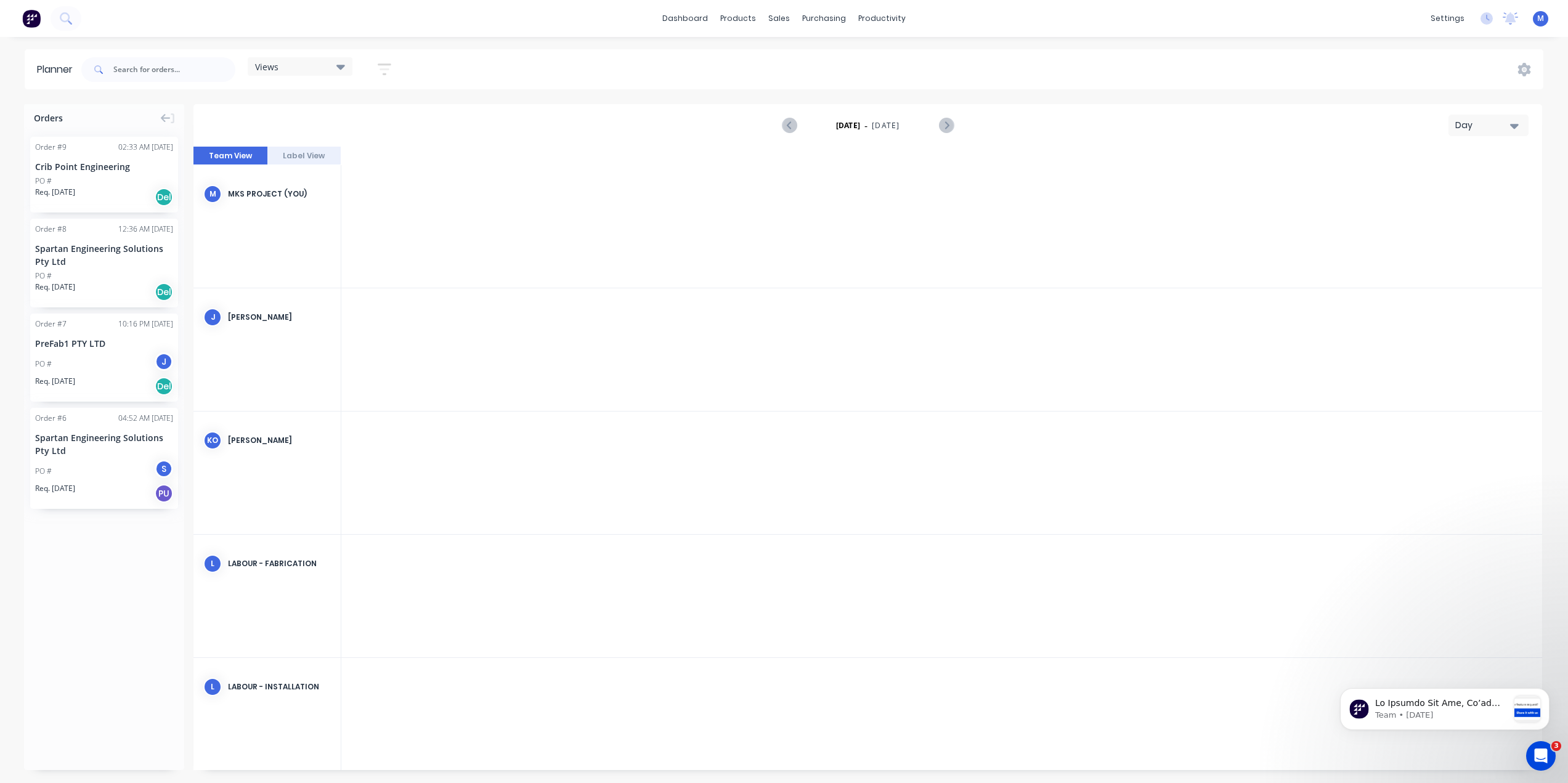
scroll to position [0, 2564]
click at [1480, 123] on div "Day" at bounding box center [1483, 125] width 56 height 13
click at [1445, 208] on div "Month" at bounding box center [1467, 207] width 122 height 24
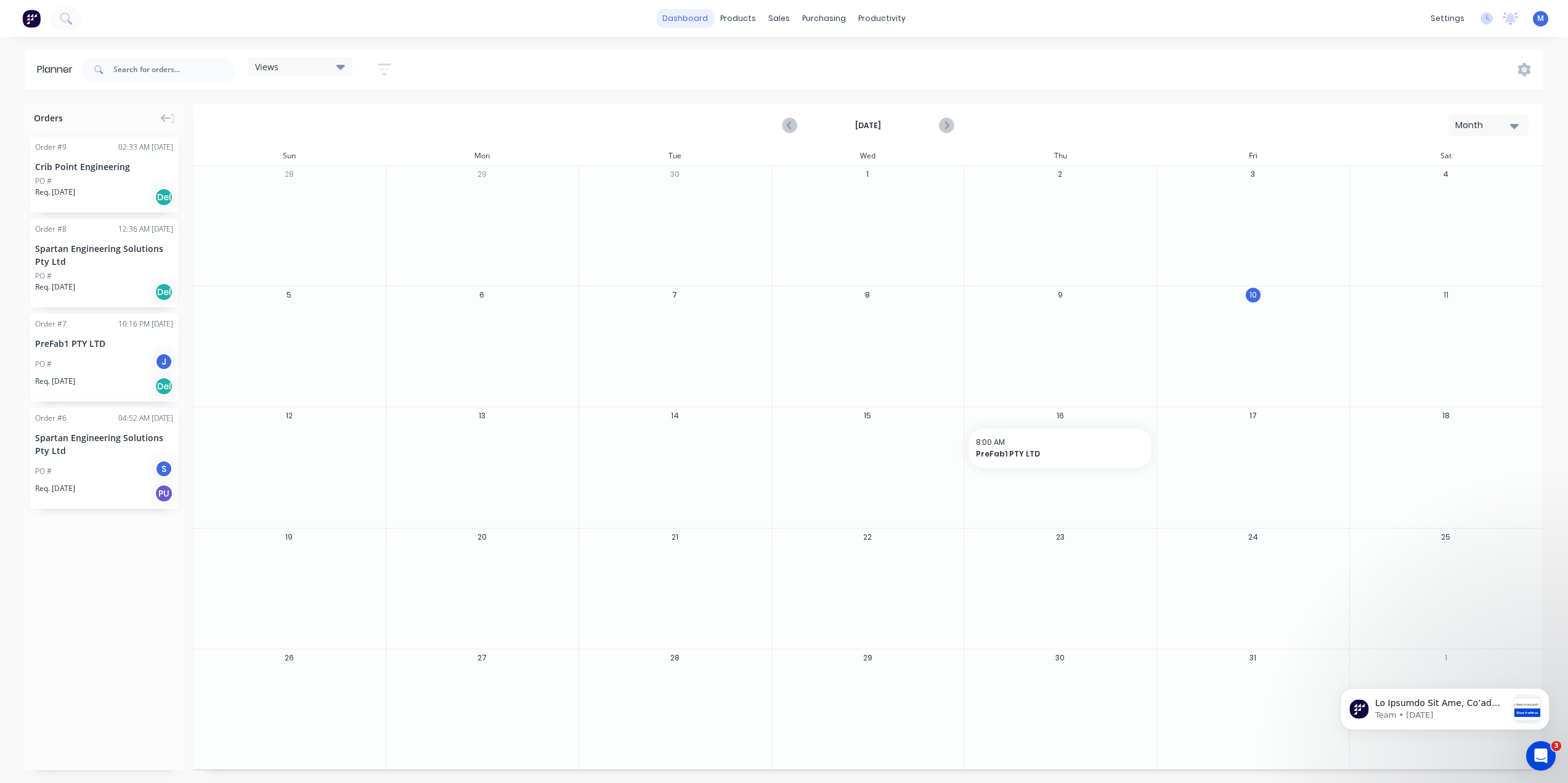
click at [701, 21] on link "dashboard" at bounding box center [685, 18] width 58 height 19
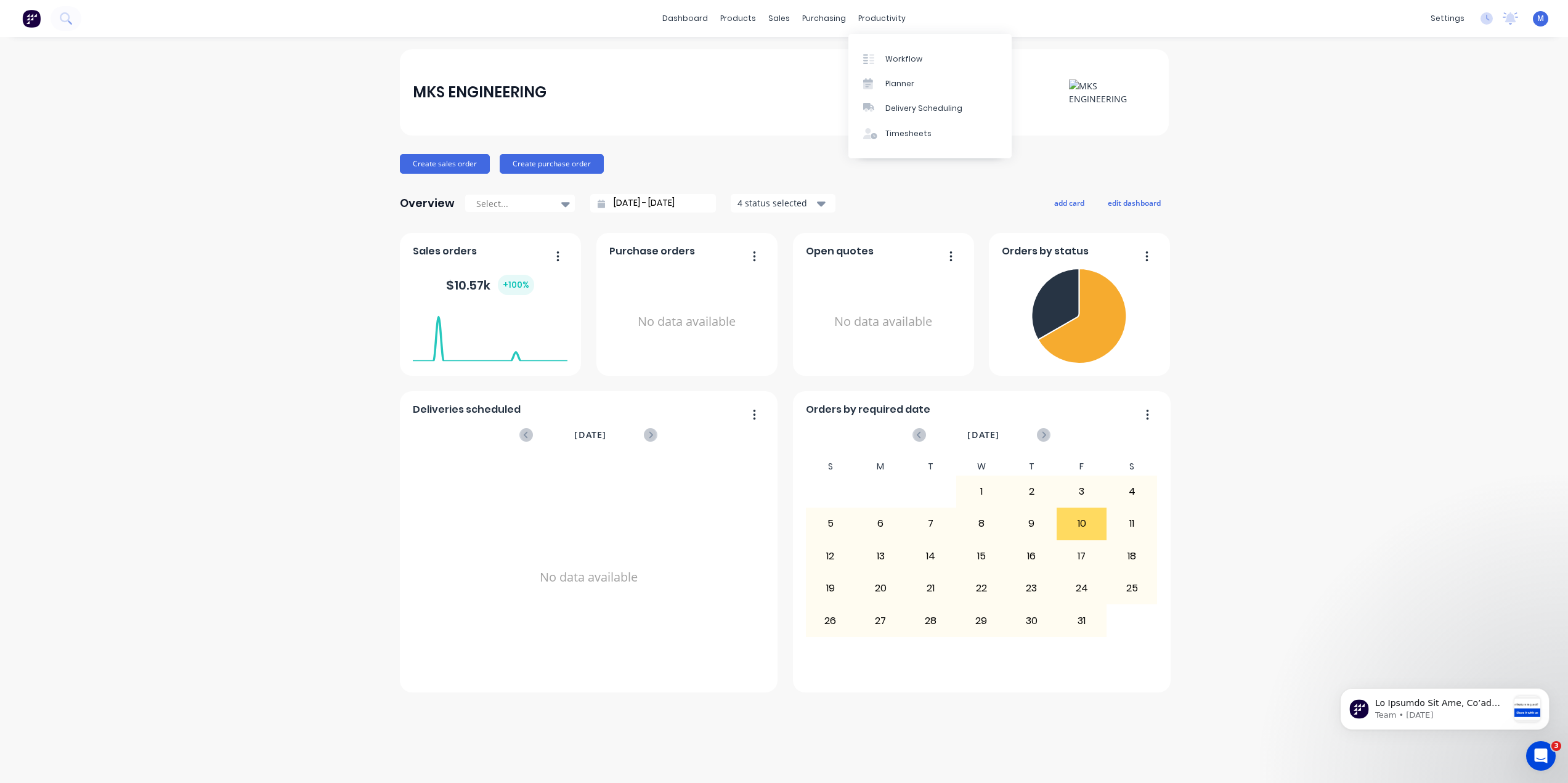
click at [1343, 145] on div "MKS ENGINEERING Create sales order Create purchase order Overview Select... [DA…" at bounding box center [784, 410] width 1568 height 721
click at [1363, 55] on div "Company" at bounding box center [1364, 59] width 39 height 11
select select "AU"
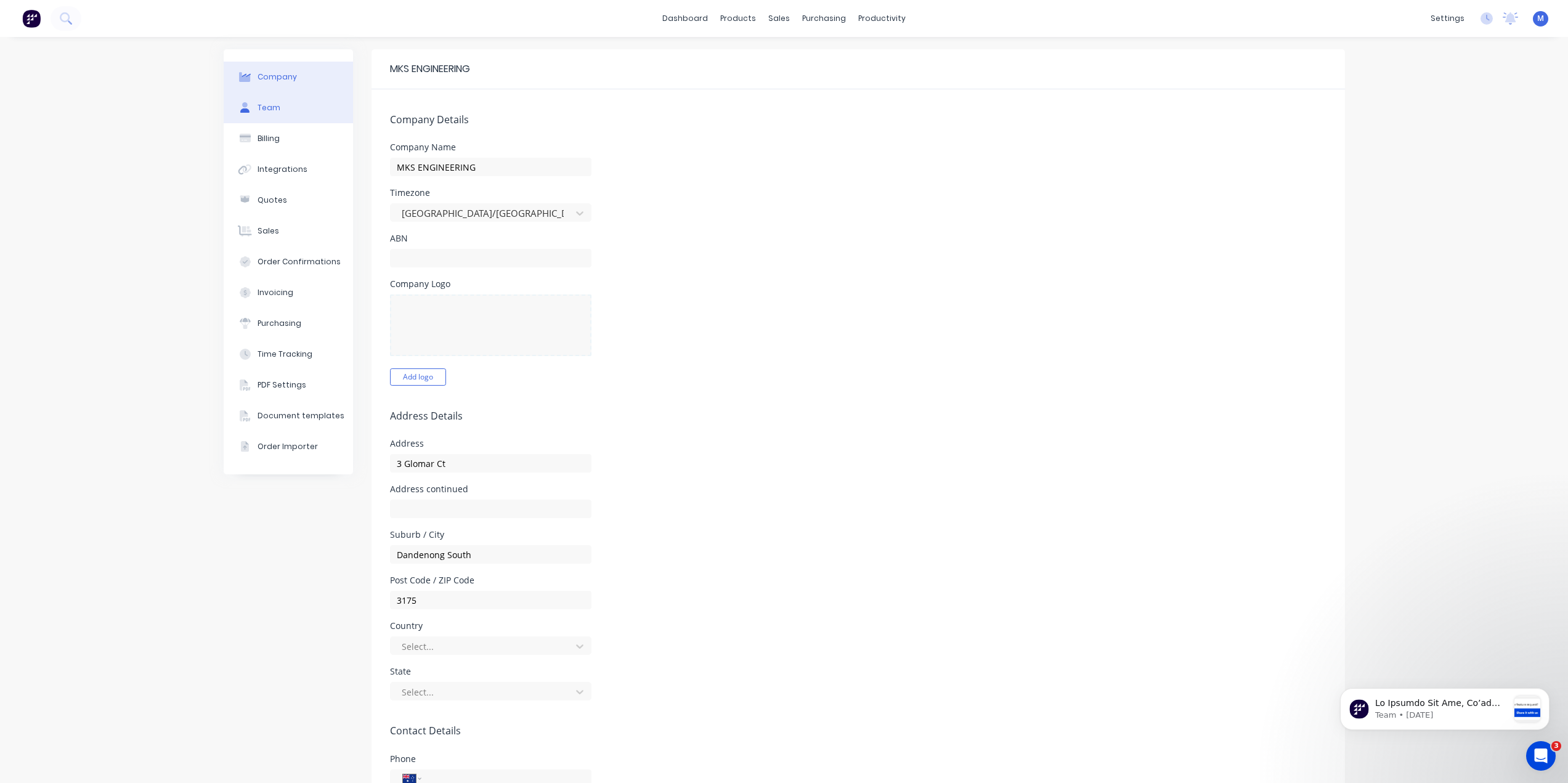
click at [273, 101] on button "Team" at bounding box center [289, 108] width 130 height 31
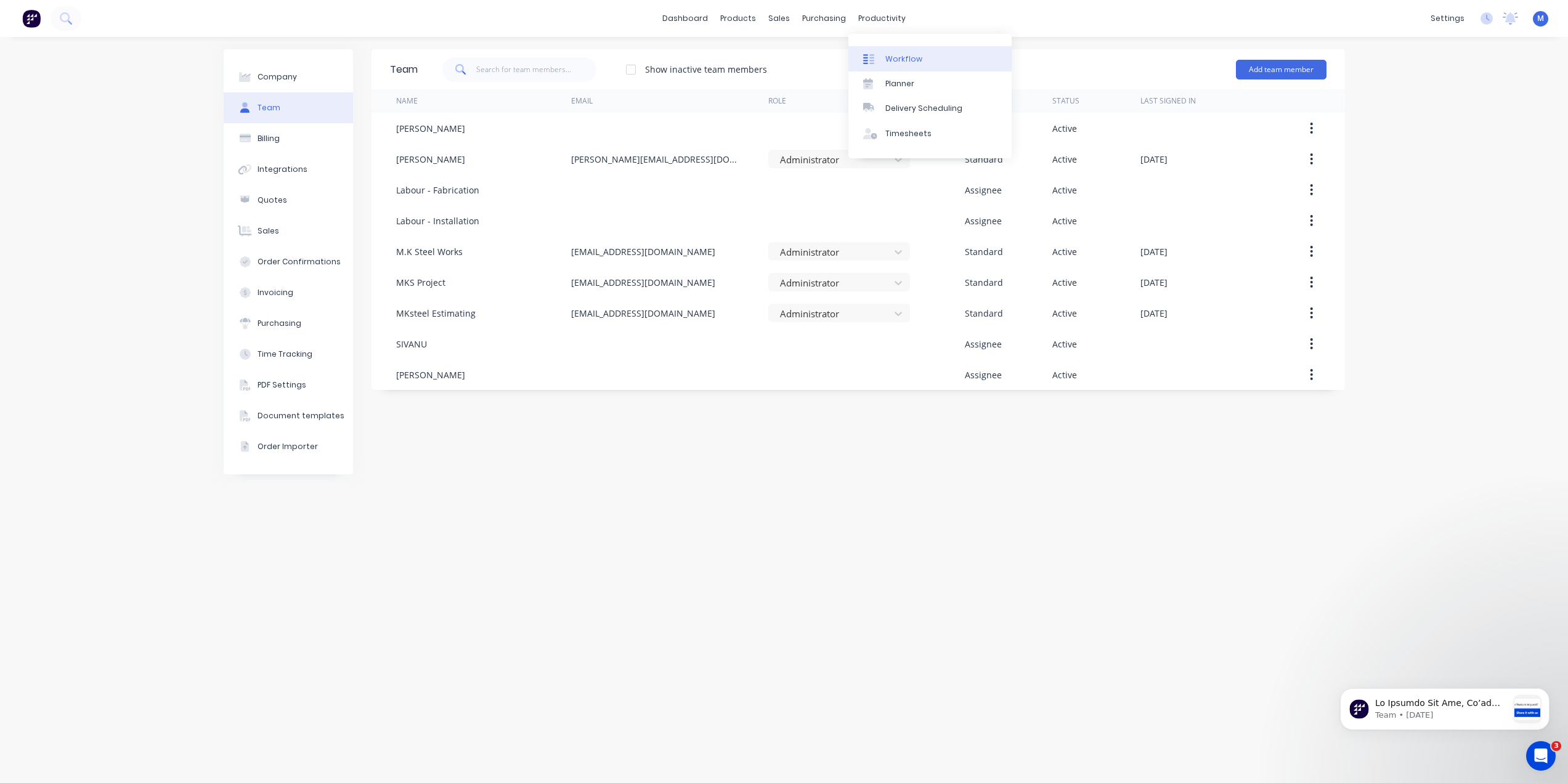
click at [890, 55] on div "Workflow" at bounding box center [904, 59] width 37 height 11
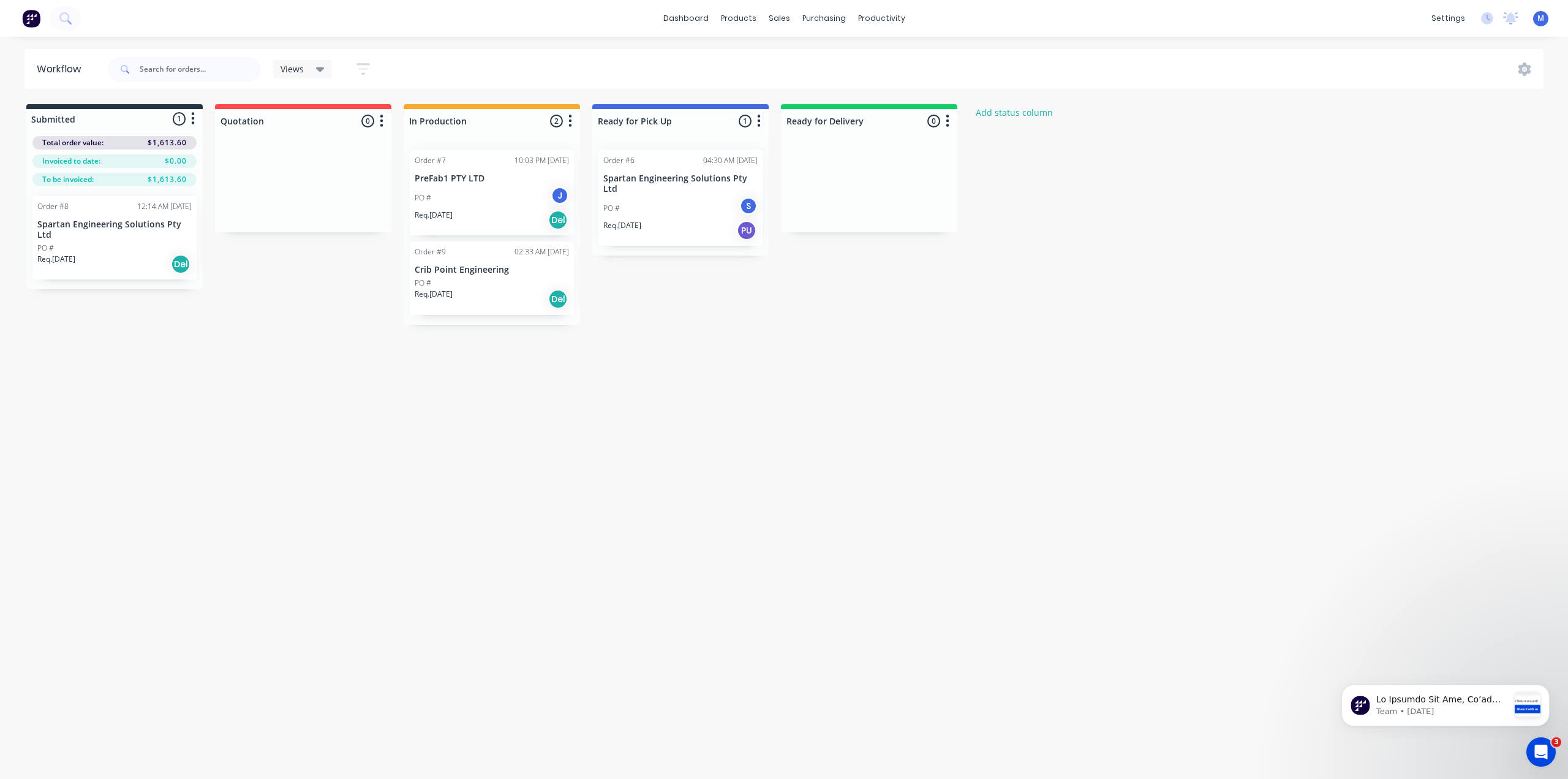
click at [528, 279] on div "PO #" at bounding box center [492, 283] width 154 height 11
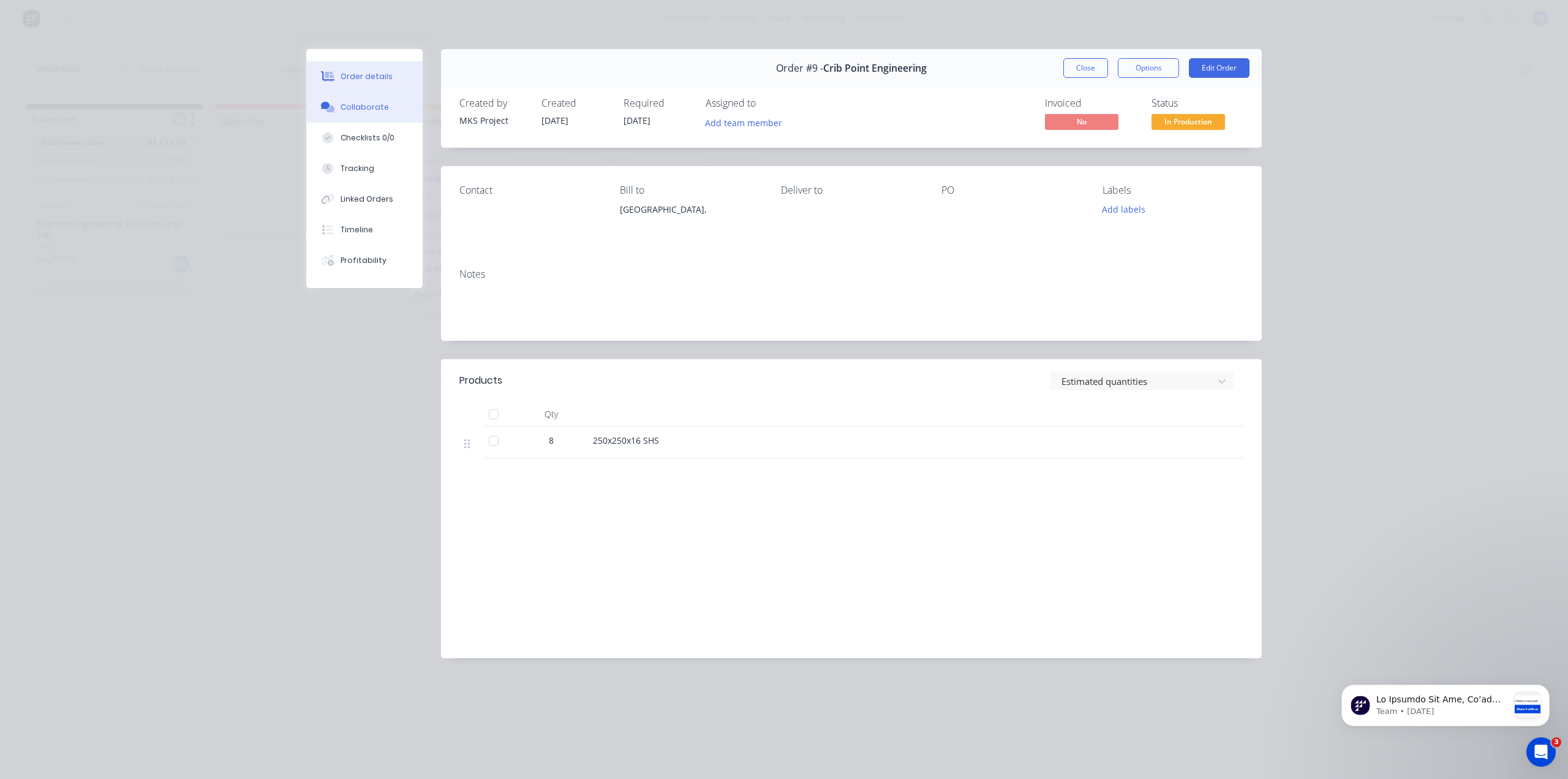
click at [363, 103] on div "Collaborate" at bounding box center [365, 107] width 48 height 11
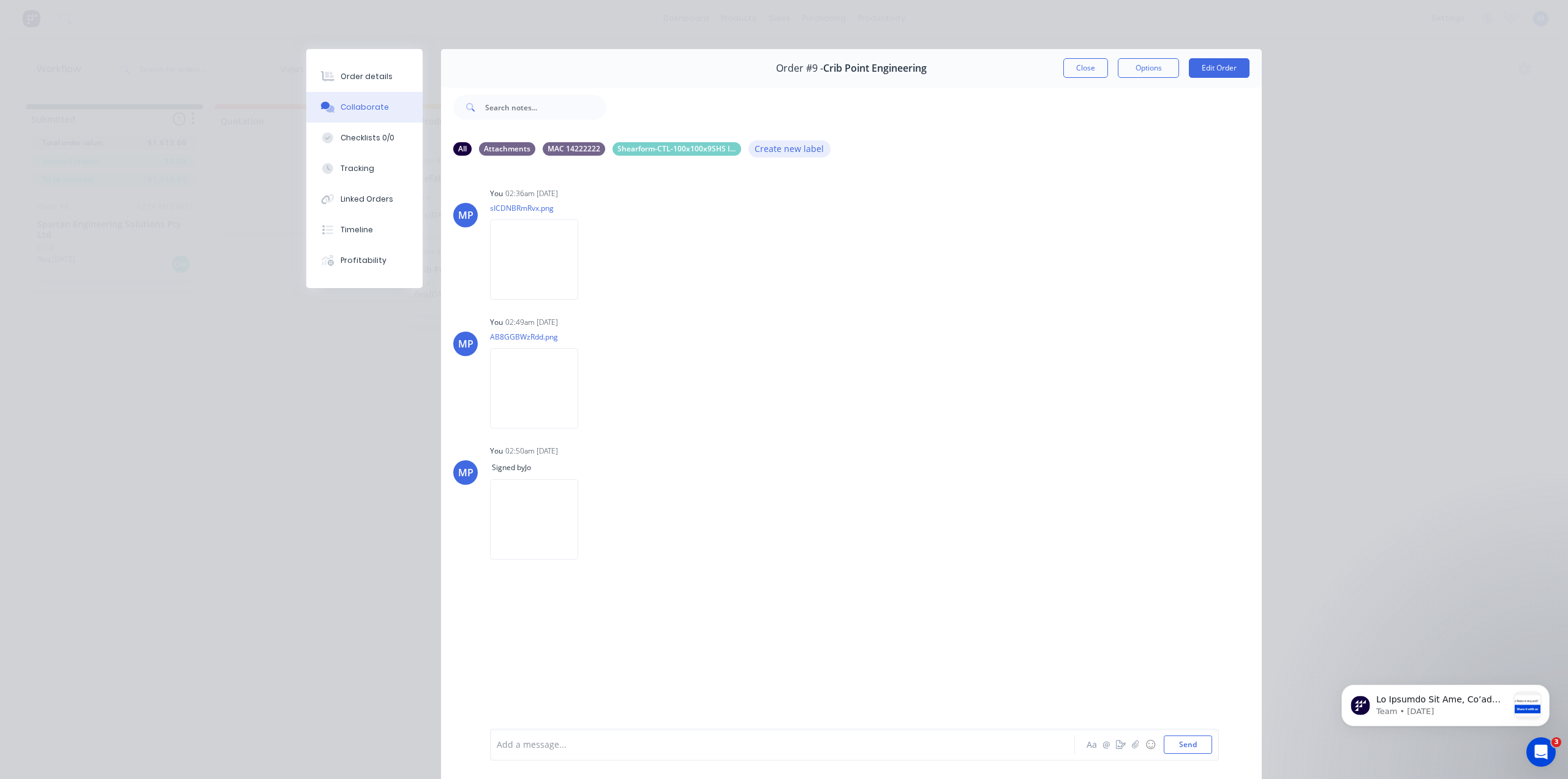
click at [793, 147] on button "Create new label" at bounding box center [789, 149] width 82 height 17
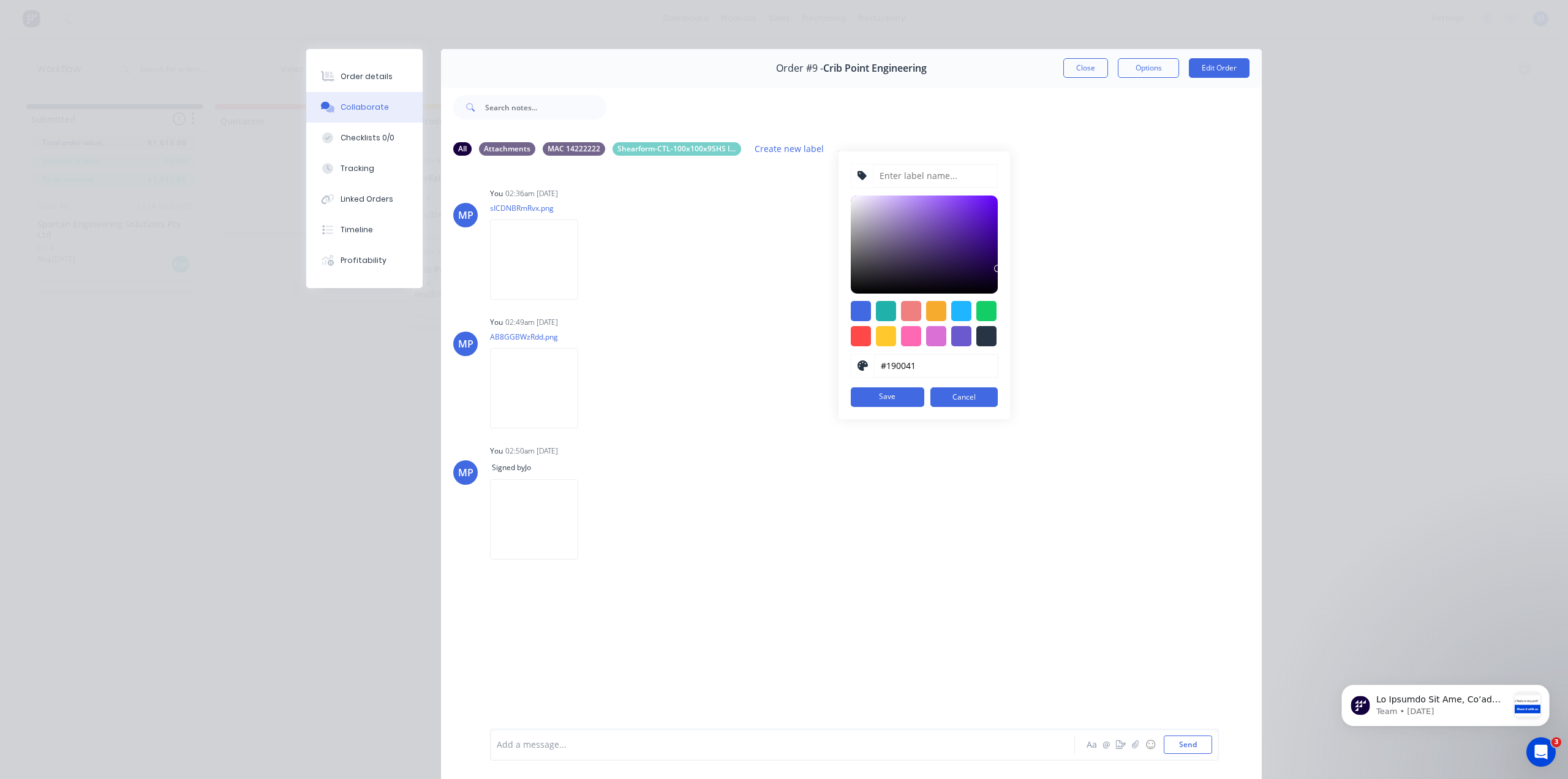
click at [819, 127] on div at bounding box center [934, 107] width 656 height 49
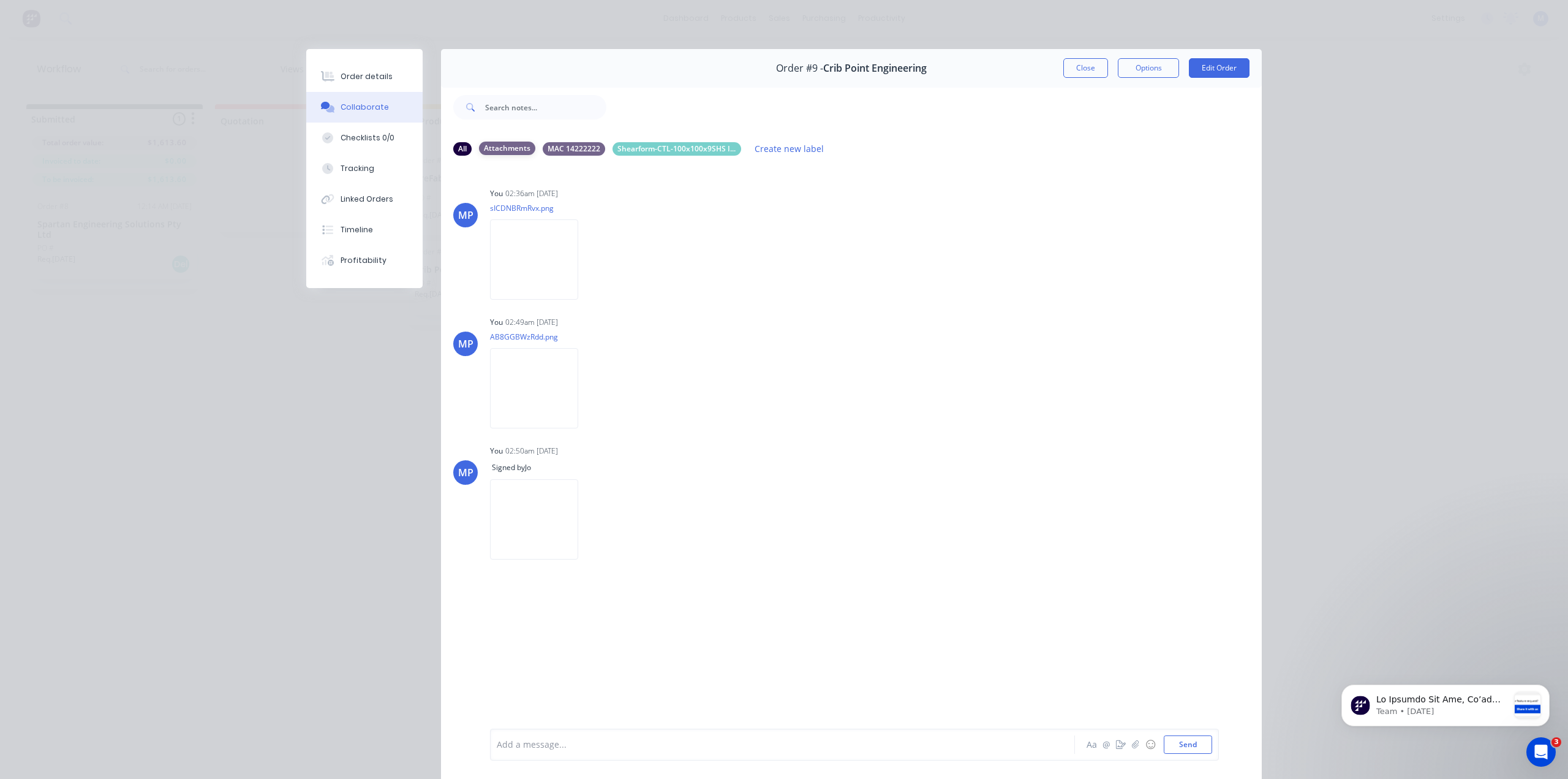
click at [521, 147] on div "Attachments" at bounding box center [507, 148] width 56 height 13
click at [508, 152] on div "Attachments" at bounding box center [507, 148] width 56 height 13
click at [369, 83] on button "Order details" at bounding box center [364, 77] width 116 height 31
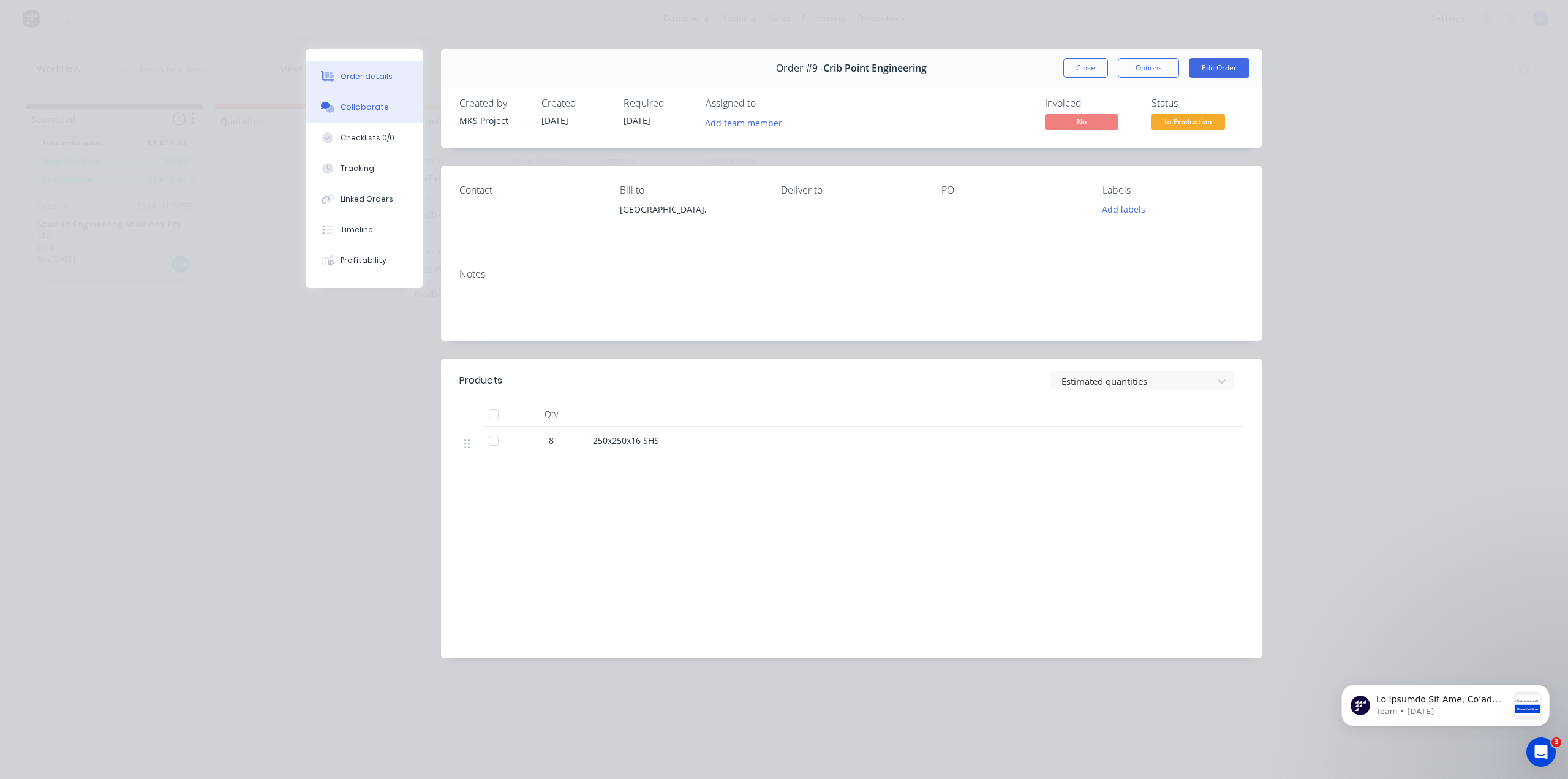
click at [363, 102] on div "Collaborate" at bounding box center [365, 107] width 48 height 11
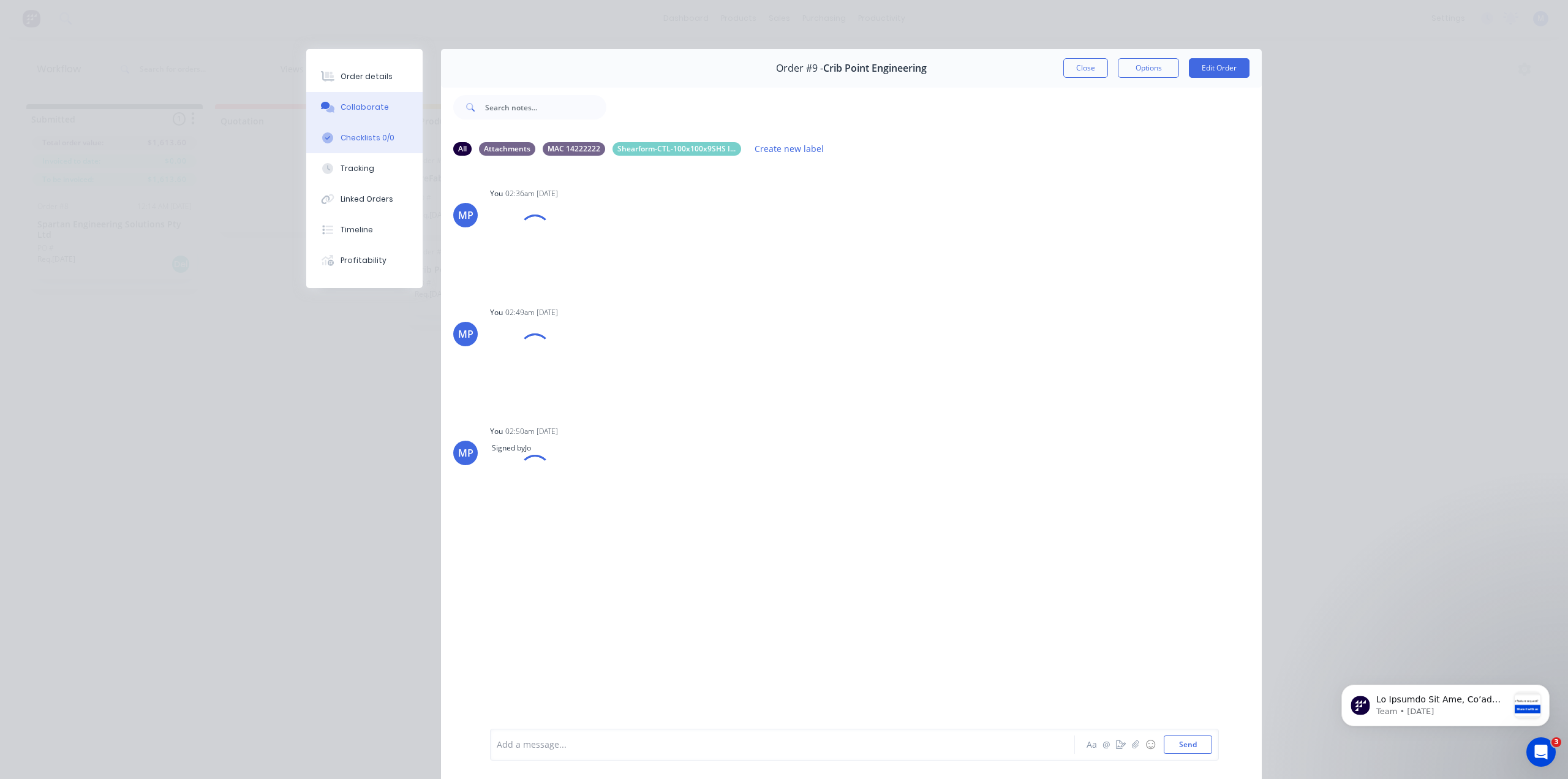
click at [354, 150] on button "Checklists 0/0" at bounding box center [364, 138] width 116 height 31
type textarea "x"
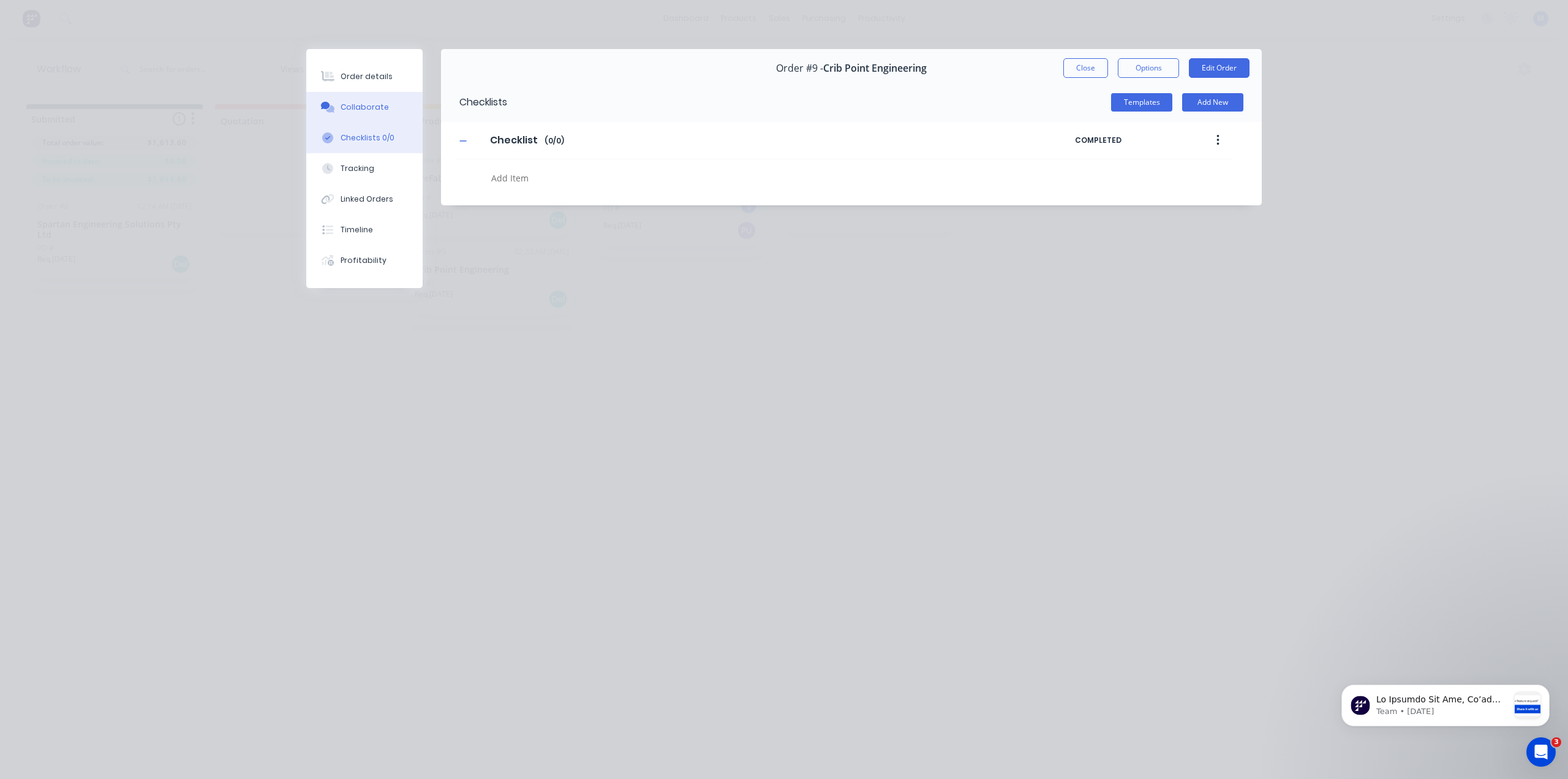
click at [360, 93] on button "Collaborate" at bounding box center [364, 107] width 116 height 31
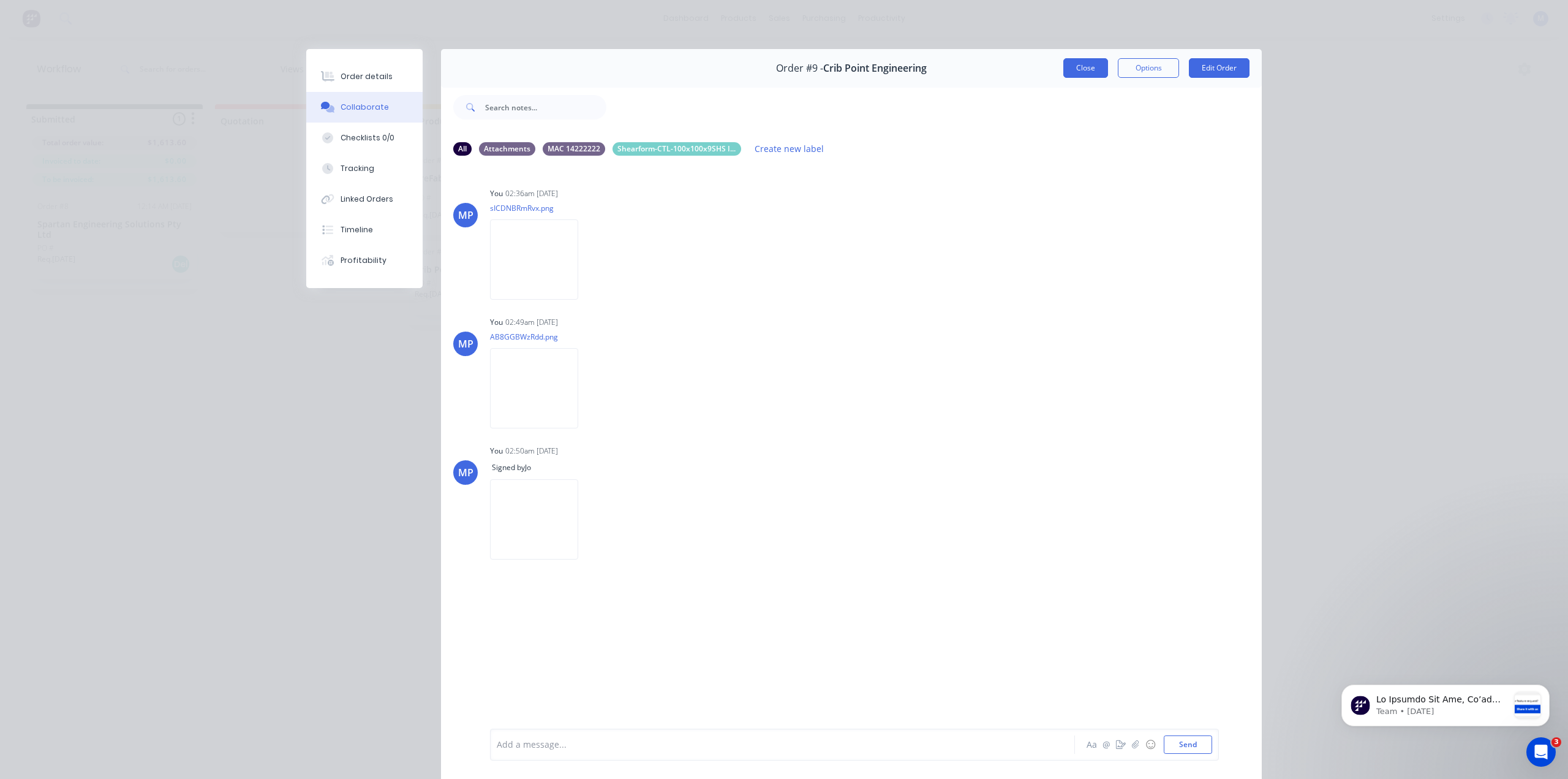
click at [1090, 63] on button "Close" at bounding box center [1085, 68] width 45 height 20
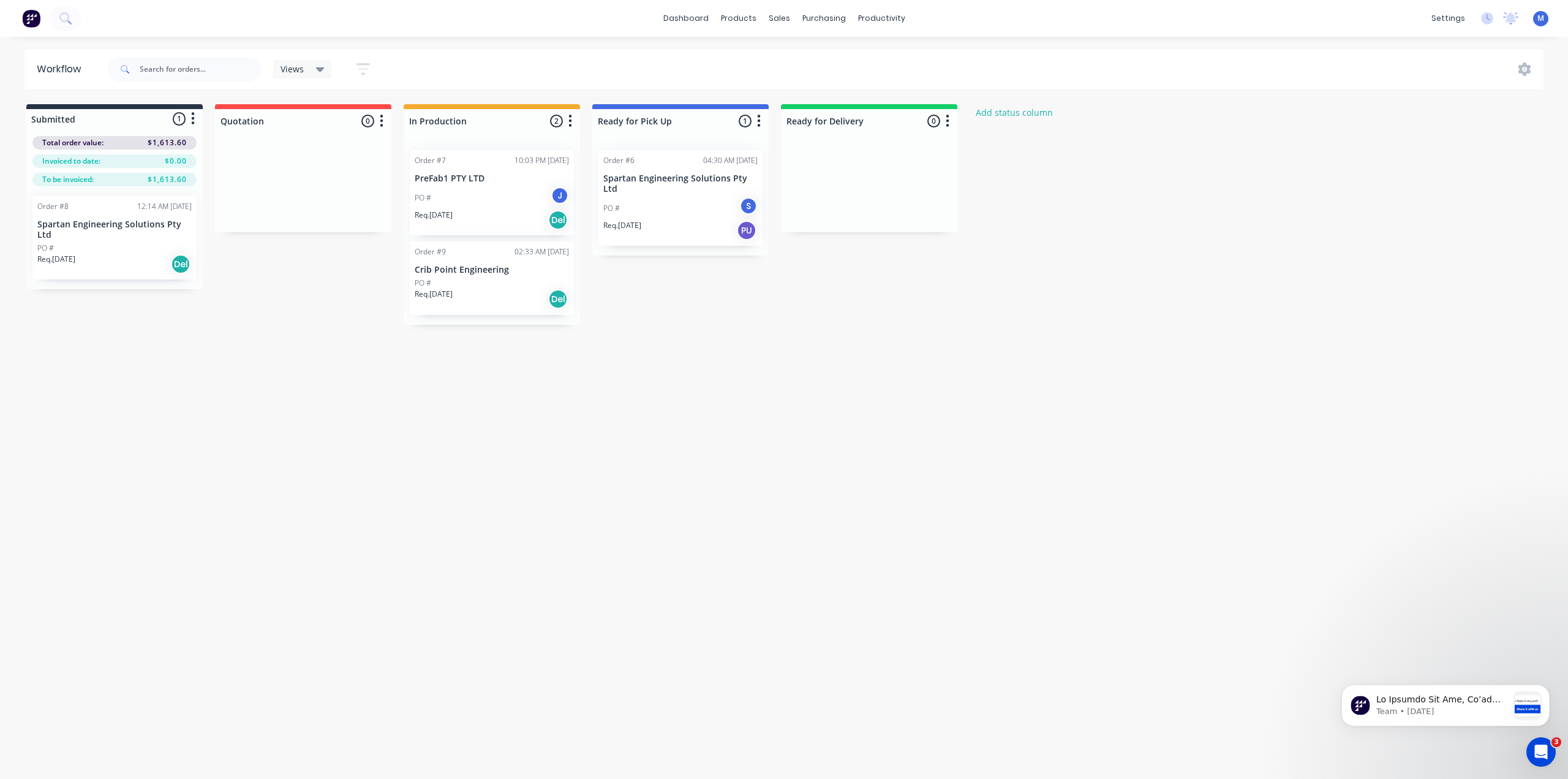
click at [516, 272] on p "Crib Point Engineering" at bounding box center [492, 270] width 154 height 10
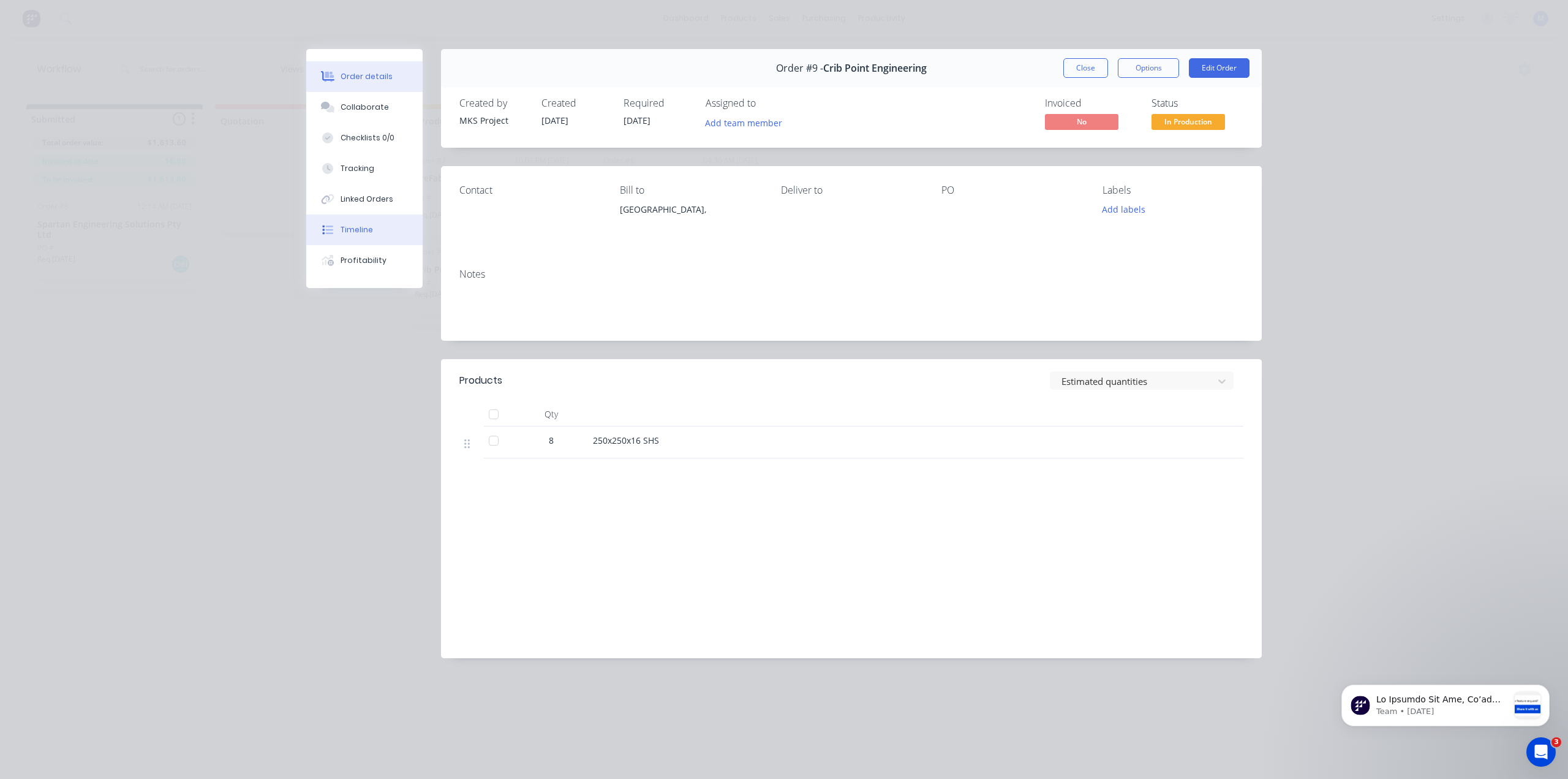
click at [391, 231] on button "Timeline" at bounding box center [364, 230] width 116 height 31
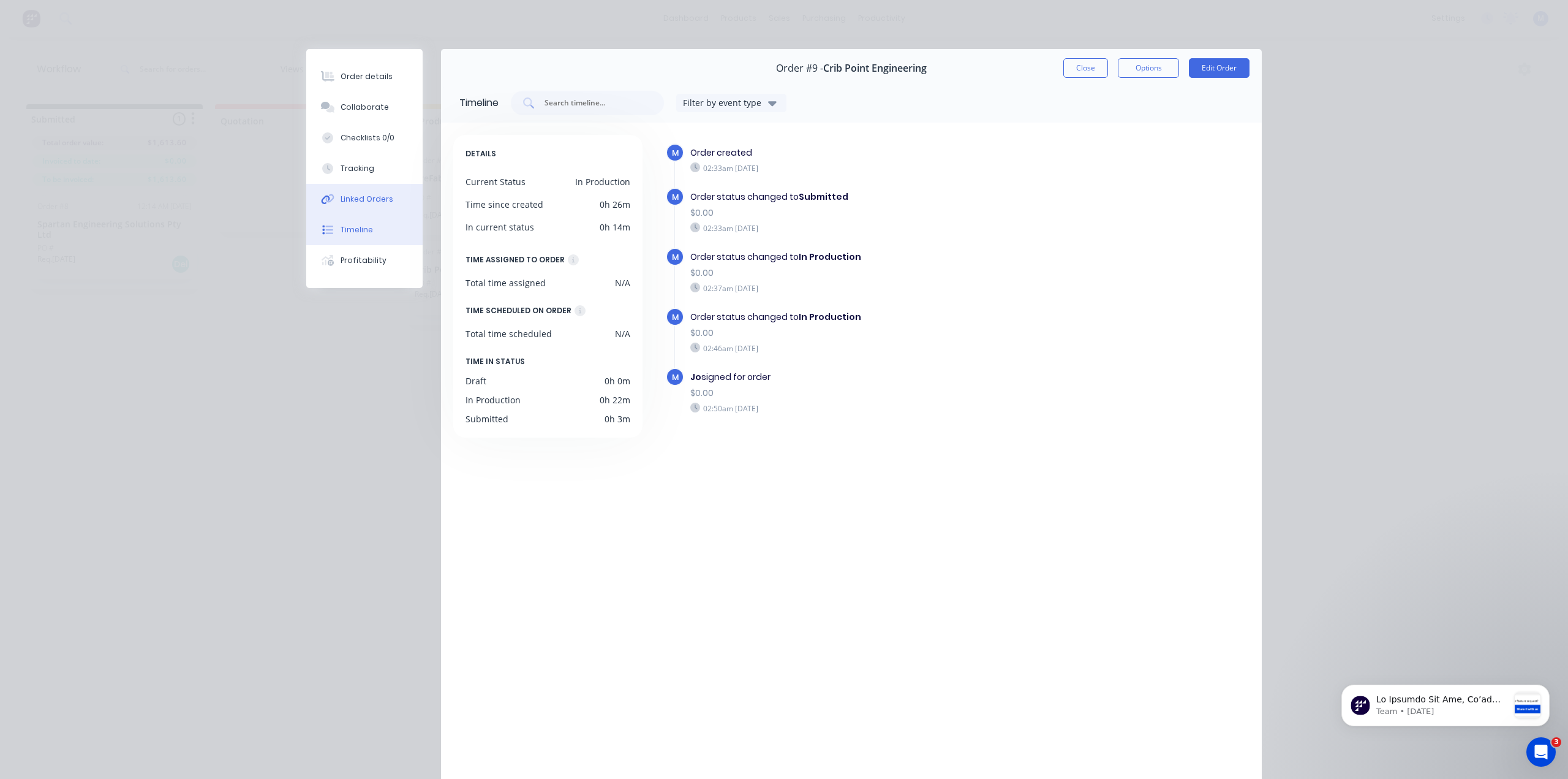
click at [366, 202] on div "Linked Orders" at bounding box center [367, 198] width 53 height 11
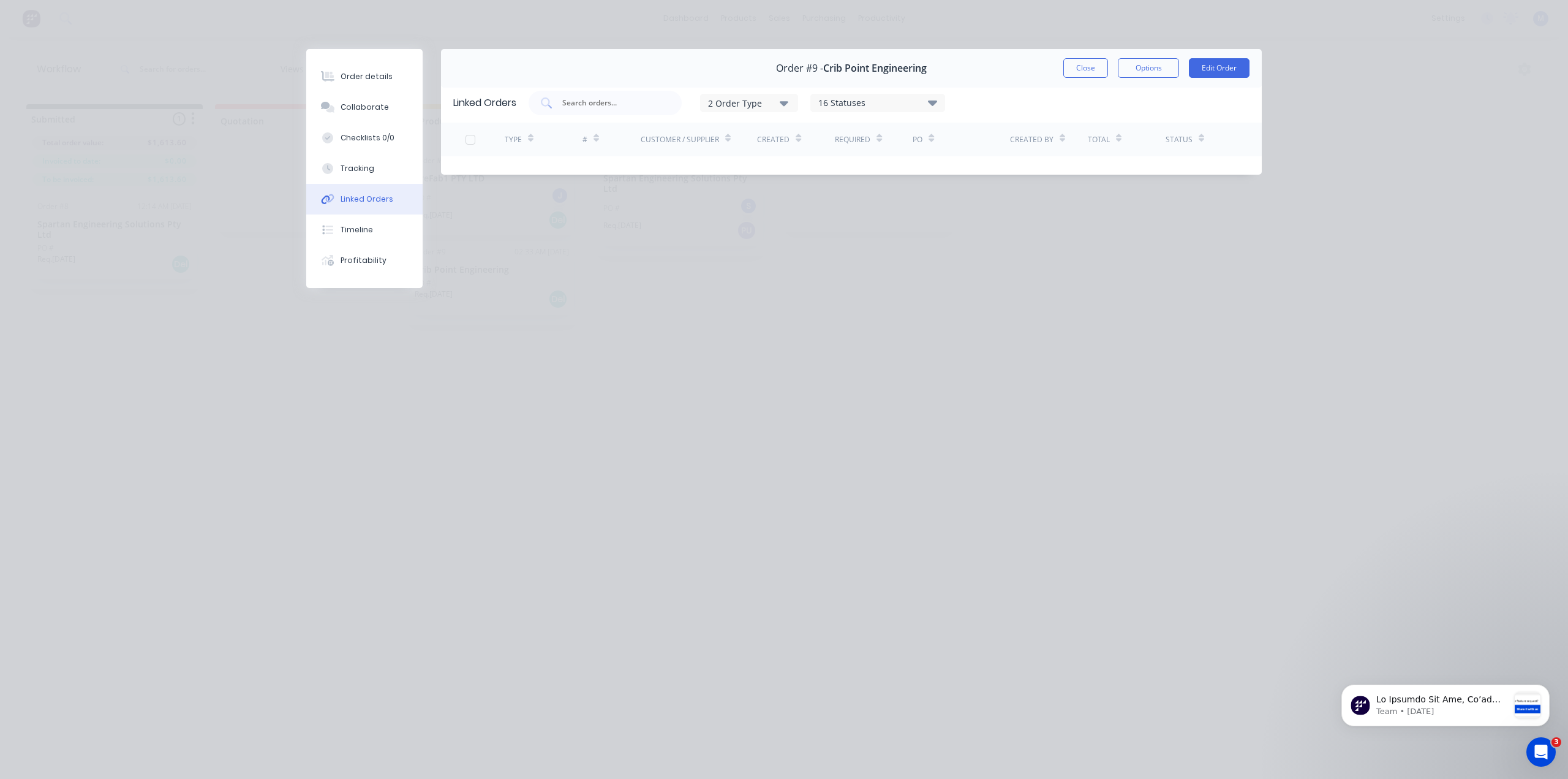
click at [384, 61] on div "Order details Collaborate Checklists 0/0 Tracking Linked Orders Timeline Profit…" at bounding box center [364, 168] width 116 height 239
click at [367, 76] on div "Order details" at bounding box center [367, 76] width 52 height 11
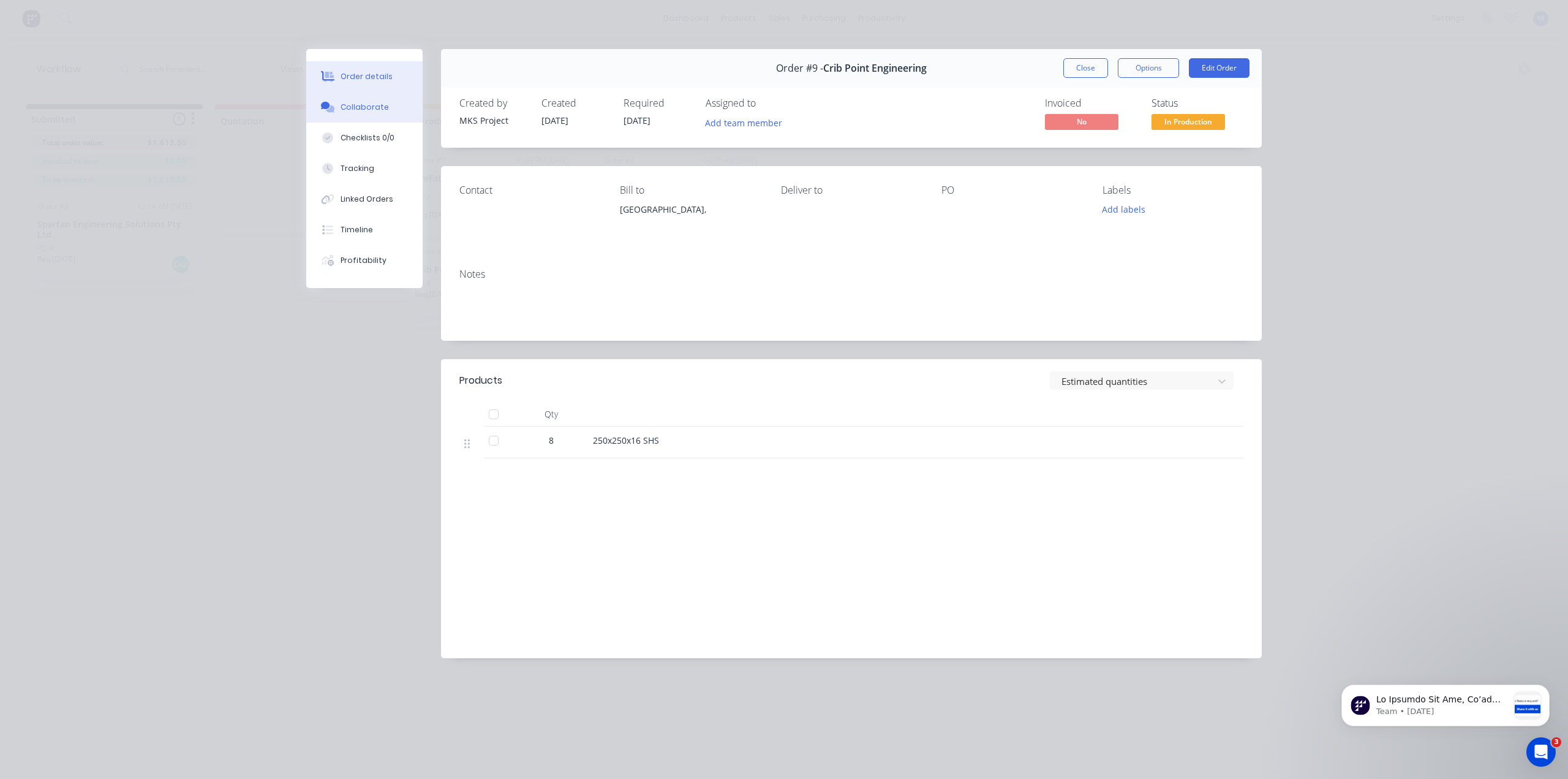
click at [382, 101] on button "Collaborate" at bounding box center [364, 107] width 116 height 31
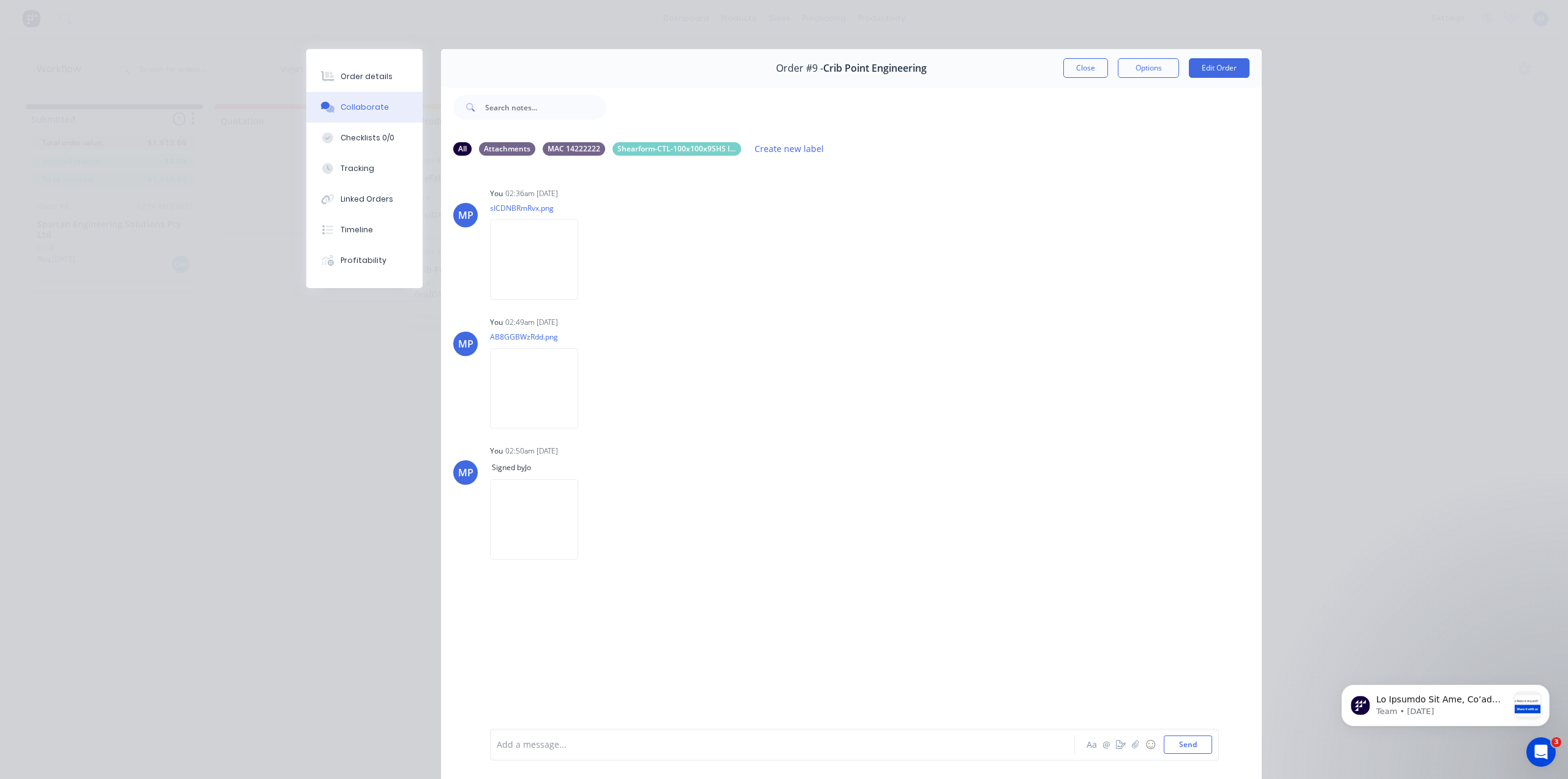
click at [150, 28] on div "Order details Collaborate Checklists 0/0 Tracking Linked Orders Timeline Profit…" at bounding box center [784, 389] width 1568 height 779
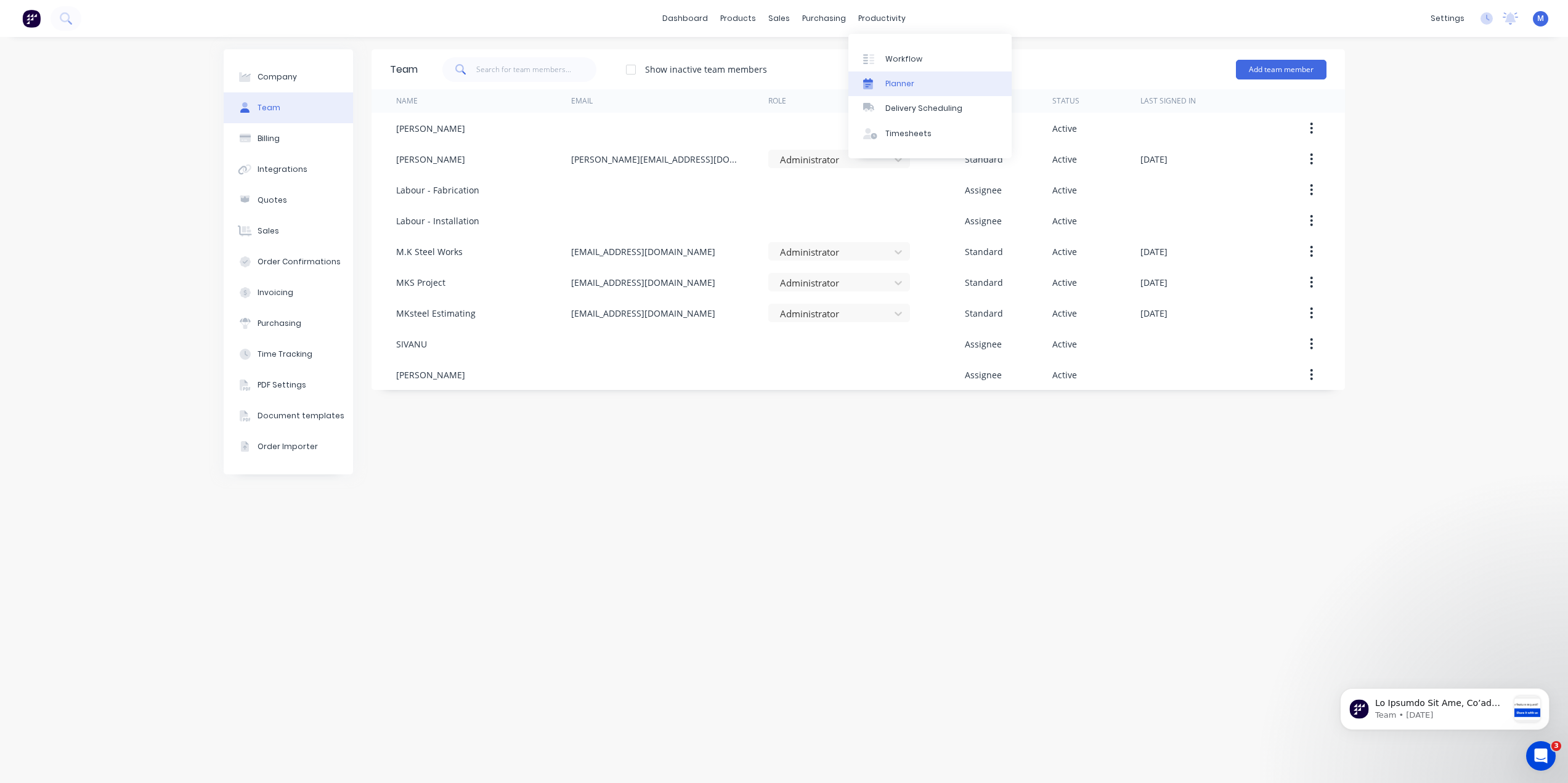
click at [908, 87] on div "Planner" at bounding box center [899, 83] width 29 height 11
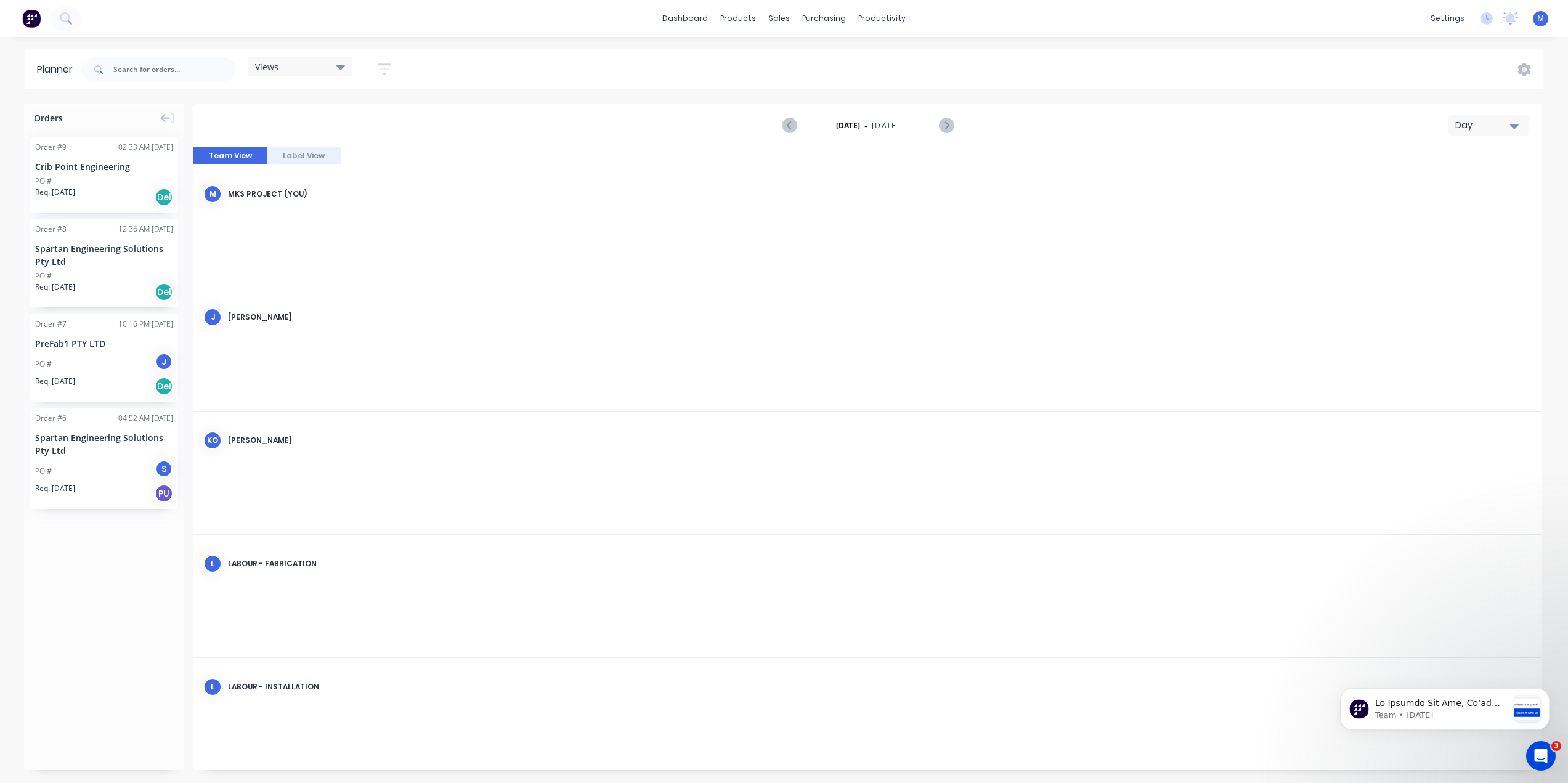
scroll to position [0, 2761]
